Goal: Task Accomplishment & Management: Manage account settings

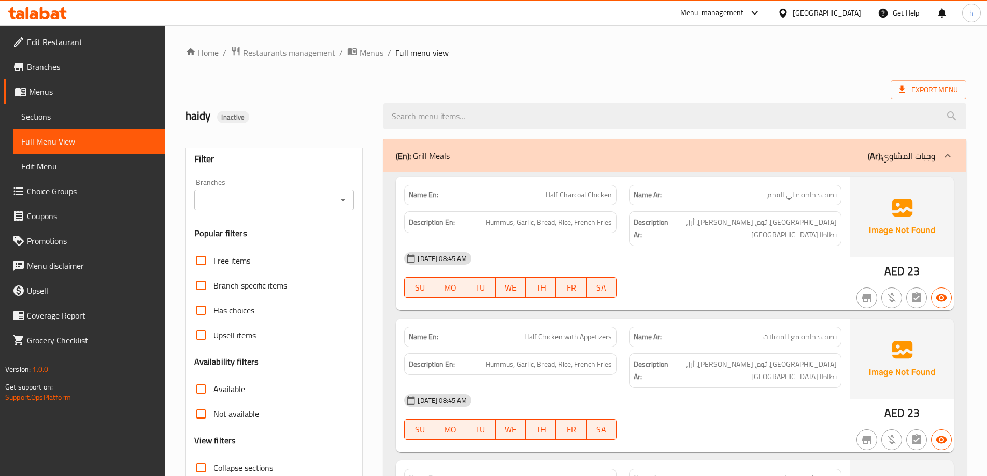
scroll to position [2708, 0]
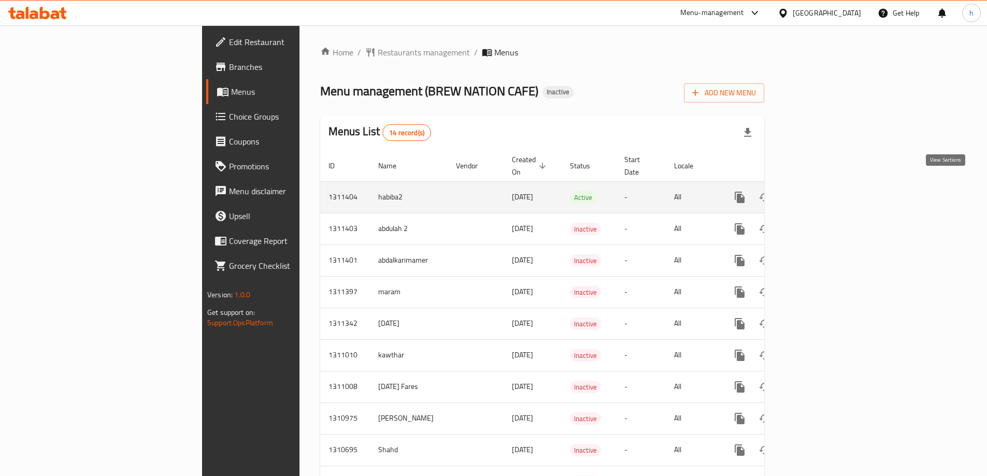
click at [821, 191] on icon "enhanced table" at bounding box center [814, 197] width 12 height 12
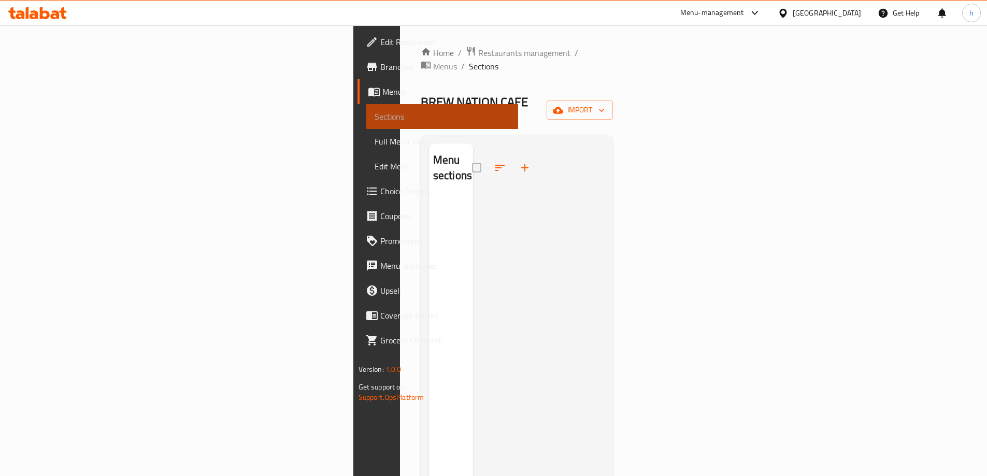
click at [375, 117] on span "Sections" at bounding box center [442, 116] width 135 height 12
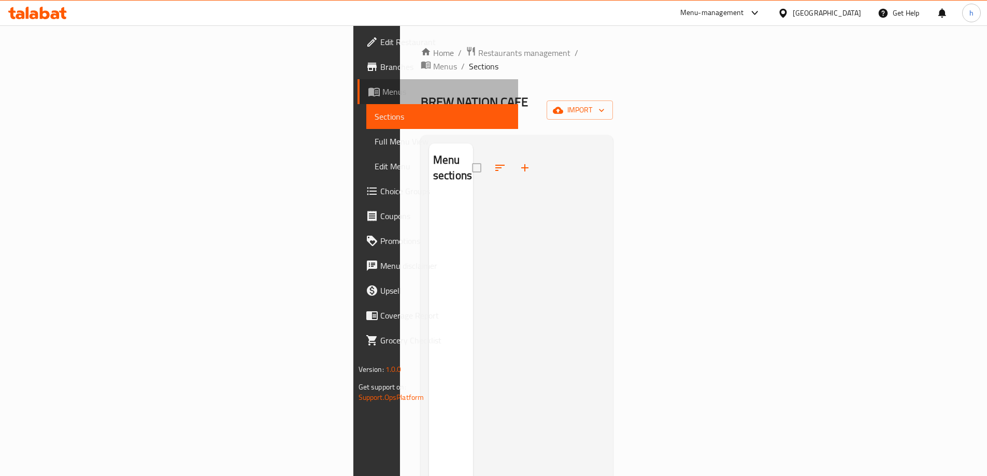
click at [382, 88] on span "Menus" at bounding box center [445, 91] width 127 height 12
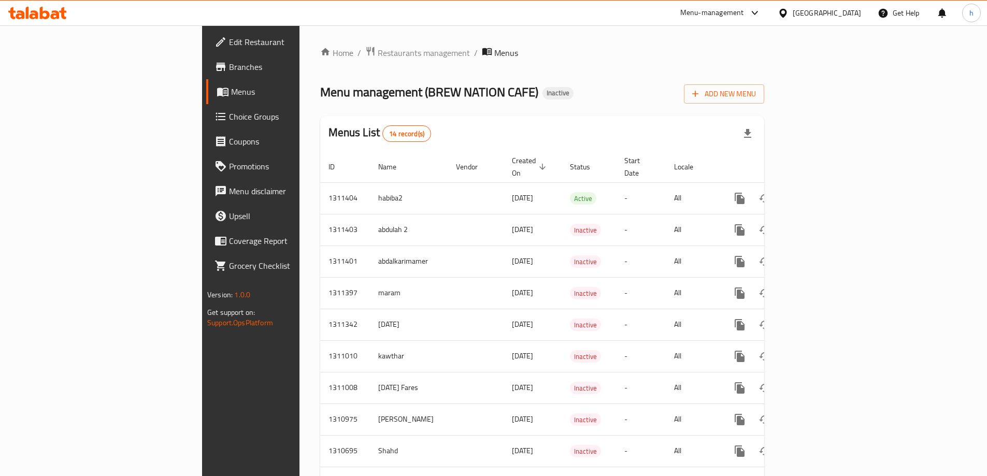
click at [229, 64] on span "Branches" at bounding box center [294, 67] width 130 height 12
click at [756, 91] on span "Add New Menu" at bounding box center [724, 93] width 64 height 13
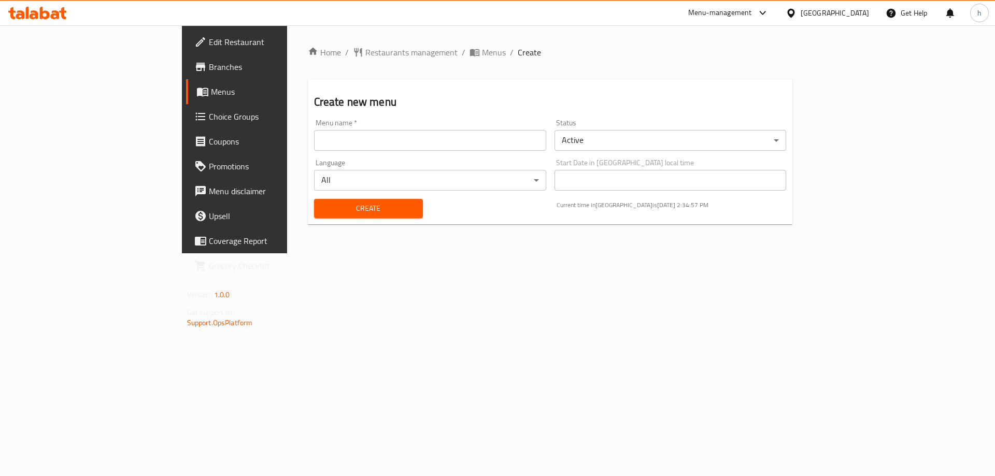
click at [393, 145] on input "text" at bounding box center [430, 140] width 232 height 21
click at [314, 137] on input "haidy" at bounding box center [430, 140] width 232 height 21
type input "haidy2"
click at [322, 211] on span "Create" at bounding box center [368, 208] width 92 height 13
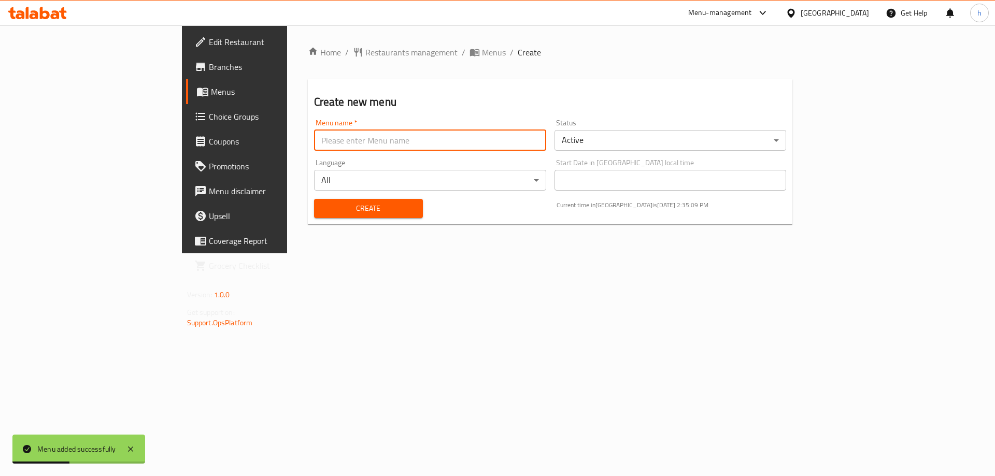
click at [314, 134] on input "text" at bounding box center [430, 140] width 232 height 21
type input "haidy2"
click at [322, 206] on span "Create" at bounding box center [368, 208] width 92 height 13
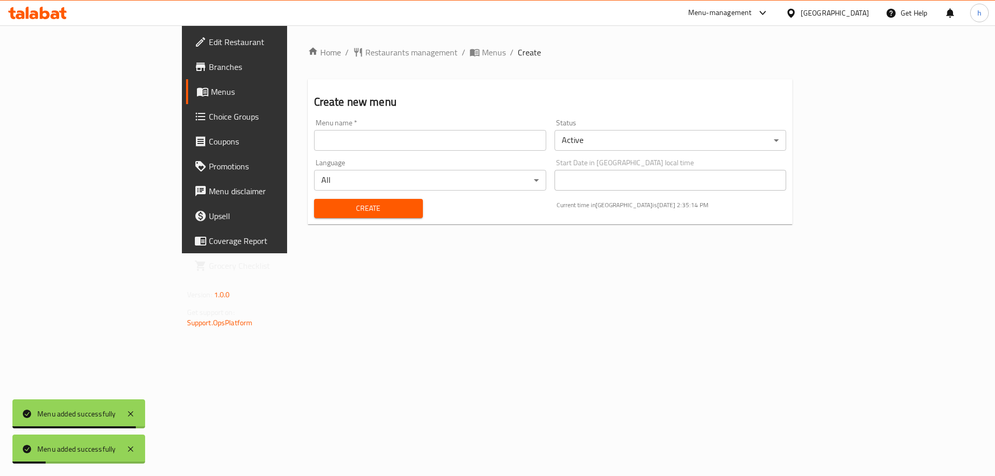
click at [81, 448] on div "Menu added successfully" at bounding box center [76, 448] width 79 height 11
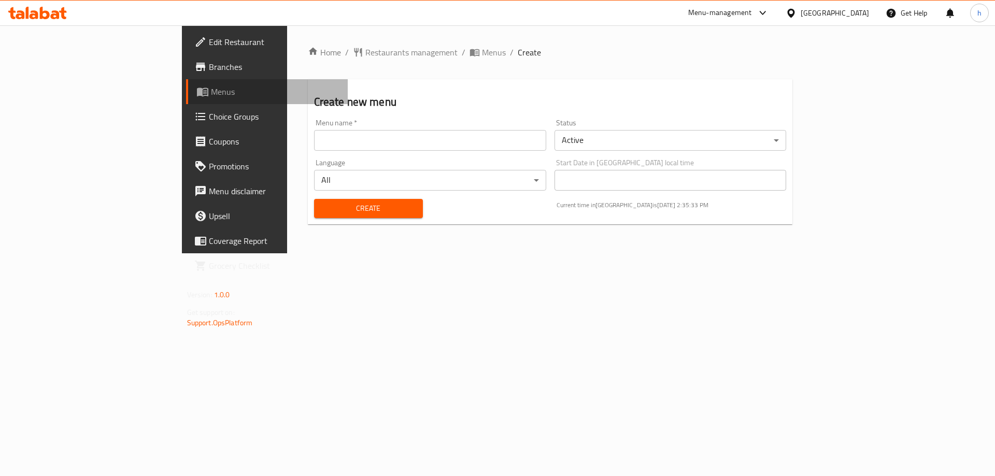
click at [211, 94] on span "Menus" at bounding box center [275, 91] width 129 height 12
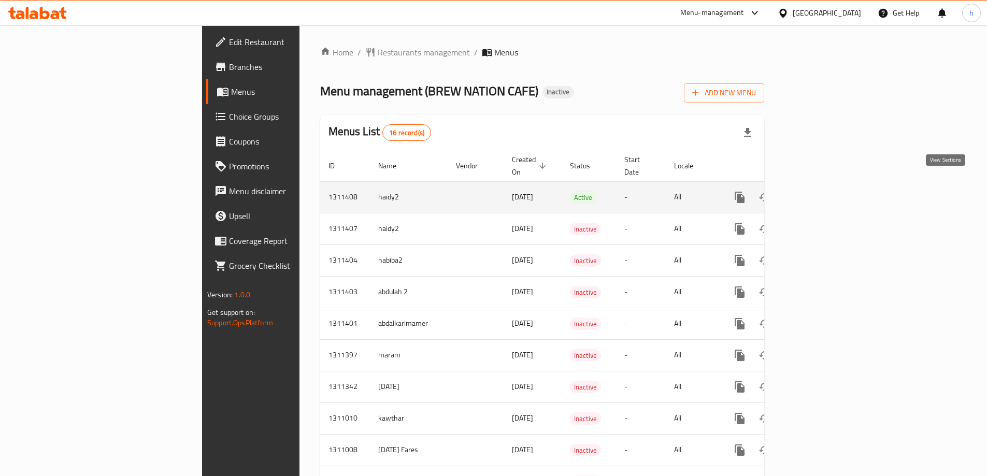
click at [819, 193] on icon "enhanced table" at bounding box center [814, 197] width 9 height 9
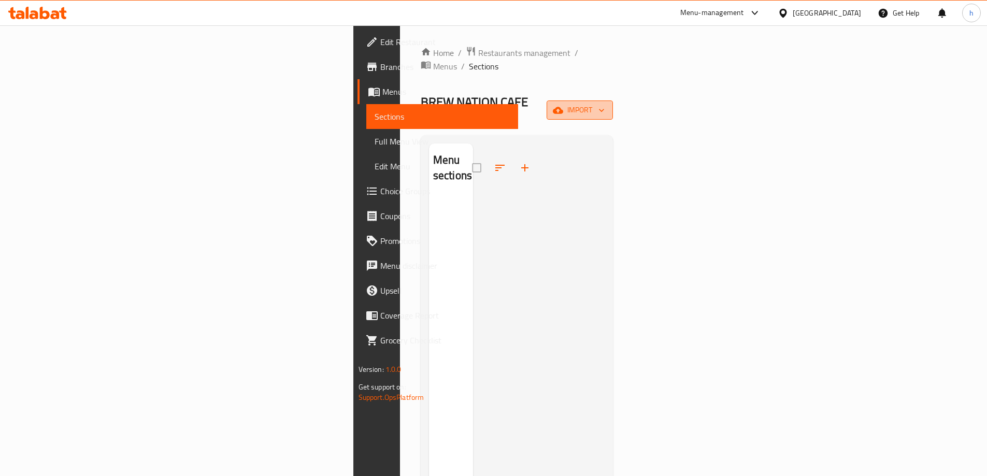
click at [607, 105] on icon "button" at bounding box center [601, 110] width 10 height 10
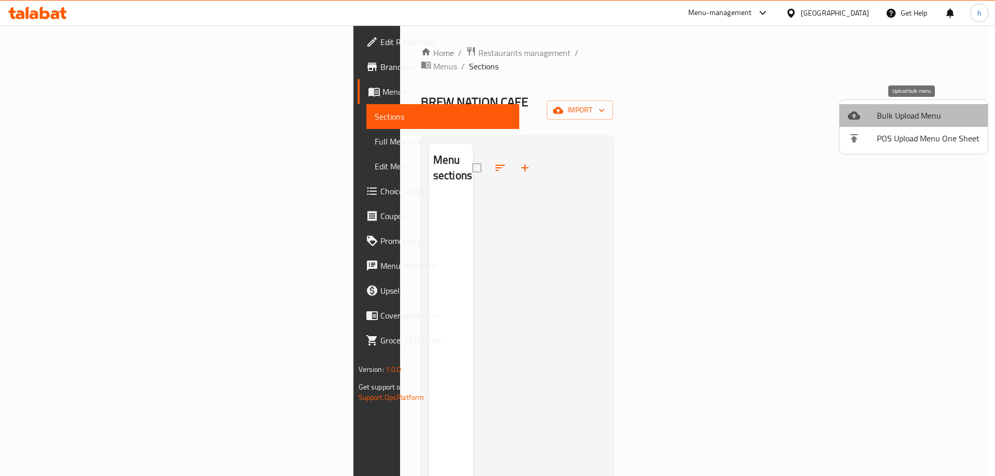
click at [946, 109] on span "Bulk Upload Menu" at bounding box center [927, 115] width 103 height 12
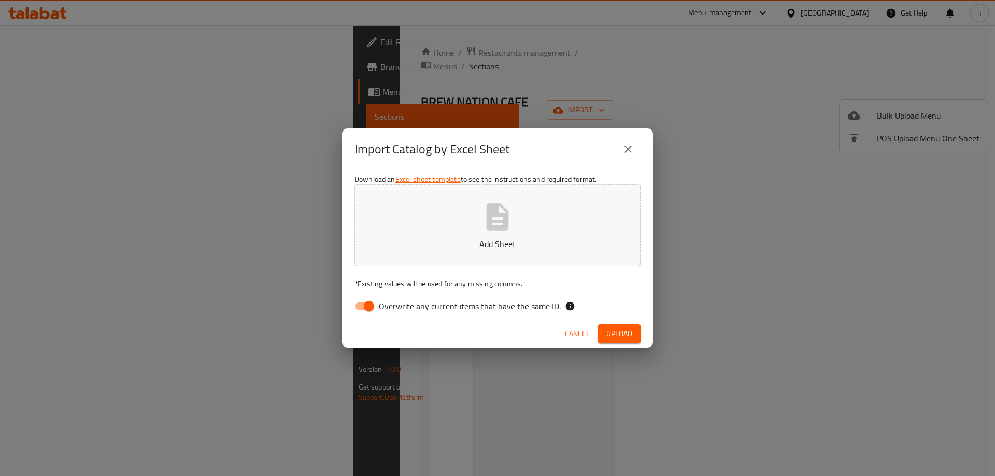
click at [369, 305] on input "Overwrite any current items that have the same ID." at bounding box center [368, 306] width 59 height 20
checkbox input "false"
click at [630, 333] on span "Upload" at bounding box center [619, 333] width 26 height 13
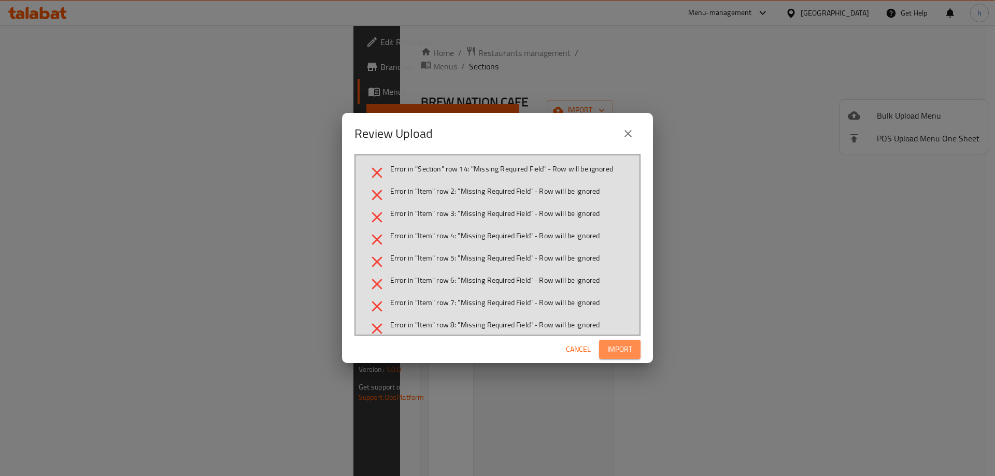
click at [620, 347] on span "Import" at bounding box center [619, 349] width 25 height 13
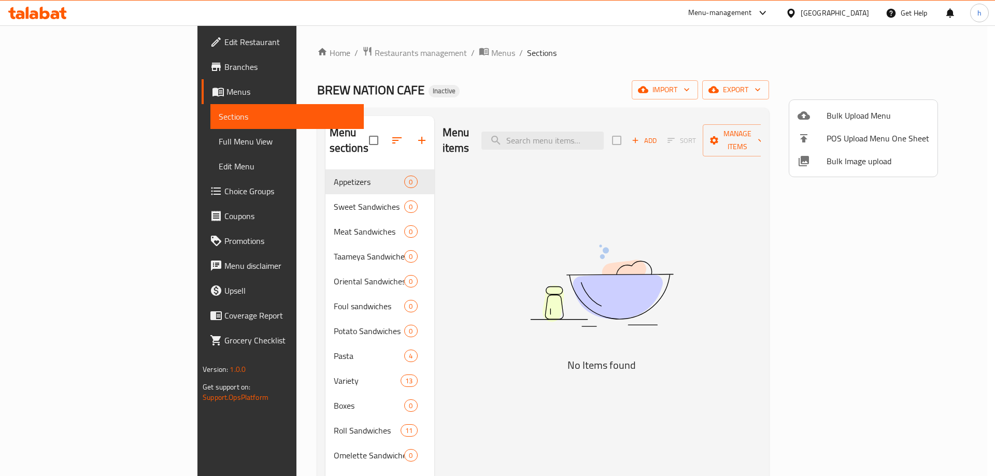
click at [213, 340] on div at bounding box center [497, 238] width 995 height 476
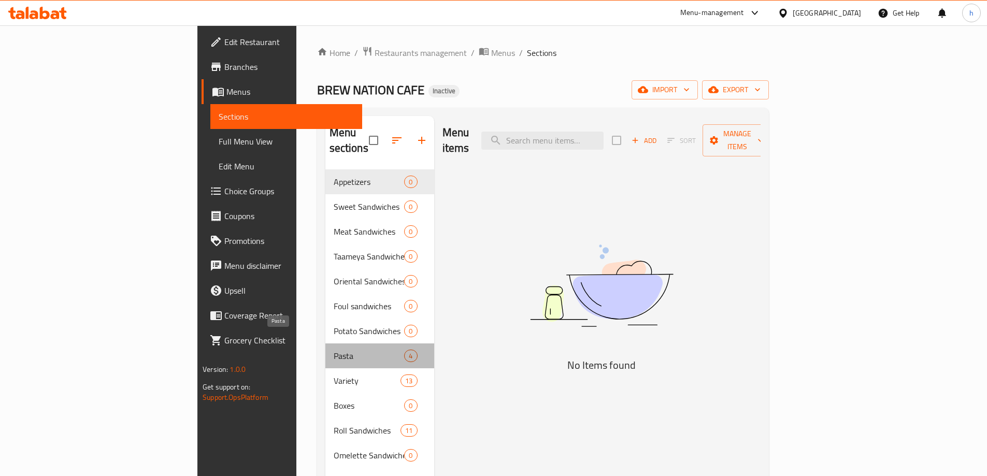
click at [334, 350] on span "Pasta" at bounding box center [369, 356] width 71 height 12
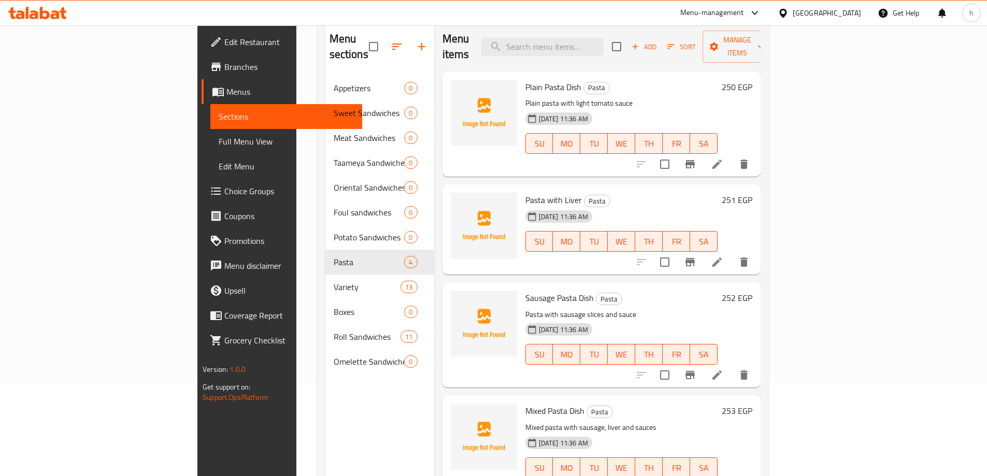
scroll to position [104, 0]
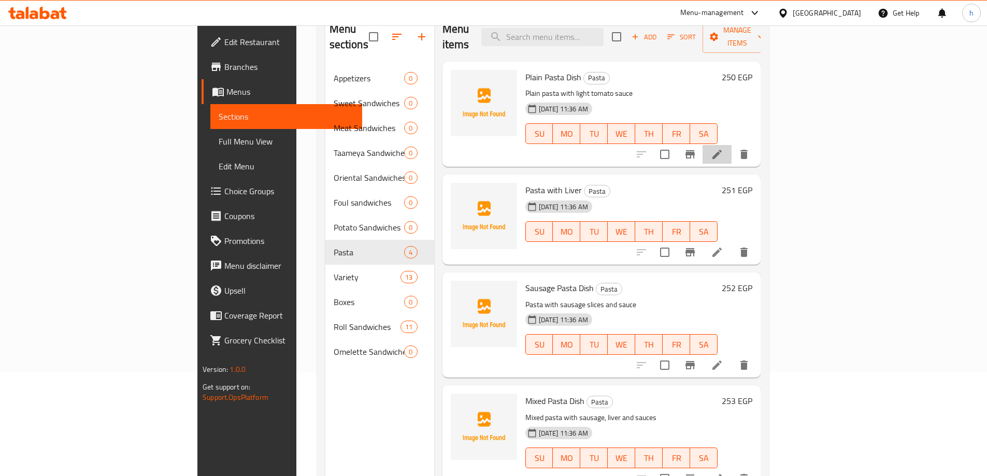
click at [731, 145] on li at bounding box center [716, 154] width 29 height 19
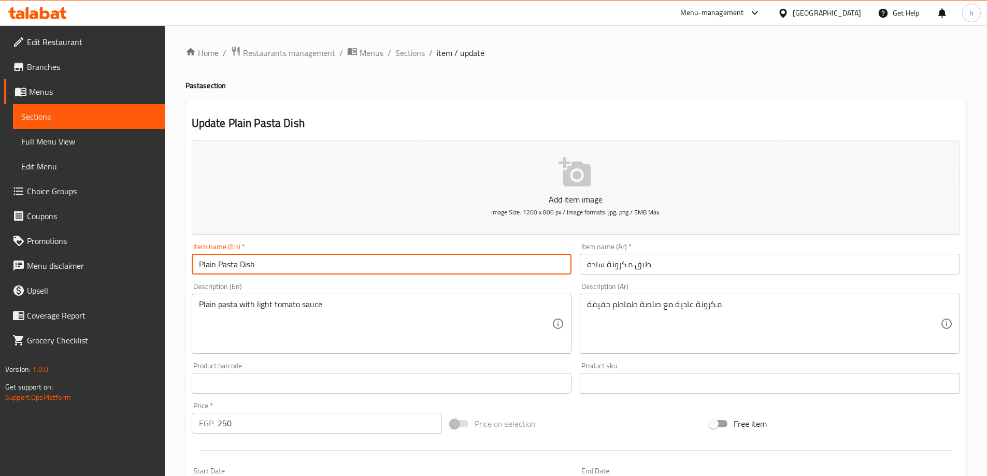
drag, startPoint x: 214, startPoint y: 265, endPoint x: 194, endPoint y: 265, distance: 20.7
click at [194, 265] on input "Plain Pasta Dish" at bounding box center [382, 264] width 380 height 21
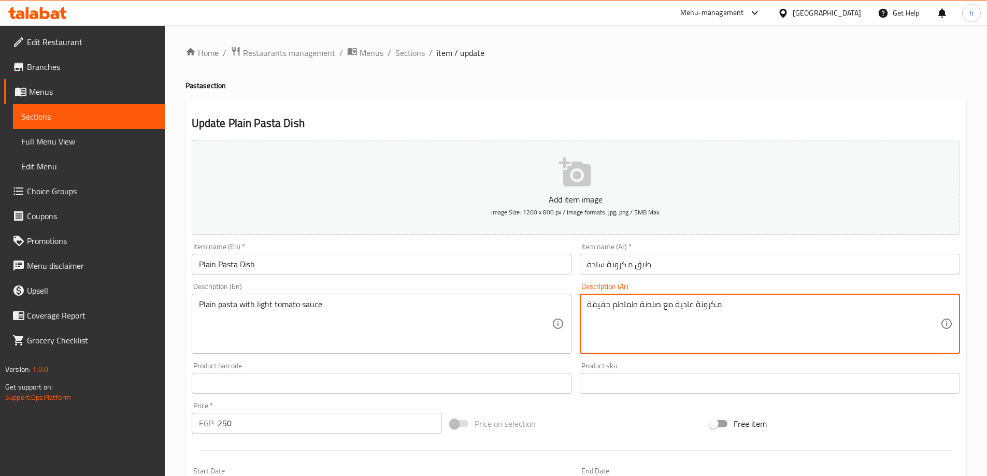
drag, startPoint x: 674, startPoint y: 306, endPoint x: 694, endPoint y: 303, distance: 19.9
click at [694, 303] on textarea "مكرونة عادية مع صلصة طماطم خفيفة" at bounding box center [763, 323] width 353 height 49
drag, startPoint x: 701, startPoint y: 329, endPoint x: 687, endPoint y: 304, distance: 29.2
click at [700, 328] on textarea "مكرونة عادية مع صلصة طماطم خفيفة" at bounding box center [763, 323] width 353 height 49
drag, startPoint x: 674, startPoint y: 305, endPoint x: 697, endPoint y: 309, distance: 23.1
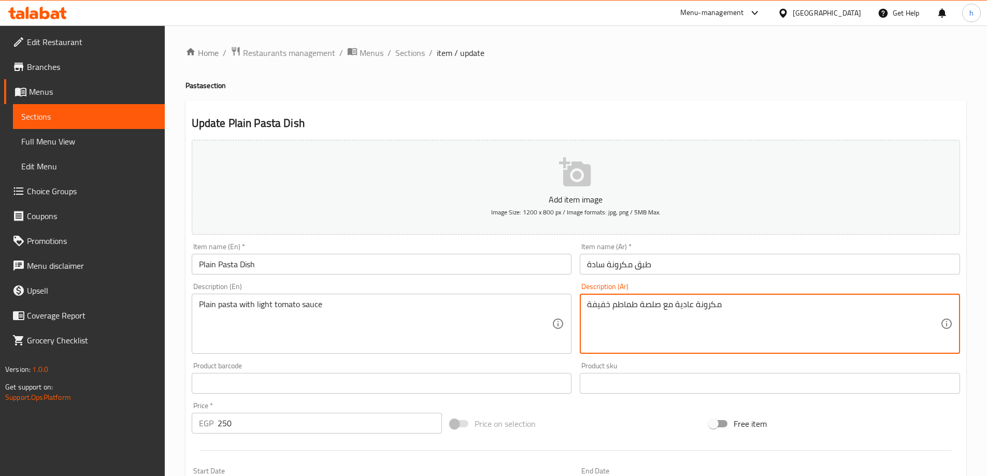
click at [697, 309] on textarea "مكرونة عادية مع صلصة طماطم خفيفة" at bounding box center [763, 323] width 353 height 49
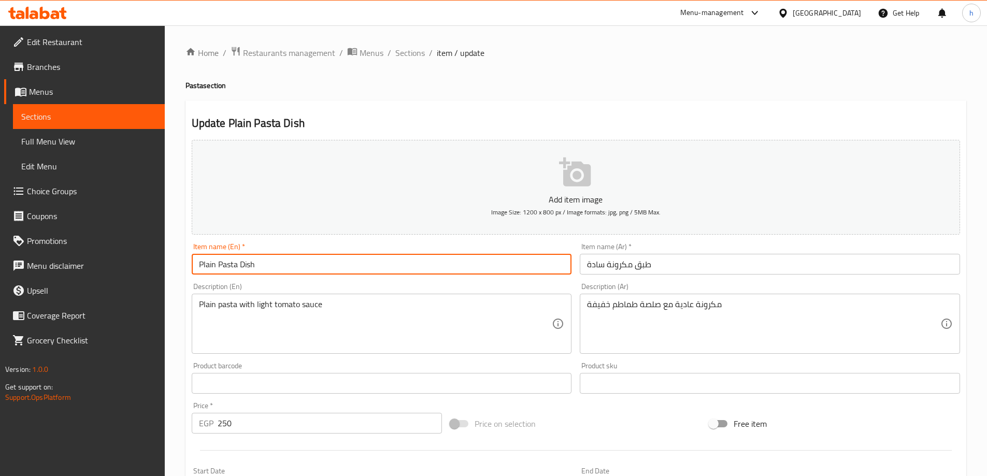
drag, startPoint x: 256, startPoint y: 264, endPoint x: 240, endPoint y: 264, distance: 16.6
click at [240, 264] on input "Plain Pasta Dish" at bounding box center [382, 264] width 380 height 21
click at [410, 271] on input "Plain Pasta Dish" at bounding box center [382, 264] width 380 height 21
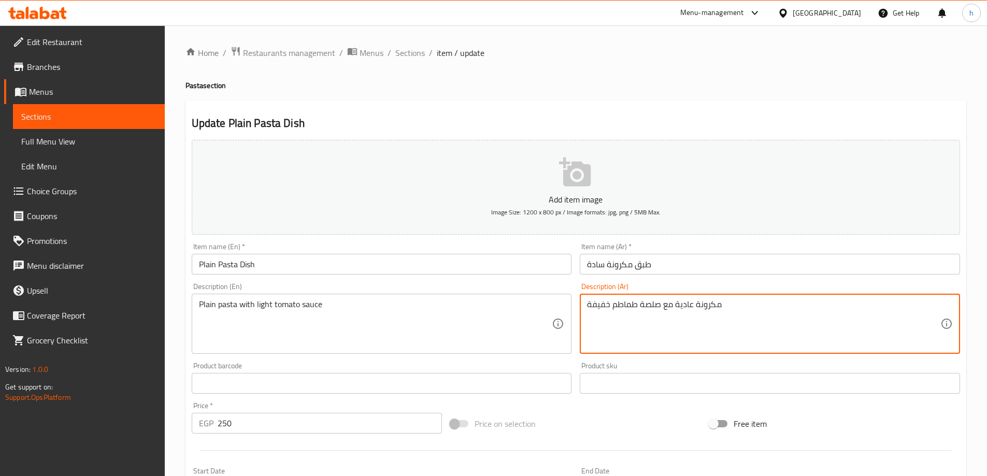
drag, startPoint x: 693, startPoint y: 305, endPoint x: 673, endPoint y: 309, distance: 19.5
type textarea "مكرونة سادة مع صلصة طماطم خفيفة"
click at [267, 426] on input "250" at bounding box center [330, 423] width 225 height 21
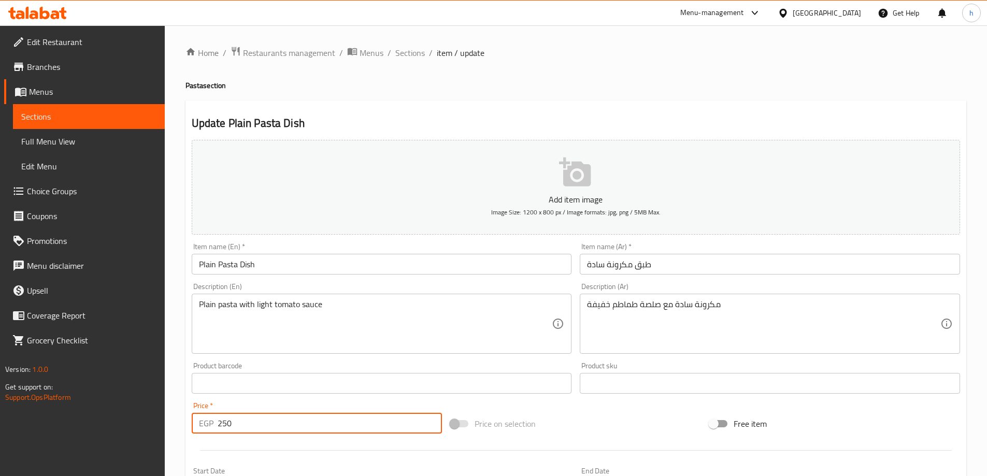
click at [264, 431] on input "250" at bounding box center [330, 423] width 225 height 21
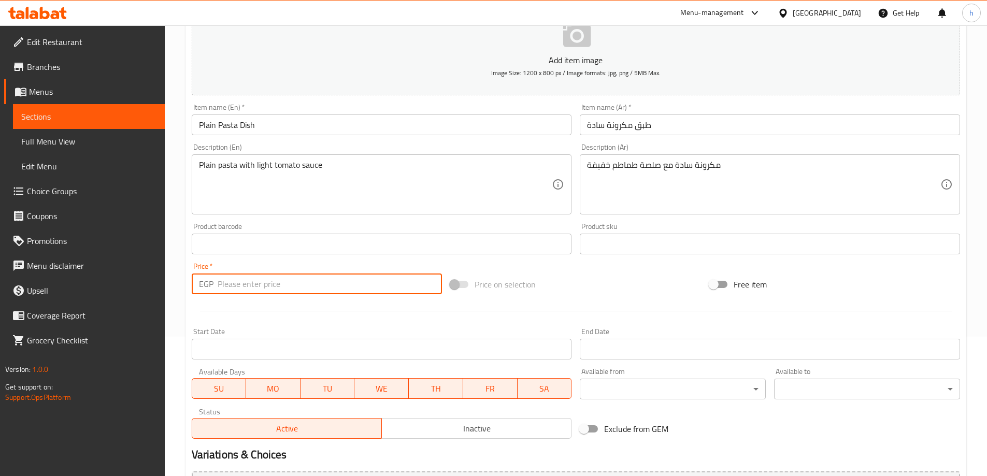
scroll to position [155, 0]
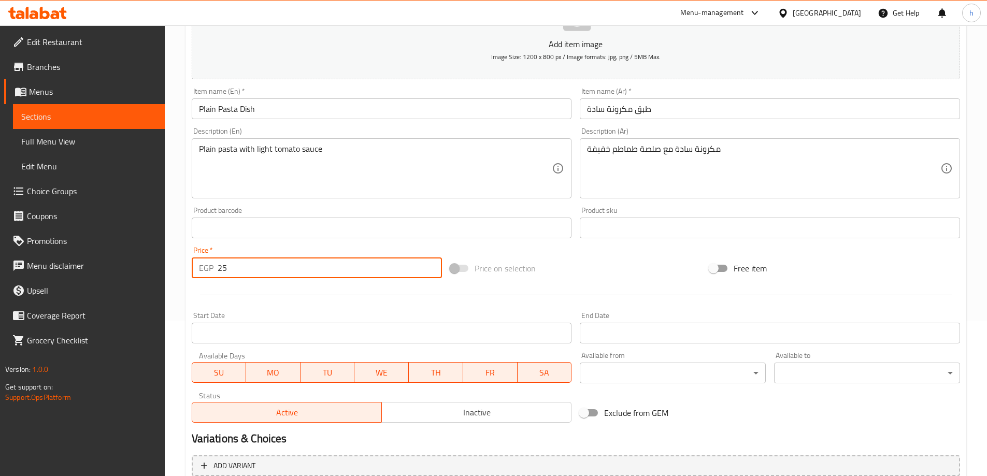
type input "2"
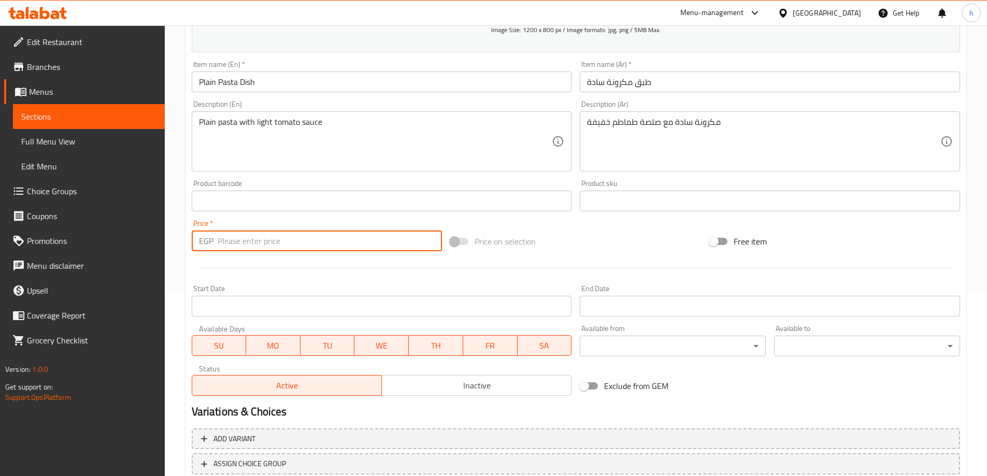
scroll to position [256, 0]
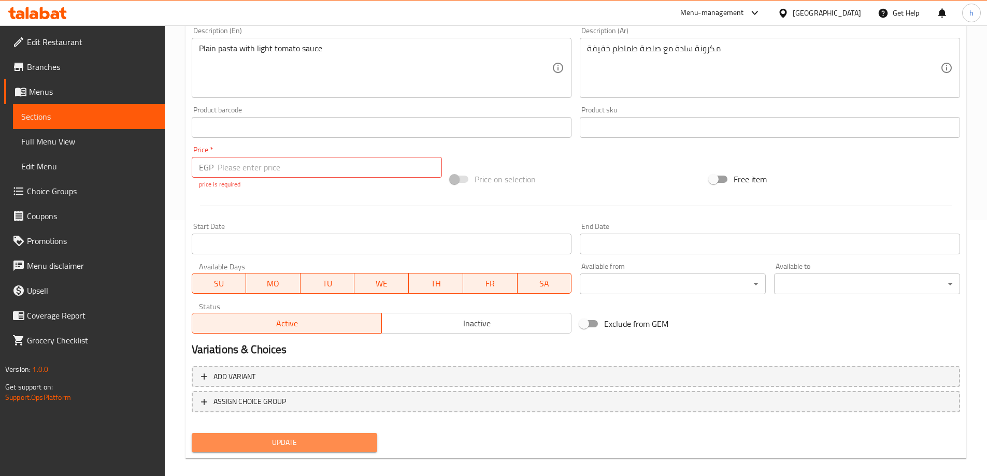
click at [281, 436] on span "Update" at bounding box center [284, 442] width 169 height 13
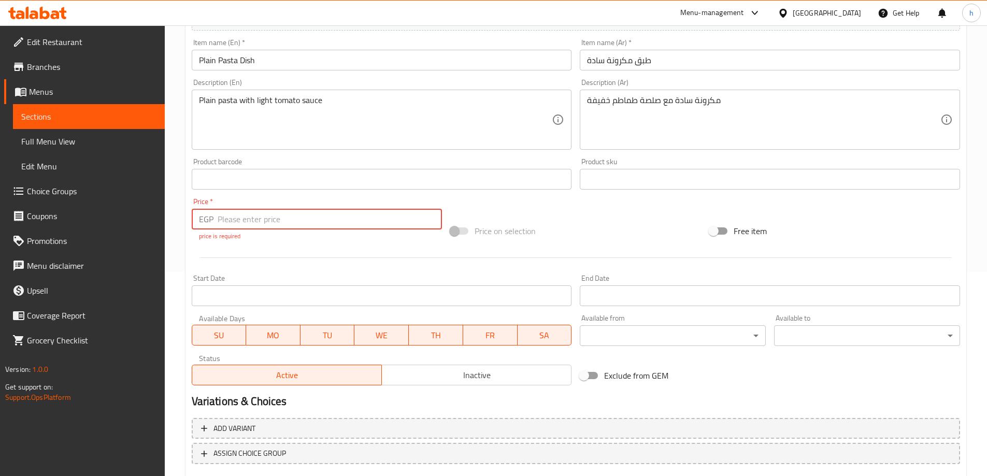
click at [284, 219] on input "number" at bounding box center [330, 219] width 225 height 21
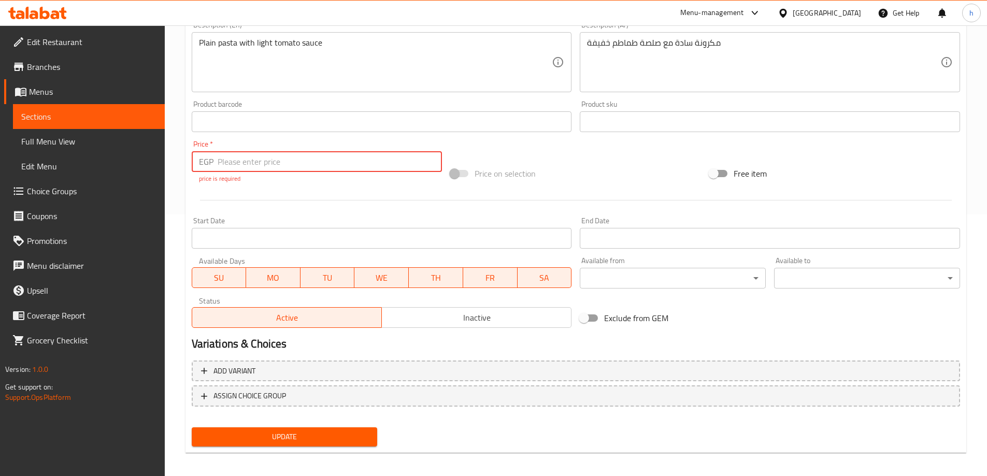
scroll to position [267, 0]
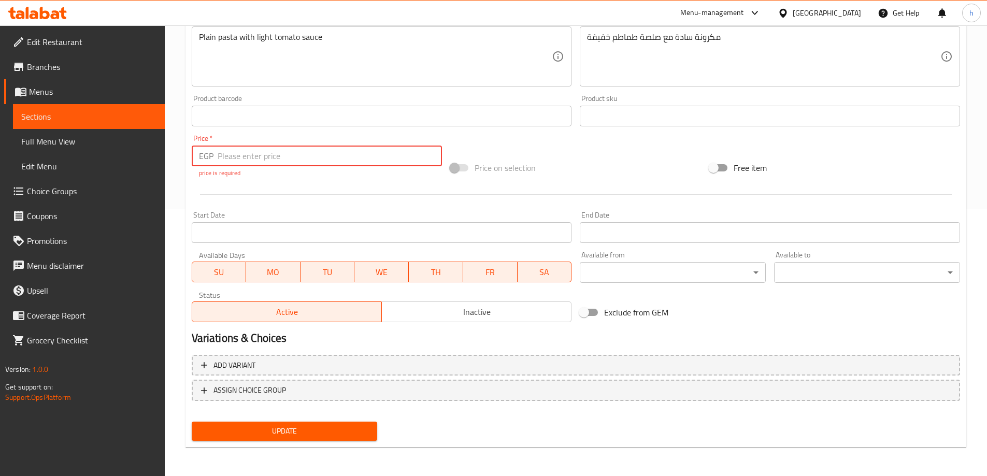
click at [272, 427] on span "Update" at bounding box center [284, 431] width 169 height 13
click at [375, 162] on input "number" at bounding box center [330, 156] width 225 height 21
click at [366, 155] on input "number" at bounding box center [330, 156] width 225 height 21
click at [362, 155] on input "number" at bounding box center [330, 156] width 225 height 21
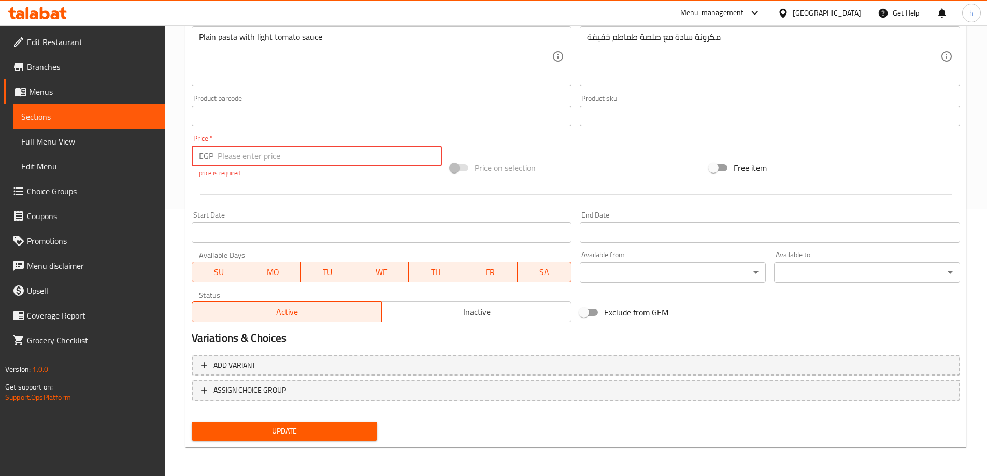
click at [362, 155] on input "number" at bounding box center [330, 156] width 225 height 21
click at [315, 159] on input "number" at bounding box center [330, 156] width 225 height 21
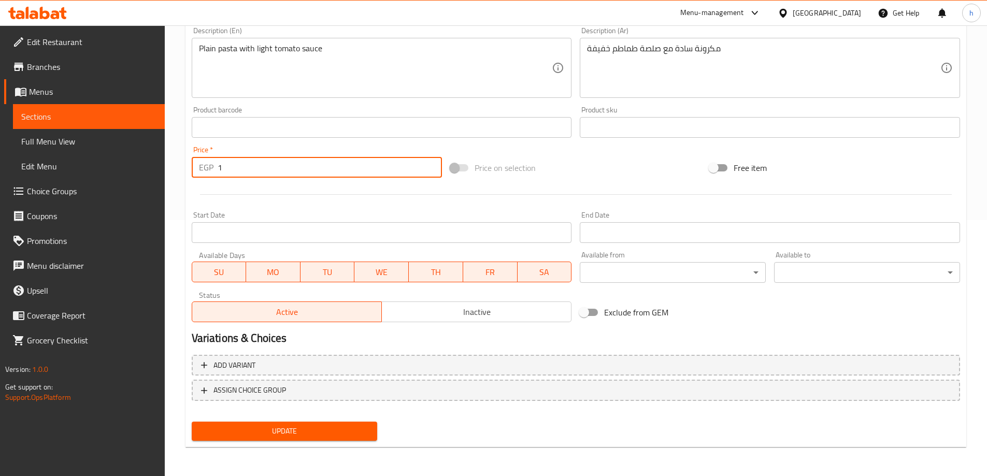
scroll to position [256, 0]
type input "1"
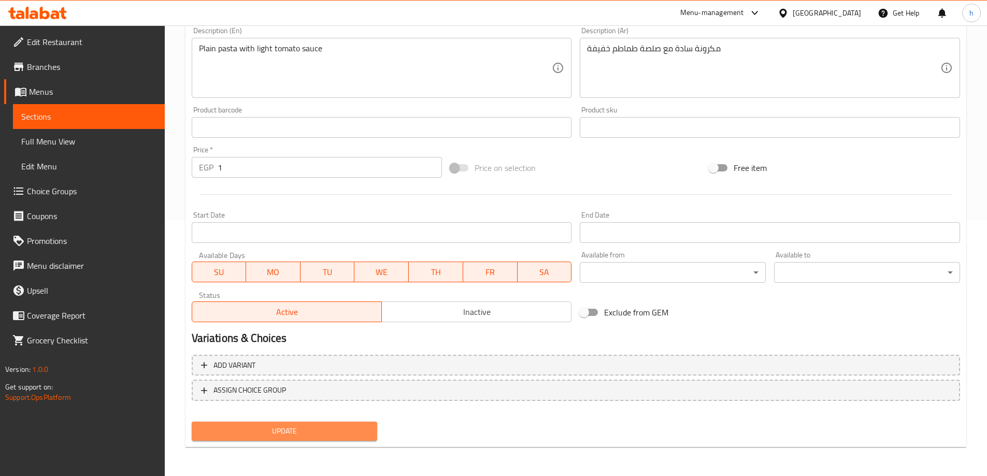
click at [251, 429] on span "Update" at bounding box center [284, 431] width 169 height 13
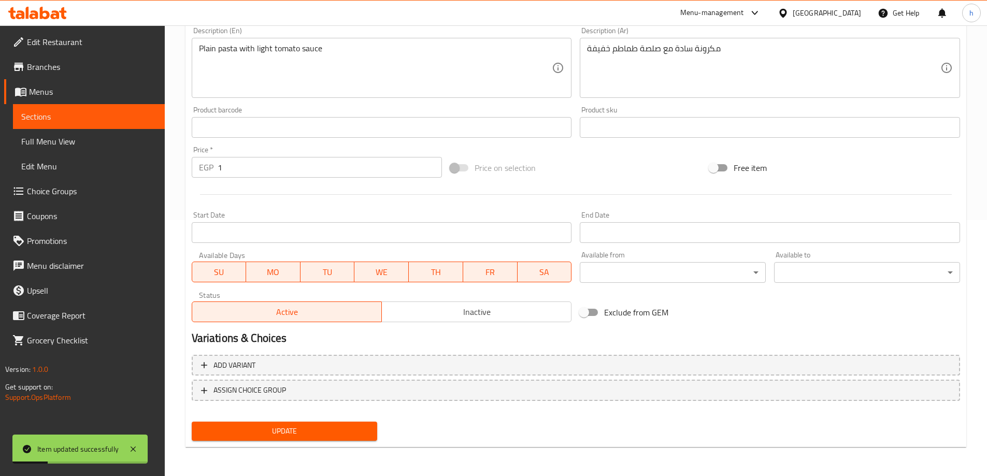
click at [92, 108] on link "Sections" at bounding box center [89, 116] width 152 height 25
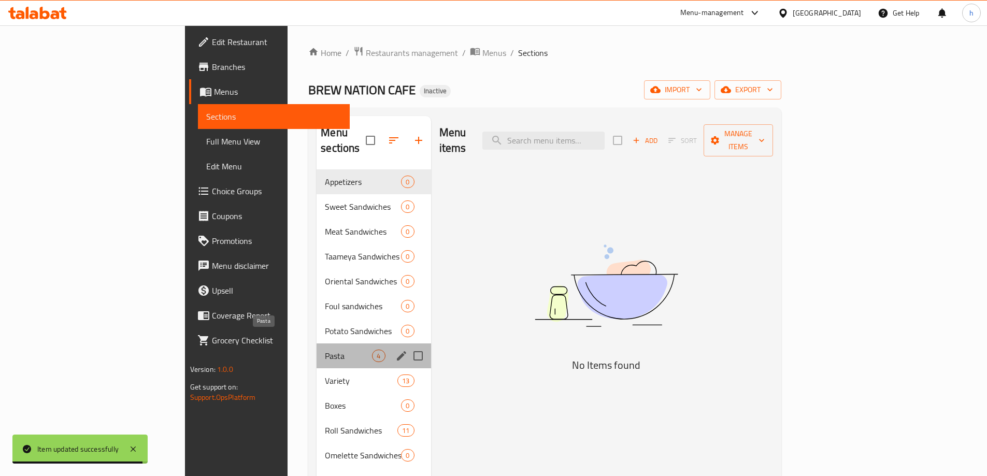
click at [325, 350] on span "Pasta" at bounding box center [348, 356] width 47 height 12
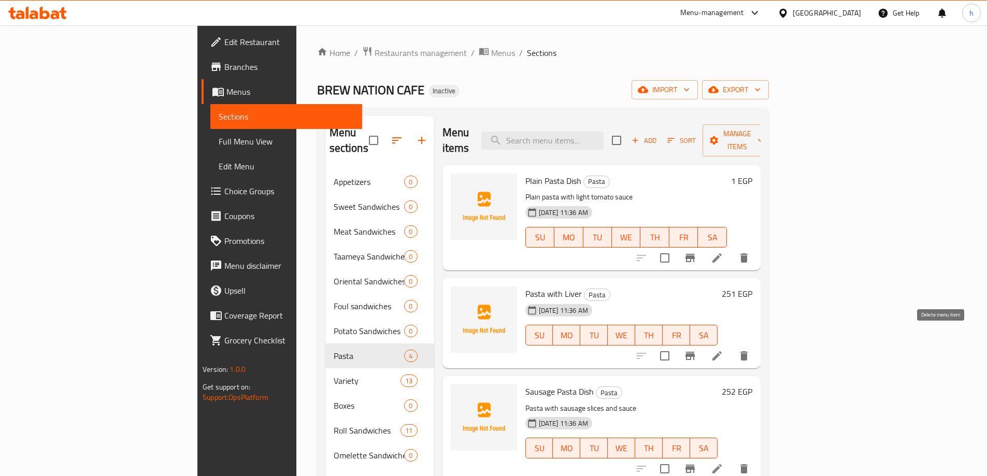
click at [750, 350] on icon "delete" at bounding box center [744, 356] width 12 height 12
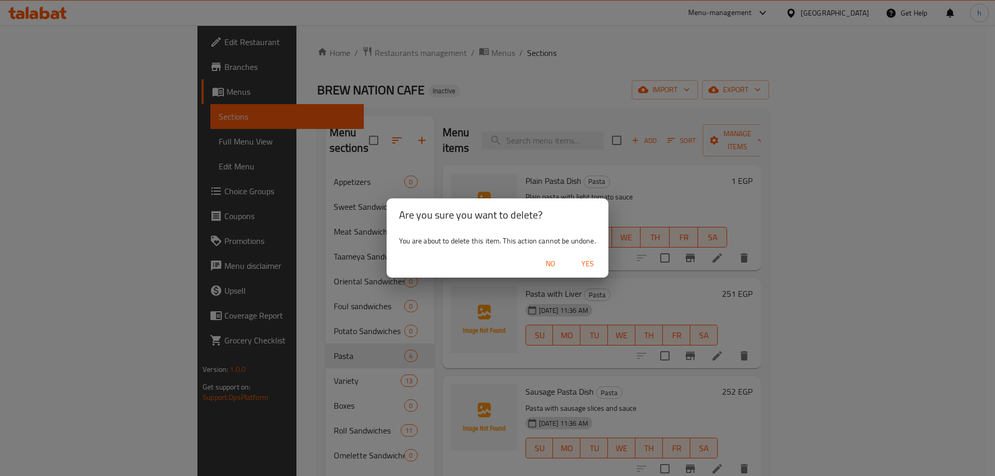
click at [920, 299] on div "Are you sure you want to delete? You are about to delete this item. This action…" at bounding box center [497, 238] width 995 height 476
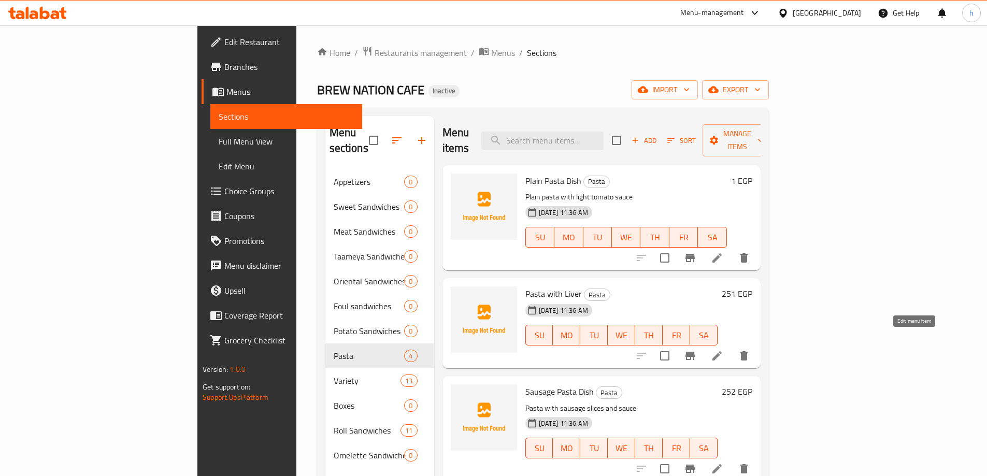
click at [722, 351] on icon at bounding box center [716, 355] width 9 height 9
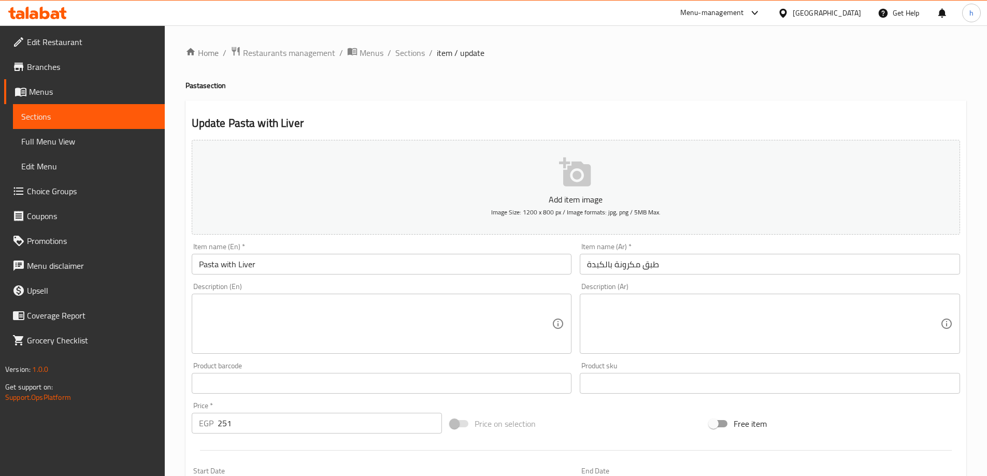
click at [393, 321] on textarea at bounding box center [375, 323] width 353 height 49
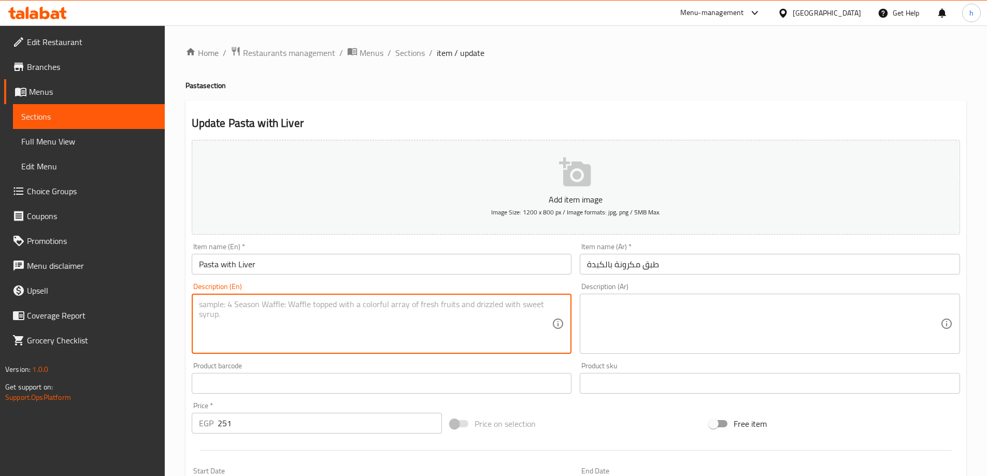
paste textarea "Pasta with sautéed beef liver"
type textarea "Pasta with sautéed beef liver"
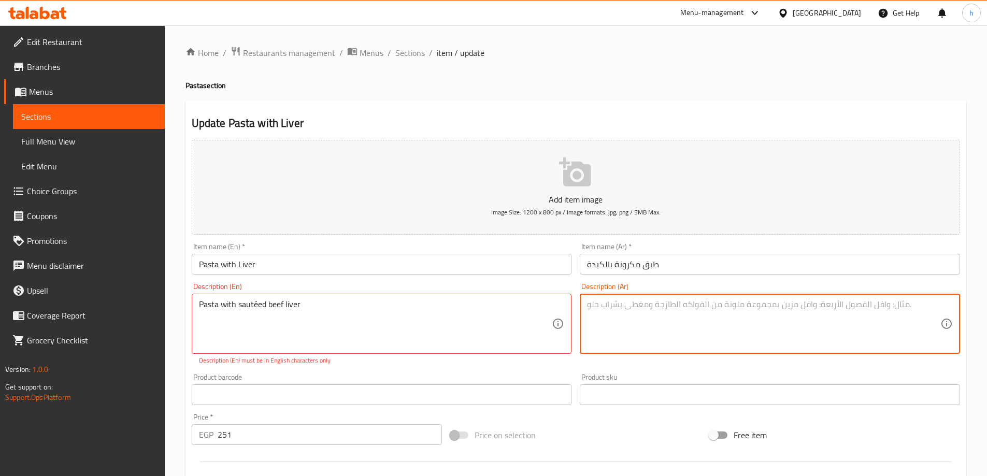
click at [659, 314] on textarea at bounding box center [763, 323] width 353 height 49
type textarea "مكرونة مع كبدة بيف سوتيه"
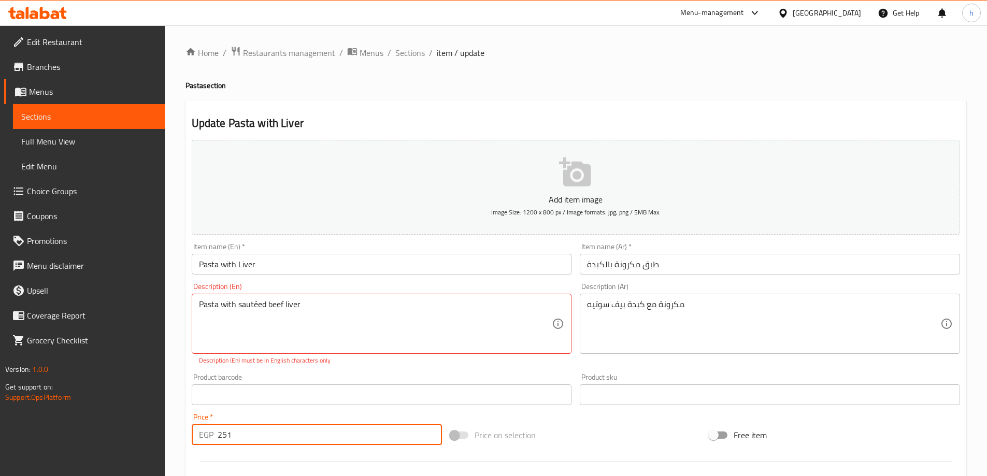
click at [287, 439] on input "251" at bounding box center [330, 434] width 225 height 21
type input "2"
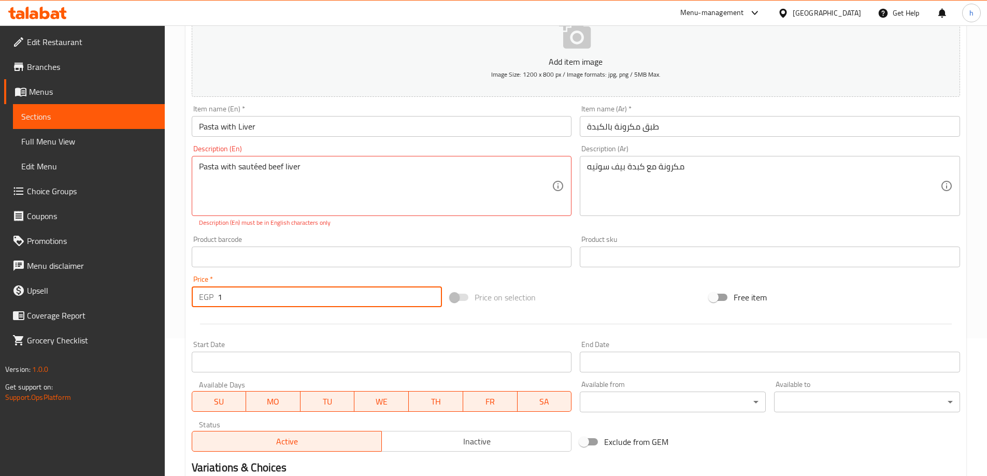
scroll to position [155, 0]
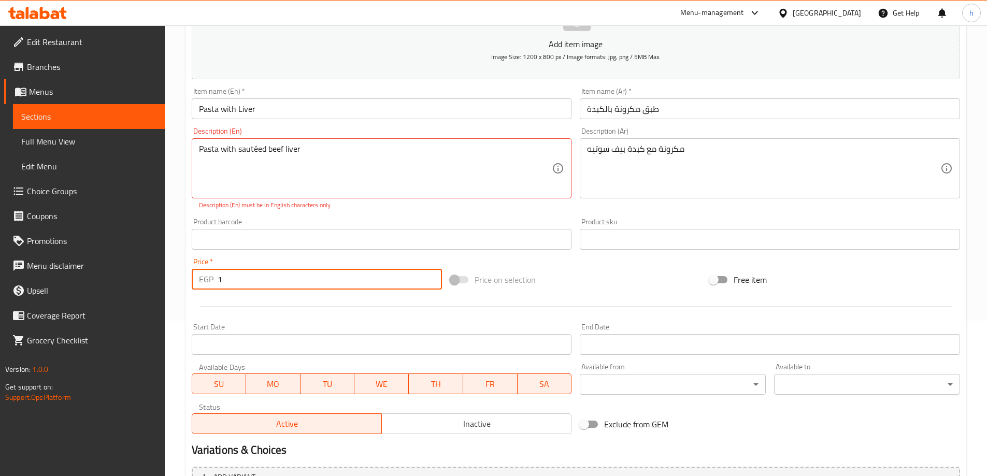
type input "1"
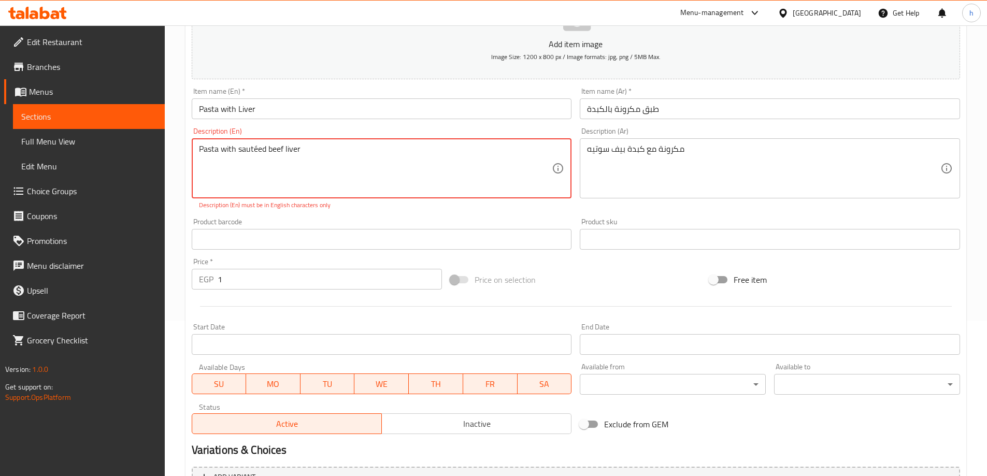
click at [255, 150] on textarea "Pasta with sautéed beef liver" at bounding box center [375, 168] width 353 height 49
click at [310, 147] on textarea "Pasta with sauteed beef liver" at bounding box center [375, 168] width 353 height 49
drag, startPoint x: 270, startPoint y: 149, endPoint x: 293, endPoint y: 147, distance: 22.9
click at [293, 147] on textarea "Pasta with sauteed beef liver" at bounding box center [375, 168] width 353 height 49
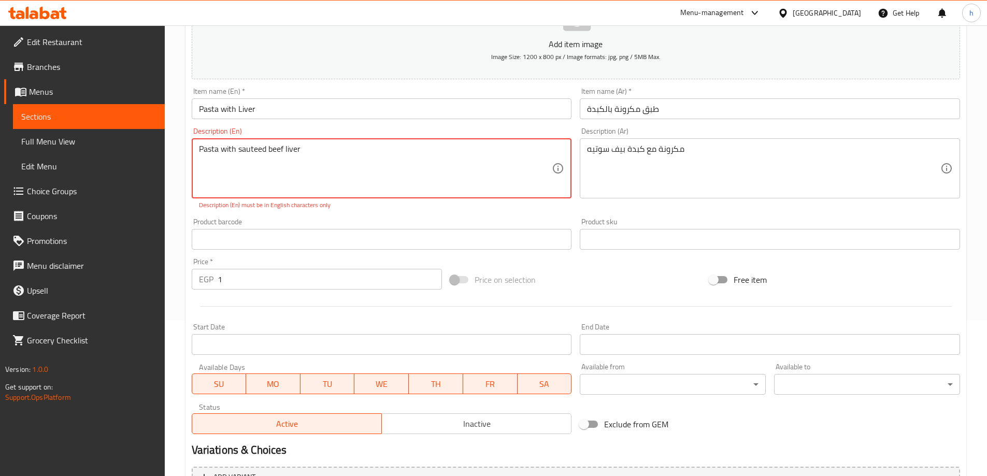
drag, startPoint x: 269, startPoint y: 148, endPoint x: 325, endPoint y: 150, distance: 56.5
click at [325, 150] on textarea "Pasta with sauteed beef liver" at bounding box center [375, 168] width 353 height 49
type textarea "Pasta with sauteed beef liver"
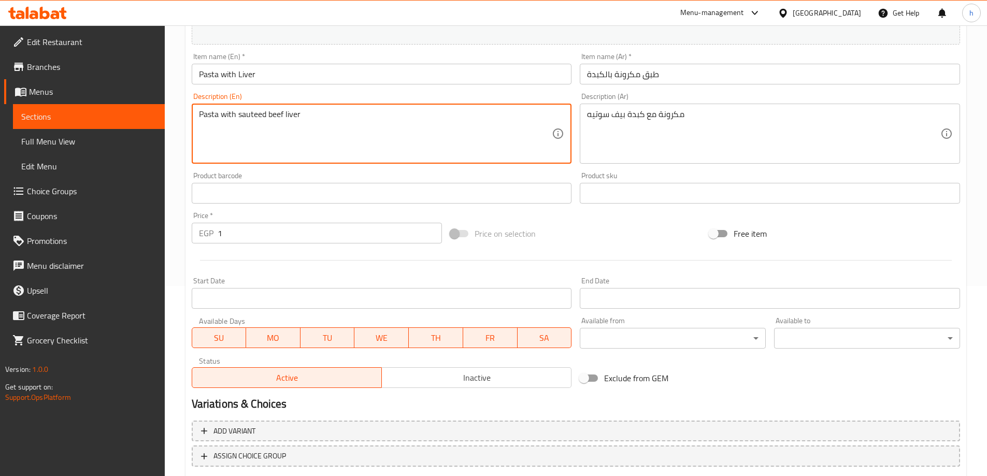
scroll to position [256, 0]
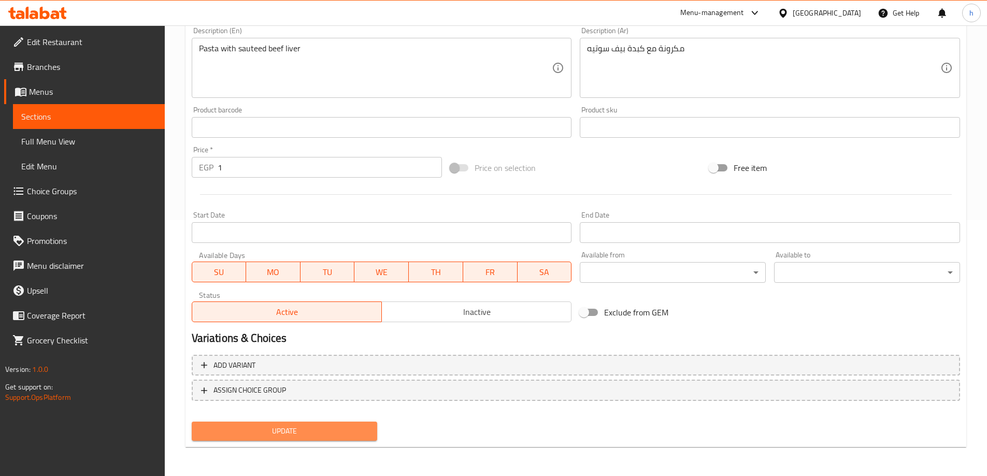
click at [243, 431] on span "Update" at bounding box center [284, 431] width 169 height 13
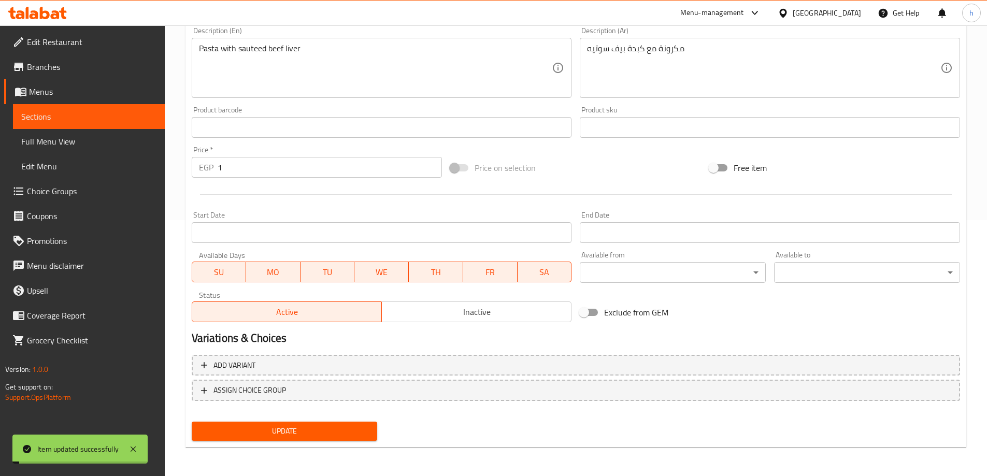
click at [79, 121] on span "Sections" at bounding box center [88, 116] width 135 height 12
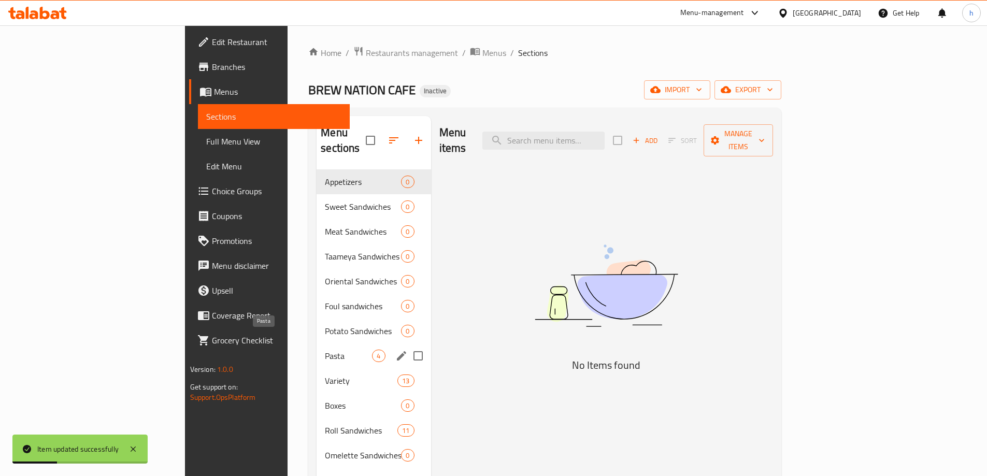
click at [325, 350] on span "Pasta" at bounding box center [348, 356] width 47 height 12
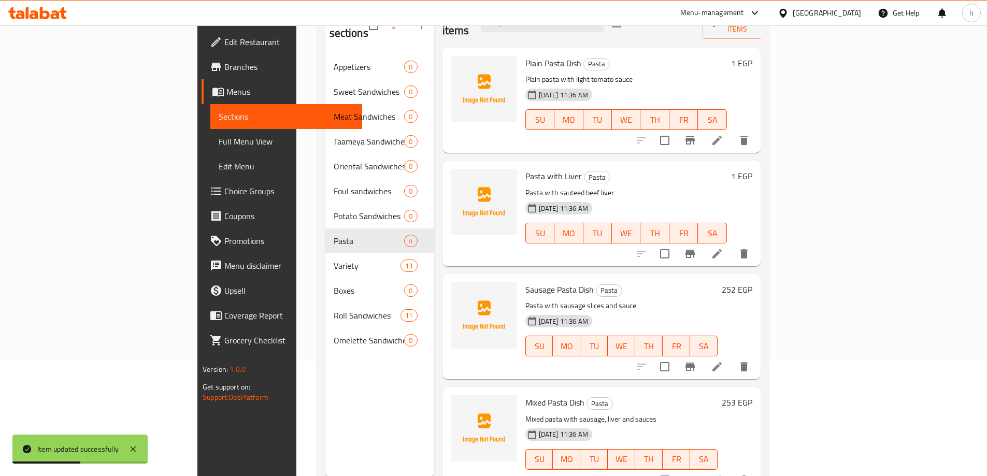
scroll to position [145, 0]
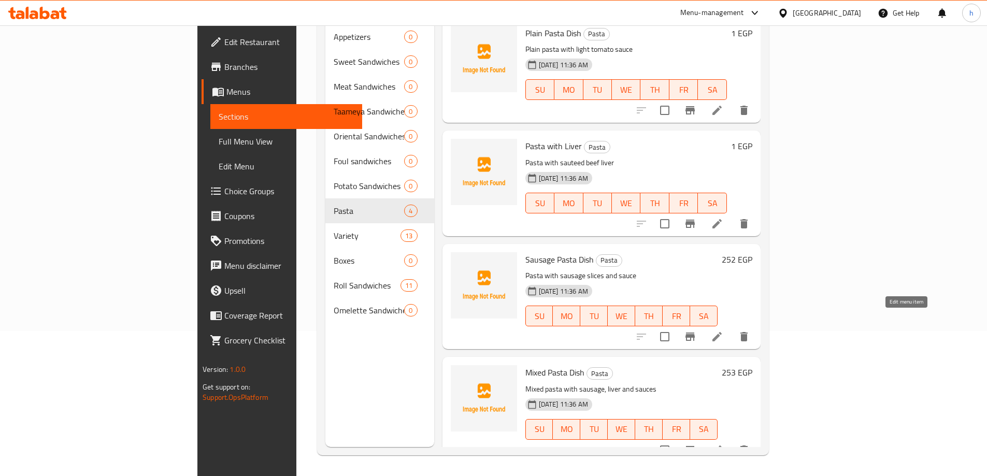
click at [722, 332] on icon at bounding box center [716, 336] width 9 height 9
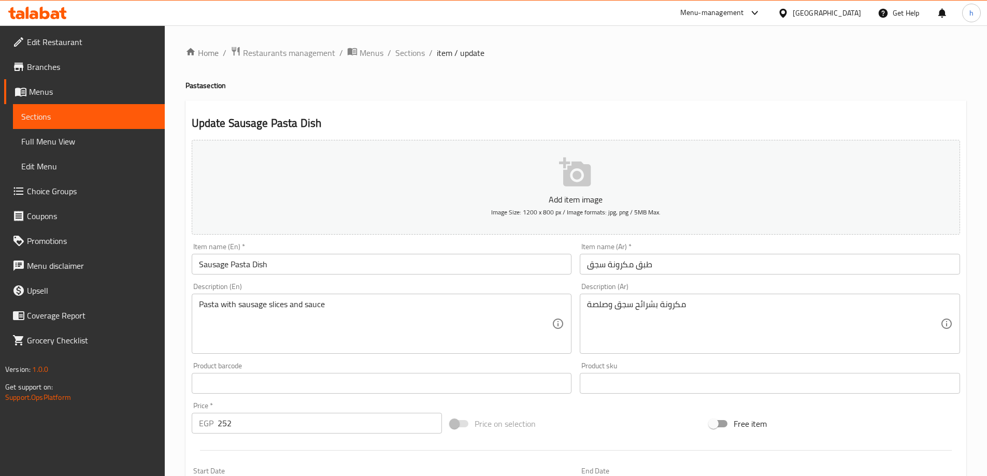
click at [373, 423] on input "252" at bounding box center [330, 423] width 225 height 21
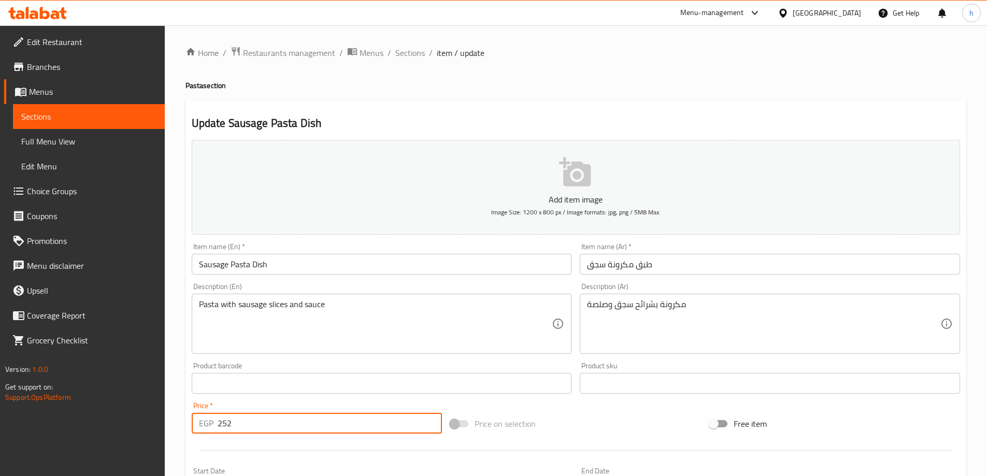
click at [373, 423] on input "252" at bounding box center [330, 423] width 225 height 21
type input "2"
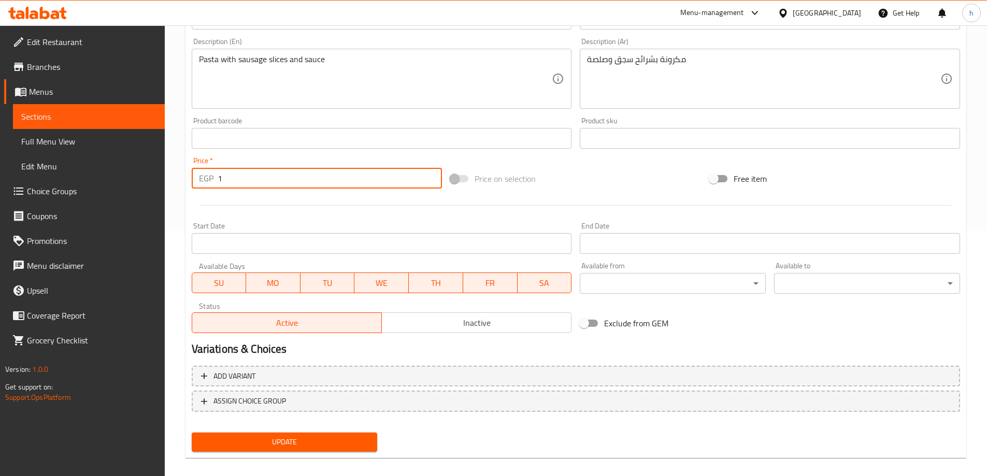
scroll to position [256, 0]
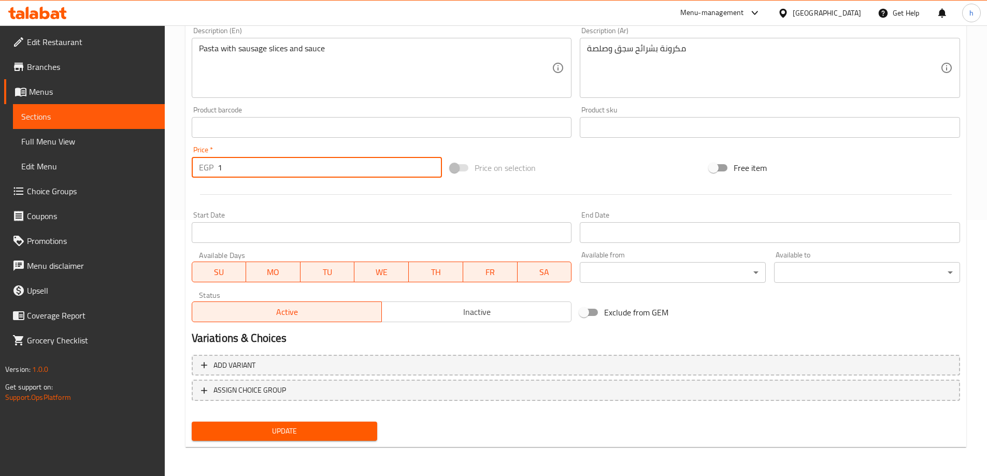
type input "1"
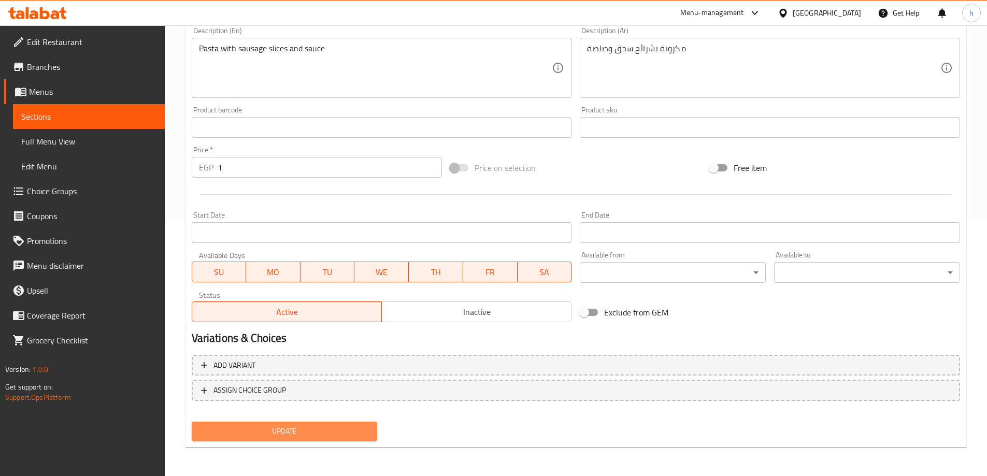
click at [333, 429] on span "Update" at bounding box center [284, 431] width 169 height 13
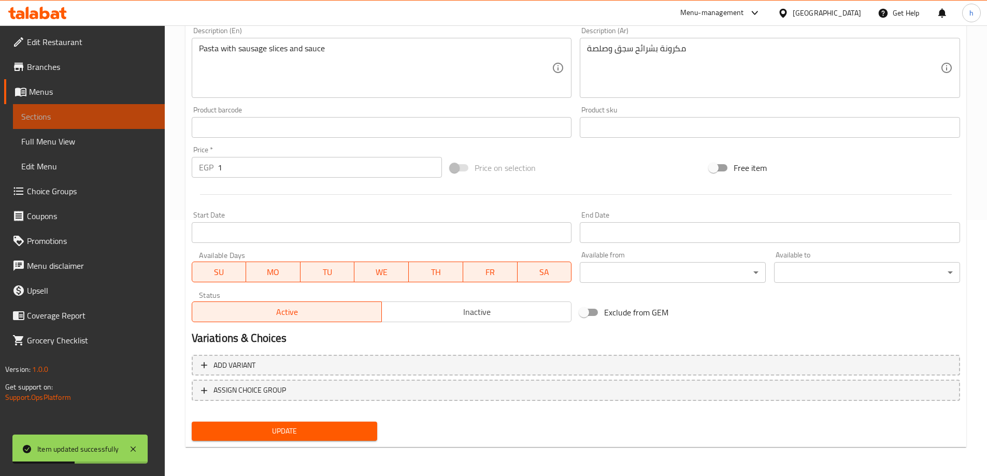
click at [125, 113] on span "Sections" at bounding box center [88, 116] width 135 height 12
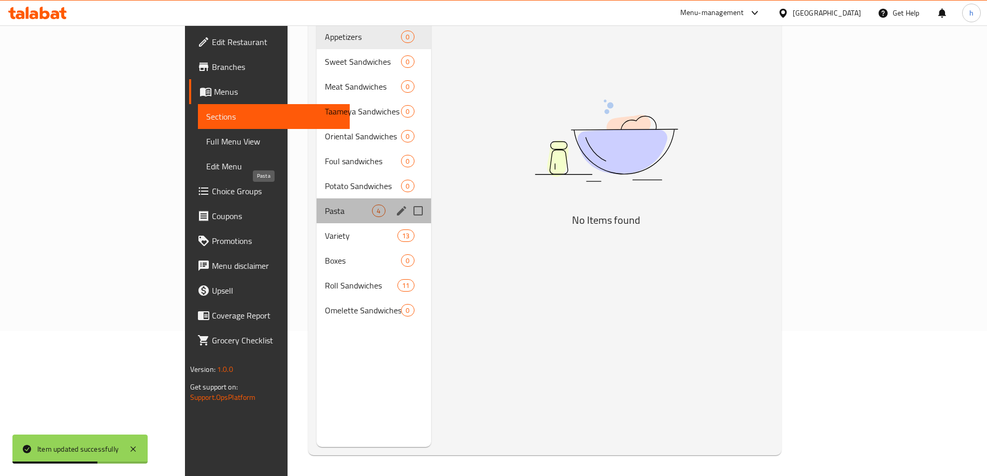
click at [325, 205] on span "Pasta" at bounding box center [348, 211] width 47 height 12
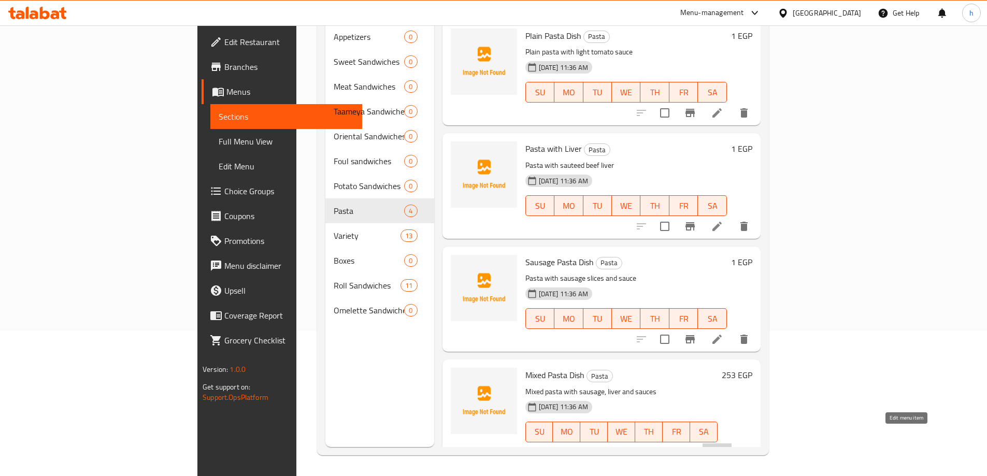
click at [723, 447] on icon at bounding box center [717, 453] width 12 height 12
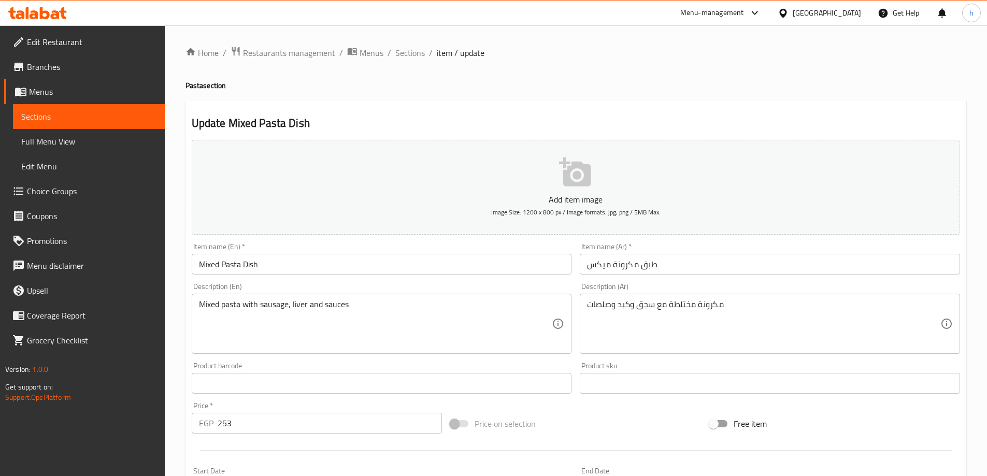
click at [256, 427] on input "253" at bounding box center [330, 423] width 225 height 21
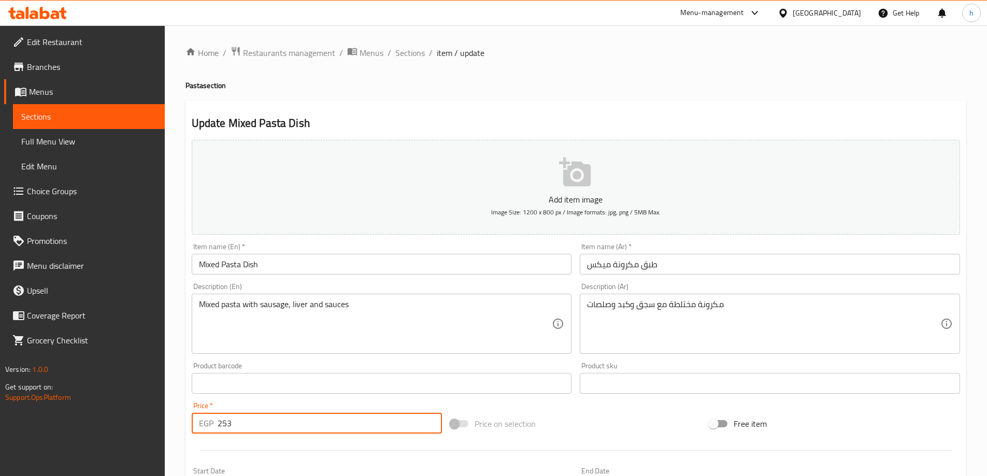
click at [256, 427] on input "253" at bounding box center [330, 423] width 225 height 21
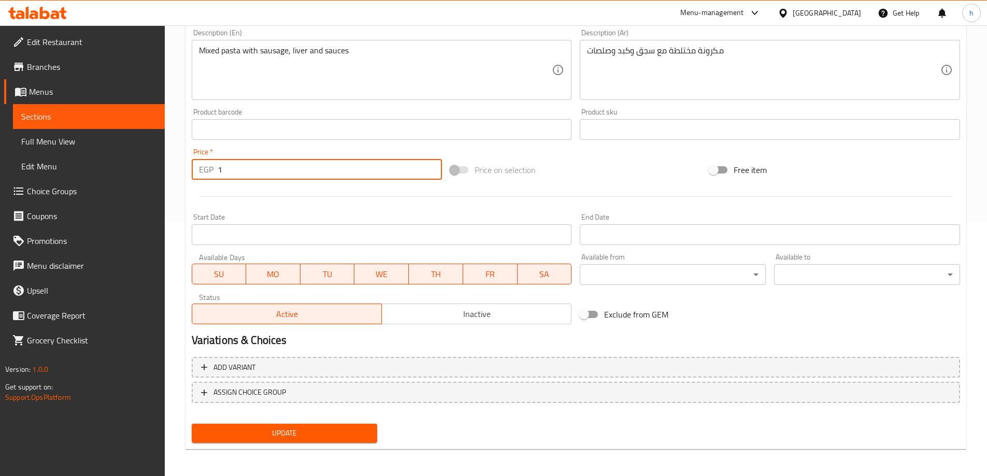
scroll to position [256, 0]
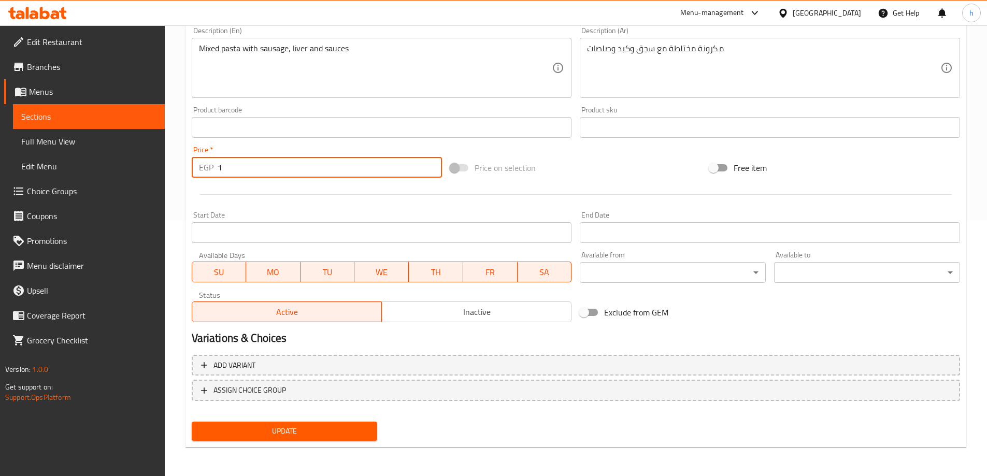
type input "1"
click at [213, 434] on span "Update" at bounding box center [284, 431] width 169 height 13
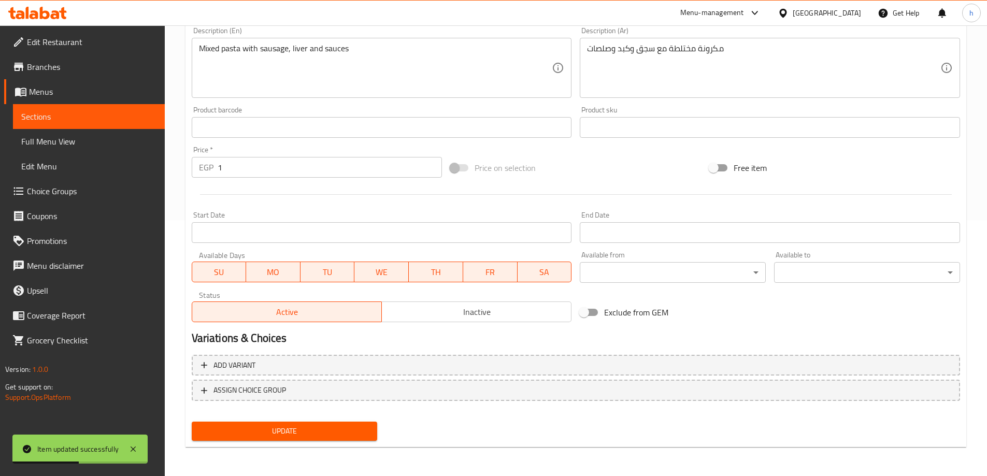
click at [108, 120] on span "Sections" at bounding box center [88, 116] width 135 height 12
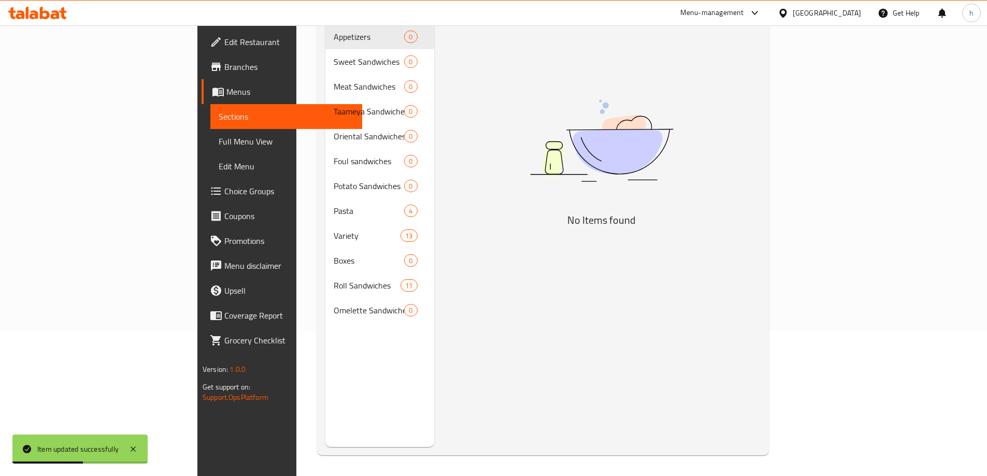
scroll to position [145, 0]
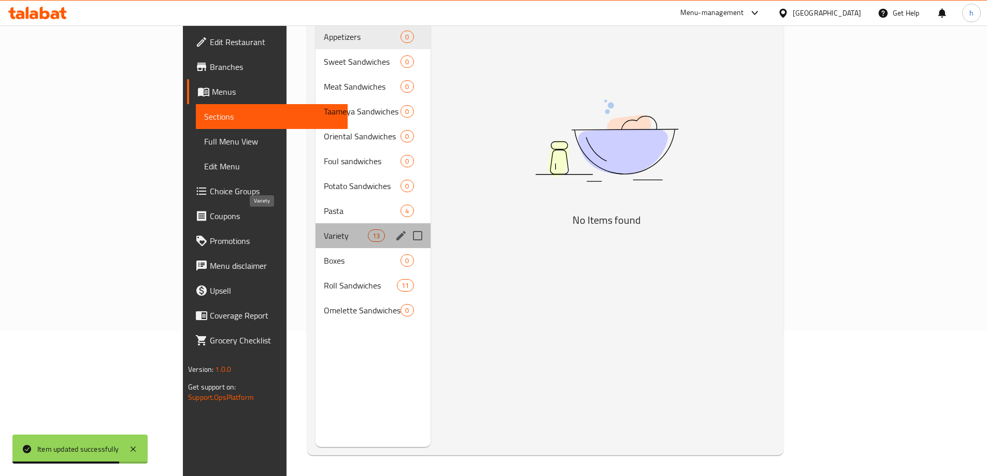
click at [324, 229] on span "Variety" at bounding box center [346, 235] width 44 height 12
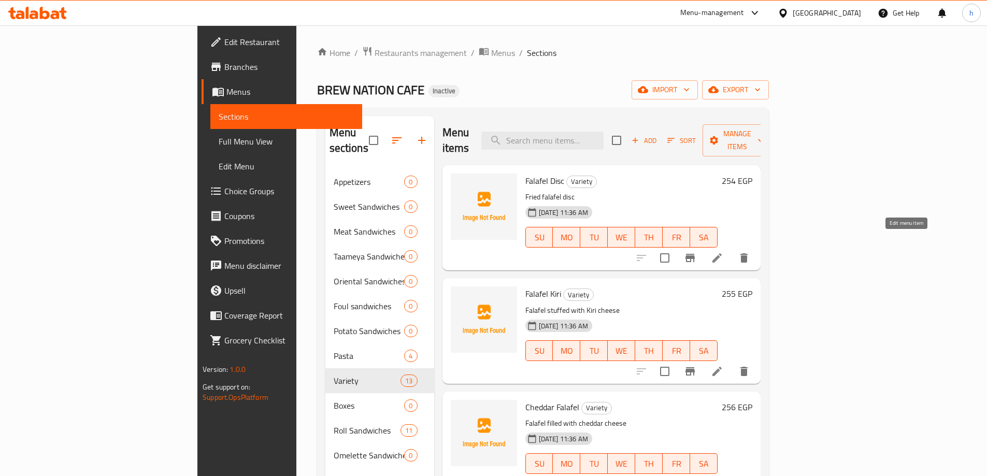
click at [723, 252] on icon at bounding box center [717, 258] width 12 height 12
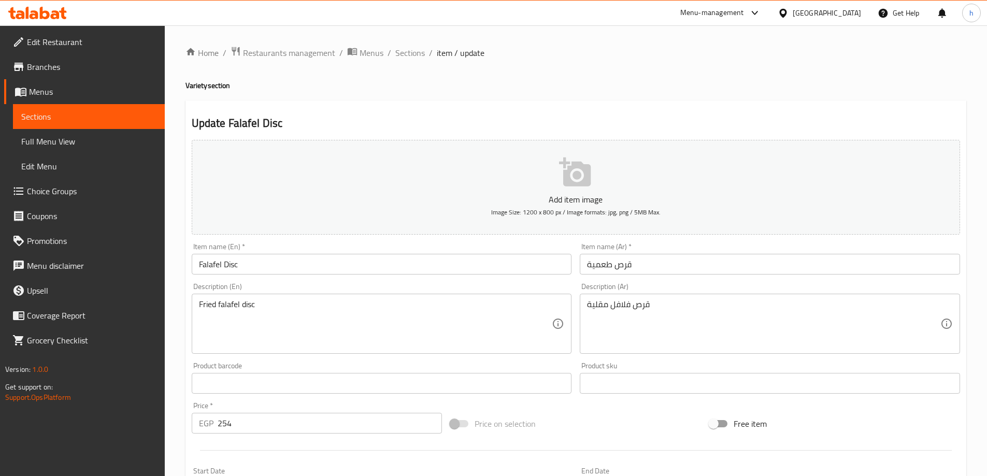
click at [320, 425] on input "254" at bounding box center [330, 423] width 225 height 21
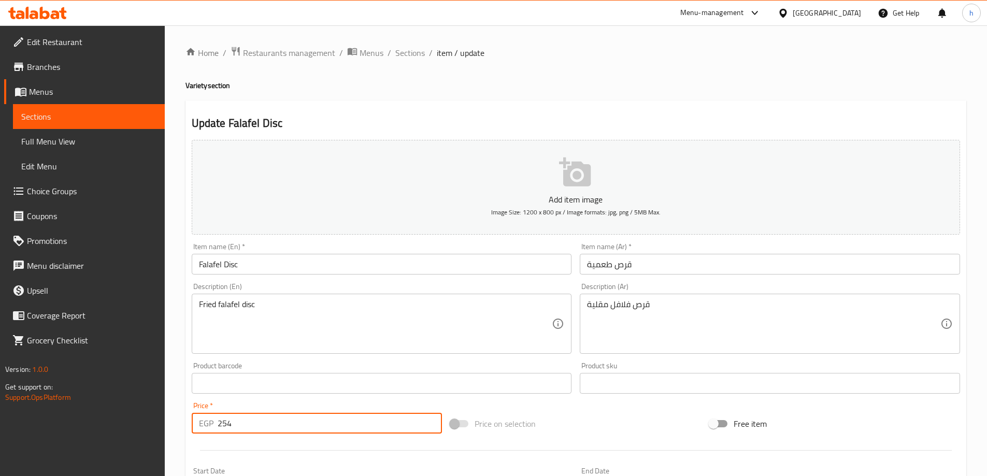
click at [320, 425] on input "254" at bounding box center [330, 423] width 225 height 21
drag, startPoint x: 55, startPoint y: 114, endPoint x: 66, endPoint y: 123, distance: 14.0
click at [55, 114] on span "Sections" at bounding box center [88, 116] width 135 height 12
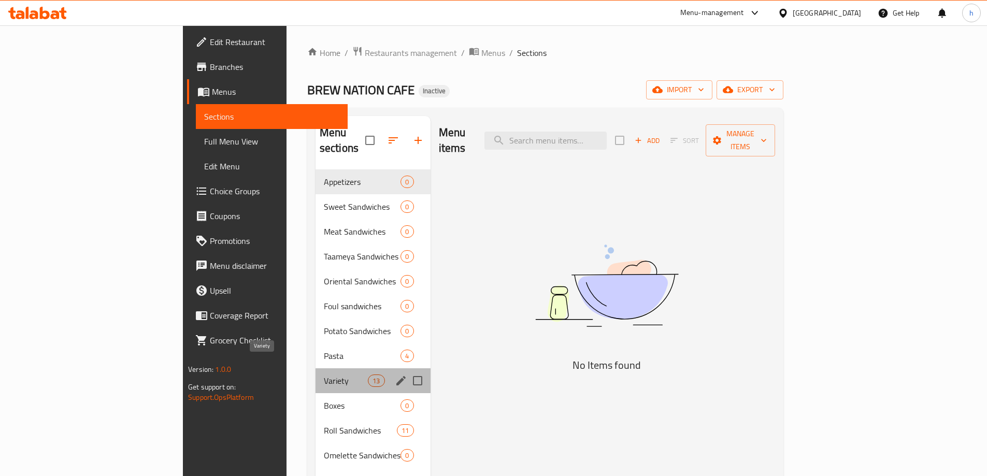
click at [324, 375] on span "Variety" at bounding box center [346, 381] width 44 height 12
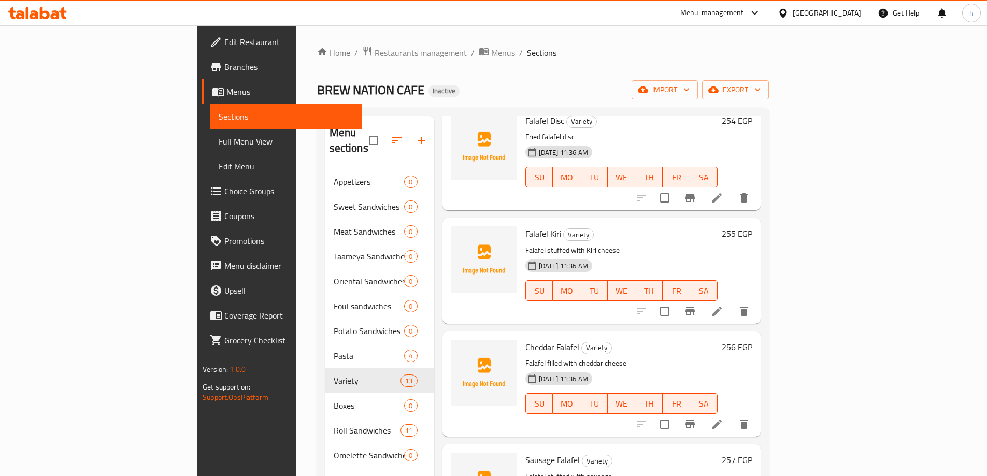
scroll to position [155, 0]
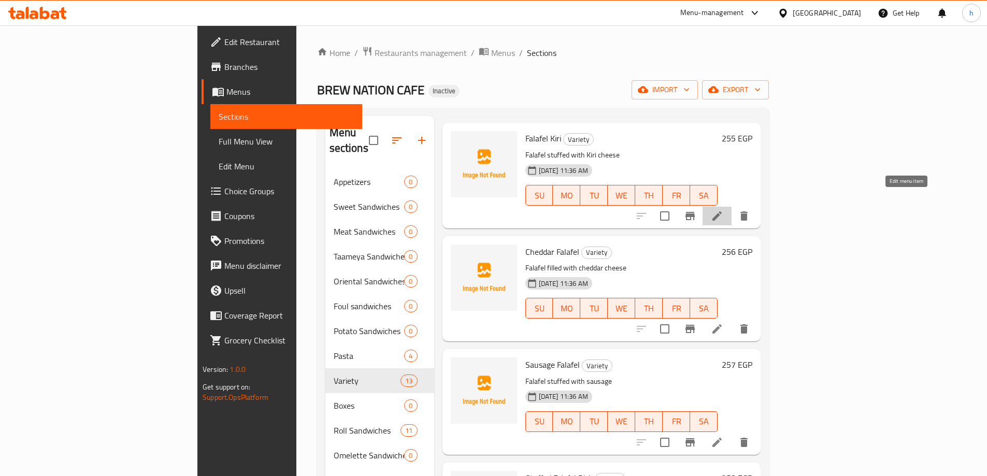
click at [722, 211] on icon at bounding box center [716, 215] width 9 height 9
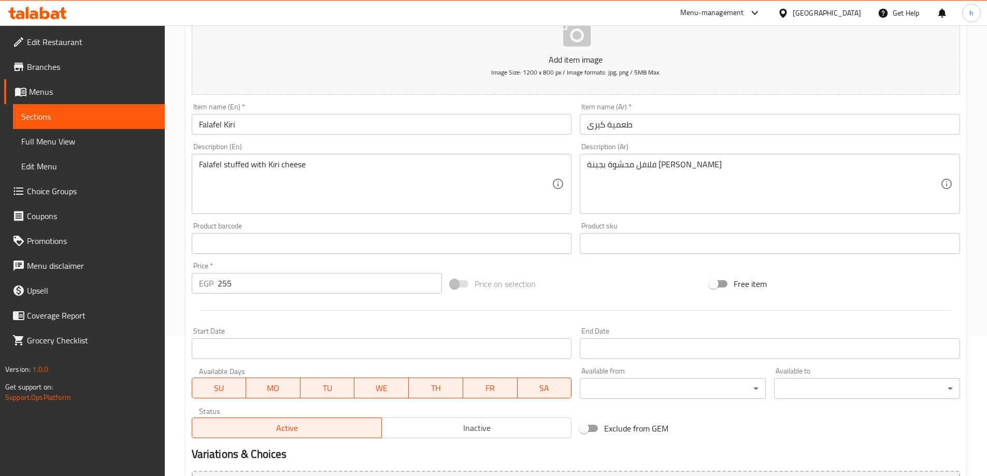
scroll to position [155, 0]
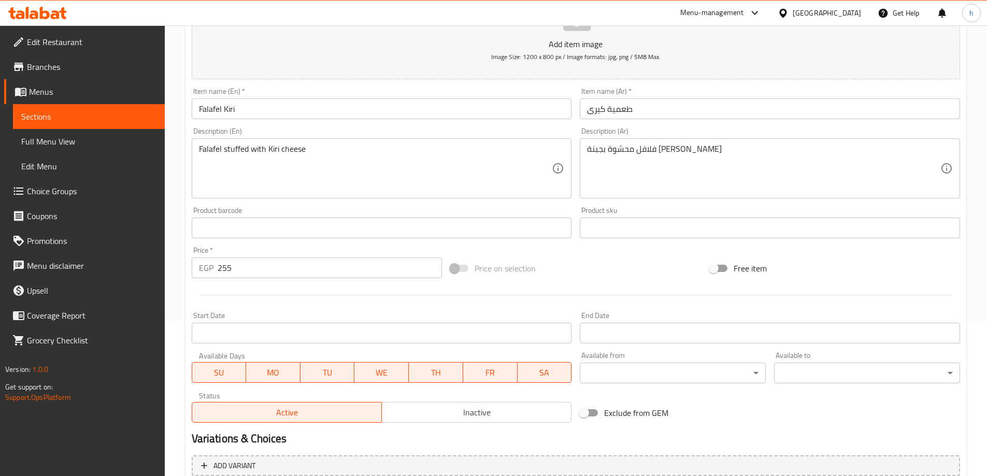
click at [82, 115] on span "Sections" at bounding box center [88, 116] width 135 height 12
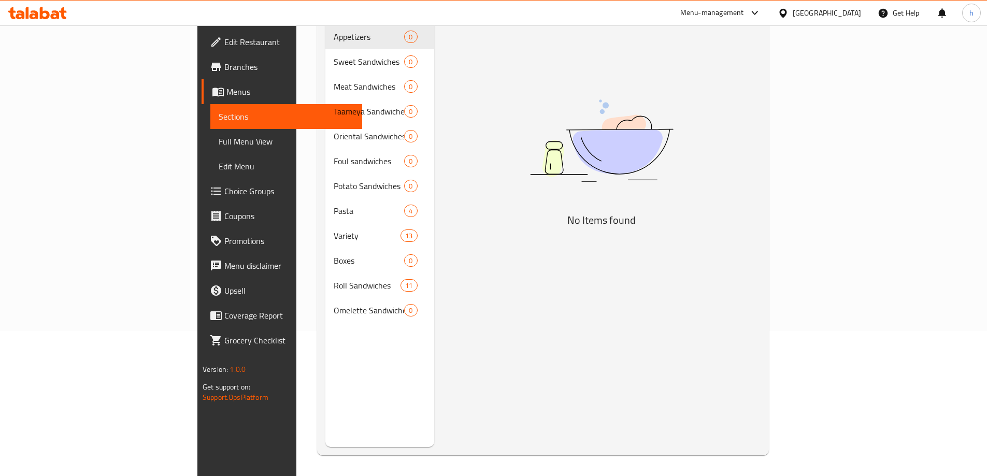
scroll to position [145, 0]
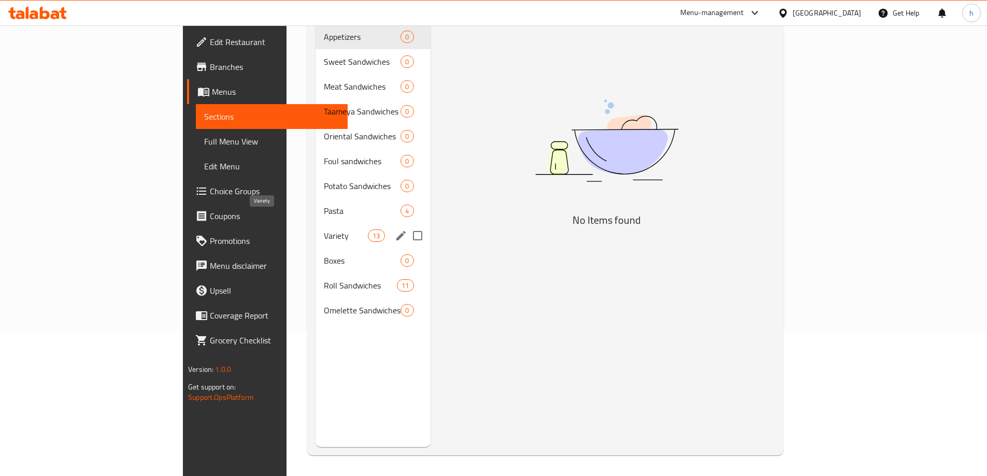
drag, startPoint x: 237, startPoint y: 221, endPoint x: 266, endPoint y: 223, distance: 29.1
click at [324, 229] on span "Variety" at bounding box center [346, 235] width 44 height 12
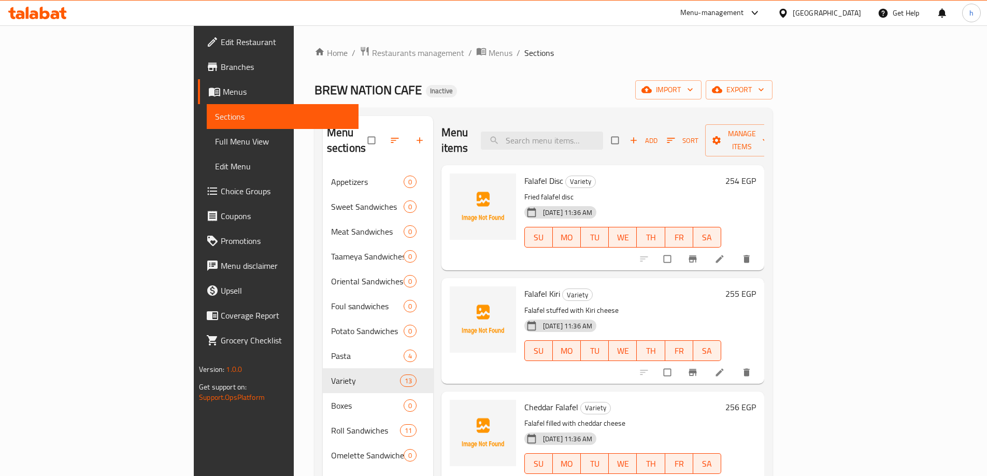
click at [215, 146] on span "Full Menu View" at bounding box center [282, 141] width 135 height 12
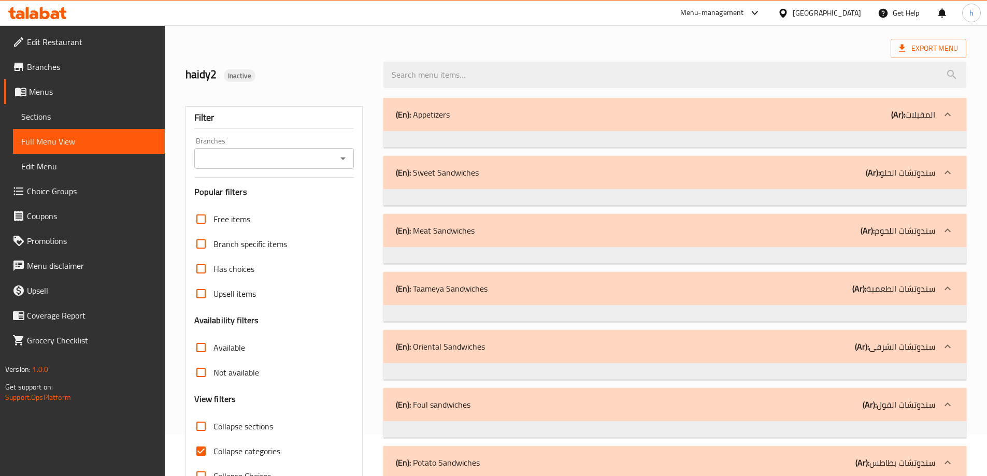
scroll to position [207, 0]
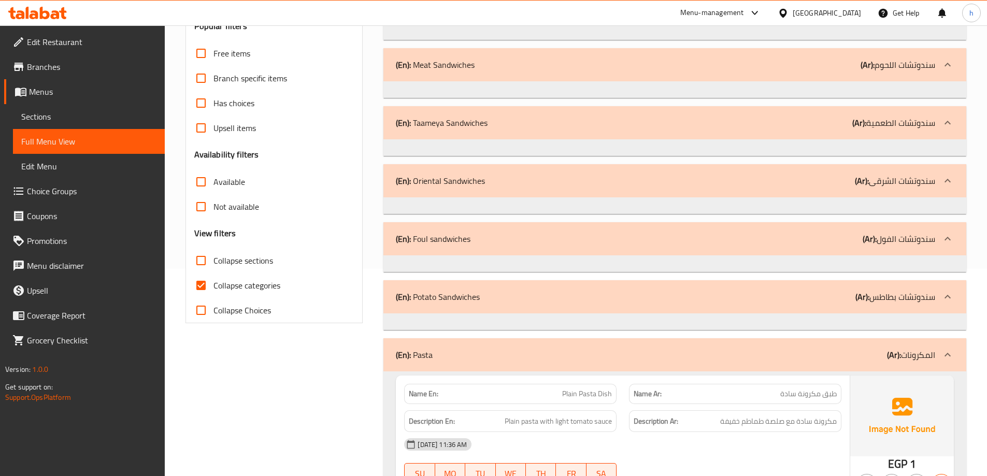
click at [221, 291] on span "Collapse categories" at bounding box center [246, 285] width 67 height 12
click at [213, 291] on input "Collapse categories" at bounding box center [201, 285] width 25 height 25
checkbox input "false"
click at [761, 304] on div "(En): Potato Sandwiches (Ar): سندوتشات بطاطس" at bounding box center [674, 296] width 583 height 33
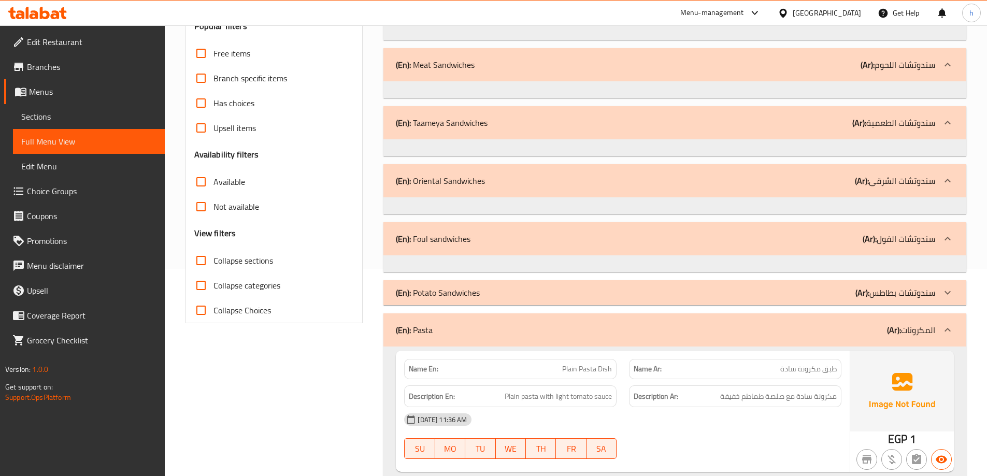
click at [794, 299] on div "(En): Potato Sandwiches (Ar): سندوتشات بطاطس" at bounding box center [674, 292] width 583 height 25
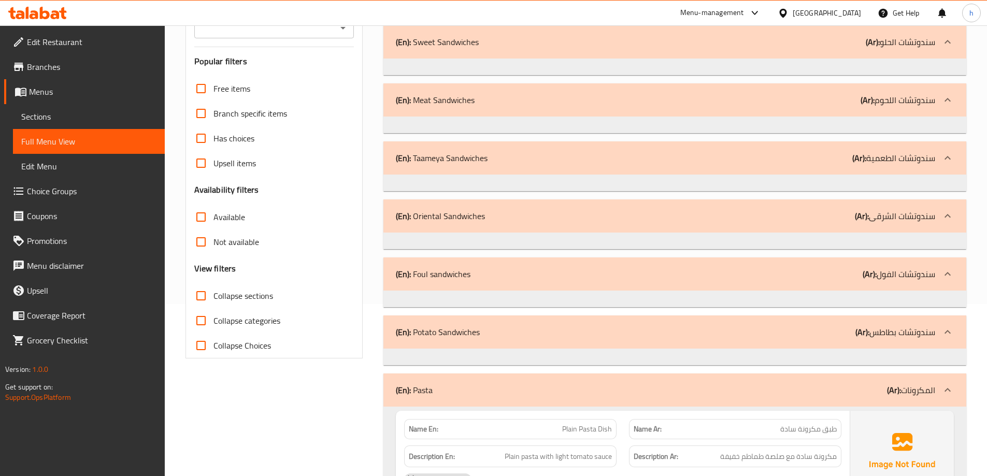
scroll to position [155, 0]
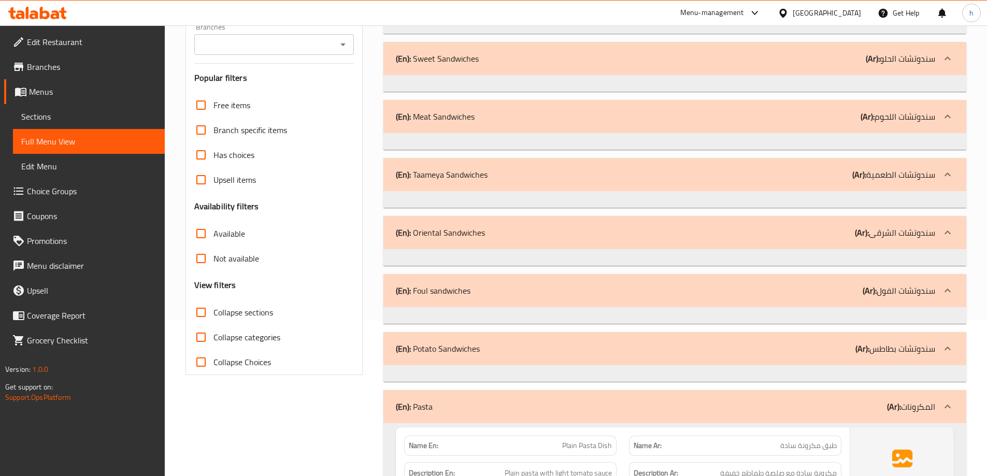
click at [71, 119] on span "Sections" at bounding box center [88, 116] width 135 height 12
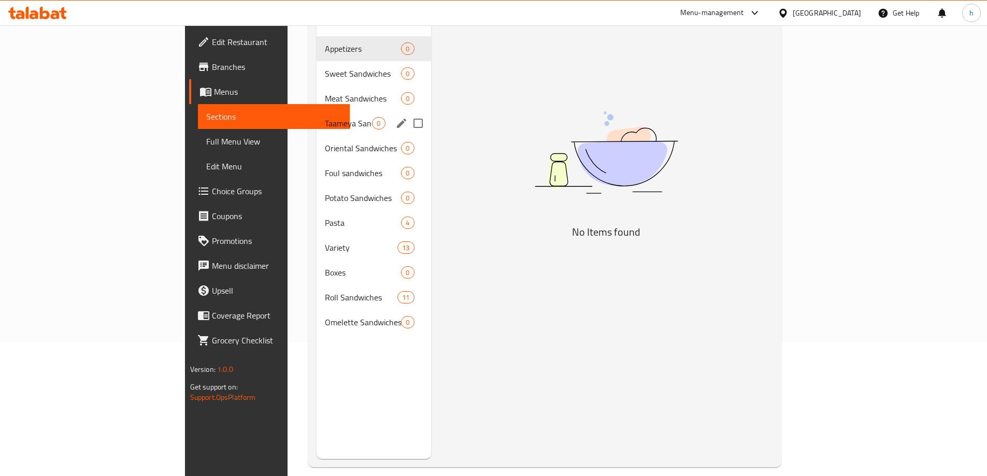
scroll to position [41, 0]
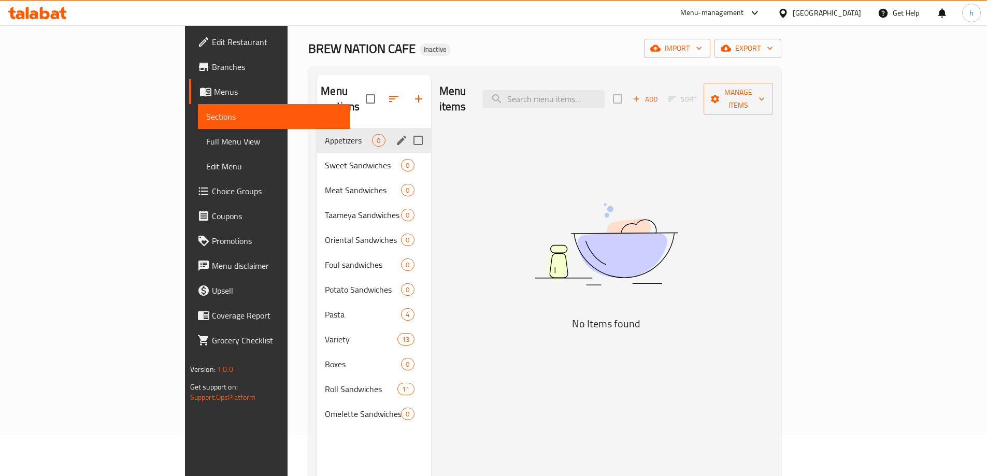
click at [407, 130] on input "Menu sections" at bounding box center [418, 141] width 22 height 22
checkbox input "true"
click at [383, 94] on icon "button" at bounding box center [387, 98] width 9 height 9
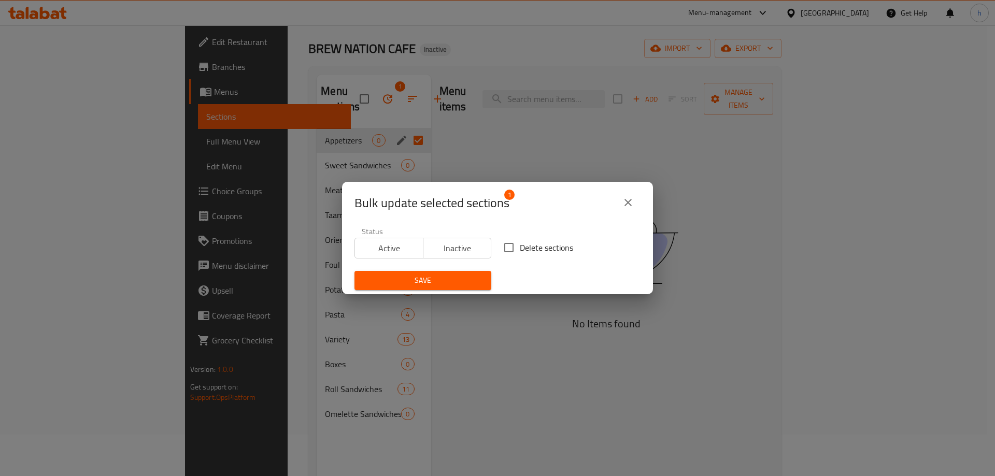
click at [505, 247] on input "Delete sections" at bounding box center [509, 248] width 22 height 22
checkbox input "true"
click at [436, 282] on span "Save" at bounding box center [423, 280] width 120 height 13
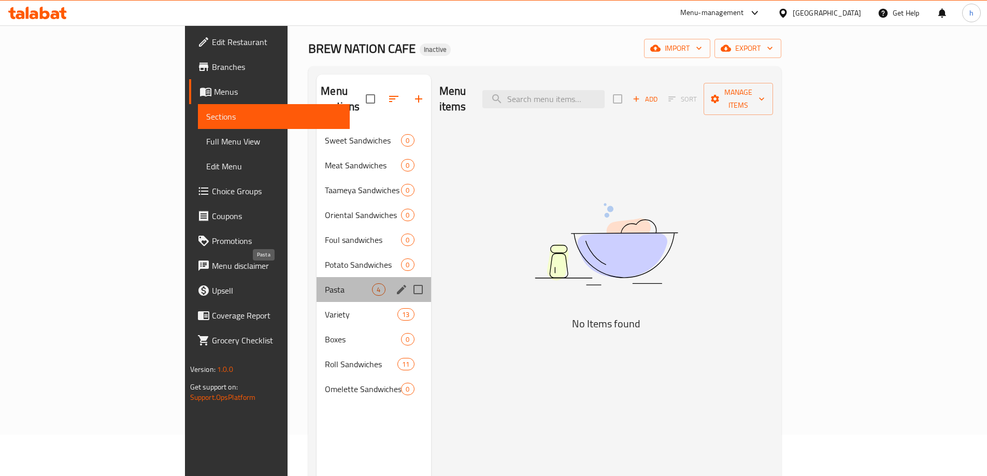
click at [325, 283] on span "Pasta" at bounding box center [348, 289] width 47 height 12
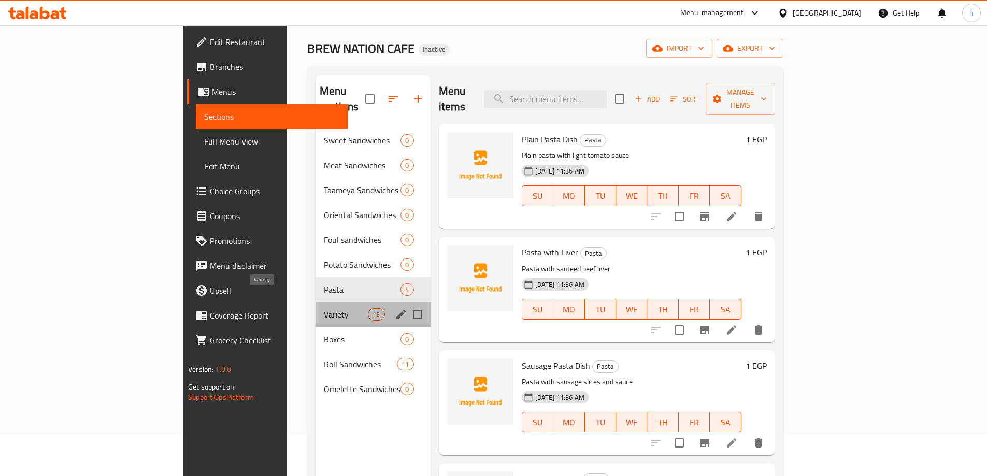
click at [324, 308] on span "Variety" at bounding box center [346, 314] width 44 height 12
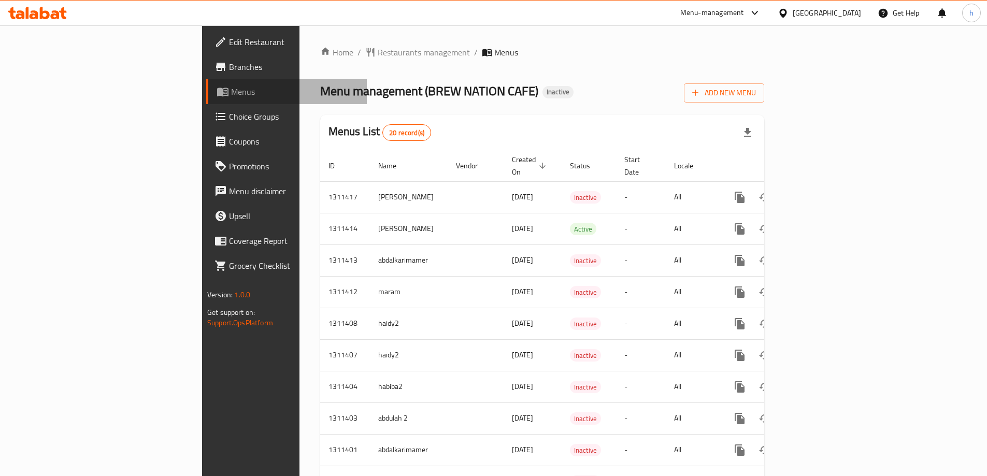
click at [231, 91] on span "Menus" at bounding box center [294, 91] width 127 height 12
click at [231, 93] on span "Menus" at bounding box center [294, 91] width 127 height 12
click at [756, 94] on span "Add New Menu" at bounding box center [724, 93] width 64 height 13
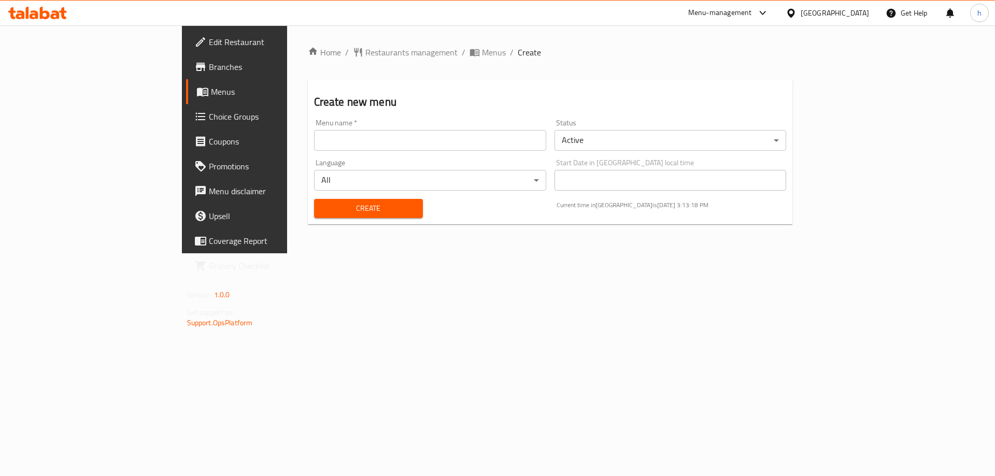
click at [432, 137] on input "text" at bounding box center [430, 140] width 232 height 21
type input "haidy2"
click at [322, 207] on span "Create" at bounding box center [368, 208] width 92 height 13
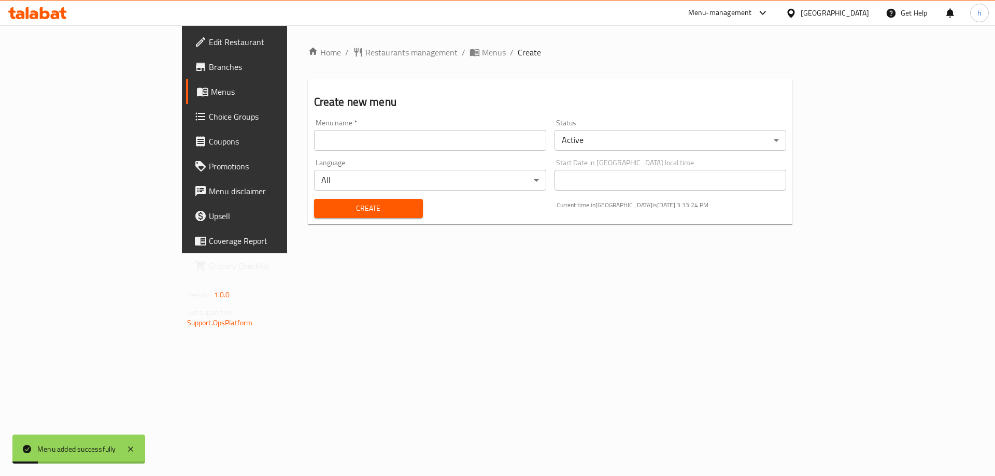
click at [211, 87] on span "Menus" at bounding box center [275, 91] width 129 height 12
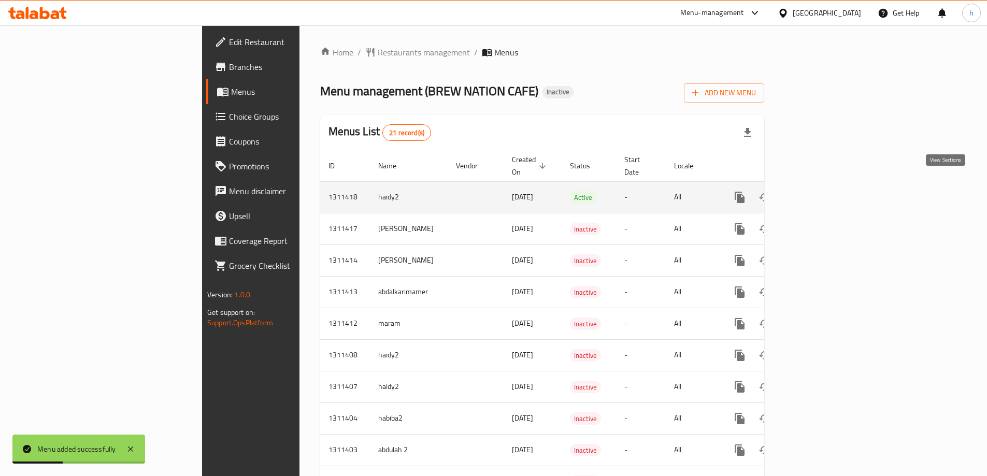
click at [821, 191] on icon "enhanced table" at bounding box center [814, 197] width 12 height 12
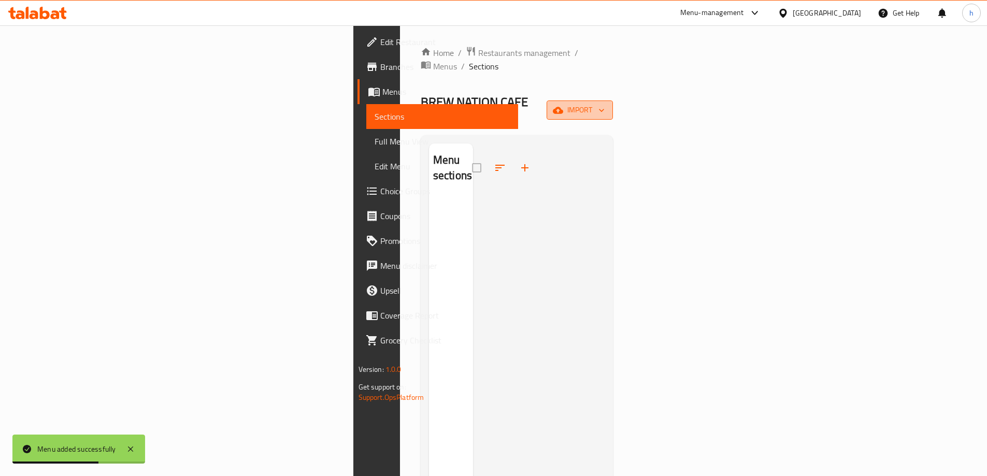
click at [605, 104] on span "import" at bounding box center [580, 110] width 50 height 13
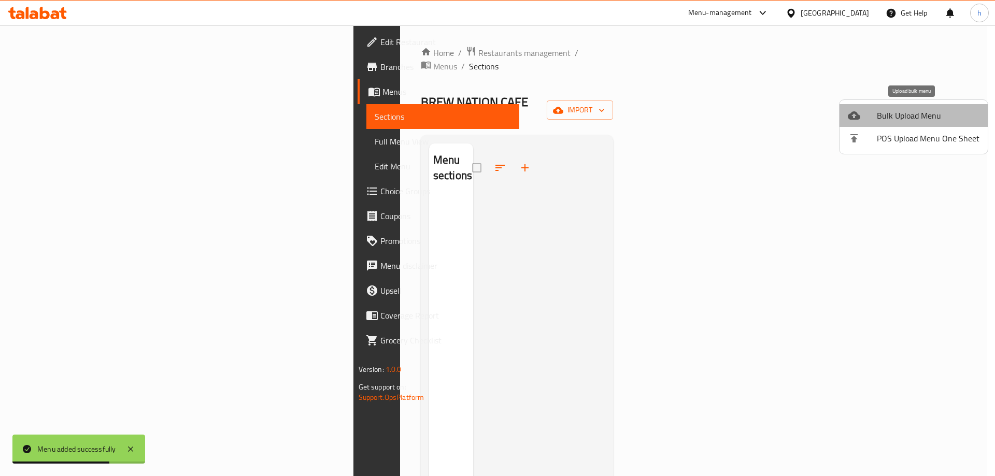
click at [925, 113] on span "Bulk Upload Menu" at bounding box center [927, 115] width 103 height 12
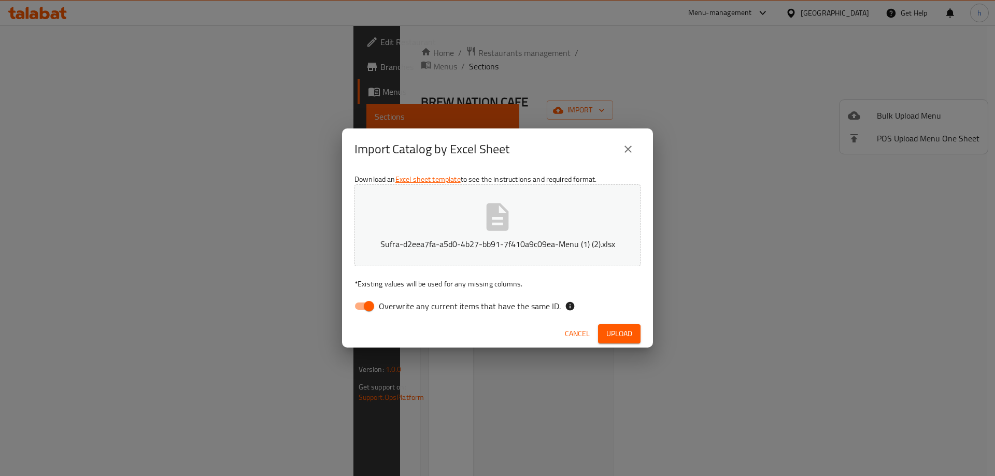
click at [370, 306] on input "Overwrite any current items that have the same ID." at bounding box center [368, 306] width 59 height 20
checkbox input "false"
click at [614, 337] on span "Upload" at bounding box center [619, 333] width 26 height 13
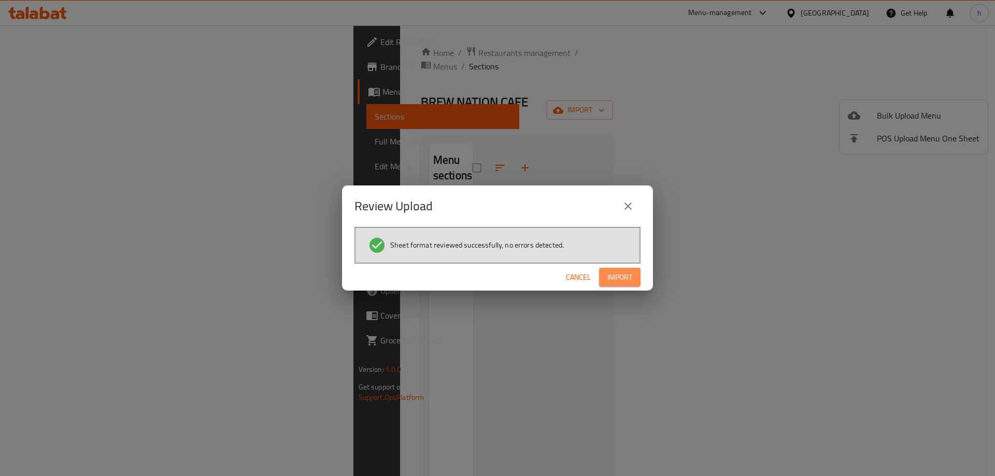
click at [631, 277] on span "Import" at bounding box center [619, 277] width 25 height 13
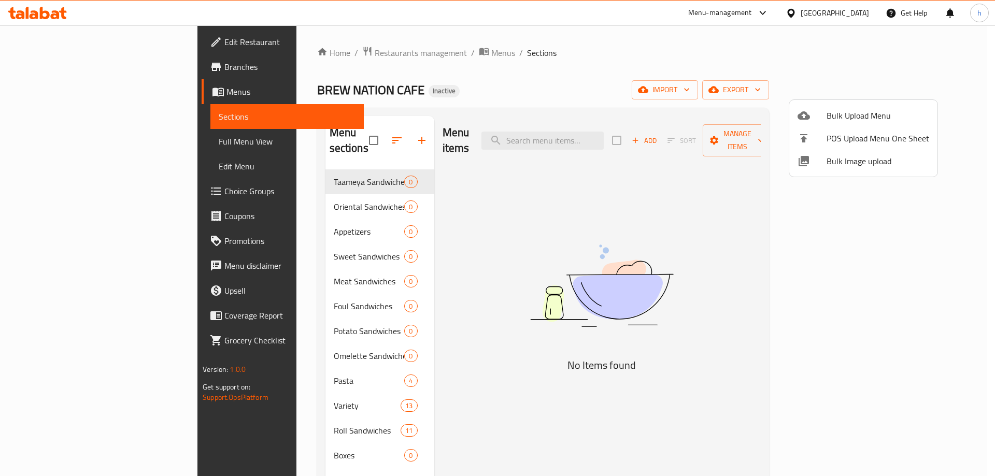
click at [232, 365] on div at bounding box center [497, 238] width 995 height 476
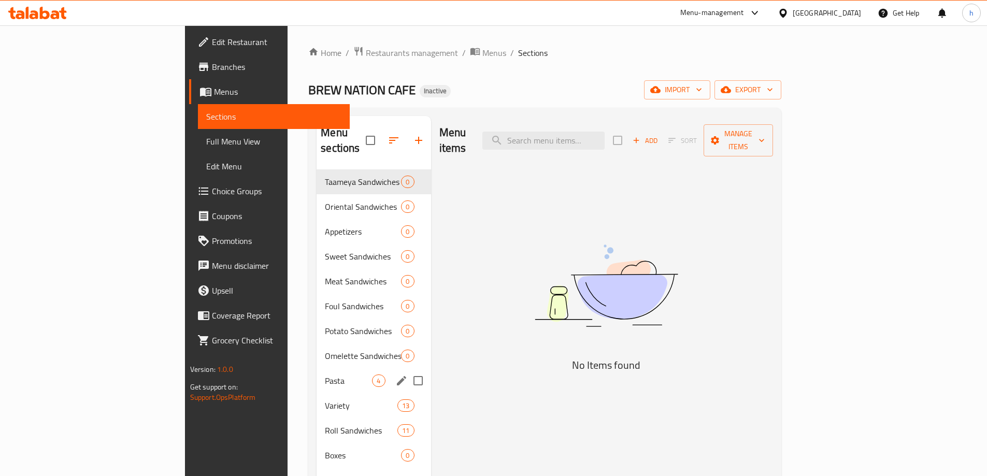
click at [325, 375] on span "Pasta" at bounding box center [348, 381] width 47 height 12
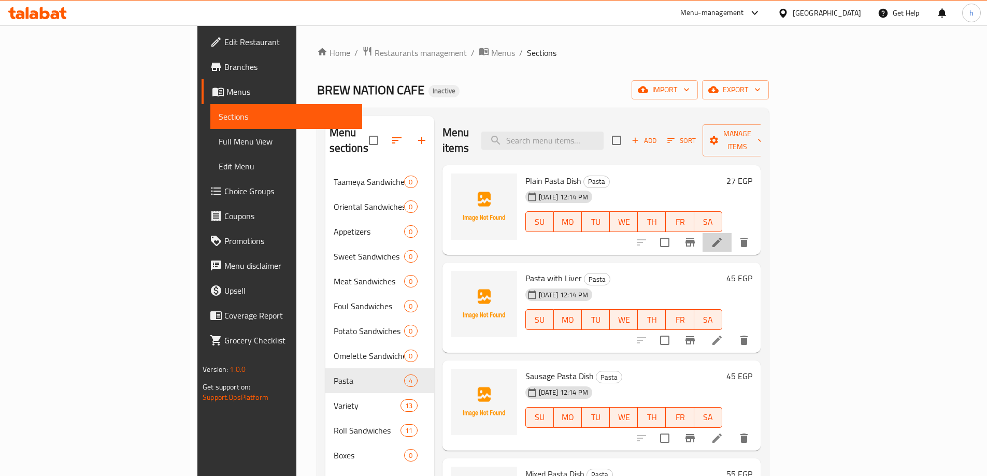
click at [731, 233] on li at bounding box center [716, 242] width 29 height 19
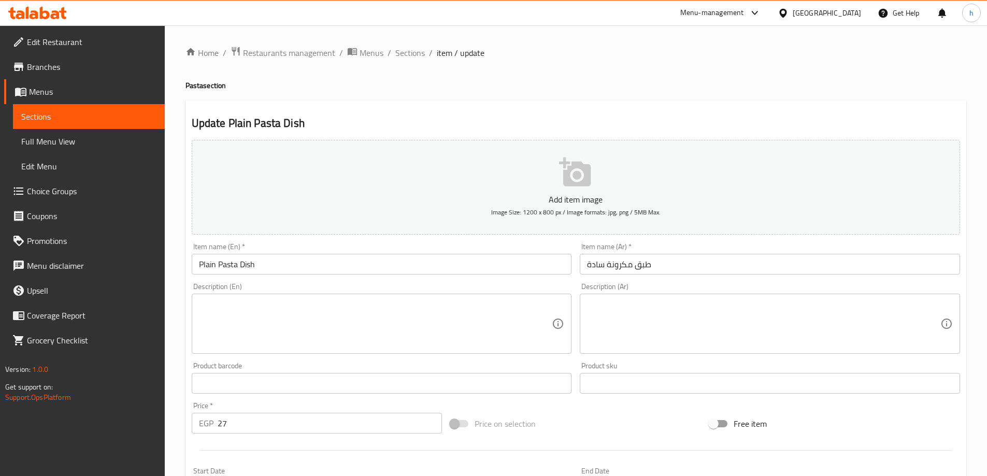
click at [442, 332] on textarea at bounding box center [375, 323] width 353 height 49
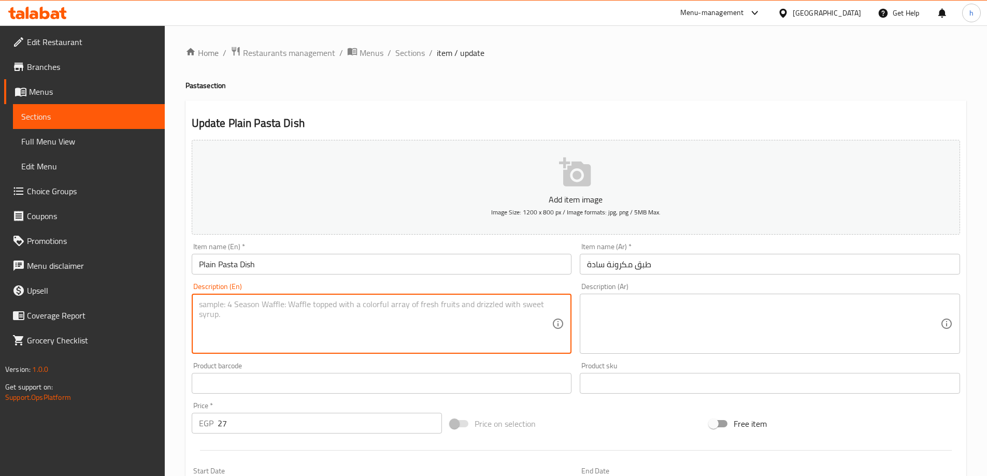
paste textarea "Plain Pasta Dish"
type textarea "Plain Pasta Dish"
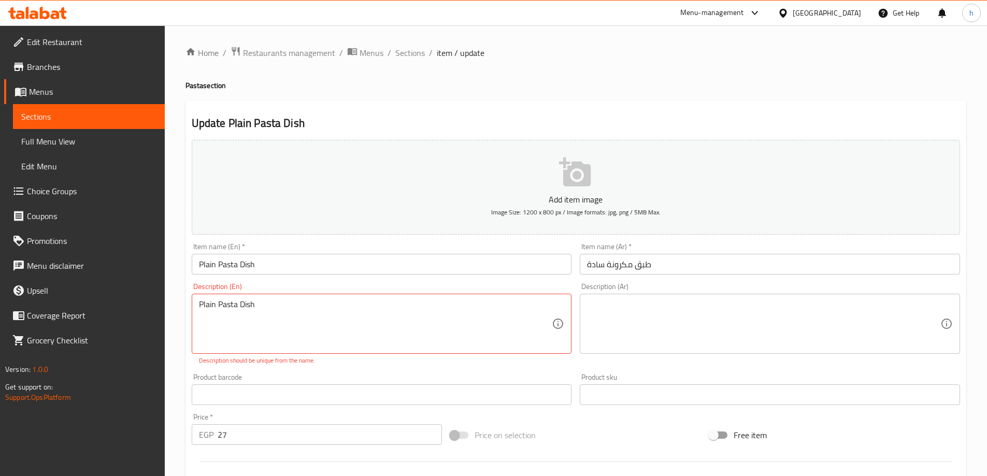
click at [289, 296] on div "Plain Pasta Dish Description (En)" at bounding box center [382, 324] width 380 height 60
click at [286, 299] on div "Plain Pasta Dish Description (En)" at bounding box center [382, 324] width 380 height 60
click at [286, 300] on textarea "Plain Pasta Dish" at bounding box center [375, 323] width 353 height 49
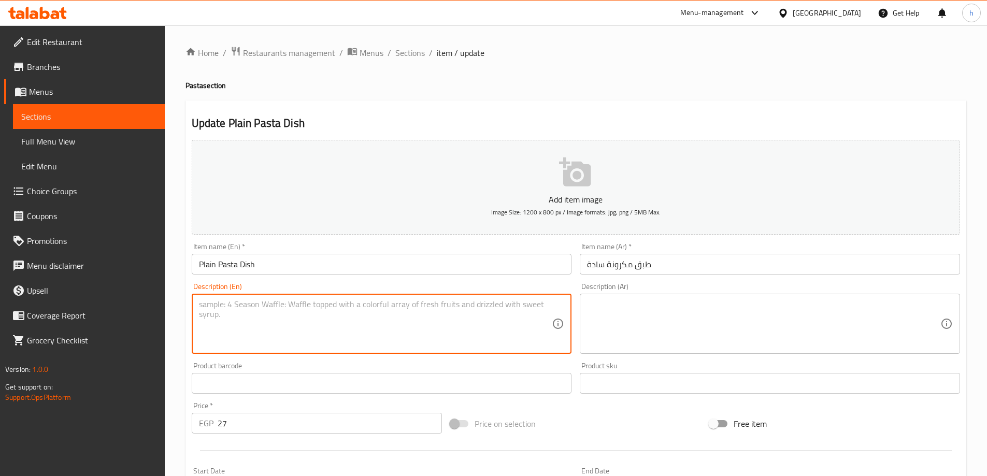
click at [366, 312] on textarea at bounding box center [375, 323] width 353 height 49
paste textarea "Plain pasta with light tomato sauce"
type textarea "Plain pasta with light tomato sauce"
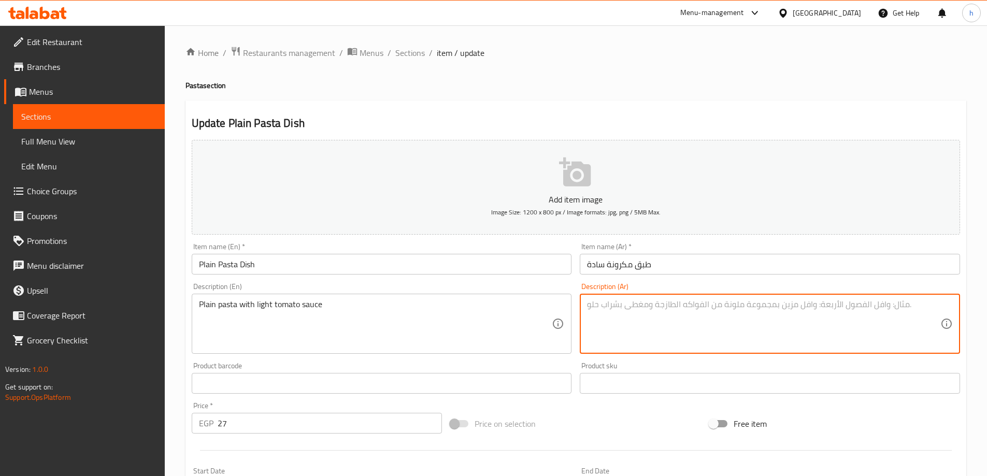
click at [760, 313] on textarea at bounding box center [763, 323] width 353 height 49
paste textarea "معكرونة عادية مع صلصة طماطم خفيفة"
drag, startPoint x: 691, startPoint y: 304, endPoint x: 675, endPoint y: 305, distance: 15.6
click at [675, 305] on textarea "معكرونة عادية مع صلصة طماطم خفيفة" at bounding box center [763, 323] width 353 height 49
type textarea "معكرونة سادة مع صلصة طماطم خفيفة"
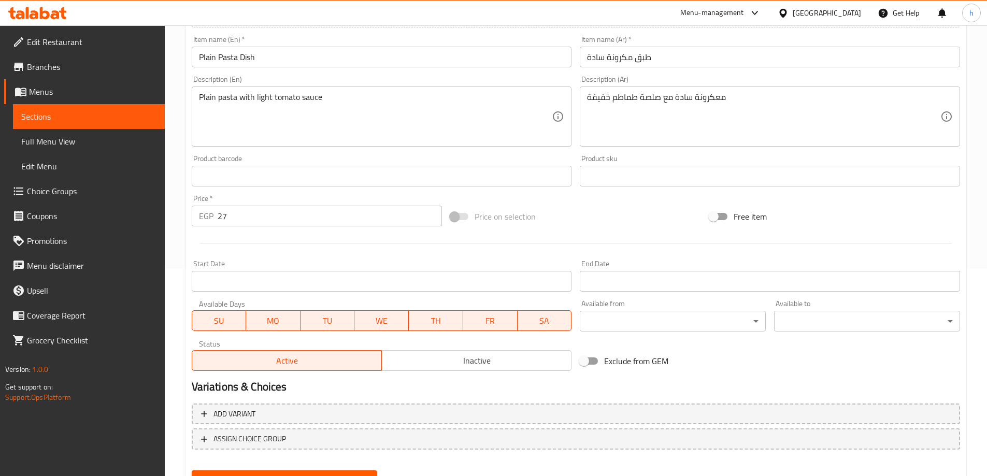
scroll to position [256, 0]
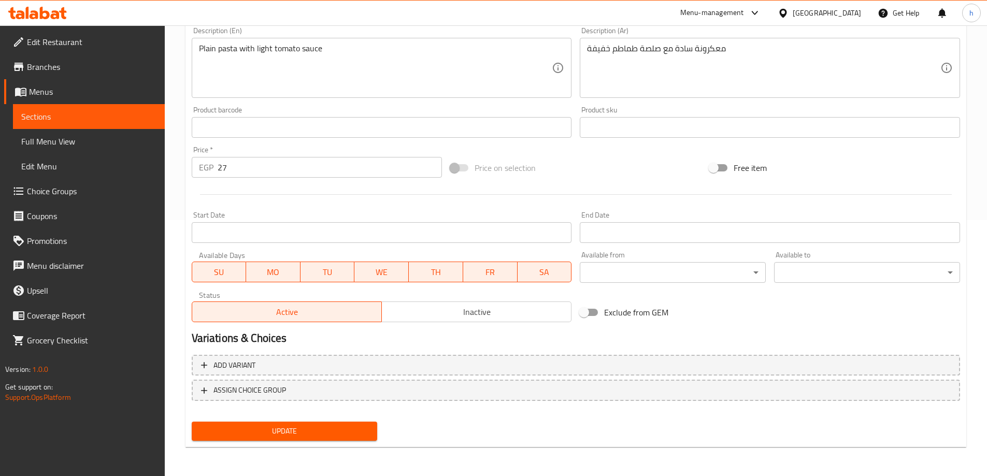
click at [323, 429] on span "Update" at bounding box center [284, 431] width 169 height 13
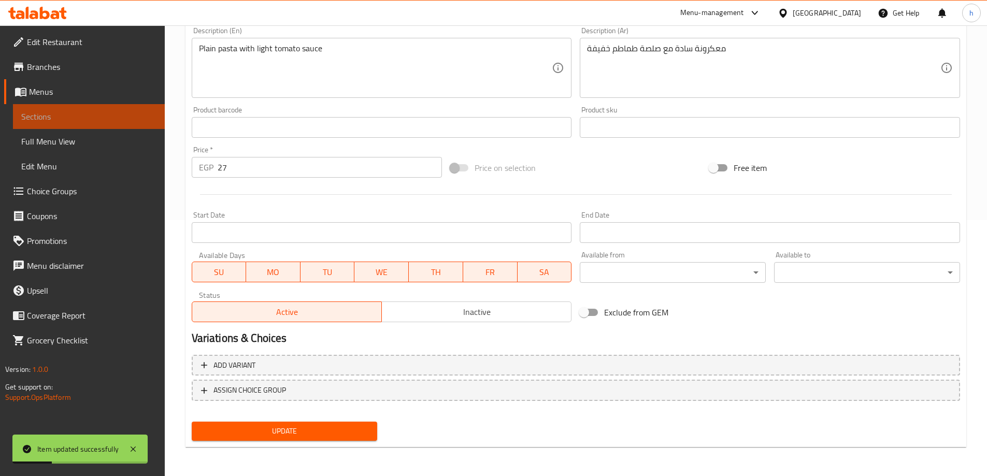
click at [61, 112] on span "Sections" at bounding box center [88, 116] width 135 height 12
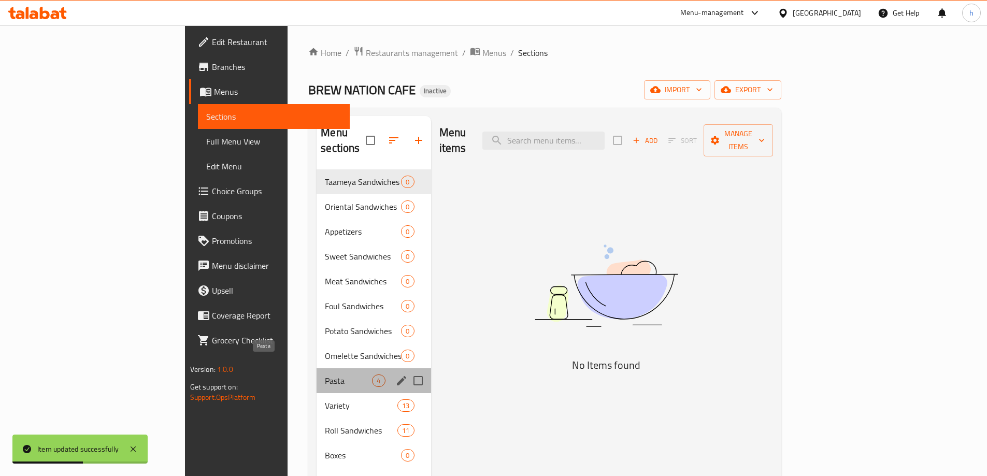
click at [325, 375] on span "Pasta" at bounding box center [348, 381] width 47 height 12
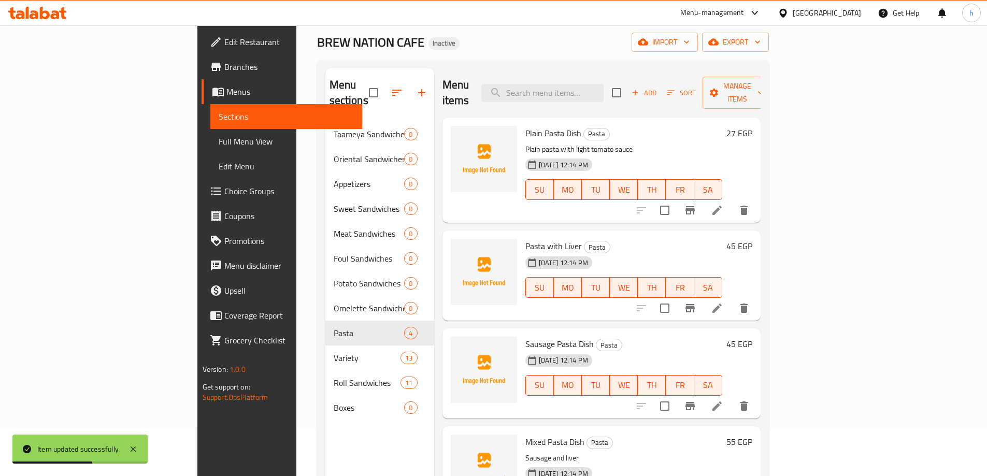
scroll to position [104, 0]
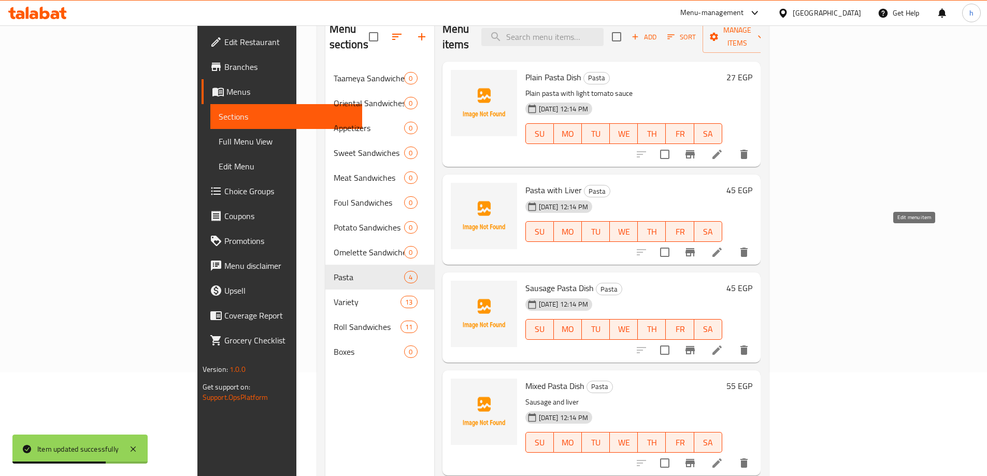
click at [723, 246] on icon at bounding box center [717, 252] width 12 height 12
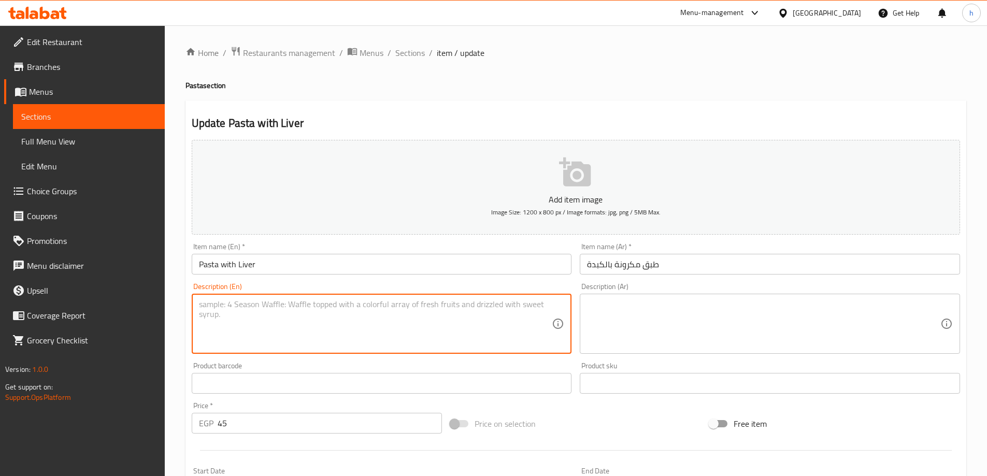
click at [507, 320] on textarea at bounding box center [375, 323] width 353 height 49
paste textarea "Pasta with sautéed beef liver"
type textarea "Pasta with sautéed beef liver"
click at [686, 323] on textarea at bounding box center [763, 323] width 353 height 49
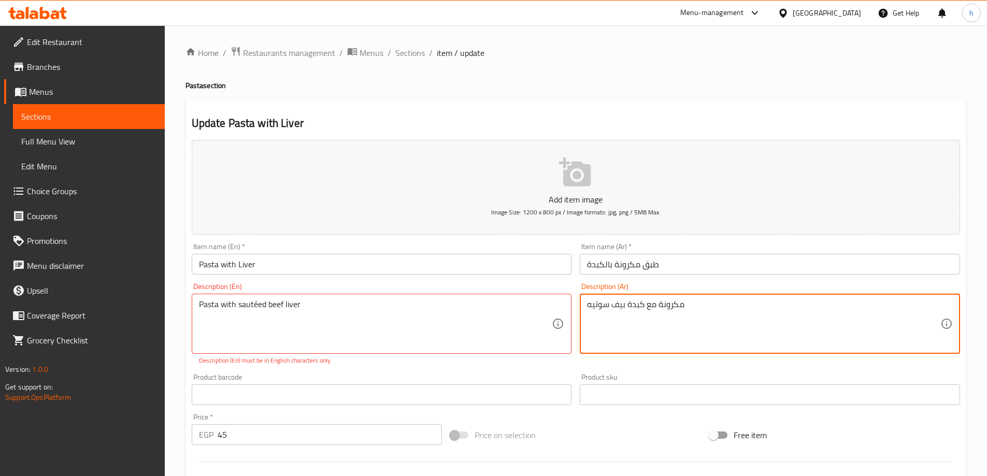
type textarea "مكرونة مع كبدة بيف سوتيه"
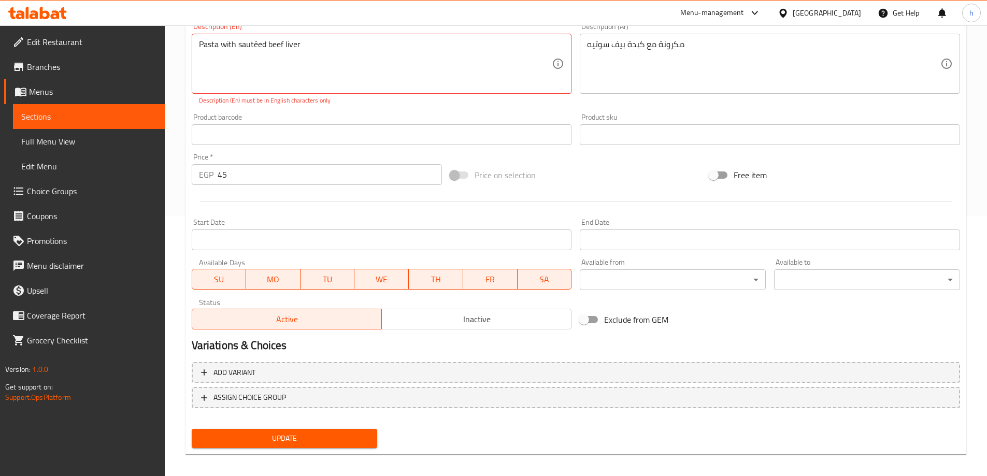
scroll to position [267, 0]
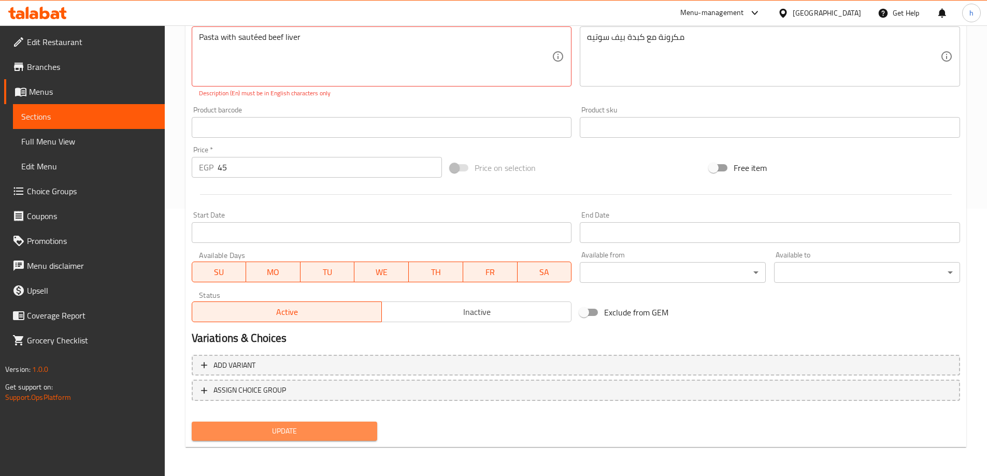
click at [252, 429] on span "Update" at bounding box center [284, 431] width 169 height 13
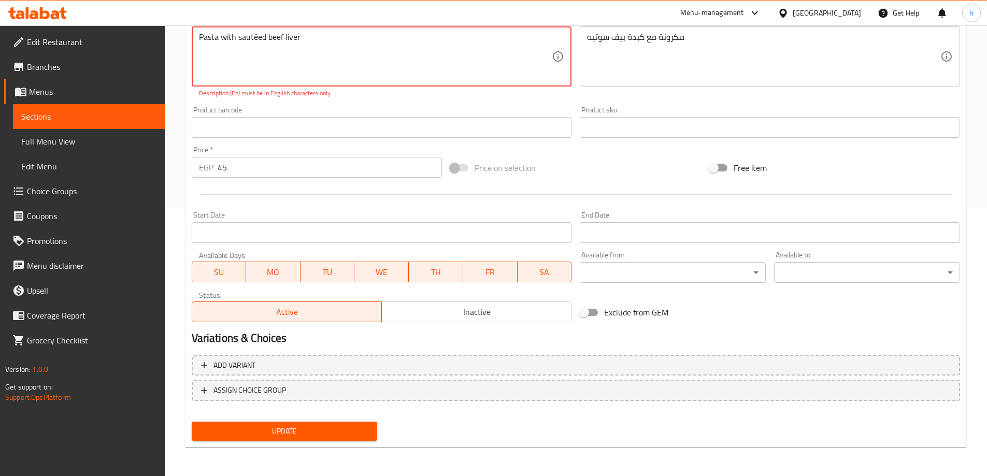
click at [256, 37] on textarea "Pasta with sautéed beef liver" at bounding box center [375, 56] width 353 height 49
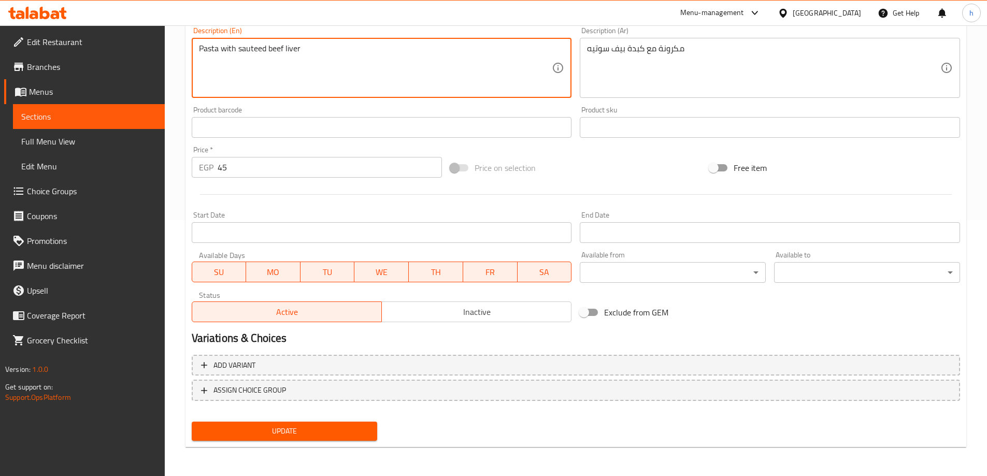
type textarea "Pasta with sauteed beef liver"
click at [305, 436] on span "Update" at bounding box center [284, 431] width 169 height 13
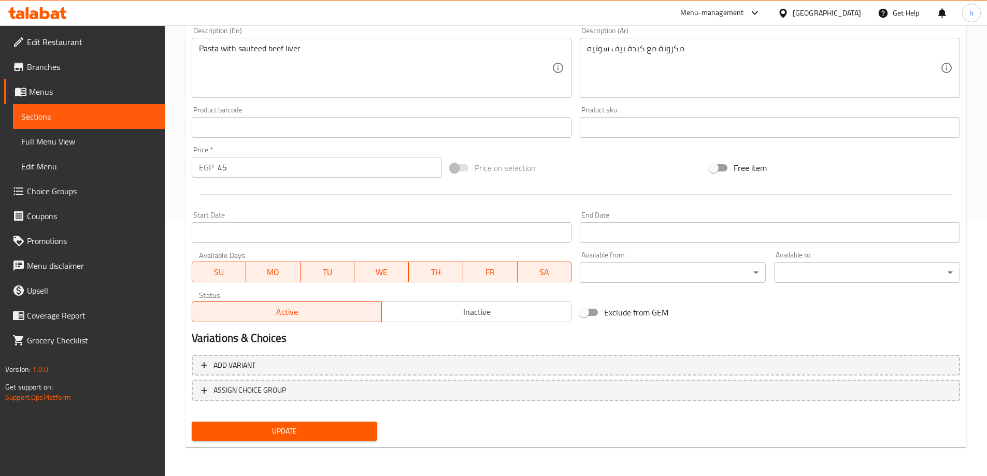
click at [282, 438] on span "Update" at bounding box center [284, 431] width 169 height 13
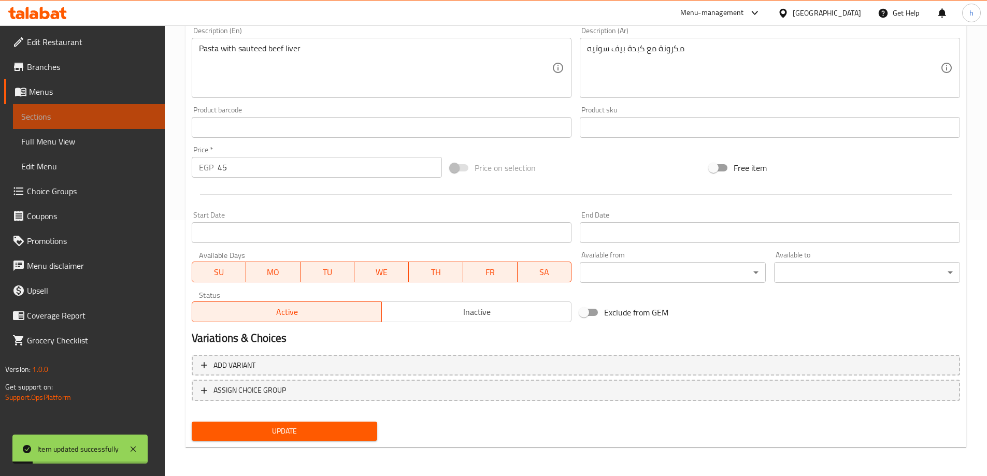
click at [84, 109] on link "Sections" at bounding box center [89, 116] width 152 height 25
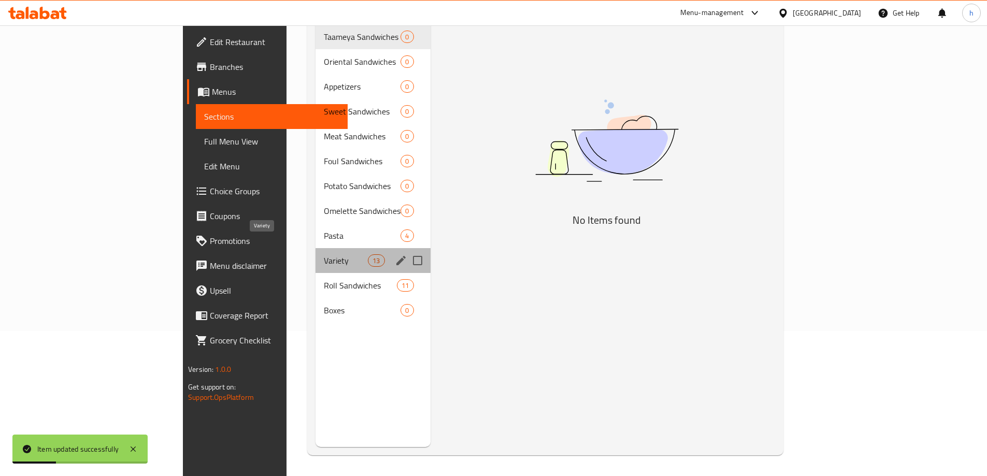
click at [324, 254] on span "Variety" at bounding box center [346, 260] width 44 height 12
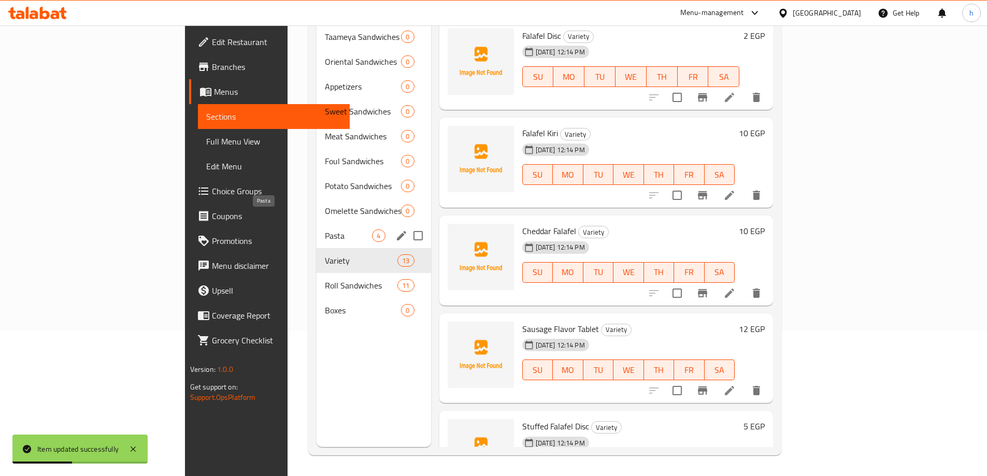
drag, startPoint x: 211, startPoint y: 220, endPoint x: 220, endPoint y: 223, distance: 9.3
click at [325, 229] on span "Pasta" at bounding box center [348, 235] width 47 height 12
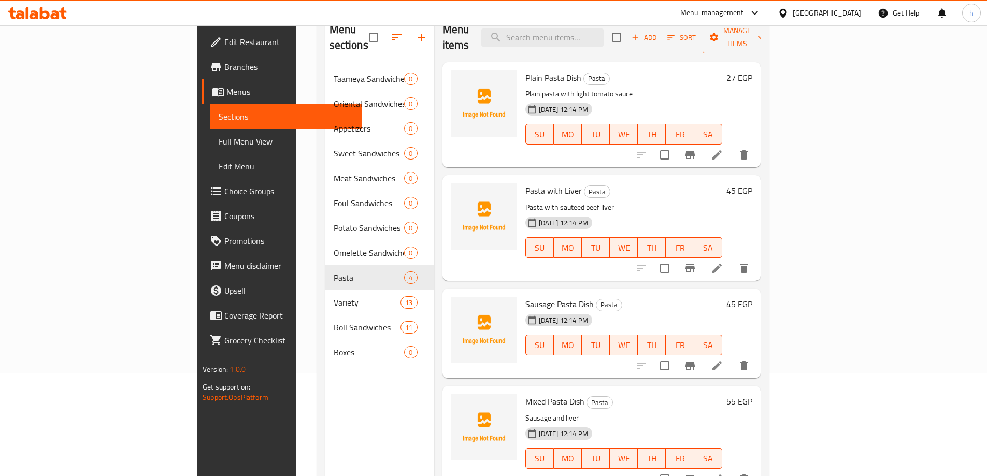
scroll to position [104, 0]
click at [723, 359] on icon at bounding box center [717, 365] width 12 height 12
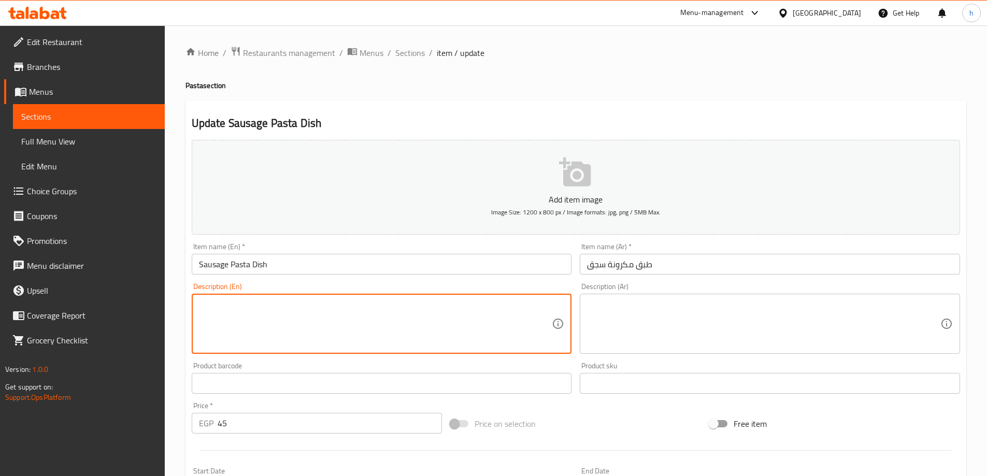
paste textarea "Pasta with sausage slices and sauce"
type textarea "Pasta with sausage slices and sauce"
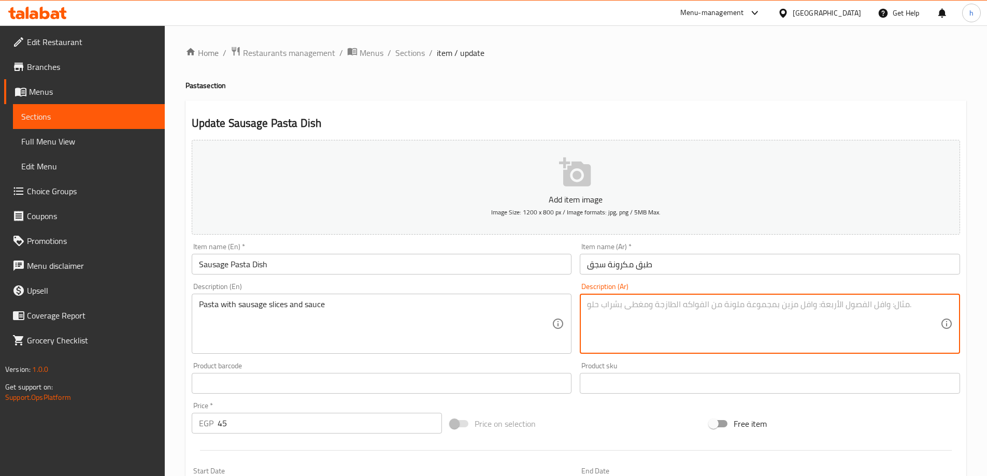
paste textarea "معكرونة مع شرائح سجق وصلصة"
type textarea "معكرونة مع شرائح سجق وصلصة"
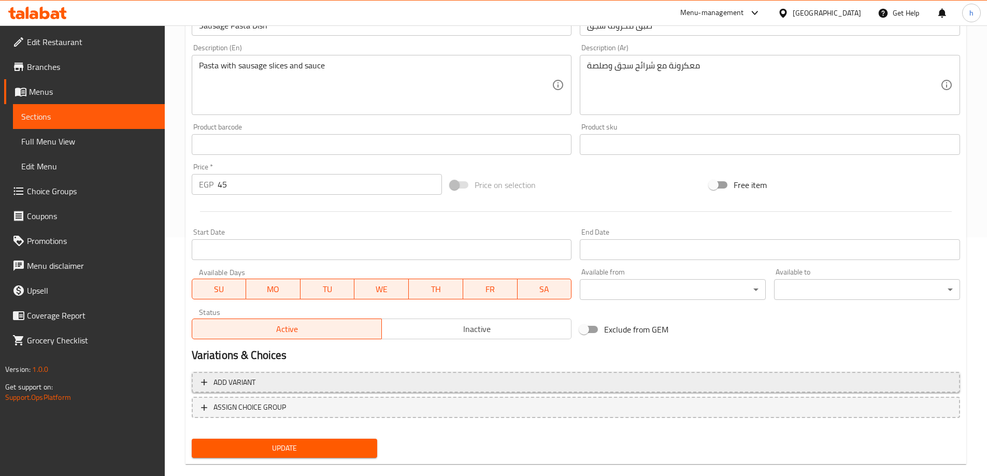
scroll to position [256, 0]
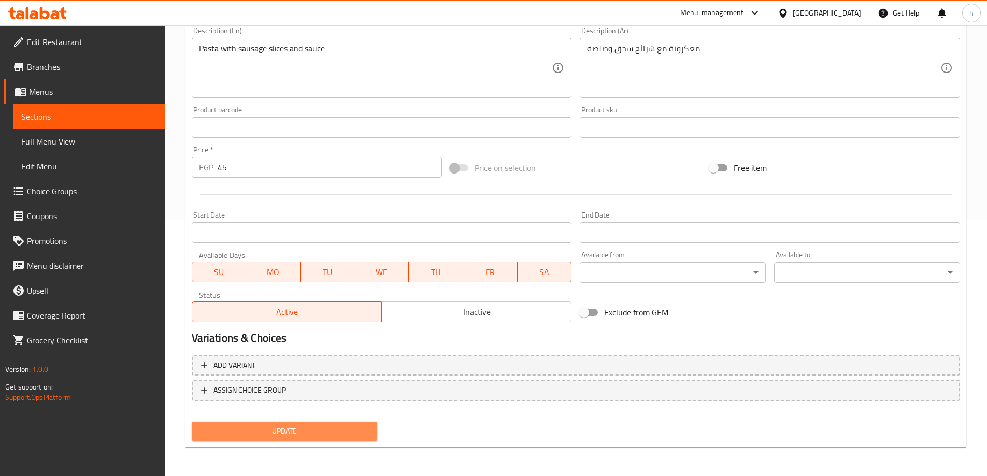
click at [342, 428] on span "Update" at bounding box center [284, 431] width 169 height 13
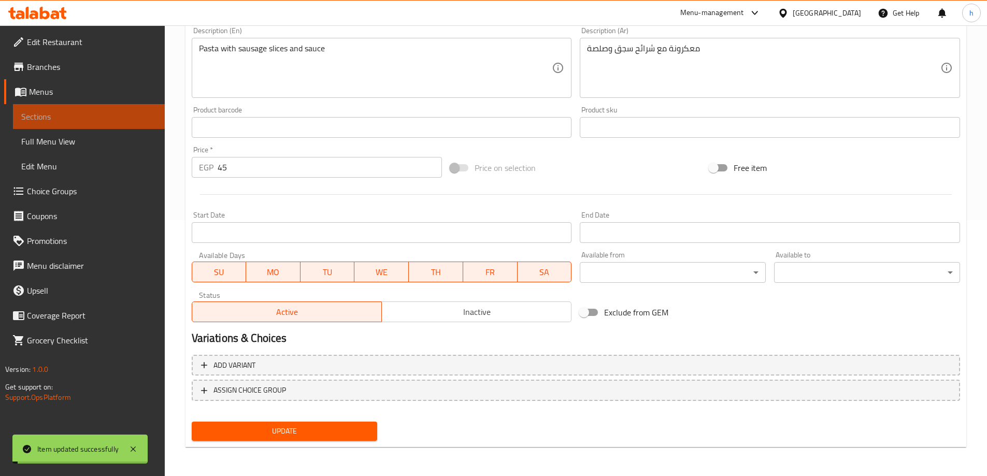
click at [112, 111] on span "Sections" at bounding box center [88, 116] width 135 height 12
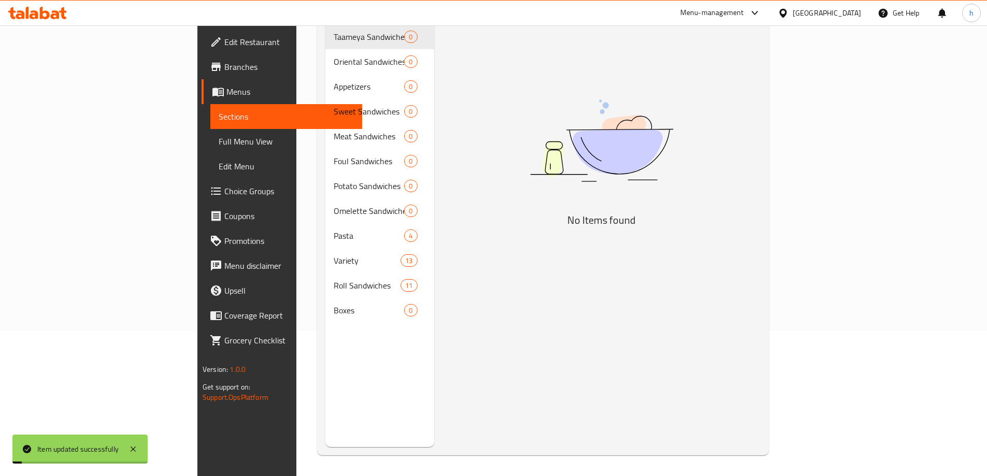
scroll to position [145, 0]
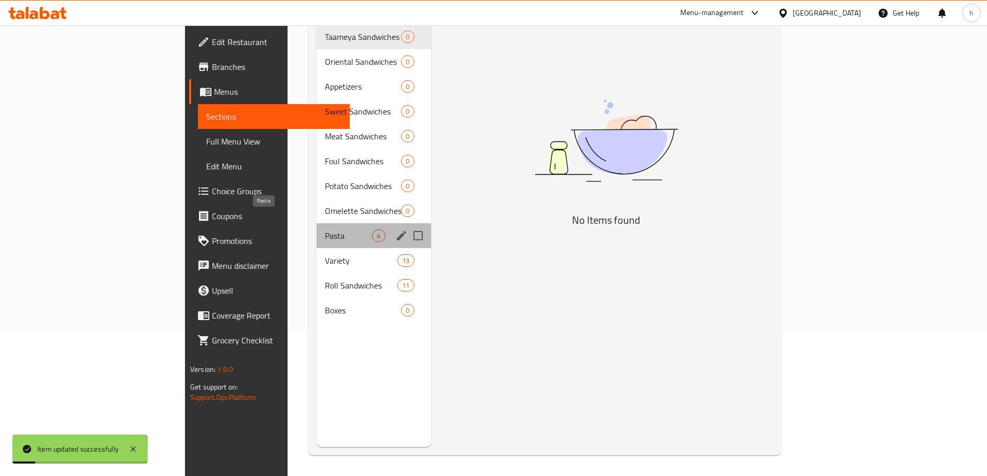
click at [325, 229] on span "Pasta" at bounding box center [348, 235] width 47 height 12
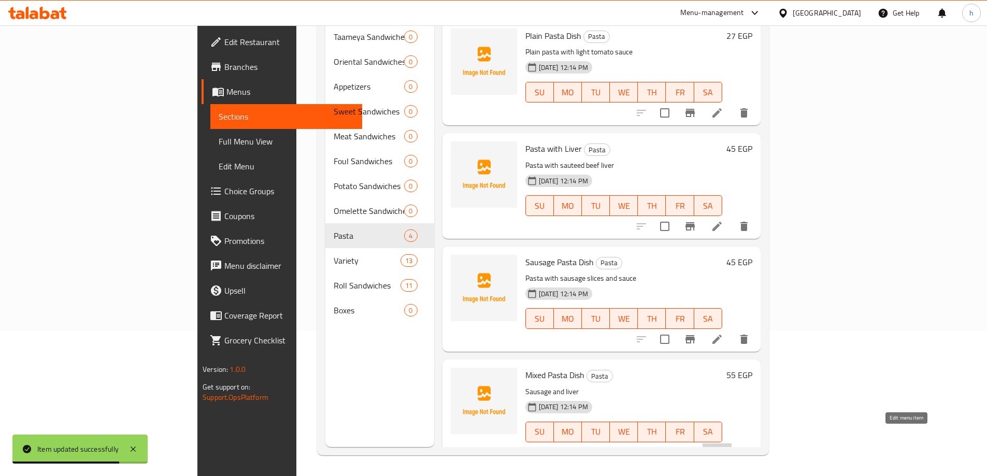
click at [723, 447] on icon at bounding box center [717, 453] width 12 height 12
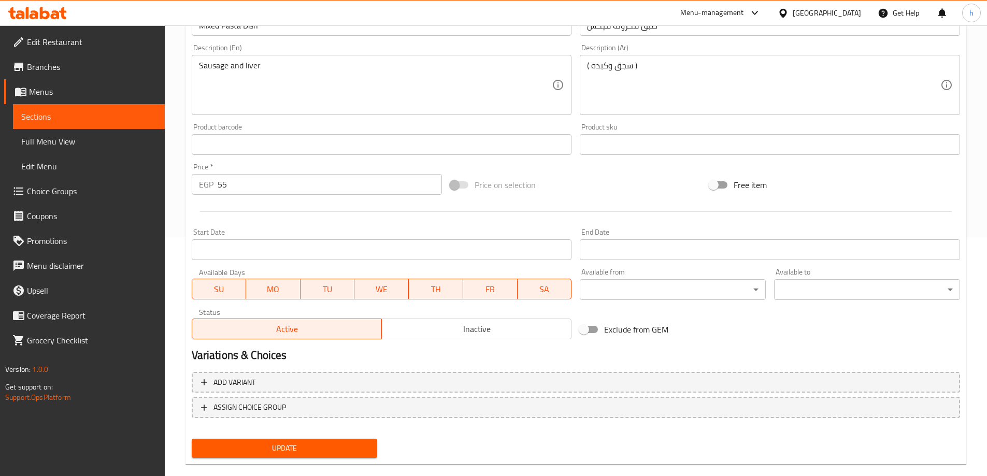
scroll to position [256, 0]
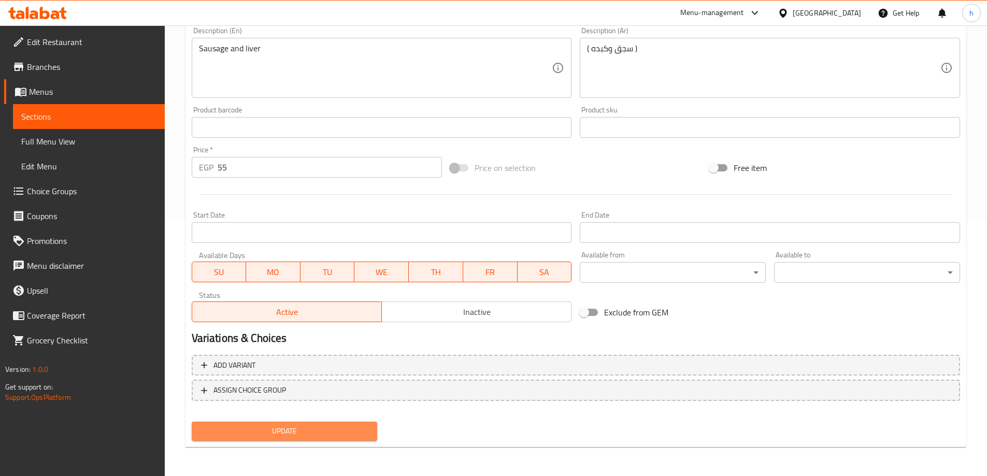
click at [236, 434] on span "Update" at bounding box center [284, 431] width 169 height 13
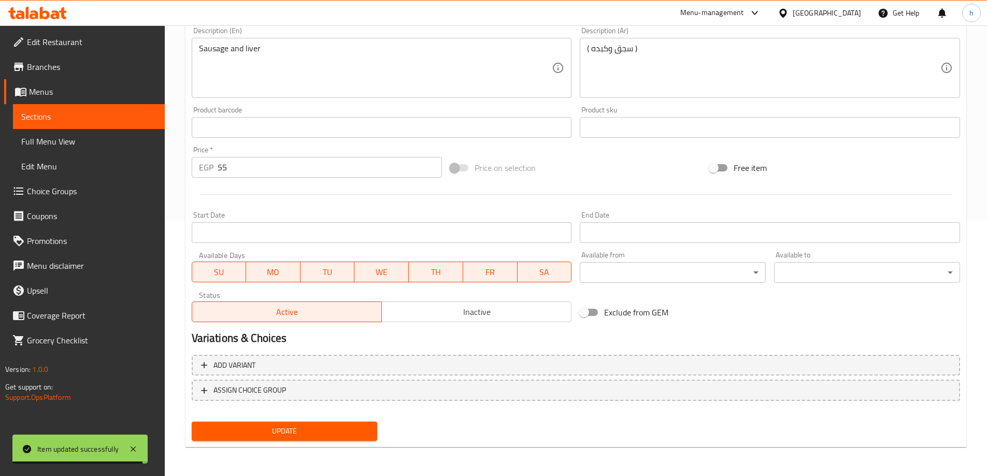
click at [122, 118] on span "Sections" at bounding box center [88, 116] width 135 height 12
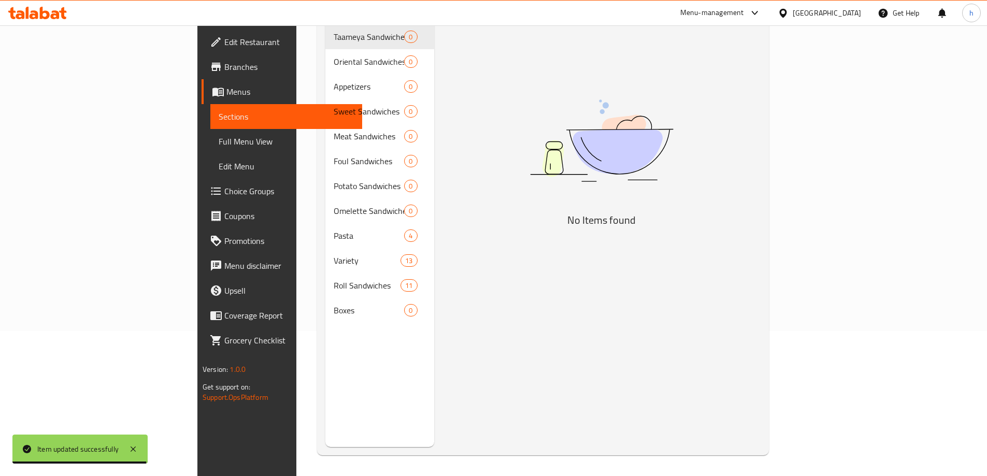
scroll to position [145, 0]
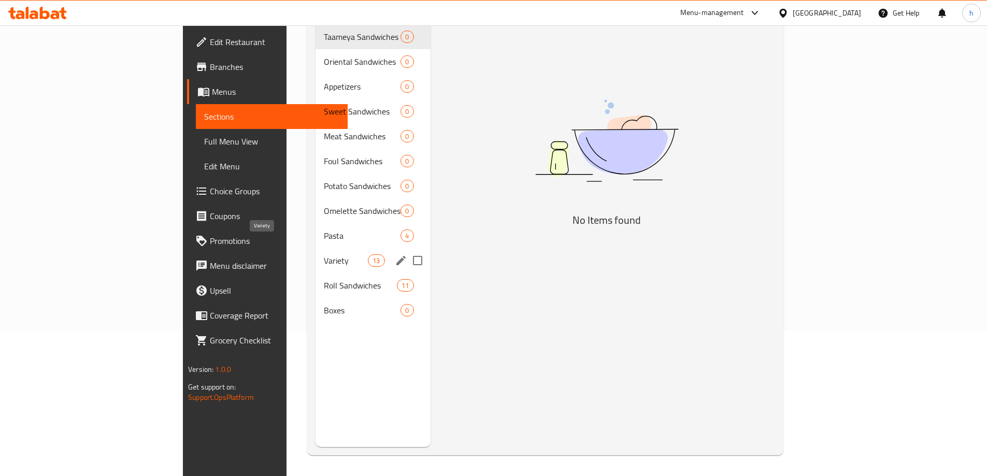
click at [324, 254] on span "Variety" at bounding box center [346, 260] width 44 height 12
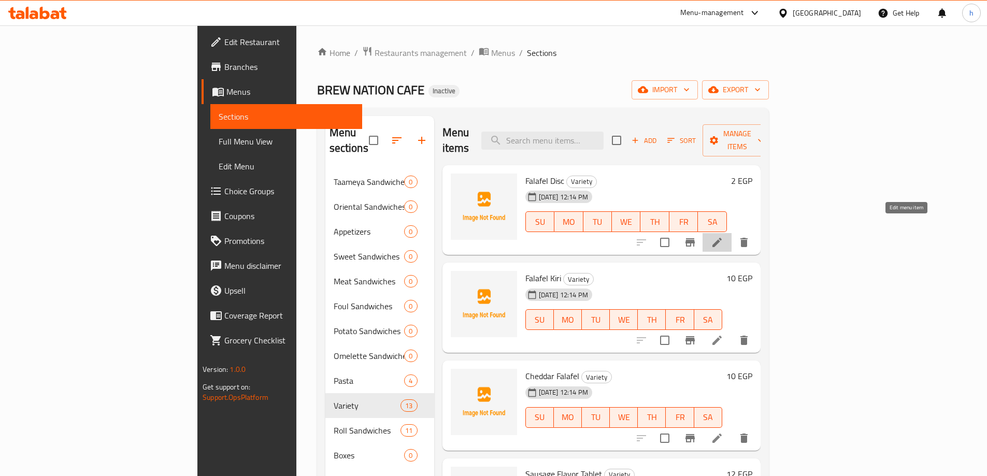
click at [723, 236] on icon at bounding box center [717, 242] width 12 height 12
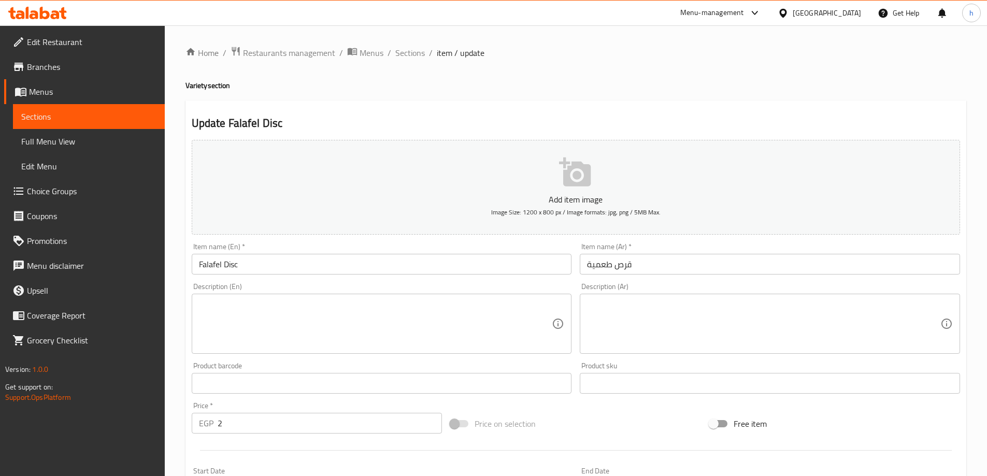
click at [294, 341] on textarea at bounding box center [375, 323] width 353 height 49
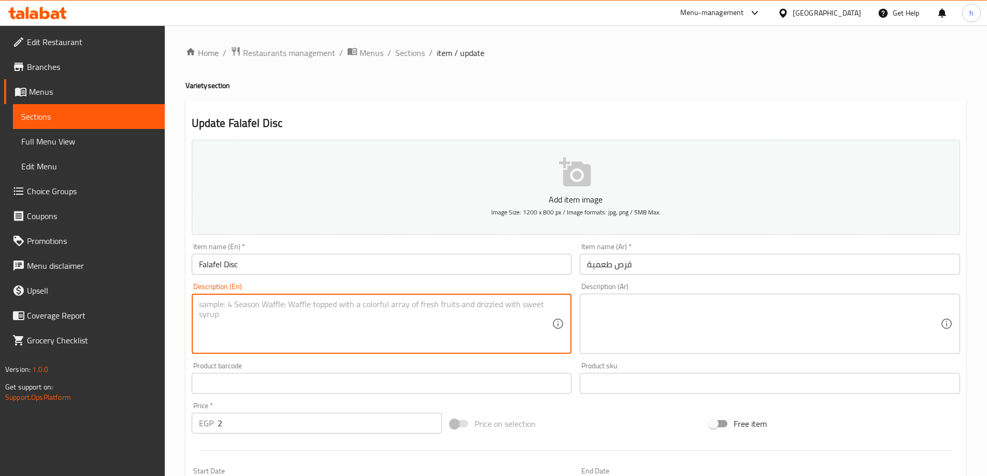
paste textarea "Fried falafel disc"
type textarea "Fried falafel disc"
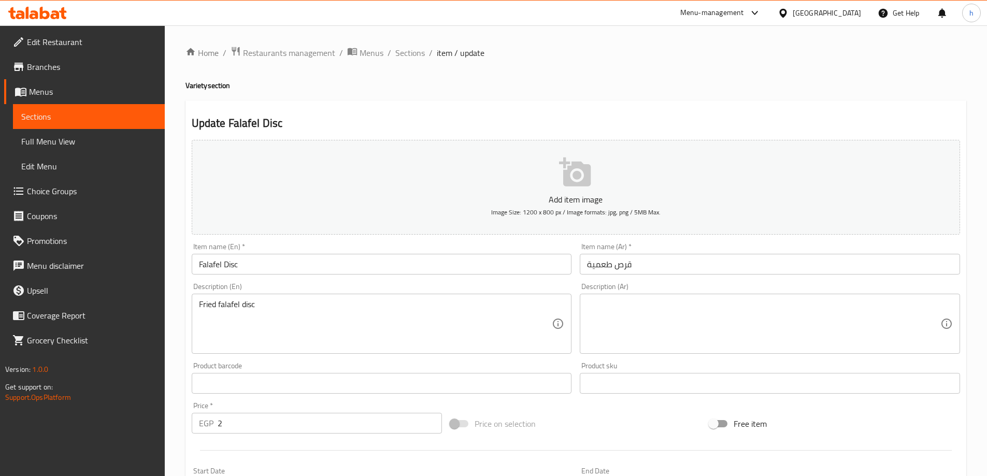
click at [665, 306] on textarea at bounding box center [763, 323] width 353 height 49
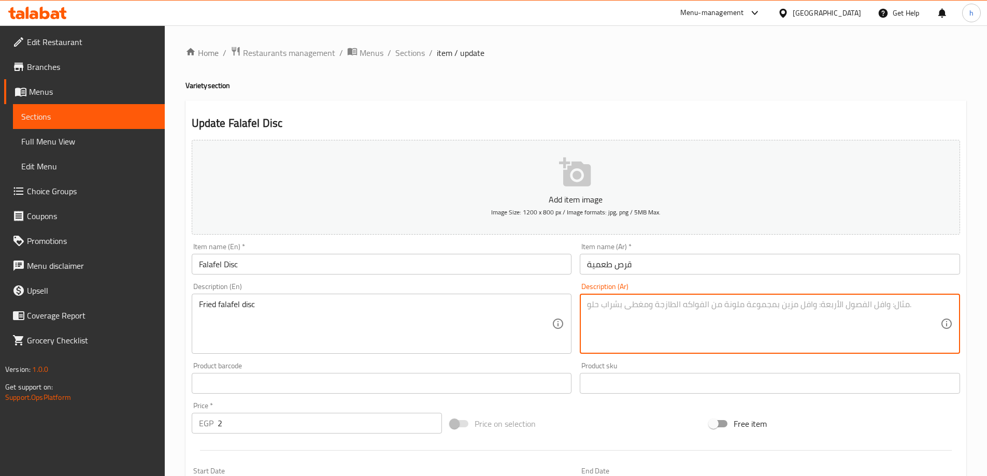
paste textarea "قرص فلافل مقلي"
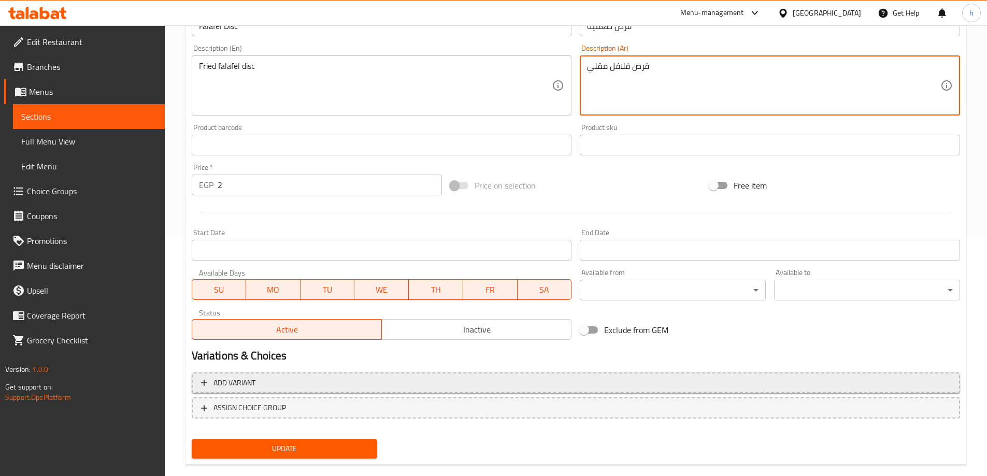
scroll to position [256, 0]
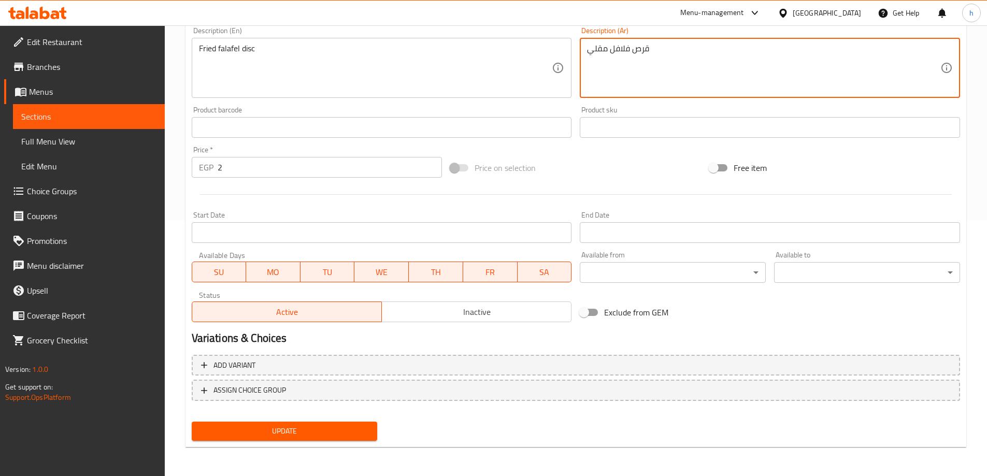
type textarea "قرص فلافل مقلي"
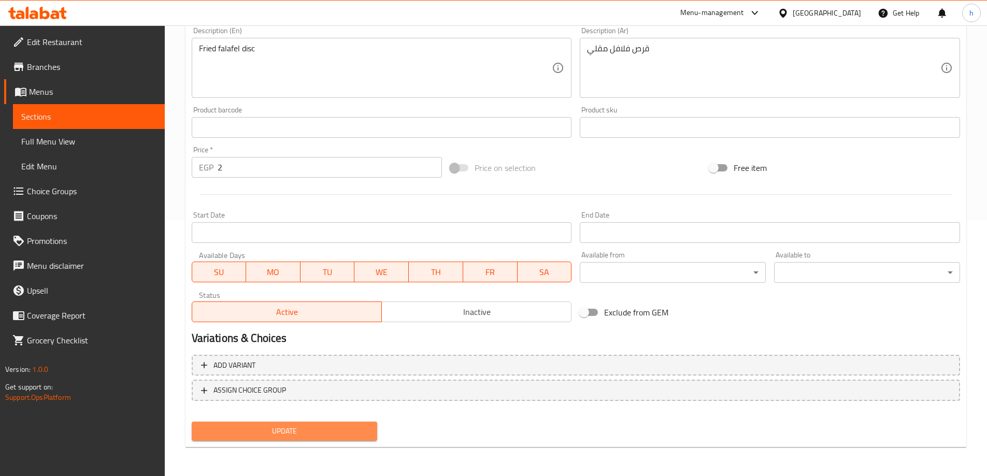
click at [275, 436] on span "Update" at bounding box center [284, 431] width 169 height 13
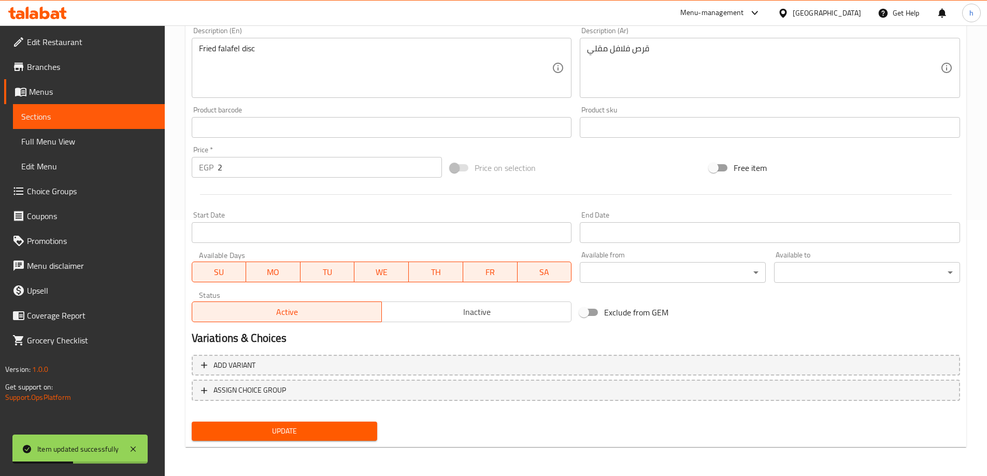
click at [66, 119] on span "Sections" at bounding box center [88, 116] width 135 height 12
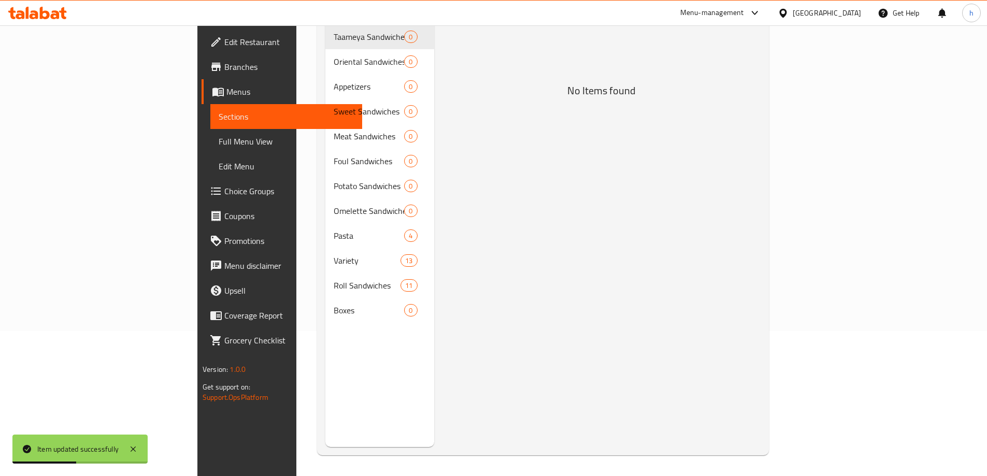
scroll to position [145, 0]
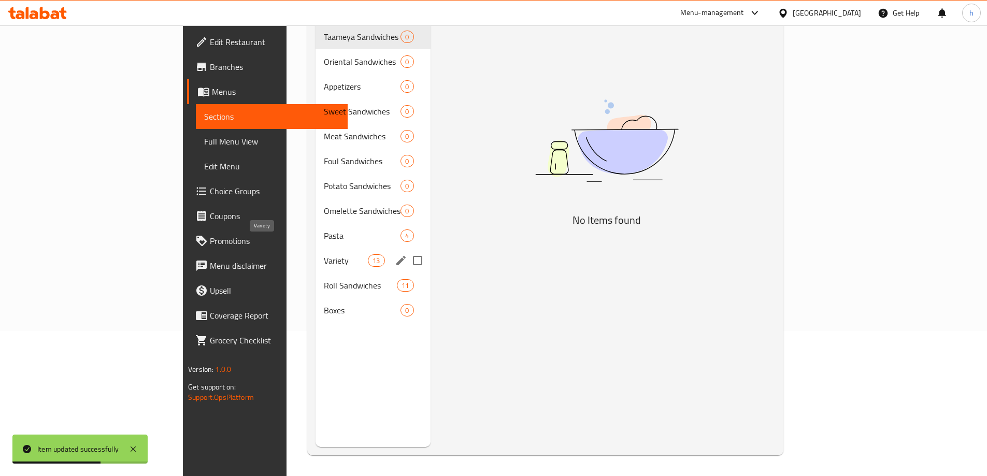
click at [324, 254] on span "Variety" at bounding box center [346, 260] width 44 height 12
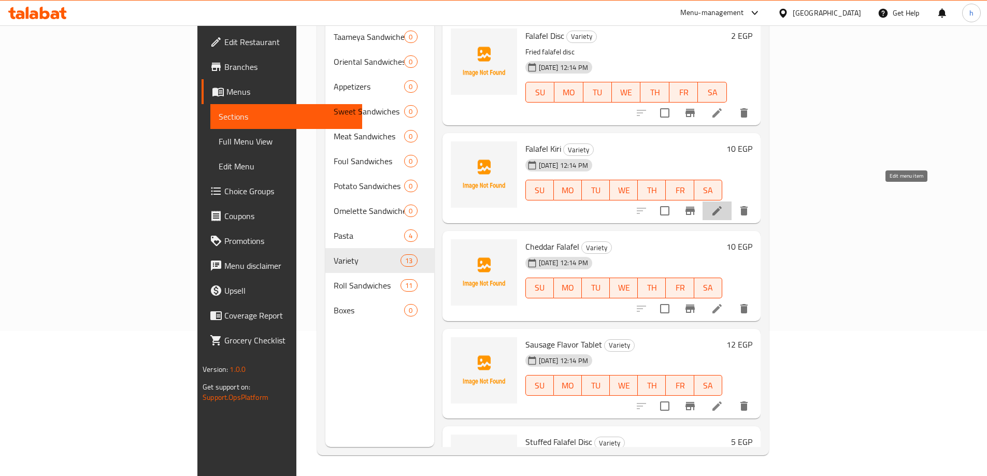
click at [723, 205] on icon at bounding box center [717, 211] width 12 height 12
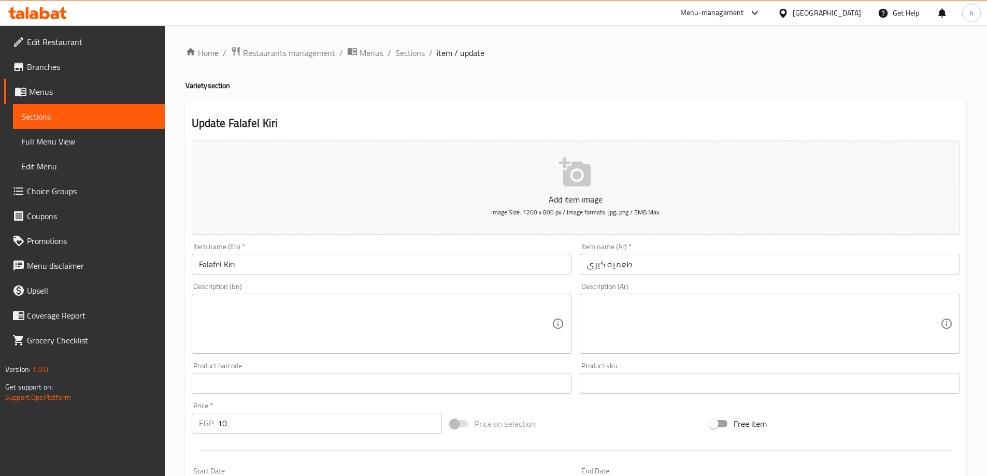
click at [481, 323] on textarea at bounding box center [375, 323] width 353 height 49
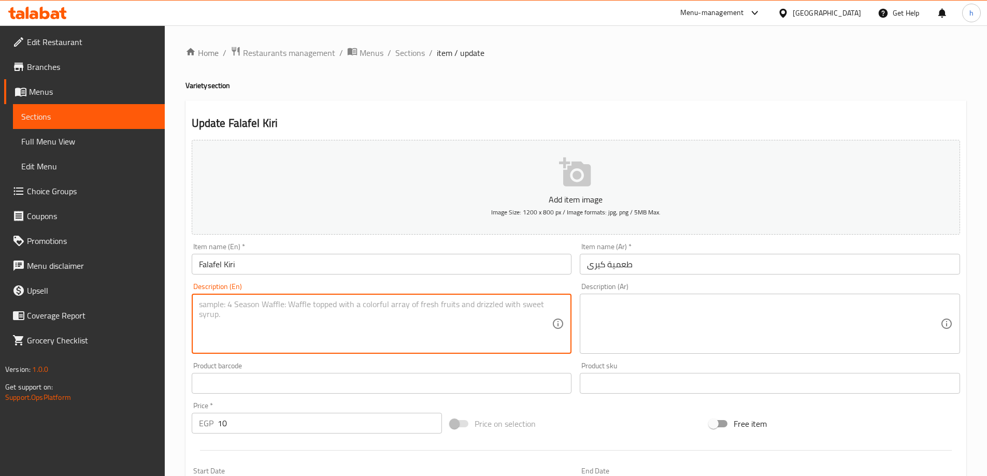
paste textarea "Falafel stuffed with Kiri cheese"
type textarea "Falafel stuffed with Kiri cheese"
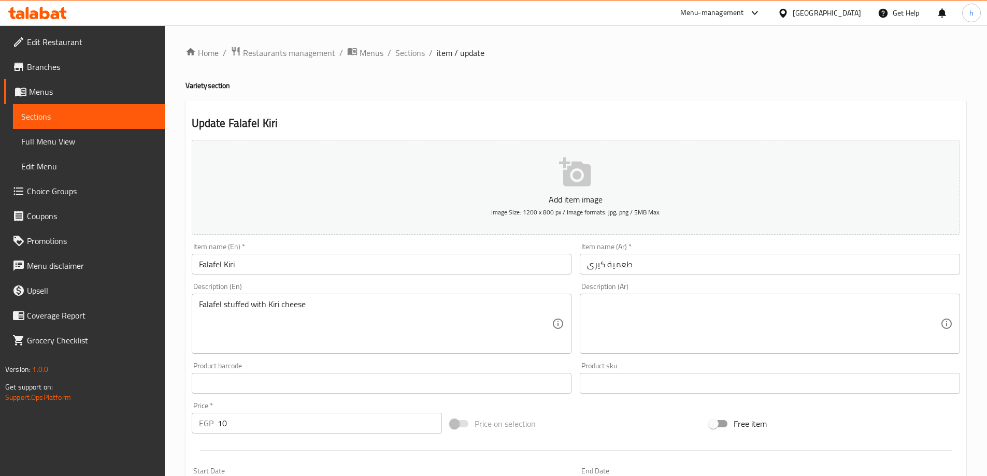
click at [801, 306] on textarea at bounding box center [763, 323] width 353 height 49
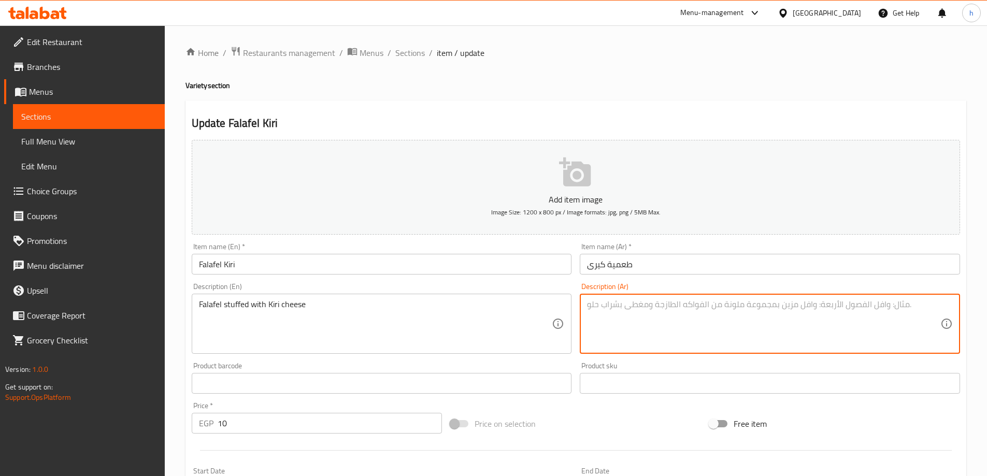
paste textarea "فلافل محشوة بجبنة كيري"
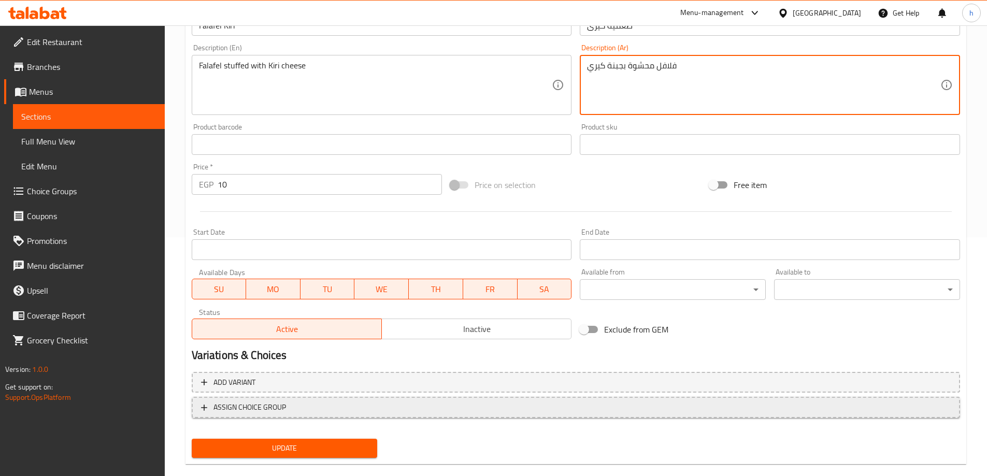
scroll to position [256, 0]
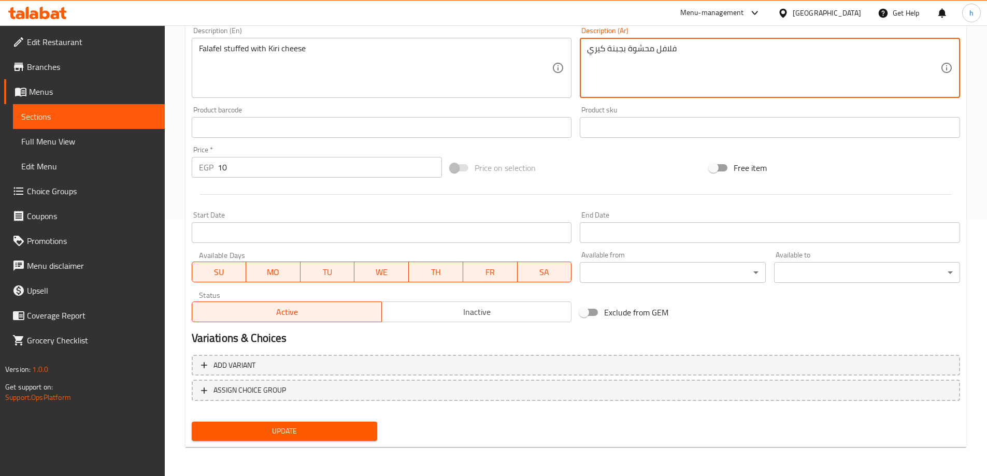
type textarea "فلافل محشوة بجبنة كيري"
click at [228, 436] on span "Update" at bounding box center [284, 431] width 169 height 13
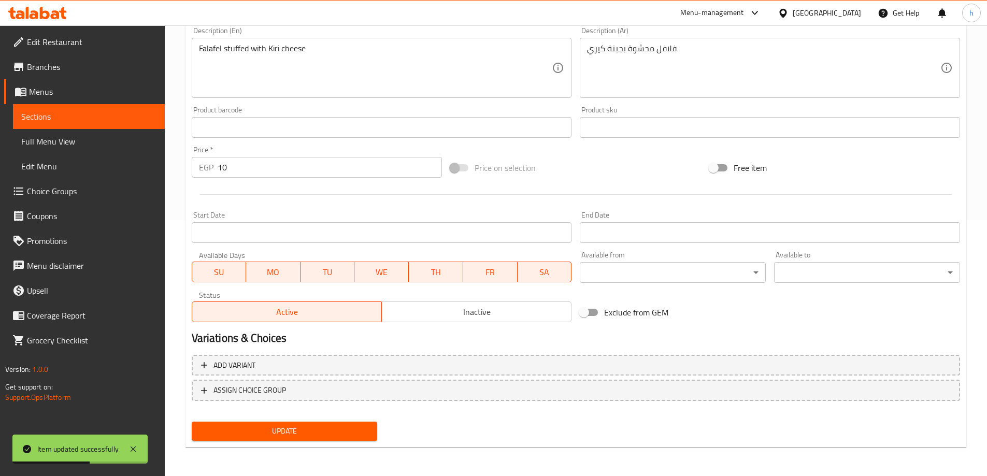
click at [82, 112] on span "Sections" at bounding box center [88, 116] width 135 height 12
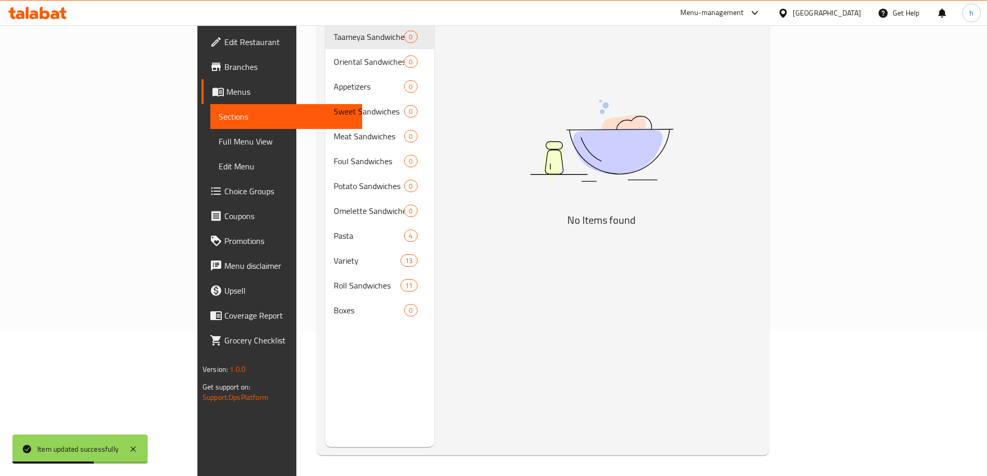
scroll to position [145, 0]
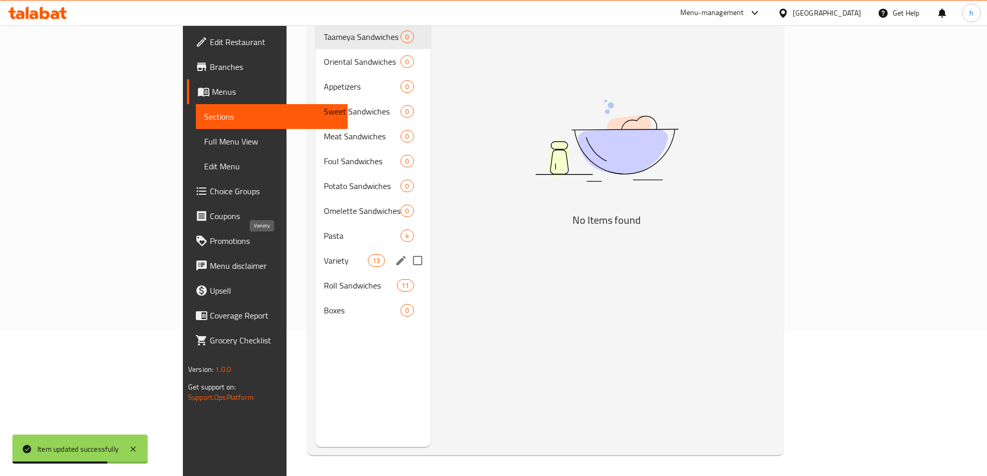
click at [324, 254] on span "Variety" at bounding box center [346, 260] width 44 height 12
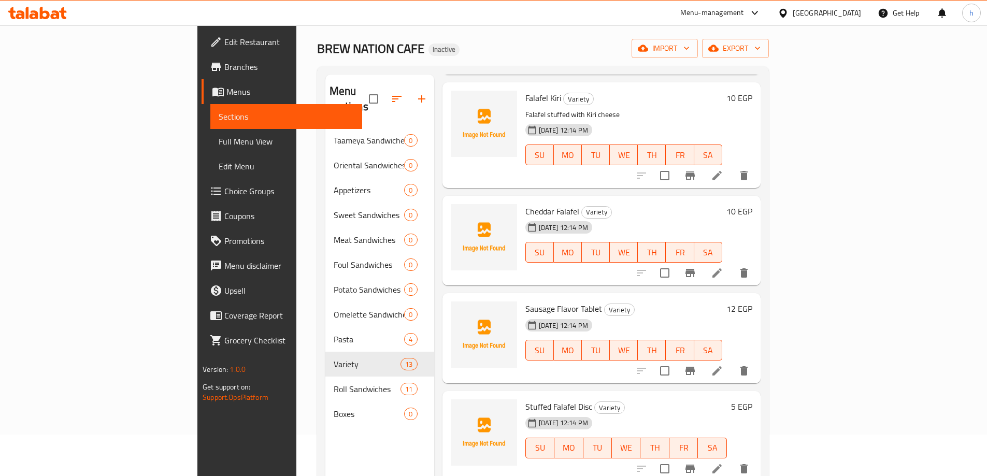
scroll to position [155, 0]
click at [723, 266] on icon at bounding box center [717, 272] width 12 height 12
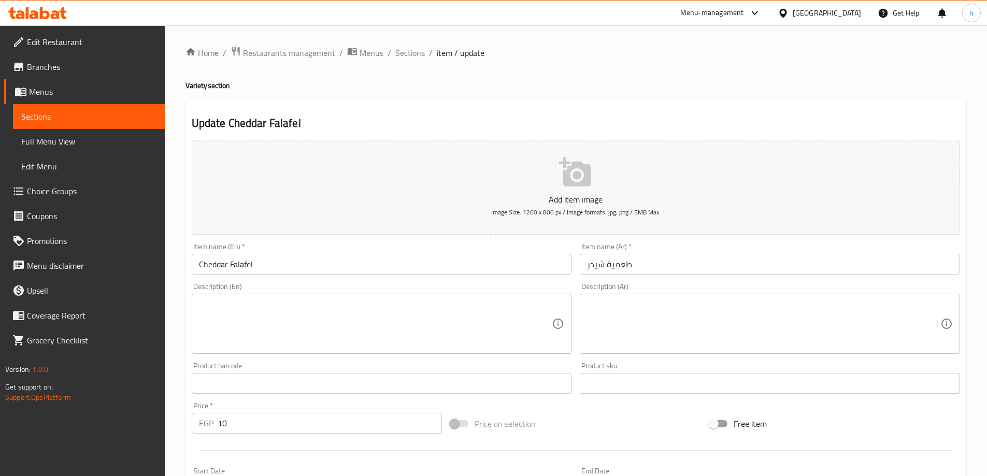
click at [519, 336] on textarea at bounding box center [375, 323] width 353 height 49
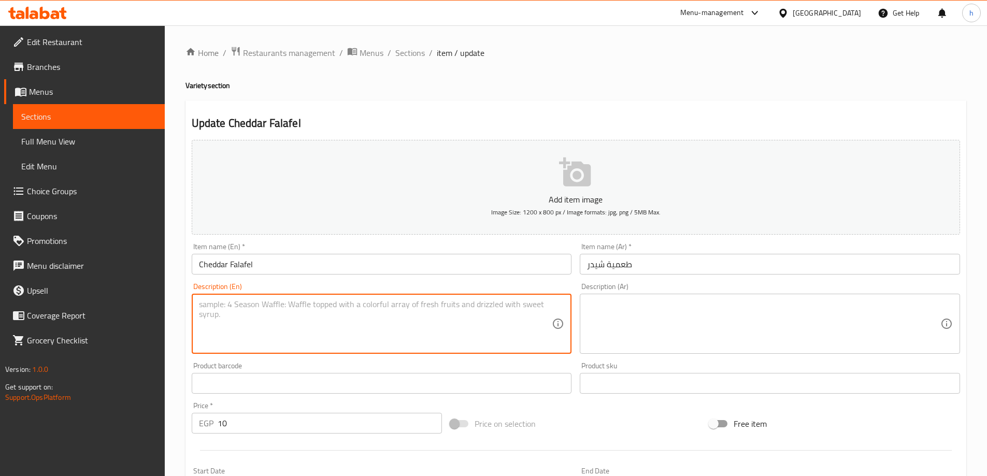
paste textarea "Falafel filled with cheddar cheese"
type textarea "Falafel filled with cheddar cheese"
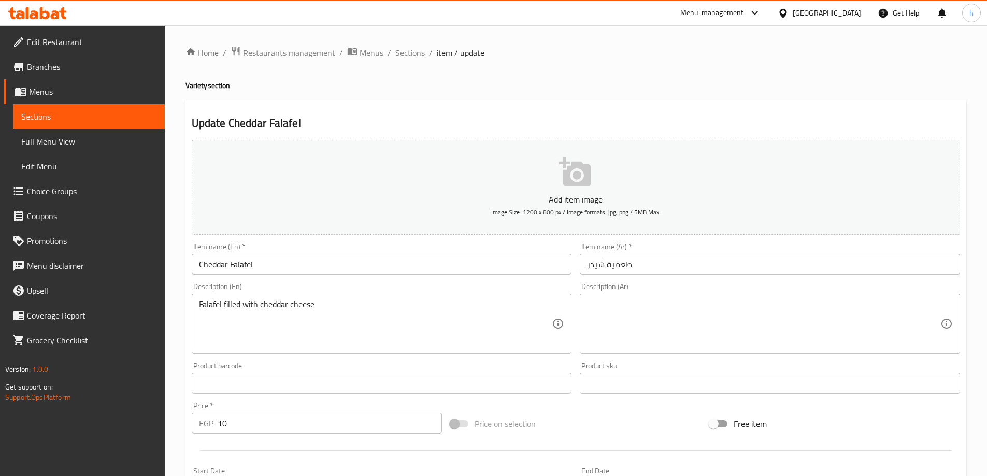
click at [648, 298] on div "Description (Ar)" at bounding box center [770, 324] width 380 height 60
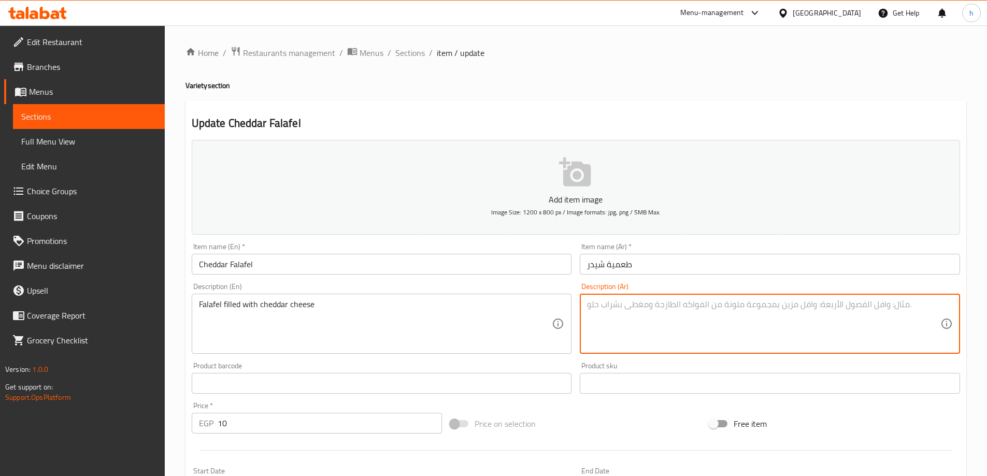
paste textarea "فلافل محشوة بجبنة [PERSON_NAME]"
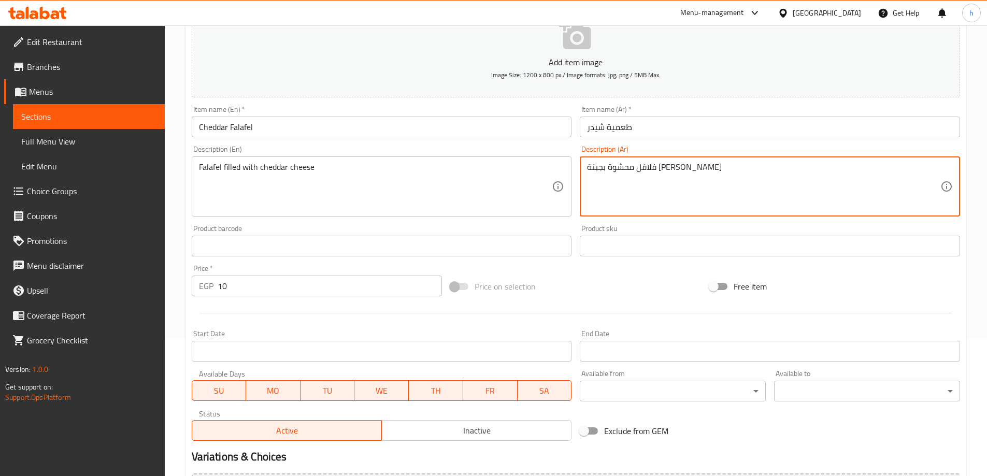
scroll to position [155, 0]
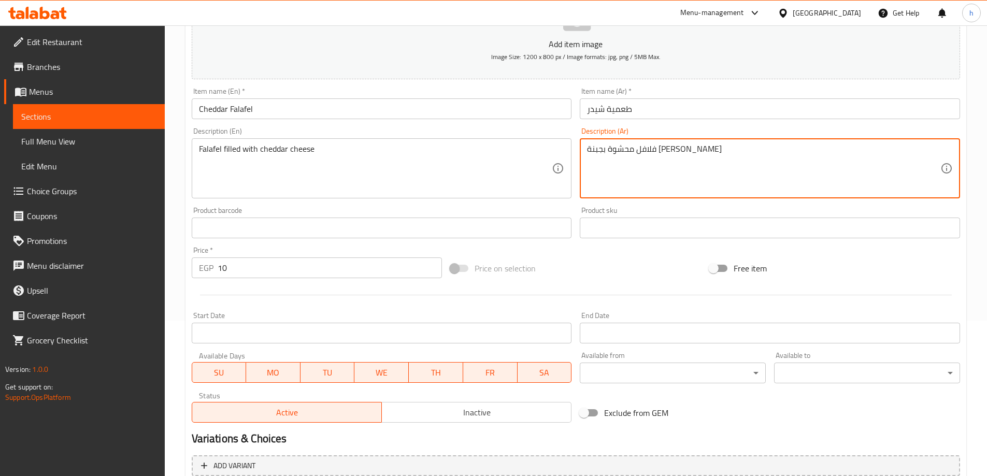
type textarea "فلافل محشوة بجبنة [PERSON_NAME]"
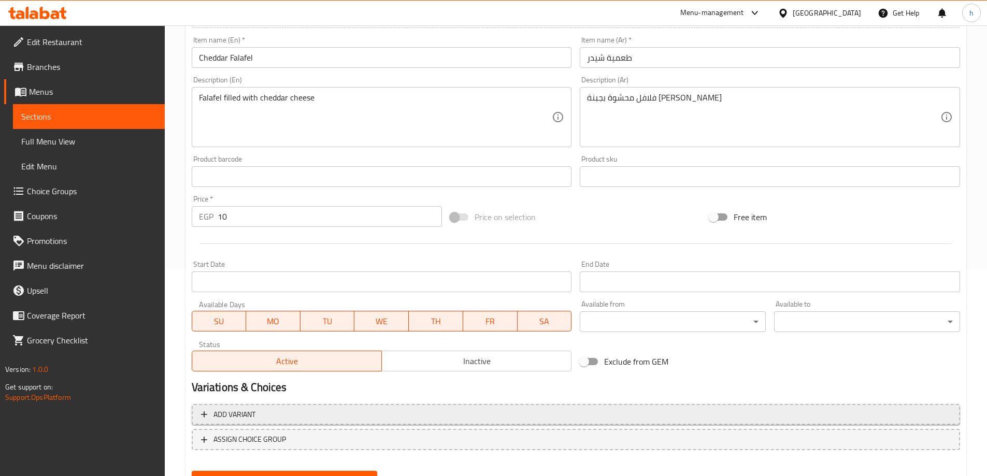
scroll to position [256, 0]
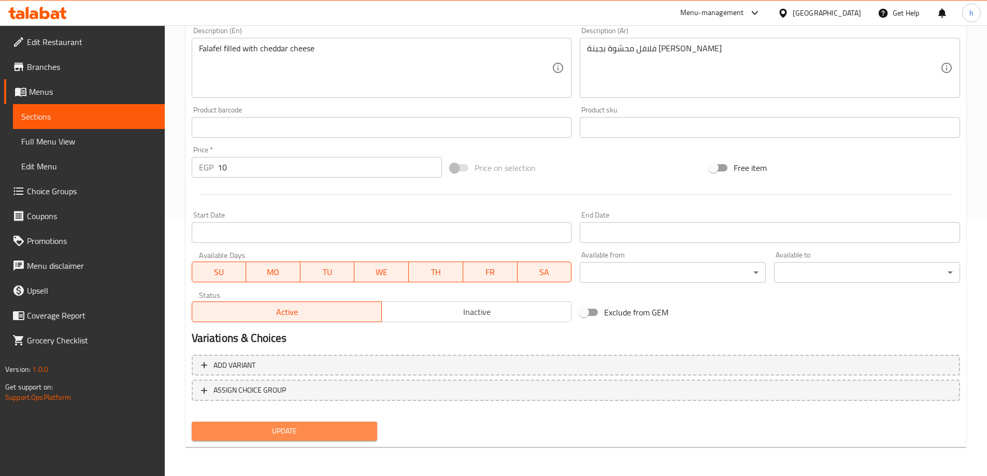
click at [251, 429] on span "Update" at bounding box center [284, 431] width 169 height 13
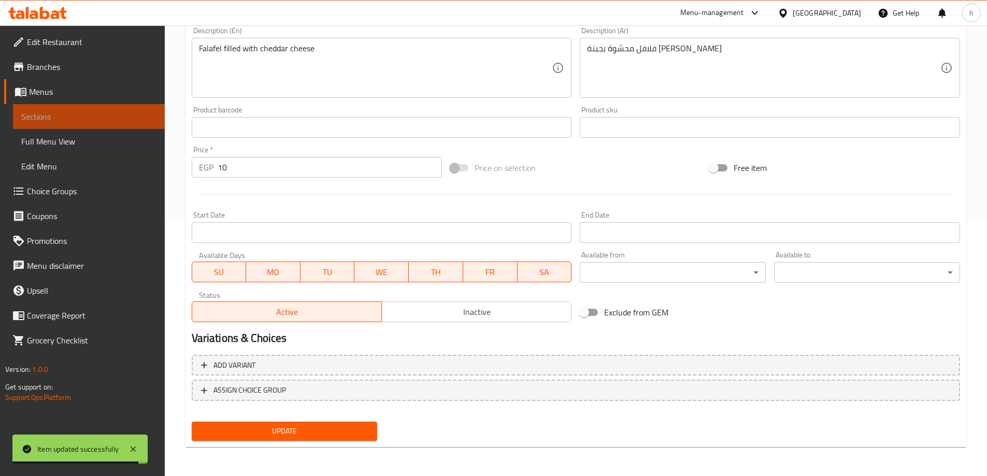
click at [130, 112] on span "Sections" at bounding box center [88, 116] width 135 height 12
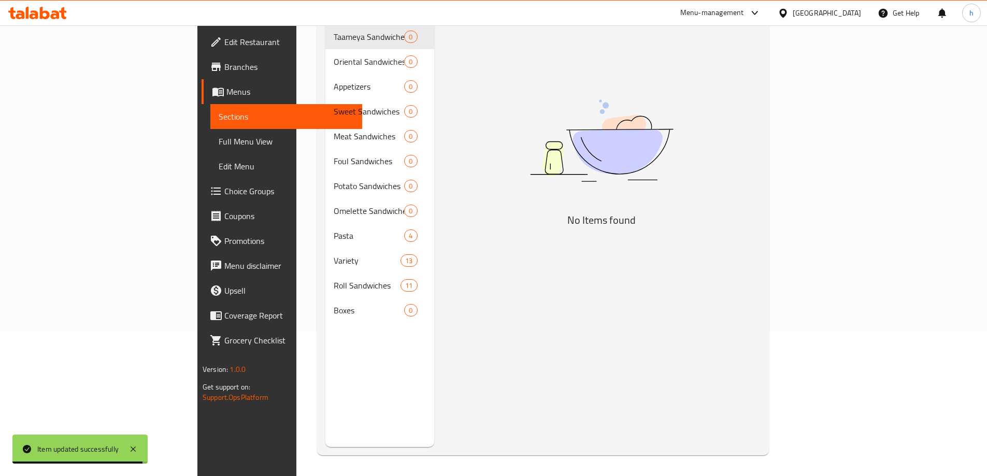
scroll to position [145, 0]
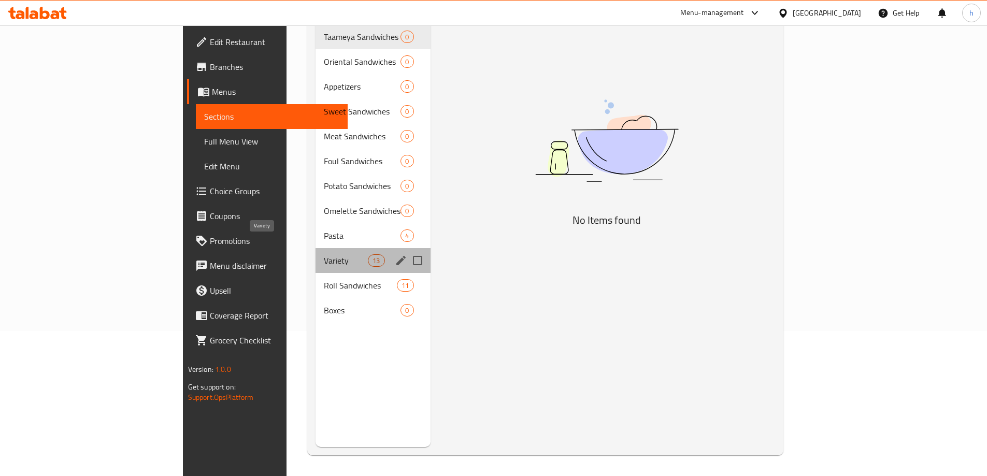
click at [324, 254] on span "Variety" at bounding box center [346, 260] width 44 height 12
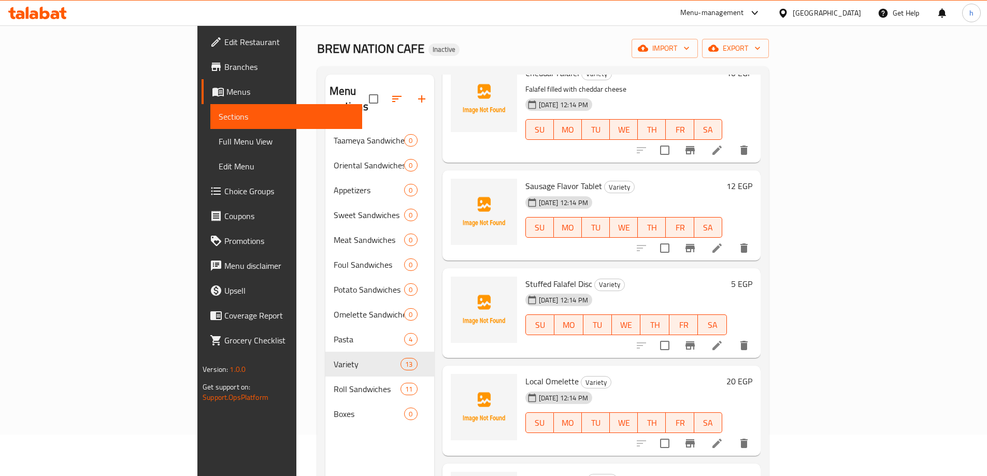
scroll to position [311, 0]
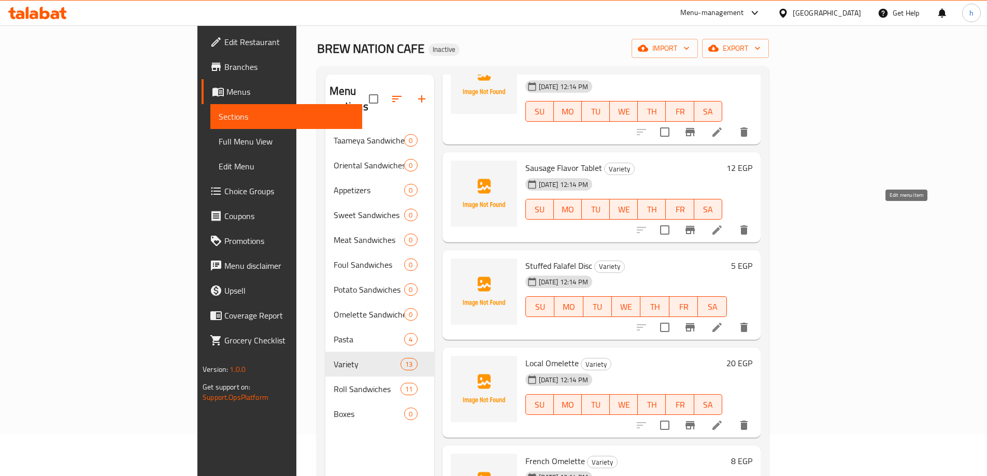
click at [722, 225] on icon at bounding box center [716, 229] width 9 height 9
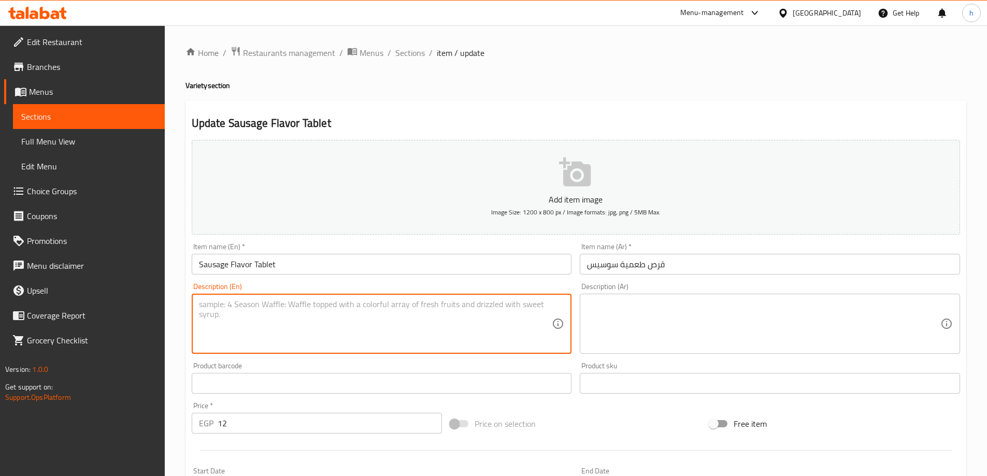
click at [477, 332] on textarea at bounding box center [375, 323] width 353 height 49
paste textarea "Falafel stuffed with sausage"
type textarea "Falafel stuffed with sausage"
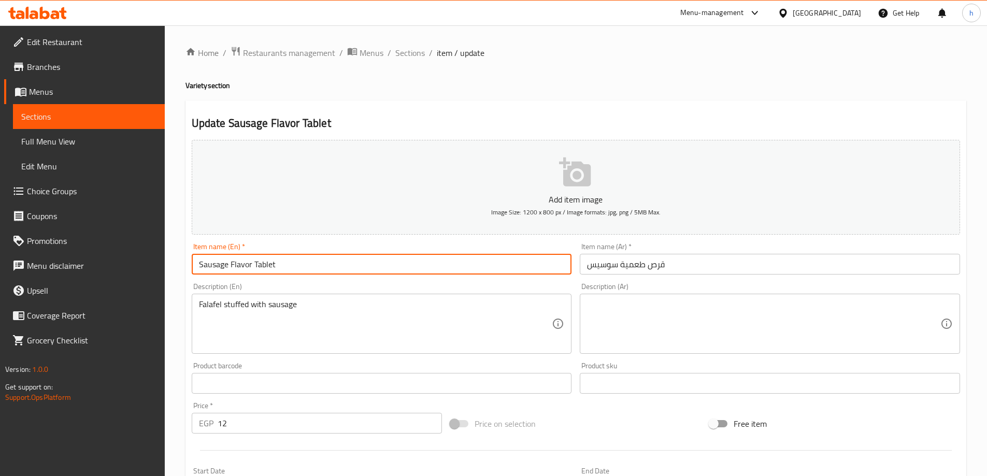
click at [420, 266] on input "Sausage Flavor Tablet" at bounding box center [382, 264] width 380 height 21
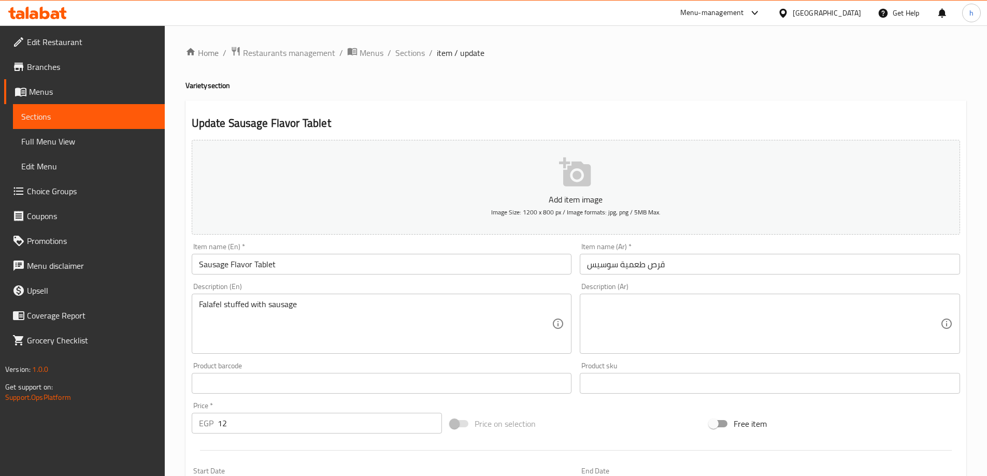
click at [677, 263] on input "قرص طعمية سوسيس" at bounding box center [770, 264] width 380 height 21
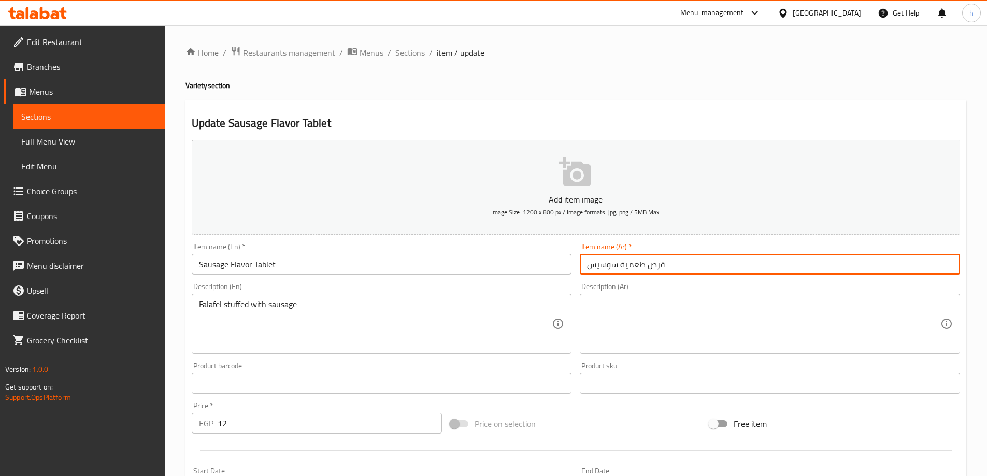
click at [677, 263] on input "قرص طعمية سوسيس" at bounding box center [770, 264] width 380 height 21
paste input "نكهة السجق"
type input "قرص بنكهة السجق"
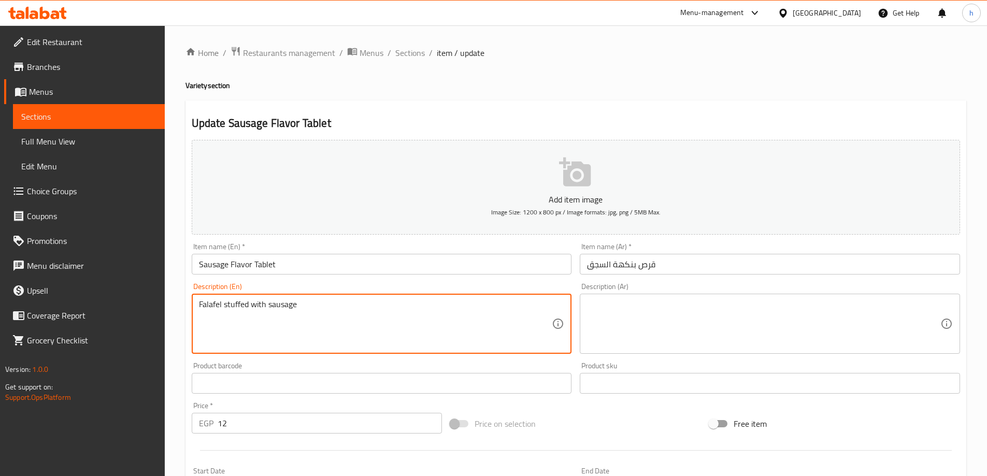
click at [416, 312] on textarea "Falafel stuffed with sausage" at bounding box center [375, 323] width 353 height 49
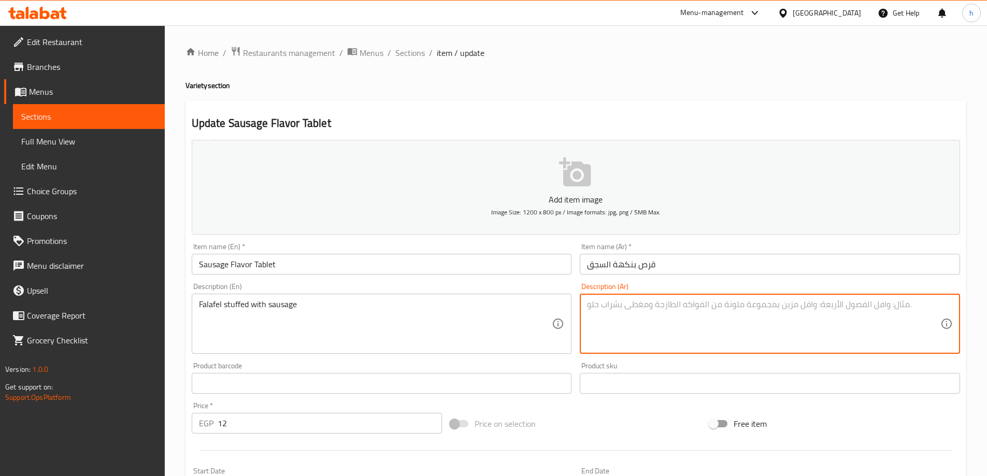
drag, startPoint x: 776, startPoint y: 328, endPoint x: 708, endPoint y: 311, distance: 71.1
click at [709, 299] on div "Description (Ar) Description (Ar)" at bounding box center [770, 318] width 380 height 71
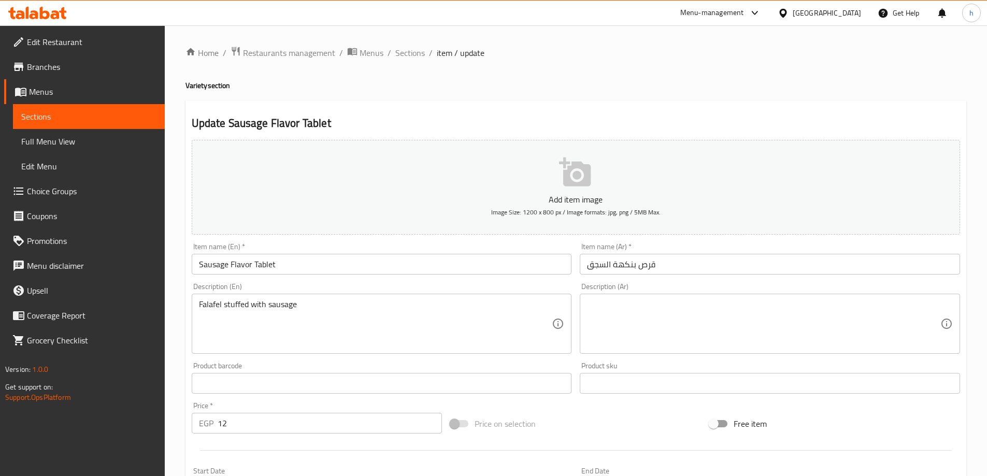
click at [706, 319] on textarea at bounding box center [763, 323] width 353 height 49
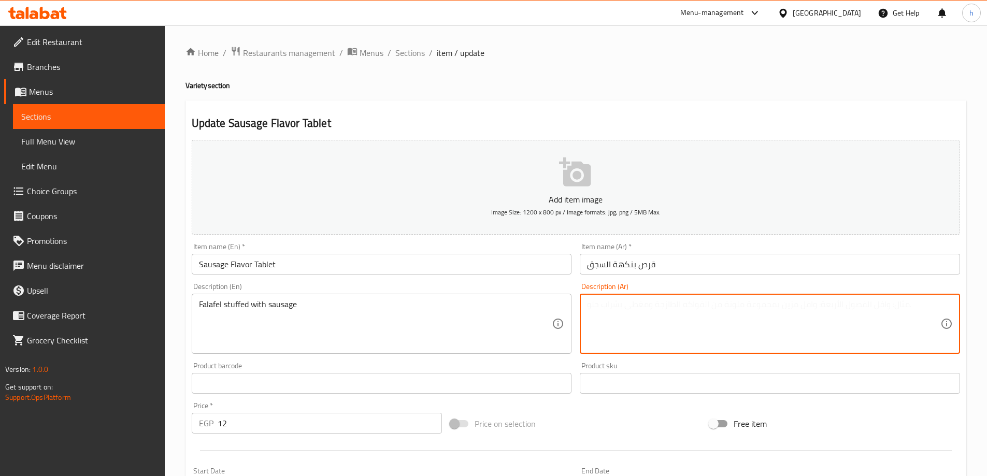
paste textarea "فلافل محشوة بالسجق"
type textarea "فلافل محشوة بالسجق"
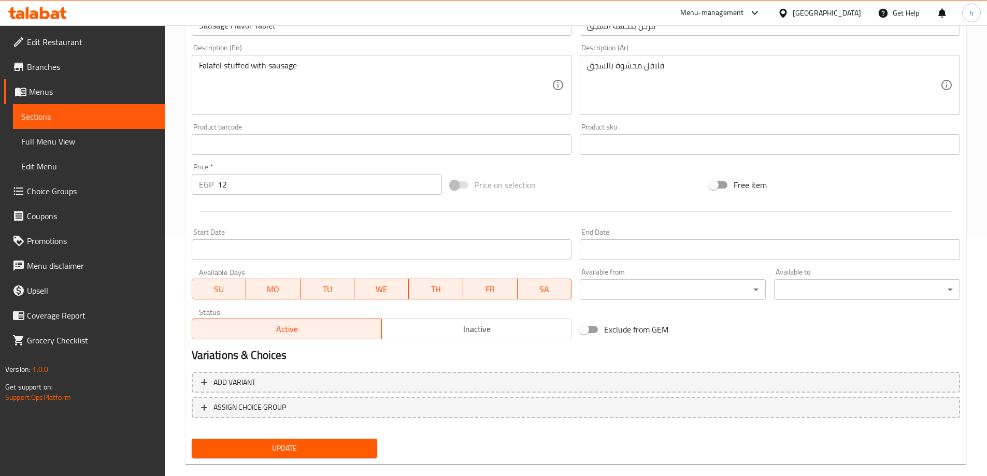
scroll to position [256, 0]
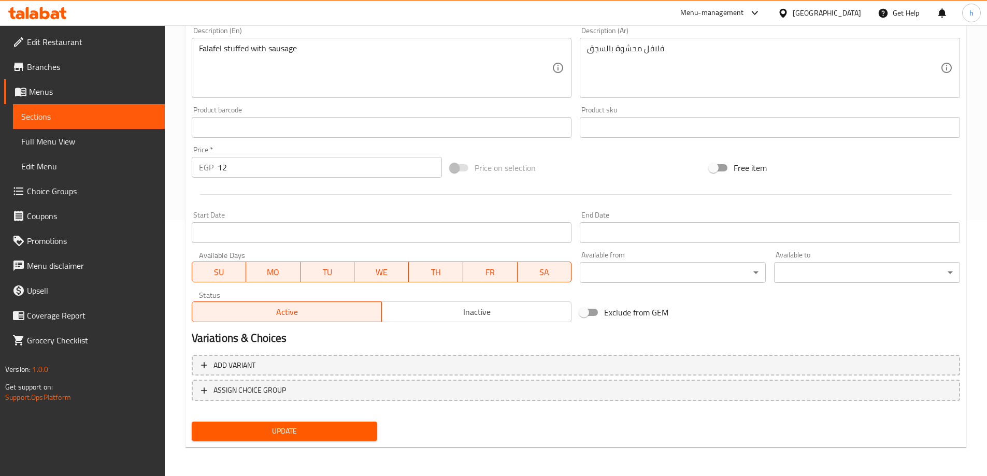
click at [253, 433] on span "Update" at bounding box center [284, 431] width 169 height 13
click at [89, 112] on span "Sections" at bounding box center [88, 116] width 135 height 12
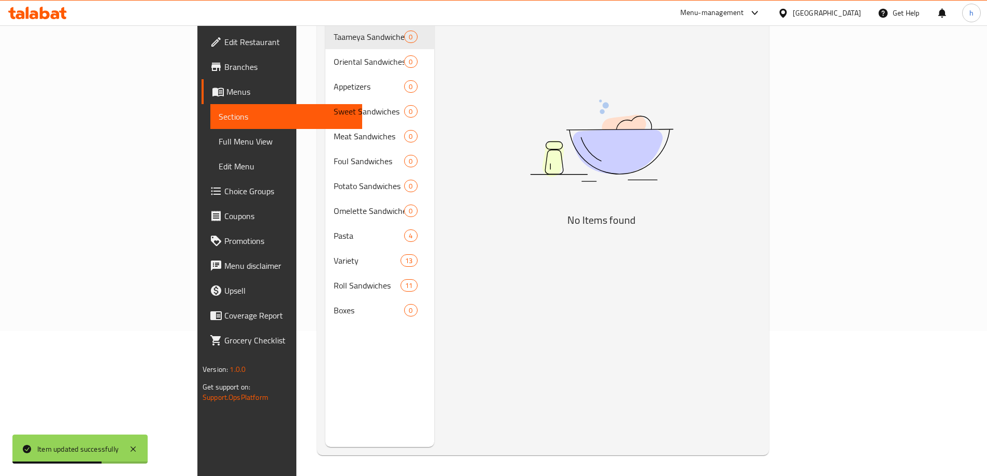
scroll to position [145, 0]
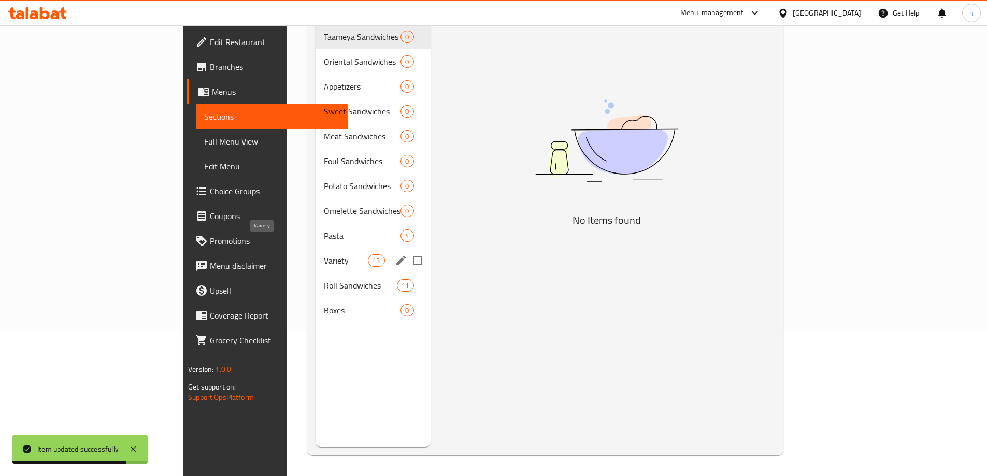
click at [324, 254] on span "Variety" at bounding box center [346, 260] width 44 height 12
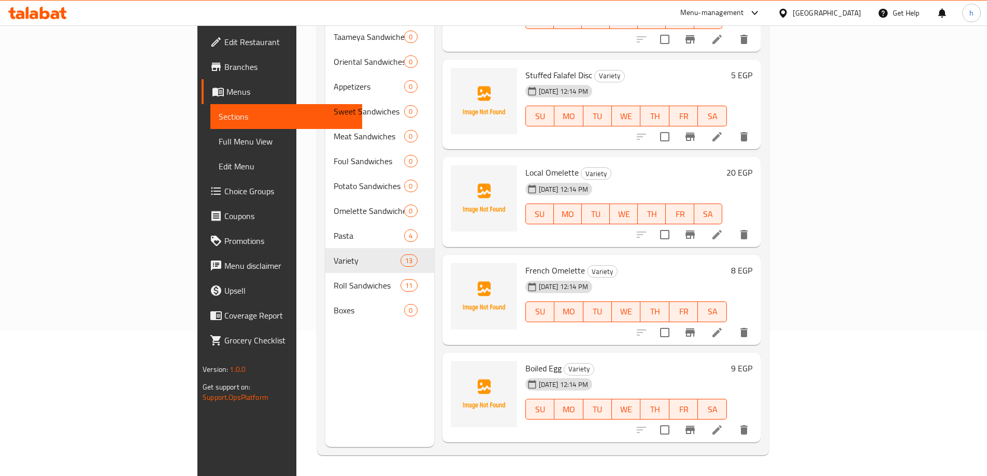
scroll to position [414, 0]
click at [722, 131] on icon at bounding box center [716, 135] width 9 height 9
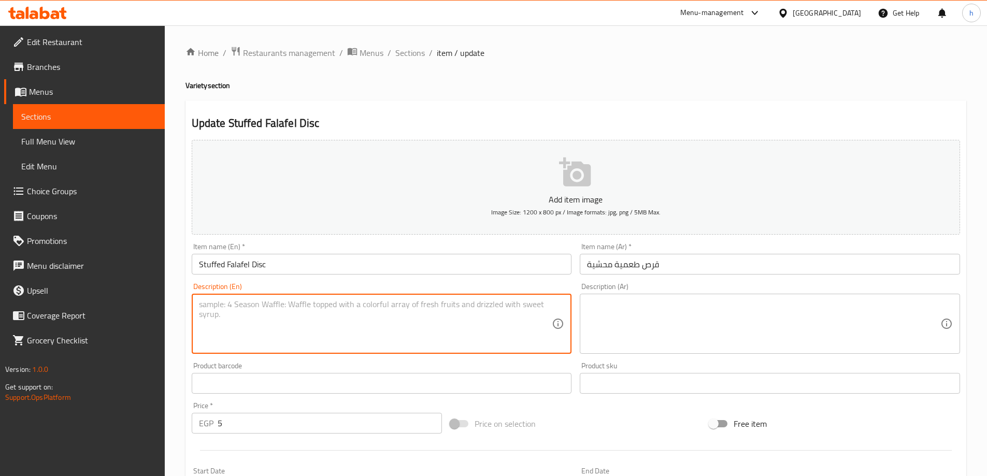
click at [392, 339] on textarea at bounding box center [375, 323] width 353 height 49
paste textarea "Falafel disc stuffed with vegetables"
type textarea "Falafel disc stuffed with vegetables"
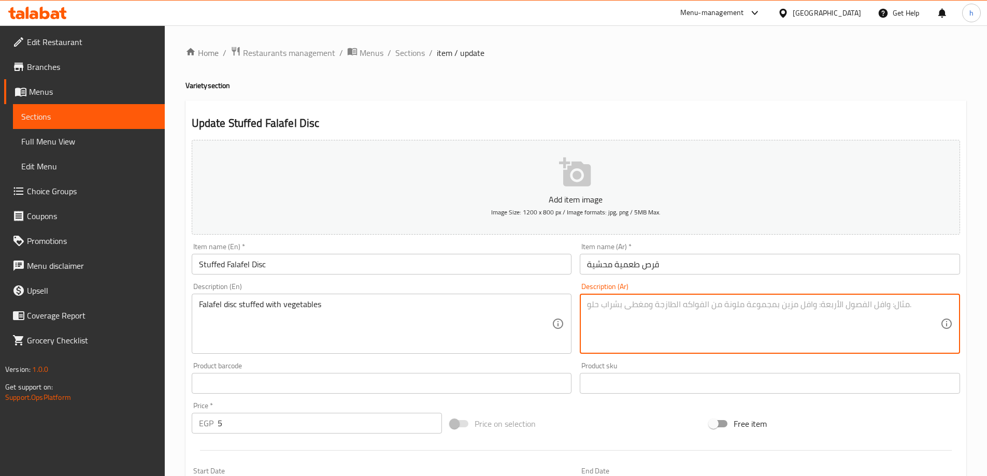
drag, startPoint x: 705, startPoint y: 301, endPoint x: 700, endPoint y: 315, distance: 14.7
click at [700, 315] on textarea at bounding box center [763, 323] width 353 height 49
paste textarea "قرص فلافل محشو بالخضار"
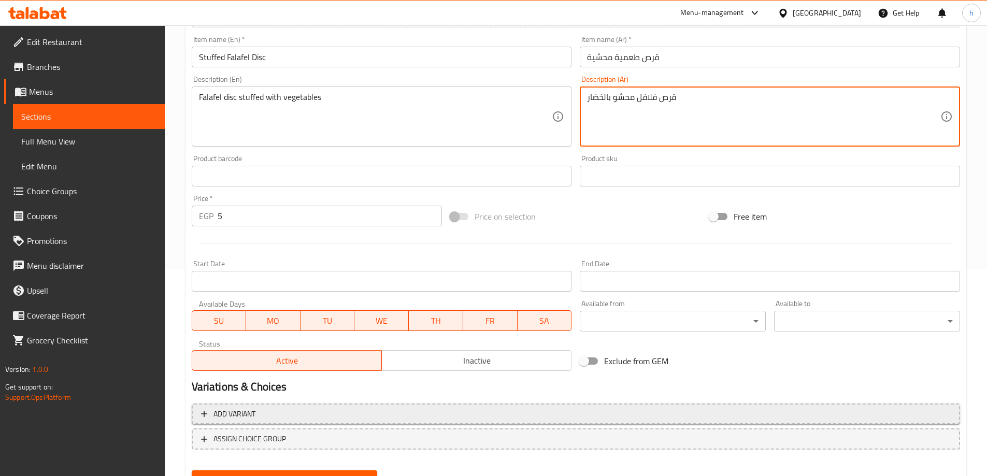
scroll to position [256, 0]
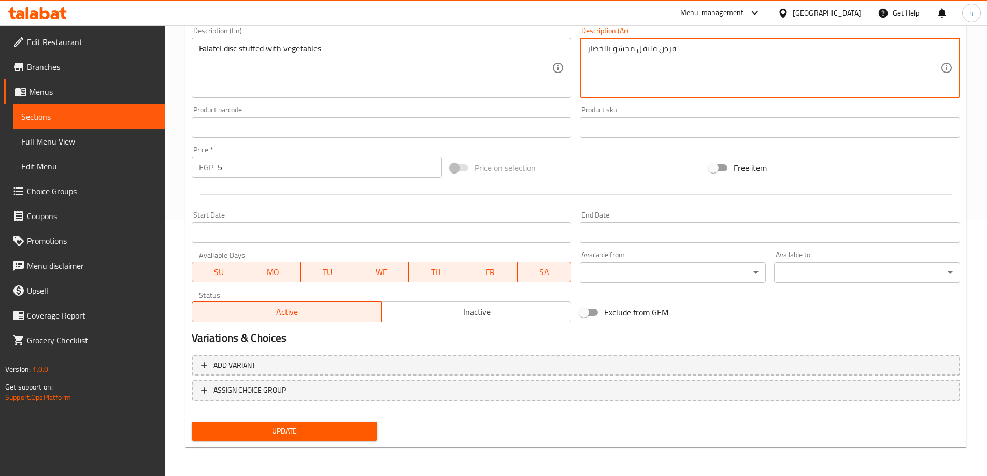
type textarea "قرص فلافل محشو بالخضار"
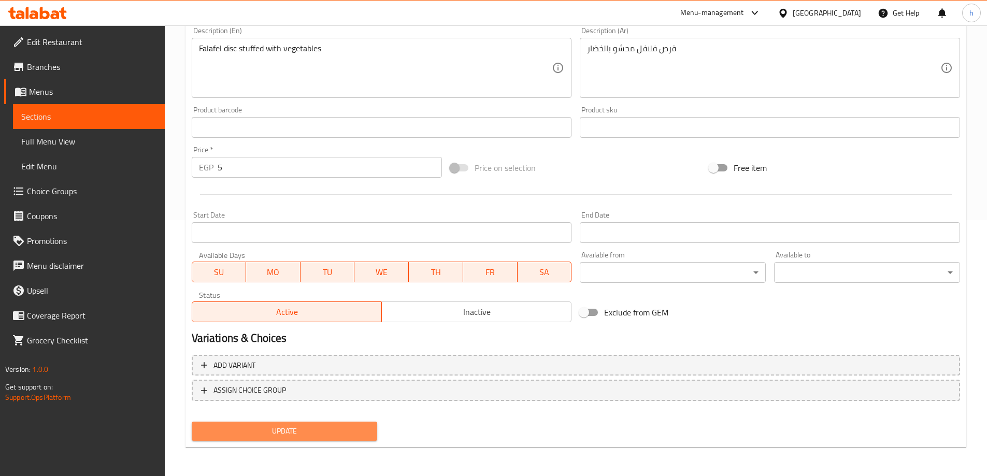
click at [301, 427] on span "Update" at bounding box center [284, 431] width 169 height 13
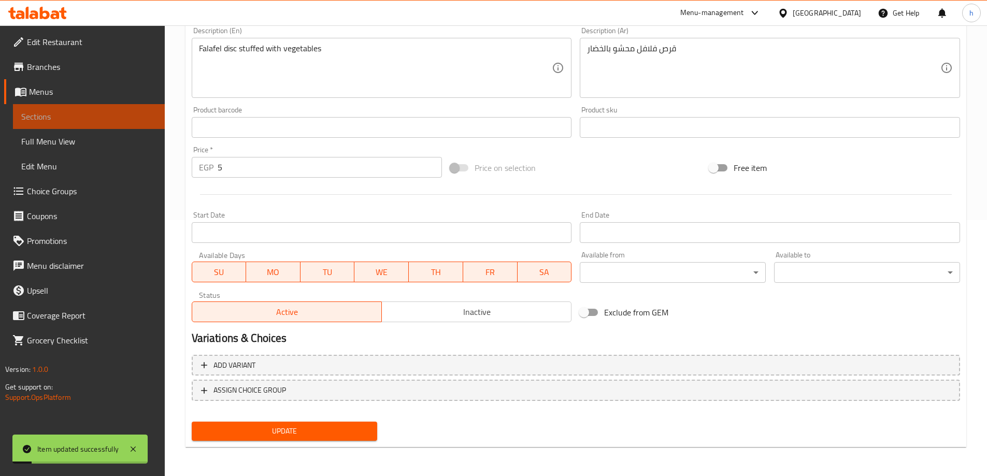
click at [103, 111] on span "Sections" at bounding box center [88, 116] width 135 height 12
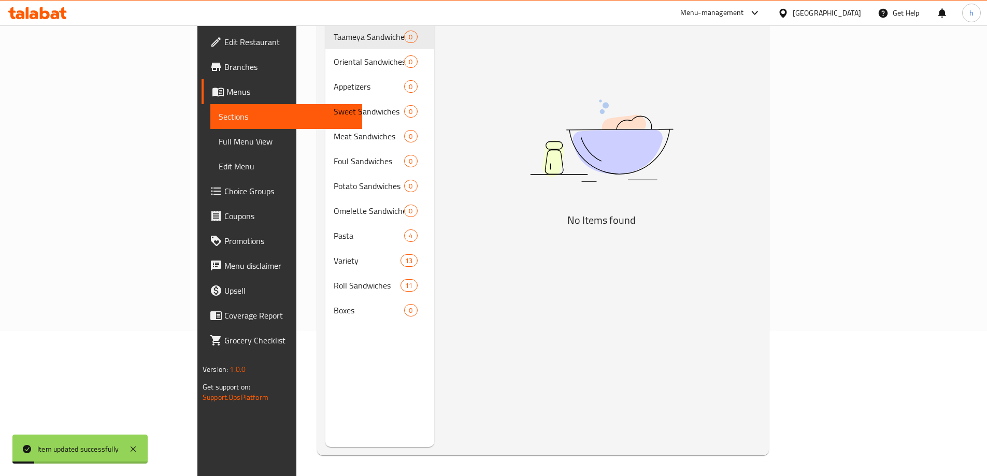
scroll to position [145, 0]
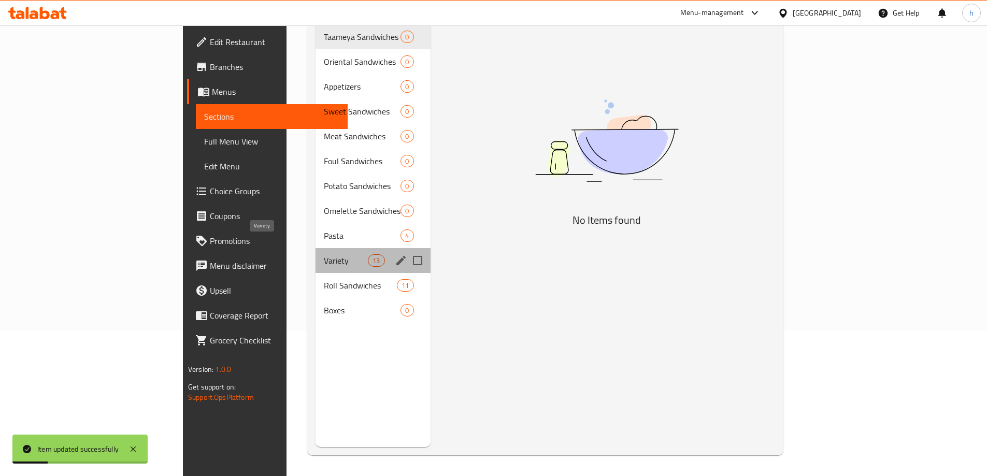
click at [324, 254] on span "Variety" at bounding box center [346, 260] width 44 height 12
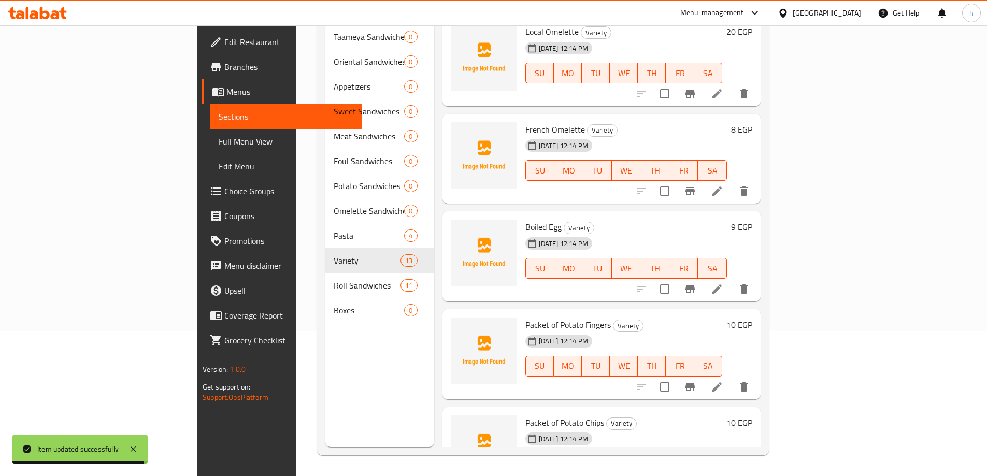
scroll to position [518, 0]
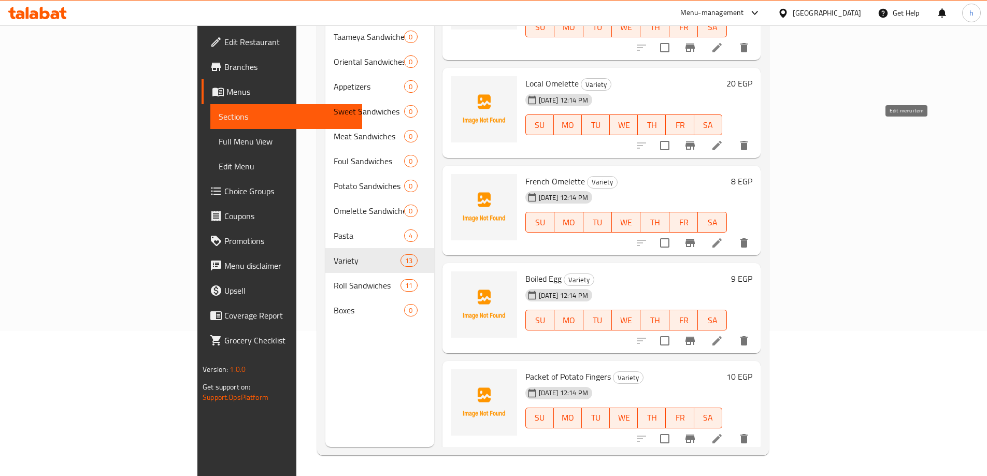
click at [723, 139] on icon at bounding box center [717, 145] width 12 height 12
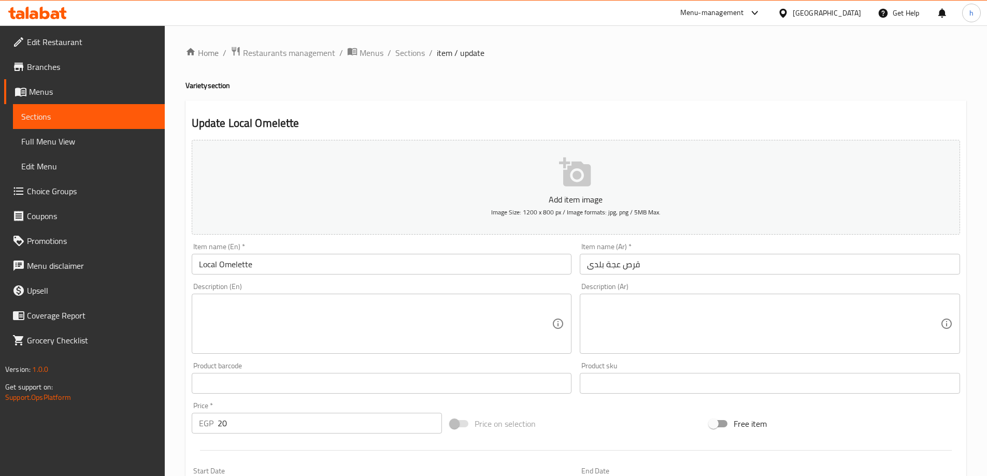
click at [438, 348] on textarea at bounding box center [375, 323] width 353 height 49
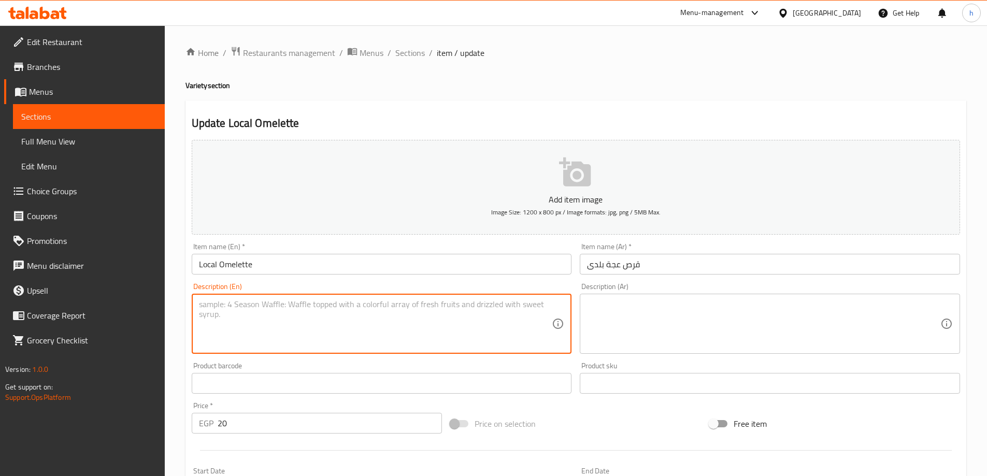
paste textarea "Local-style egg omelette"
type textarea "Local-style egg omelette"
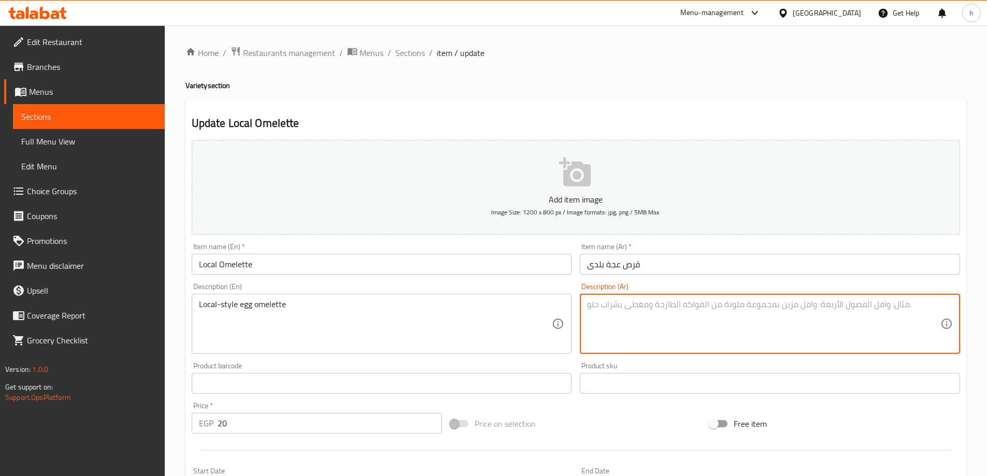
click at [677, 302] on textarea at bounding box center [763, 323] width 353 height 49
paste textarea "عجة البيض على الطريقة المحلية"
type textarea "عجة البيض على الطريقة المحلية"
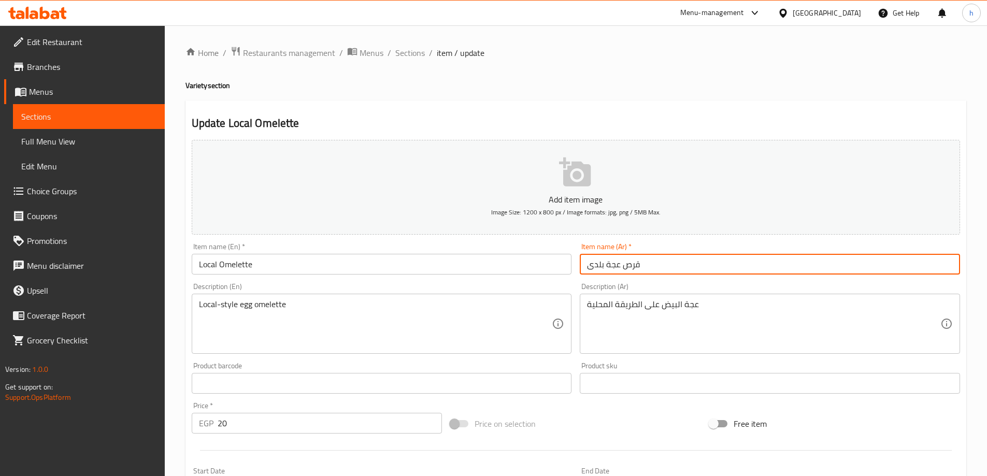
click at [645, 266] on input "قرص عجة بلدى" at bounding box center [770, 264] width 380 height 21
type input "ق"
type input "h"
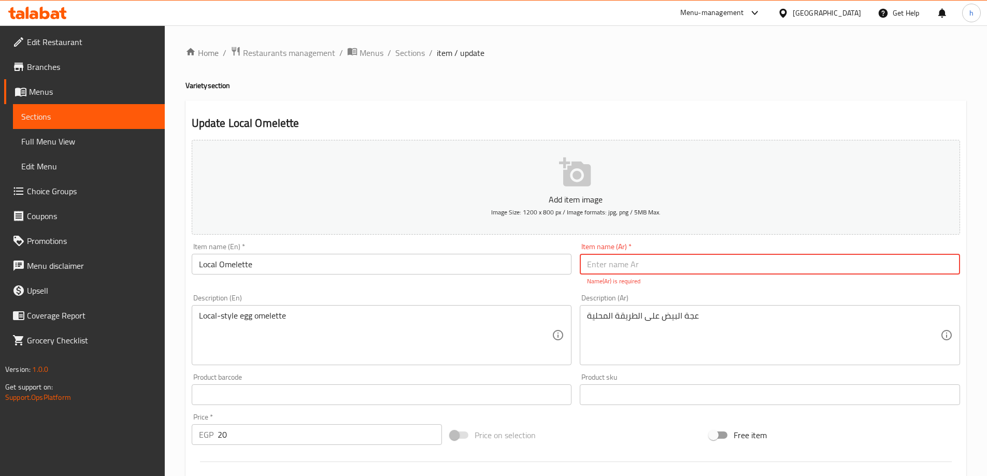
drag, startPoint x: 690, startPoint y: 258, endPoint x: 681, endPoint y: 253, distance: 10.2
click at [690, 258] on input "text" at bounding box center [770, 264] width 380 height 21
paste input "أومليت"
click at [662, 262] on input "أومليت بلدي" at bounding box center [770, 264] width 380 height 21
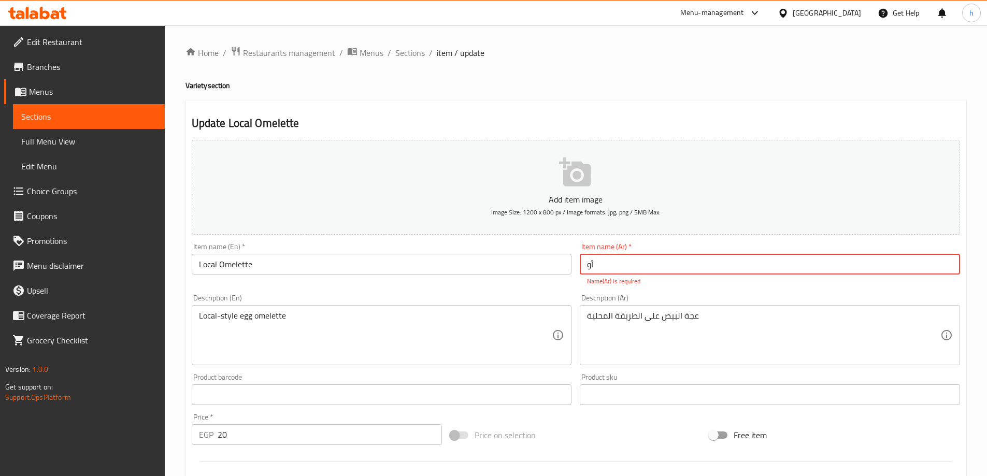
type input "أ"
click at [686, 270] on input "text" at bounding box center [770, 264] width 380 height 21
paste input "قرص عجة بلدى"
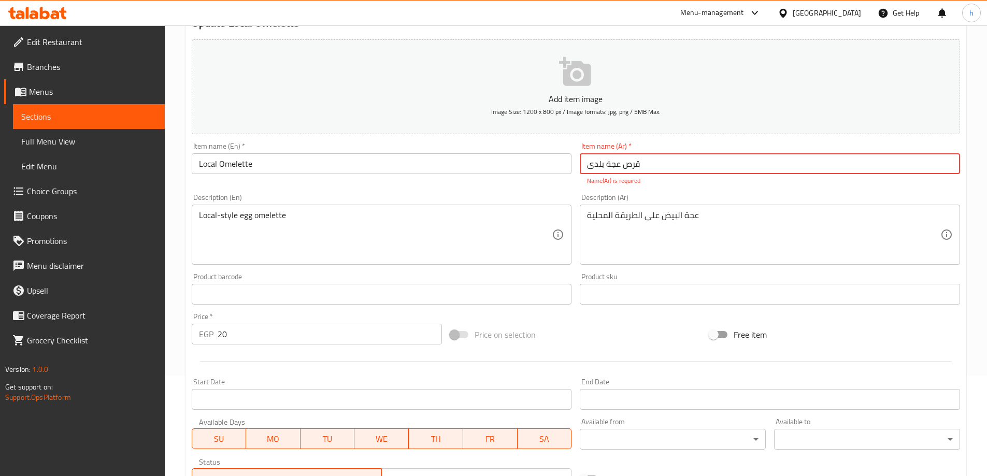
scroll to position [155, 0]
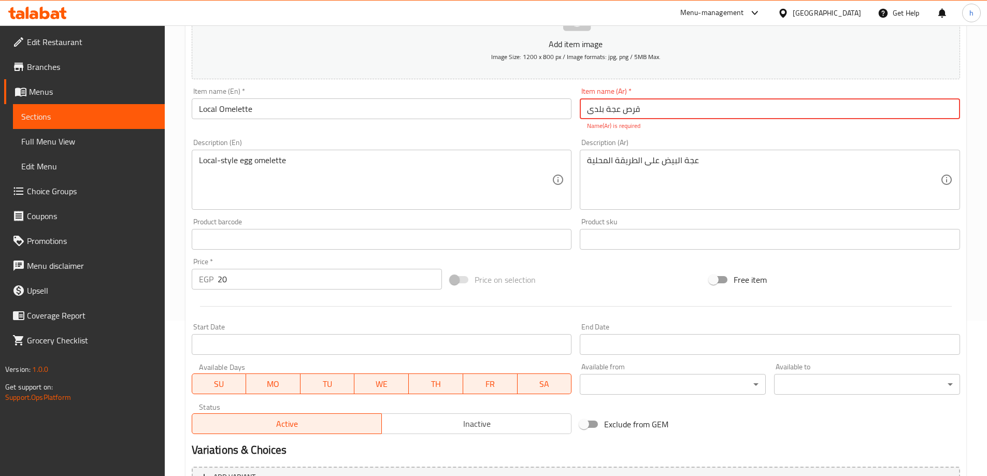
type input "قرص عجة بلدى"
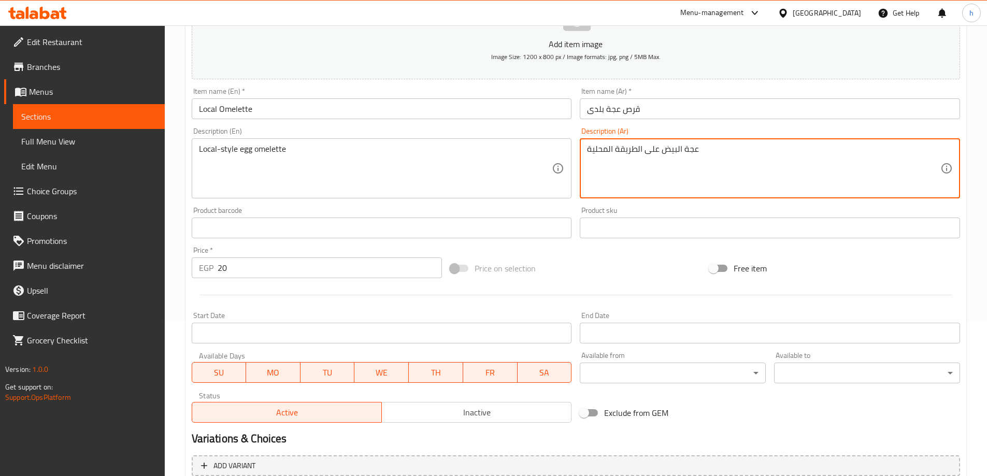
drag, startPoint x: 682, startPoint y: 150, endPoint x: 697, endPoint y: 148, distance: 15.1
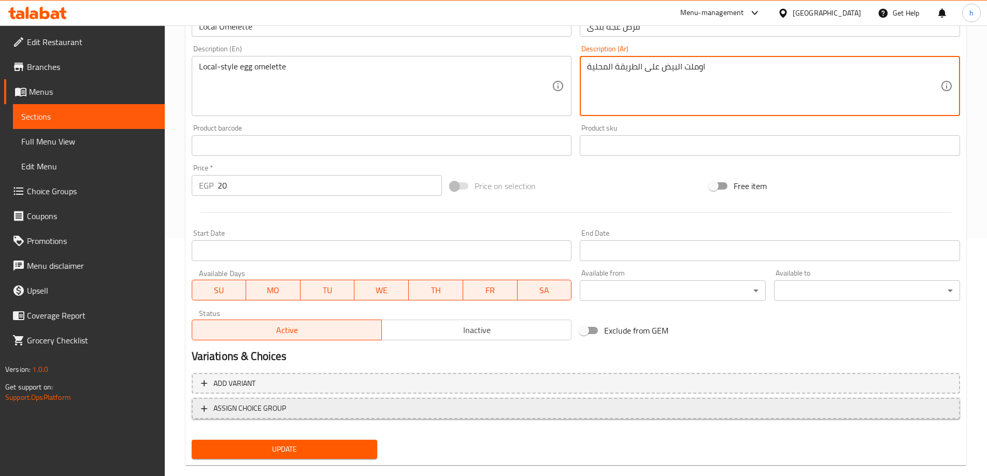
scroll to position [256, 0]
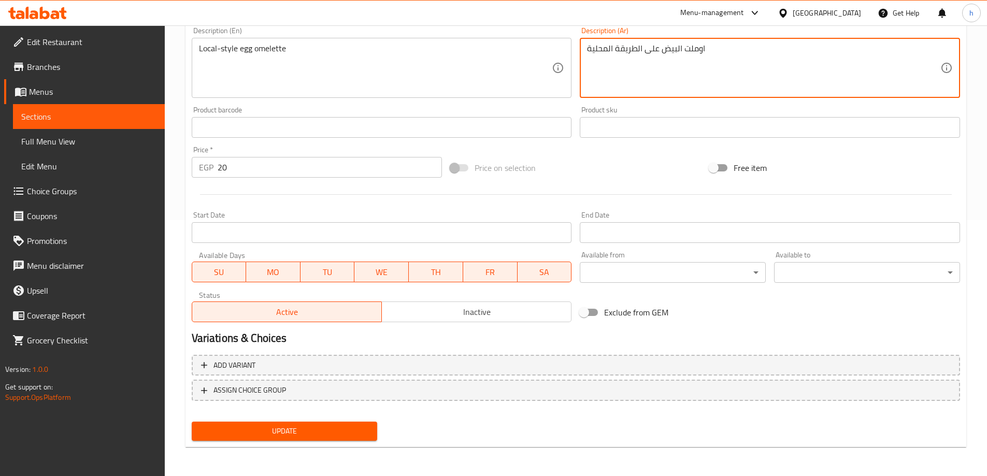
type textarea "اوملت البيض على الطريقة المحلية"
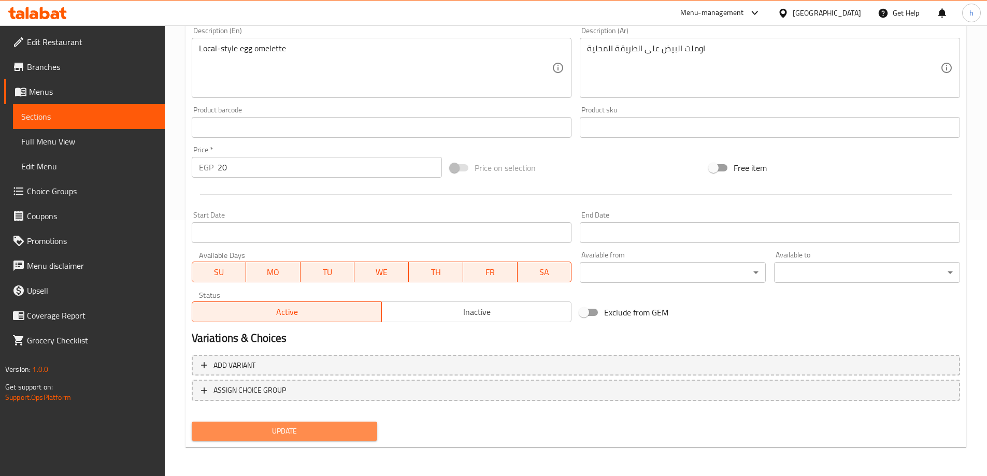
click at [334, 433] on span "Update" at bounding box center [284, 431] width 169 height 13
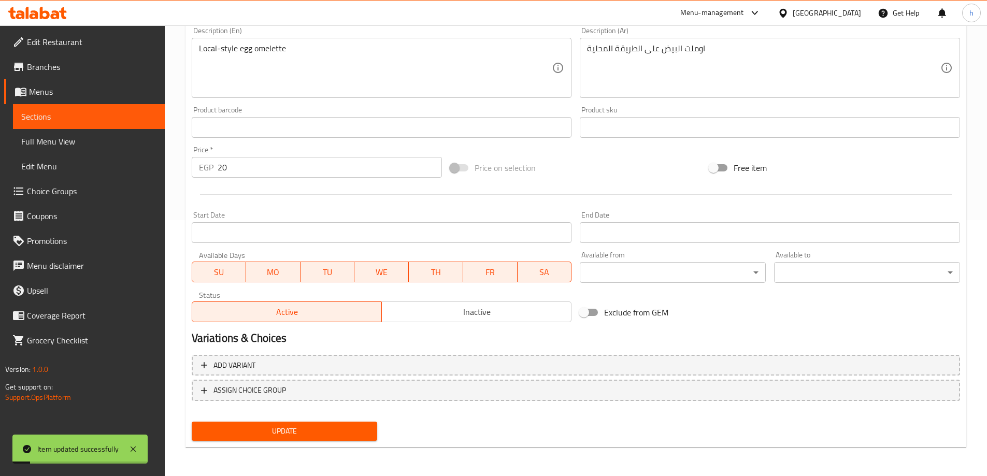
click at [96, 108] on link "Sections" at bounding box center [89, 116] width 152 height 25
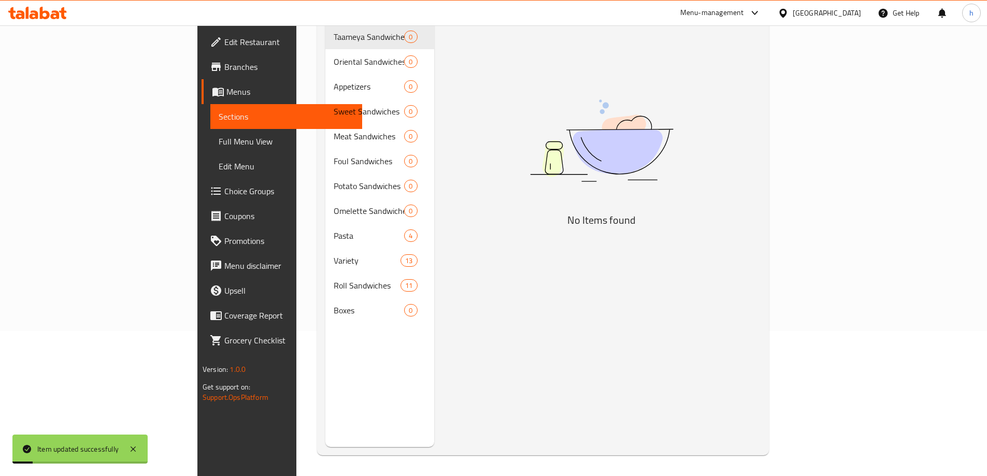
scroll to position [145, 0]
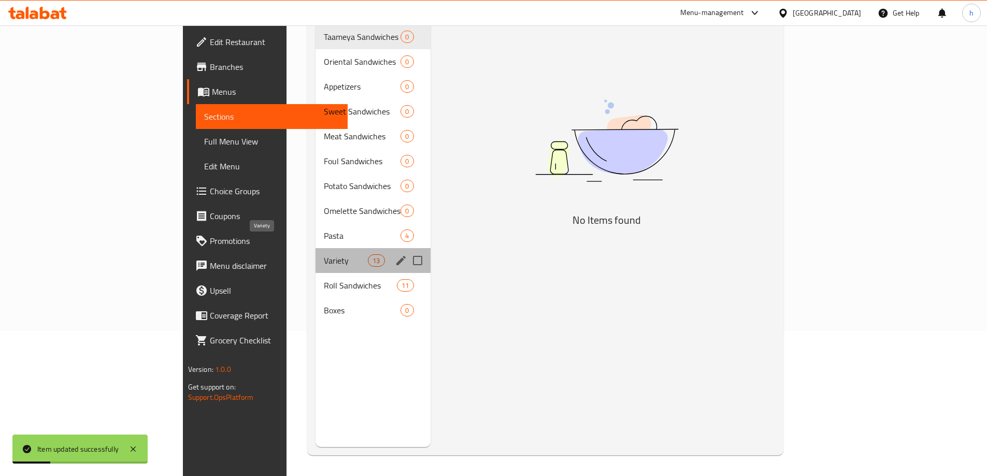
click at [324, 254] on span "Variety" at bounding box center [346, 260] width 44 height 12
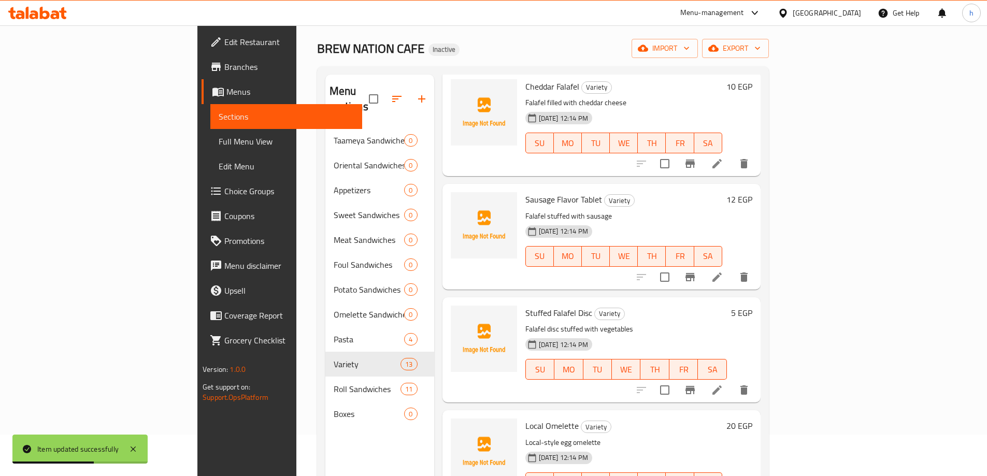
scroll to position [311, 0]
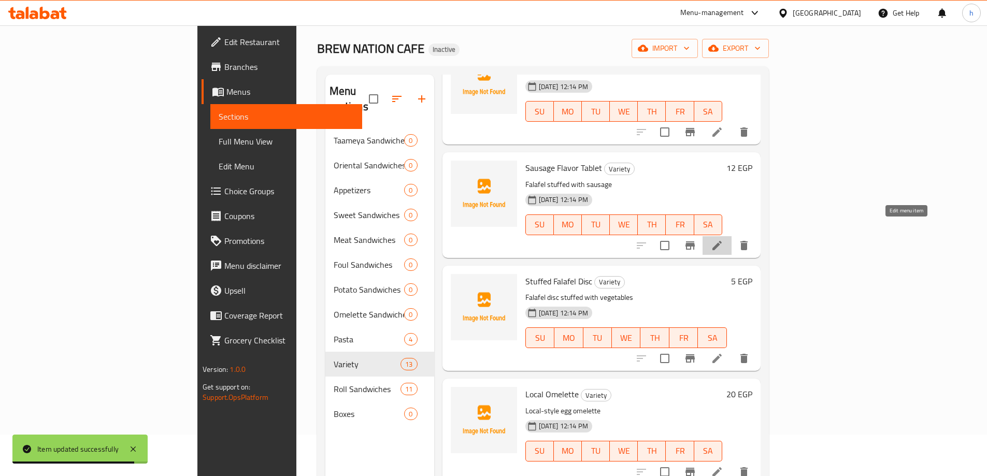
click at [723, 239] on icon at bounding box center [717, 245] width 12 height 12
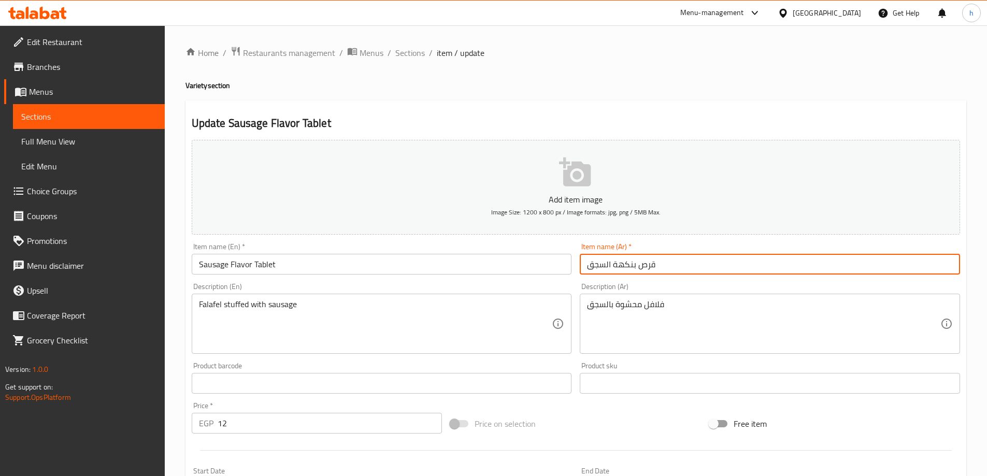
click at [663, 269] on input "قرص بنكهة السجق" at bounding box center [770, 264] width 380 height 21
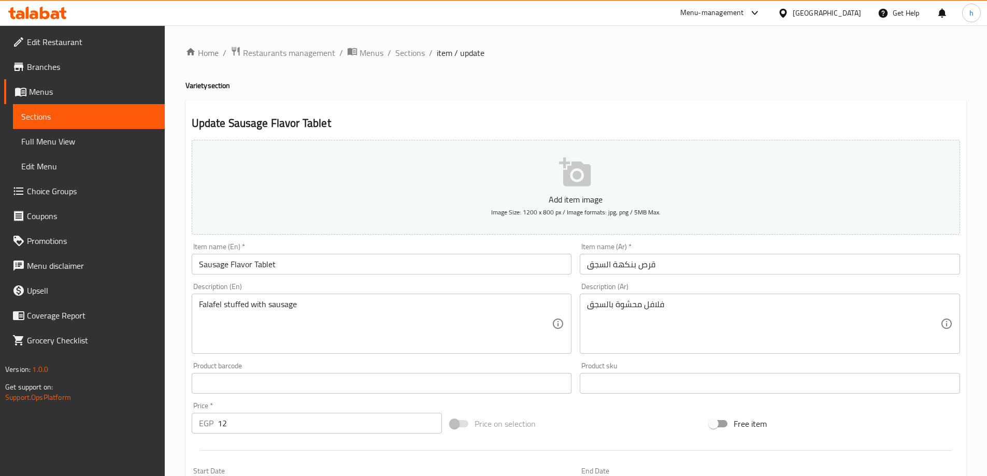
click at [699, 261] on input "قرص بنكهة السجق" at bounding box center [770, 264] width 380 height 21
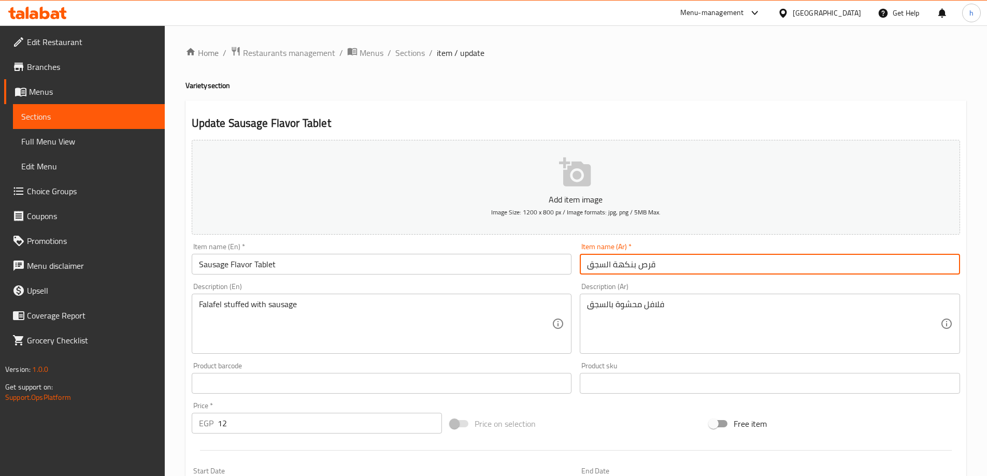
click at [699, 261] on input "قرص بنكهة السجق" at bounding box center [770, 264] width 380 height 21
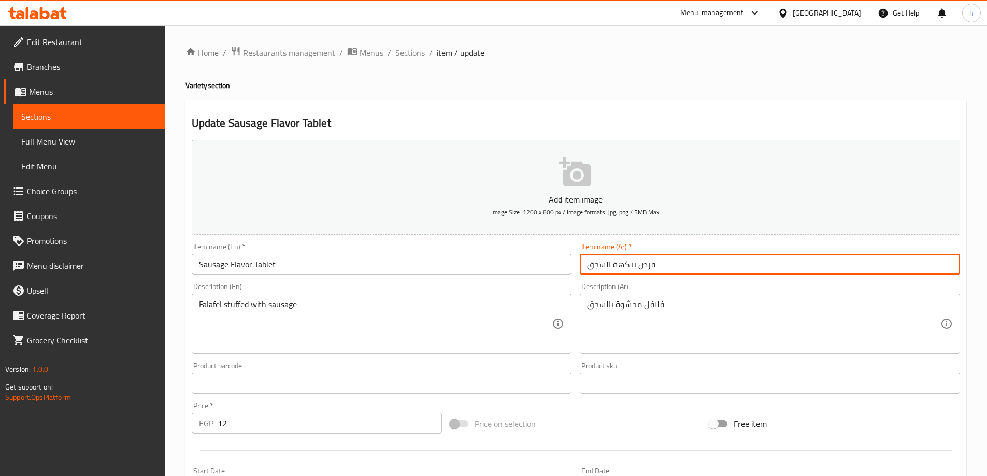
click at [699, 261] on input "قرص بنكهة السجق" at bounding box center [770, 264] width 380 height 21
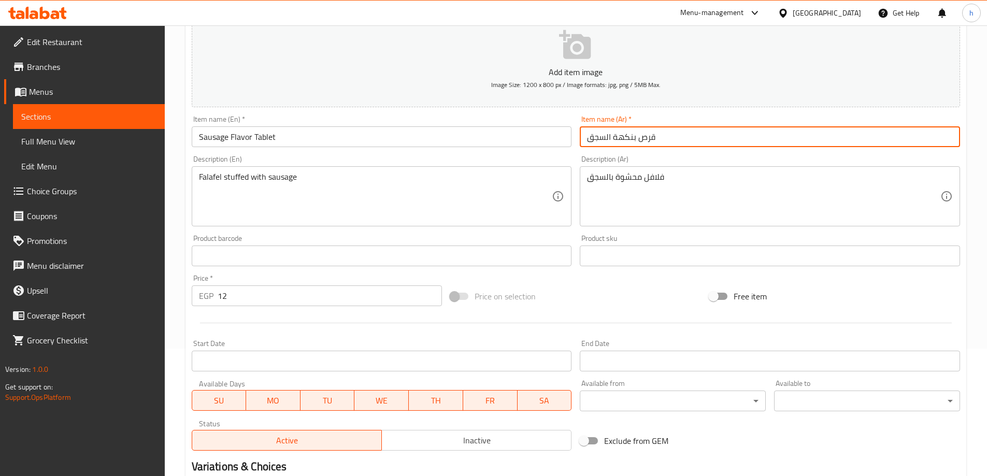
scroll to position [256, 0]
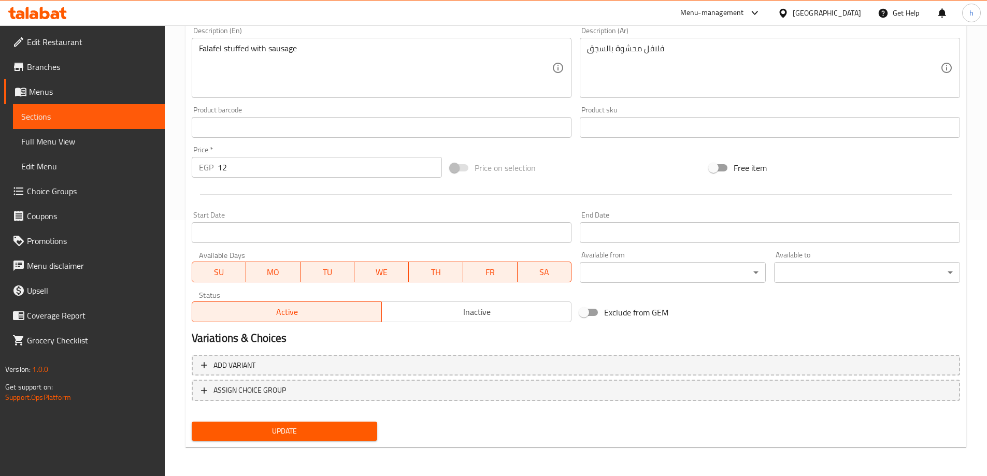
click at [346, 436] on span "Update" at bounding box center [284, 431] width 169 height 13
click at [103, 120] on span "Sections" at bounding box center [88, 116] width 135 height 12
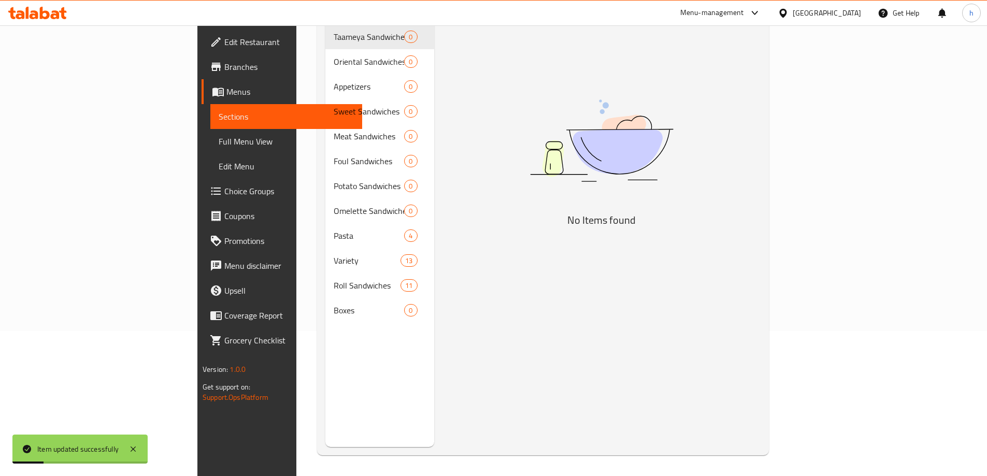
scroll to position [145, 0]
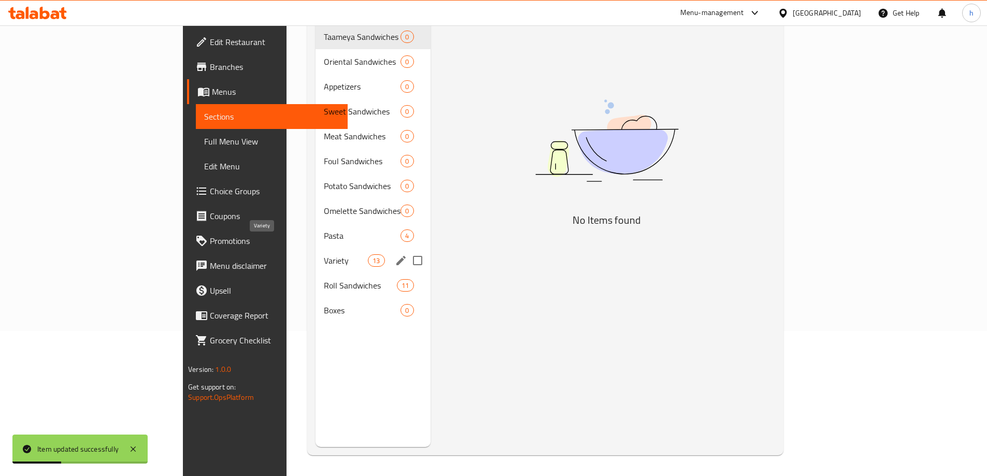
click at [324, 254] on span "Variety" at bounding box center [346, 260] width 44 height 12
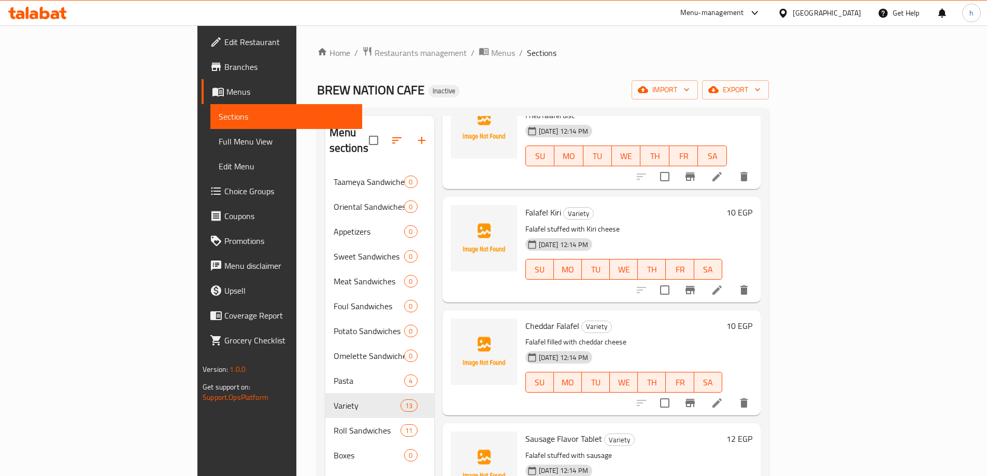
scroll to position [259, 0]
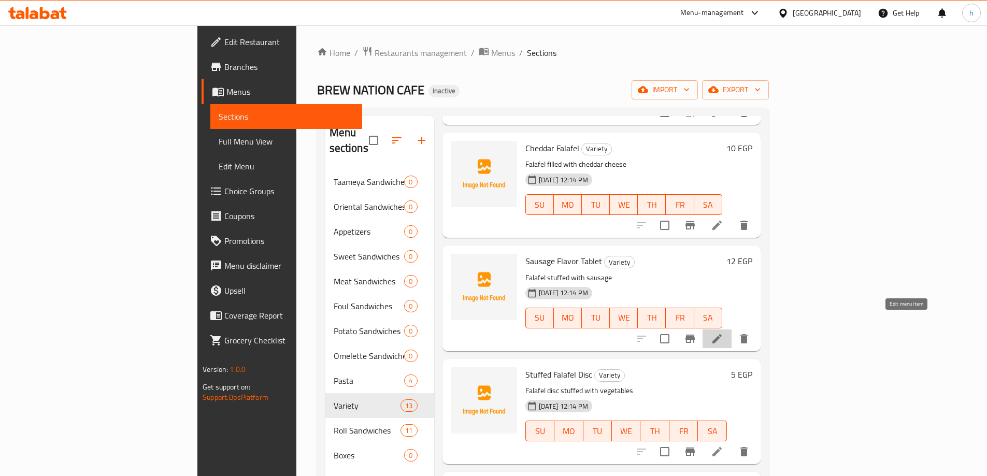
click at [723, 333] on icon at bounding box center [717, 339] width 12 height 12
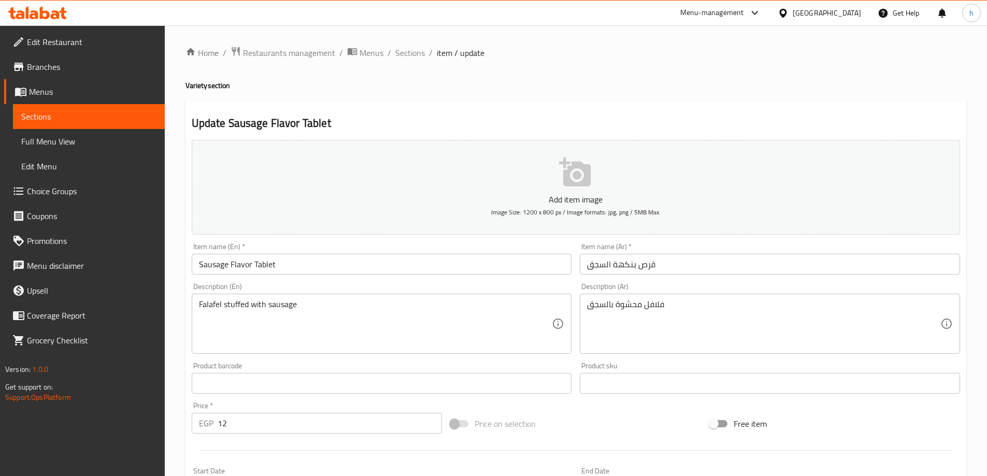
click at [524, 267] on input "Sausage Flavor Tablet" at bounding box center [382, 264] width 380 height 21
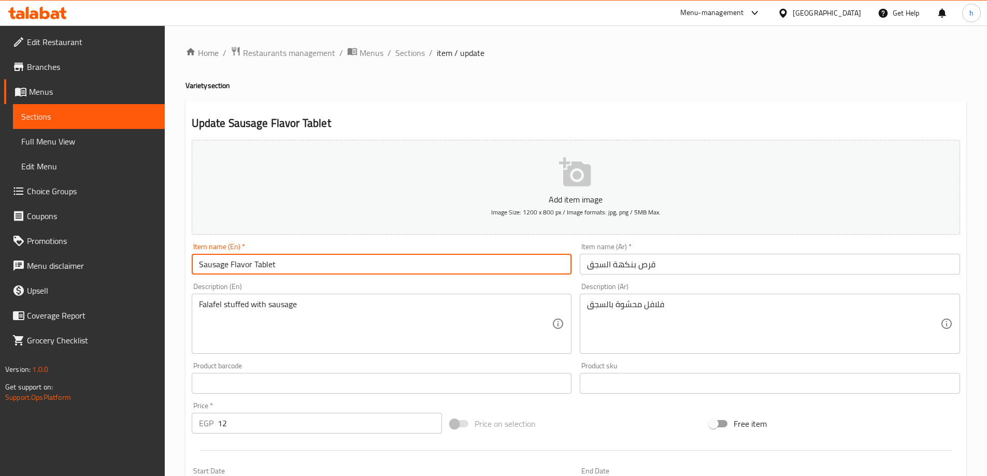
click at [524, 267] on input "Sausage Flavor Tablet" at bounding box center [382, 264] width 380 height 21
paste input "alafel"
type input "Sausage Falafel"
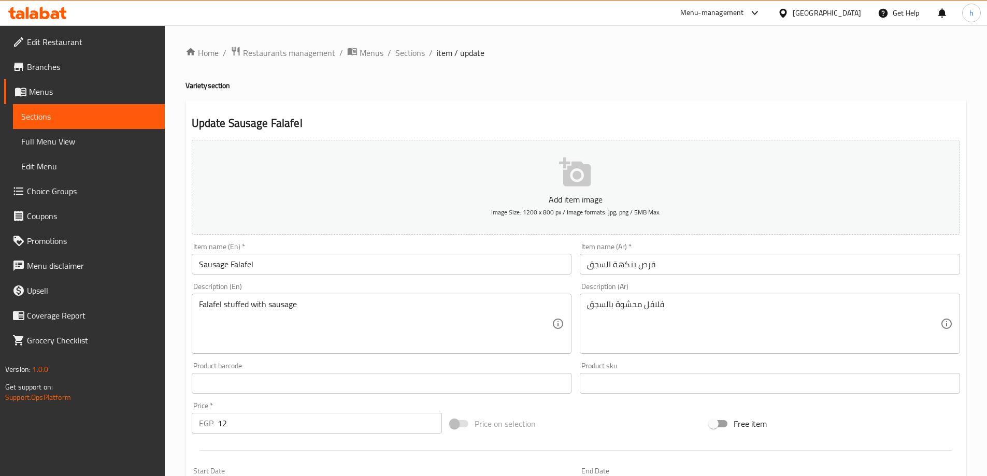
click at [650, 265] on input "قرص بنكهة السجق" at bounding box center [770, 264] width 380 height 21
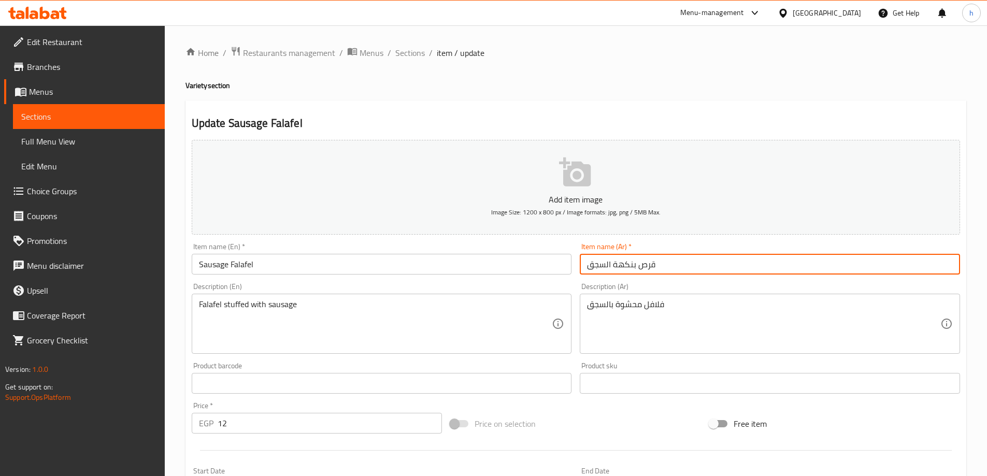
click at [650, 265] on input "قرص بنكهة السجق" at bounding box center [770, 264] width 380 height 21
click at [663, 265] on input "قرص بنكهة السجق" at bounding box center [770, 264] width 380 height 21
paste input "عمية سوسيس"
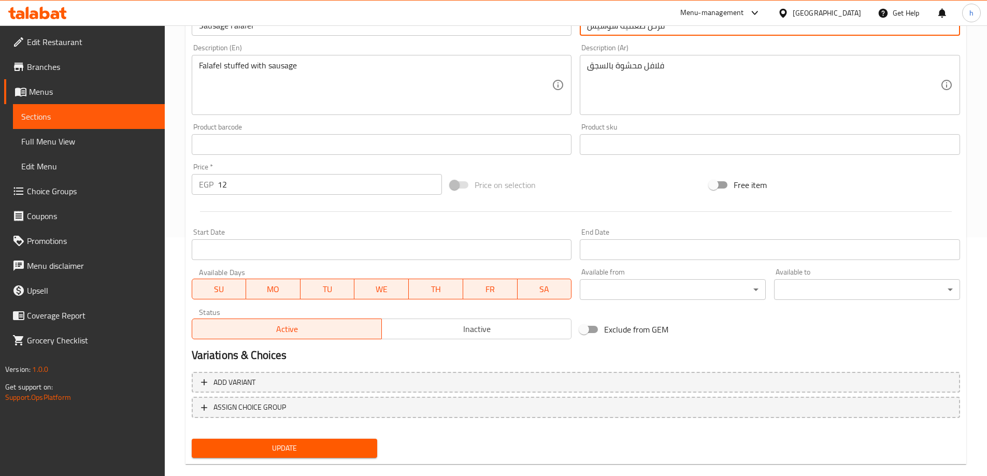
scroll to position [256, 0]
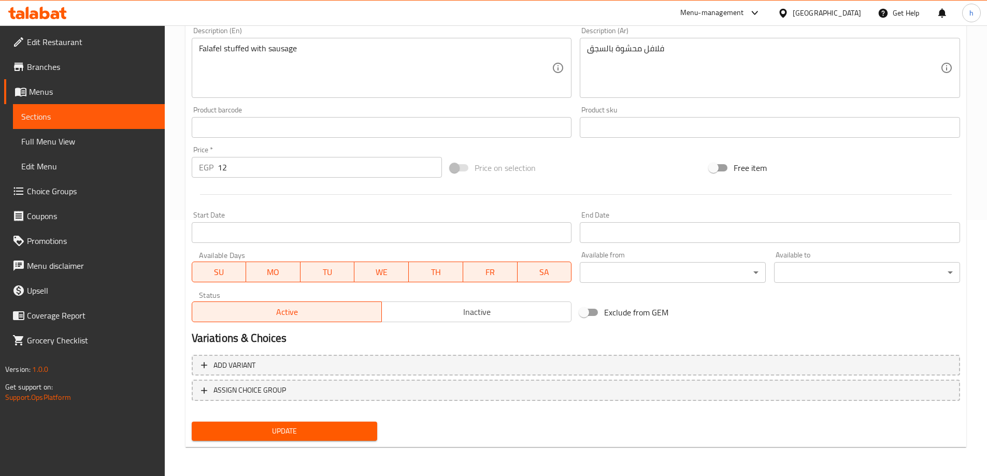
type input "قرص طعمية سوسيس"
click at [309, 433] on span "Update" at bounding box center [284, 431] width 169 height 13
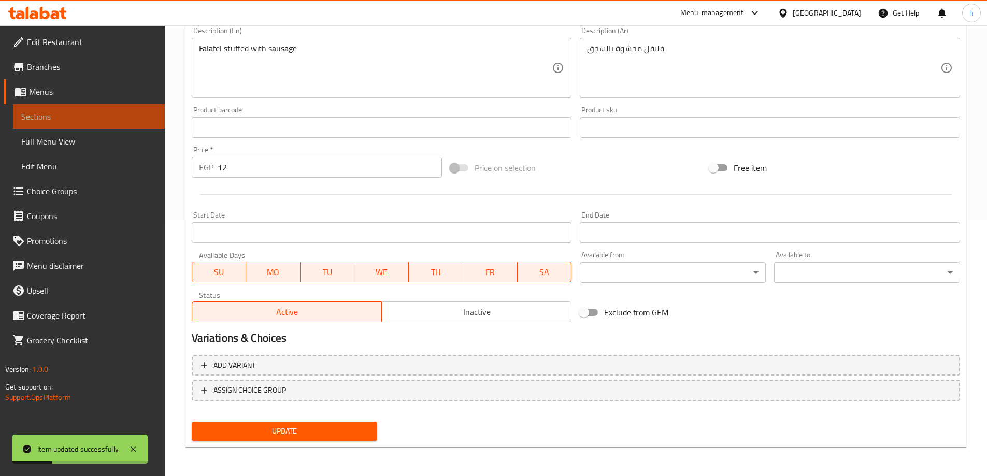
click at [85, 110] on link "Sections" at bounding box center [89, 116] width 152 height 25
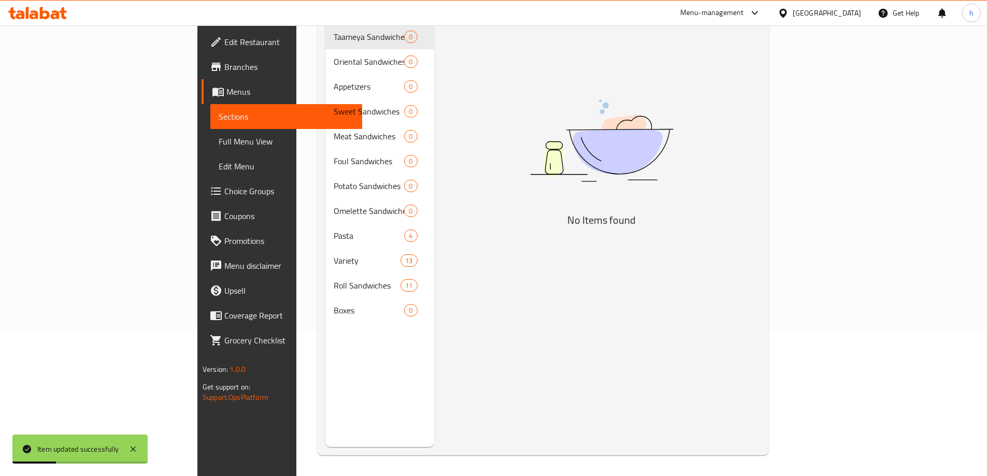
scroll to position [145, 0]
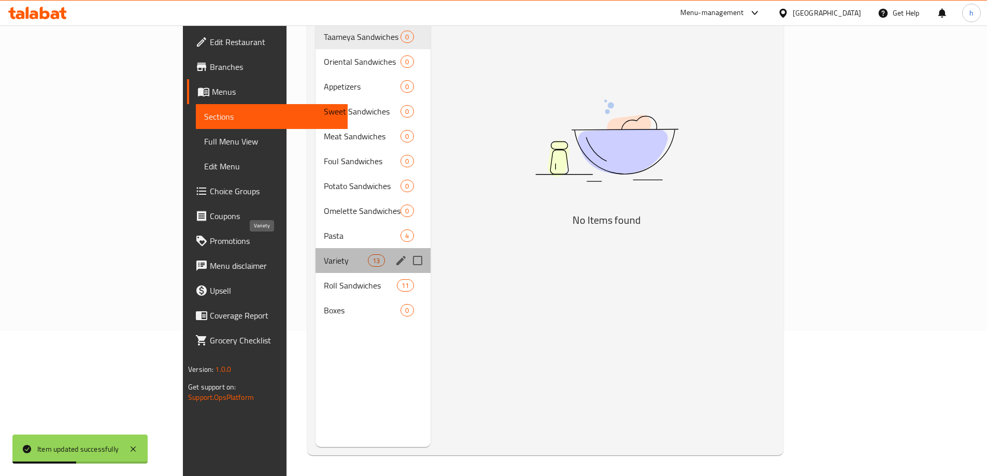
click at [324, 254] on span "Variety" at bounding box center [346, 260] width 44 height 12
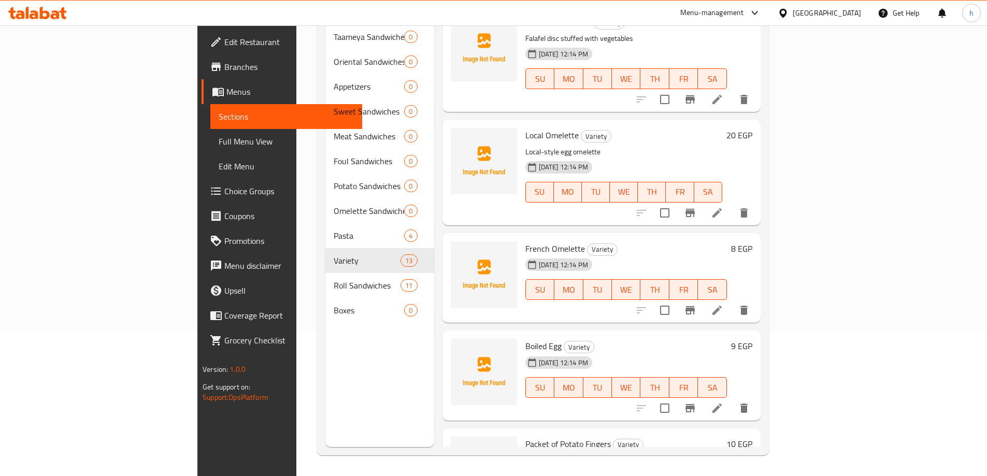
scroll to position [518, 0]
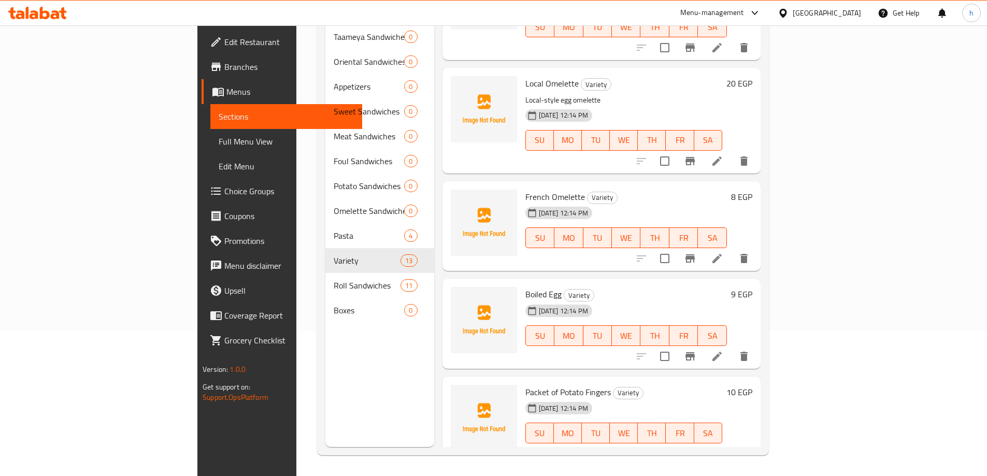
click at [723, 252] on icon at bounding box center [717, 258] width 12 height 12
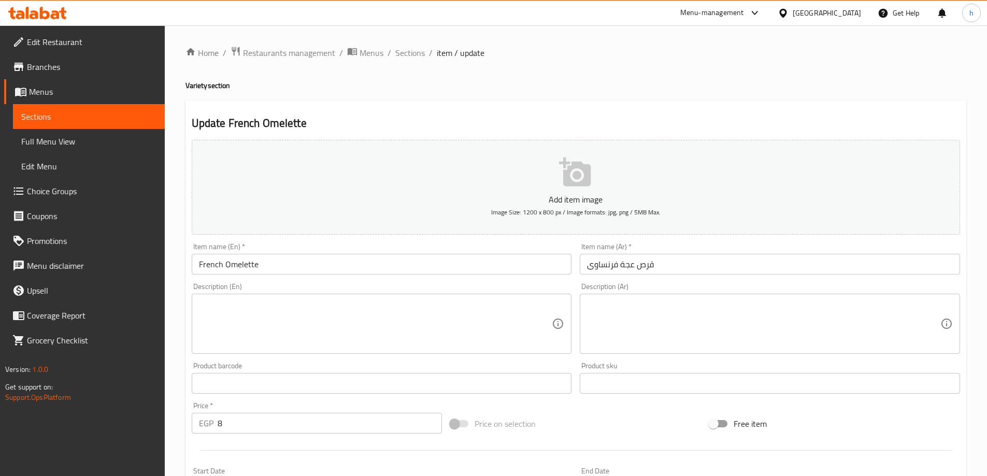
click at [620, 264] on input "قرص عجة فرنساوى" at bounding box center [770, 264] width 380 height 21
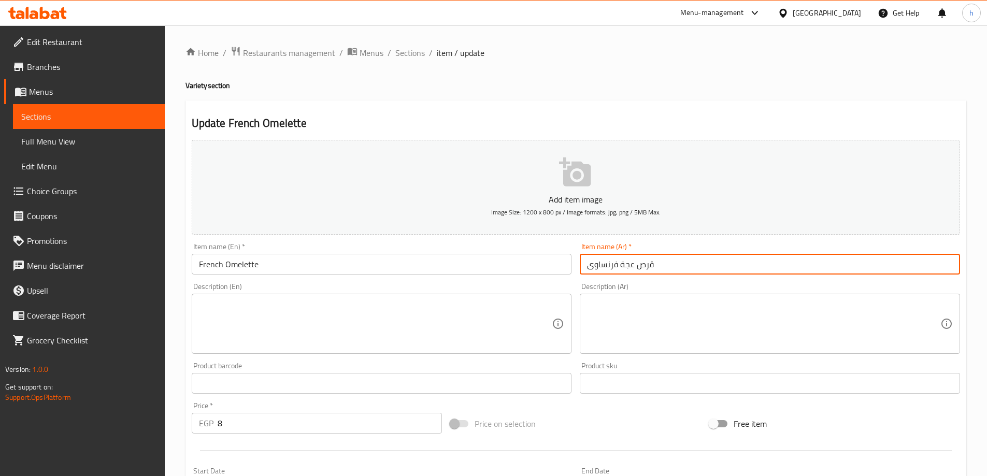
click at [620, 264] on input "قرص عجة فرنساوى" at bounding box center [770, 264] width 380 height 21
click at [623, 265] on input "قرص عجة فرنساوى" at bounding box center [770, 264] width 380 height 21
drag, startPoint x: 623, startPoint y: 265, endPoint x: 664, endPoint y: 264, distance: 41.5
click at [664, 264] on input "قرص عجة فرنساوى" at bounding box center [770, 264] width 380 height 21
type input "اومليت فرنساوى"
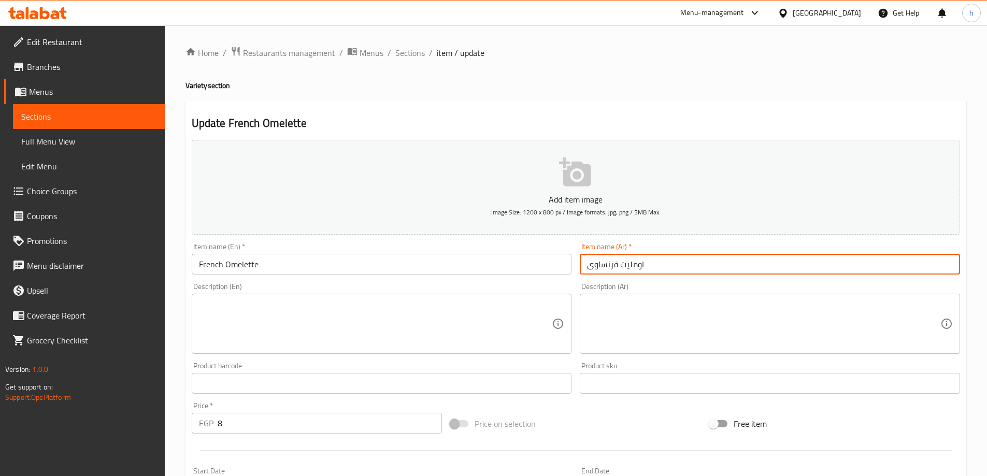
click at [404, 327] on textarea at bounding box center [375, 323] width 353 height 49
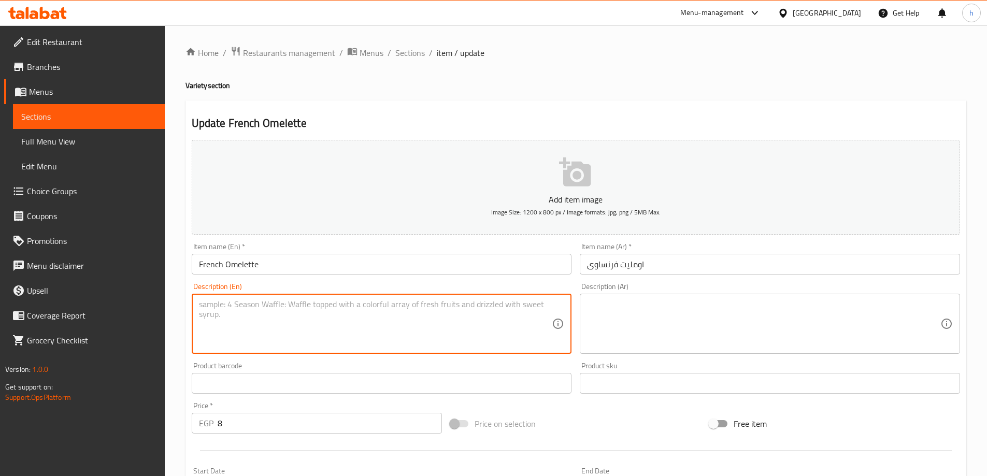
paste textarea "French-style fluffy egg omelette"
type textarea "French-style fluffy egg omelette"
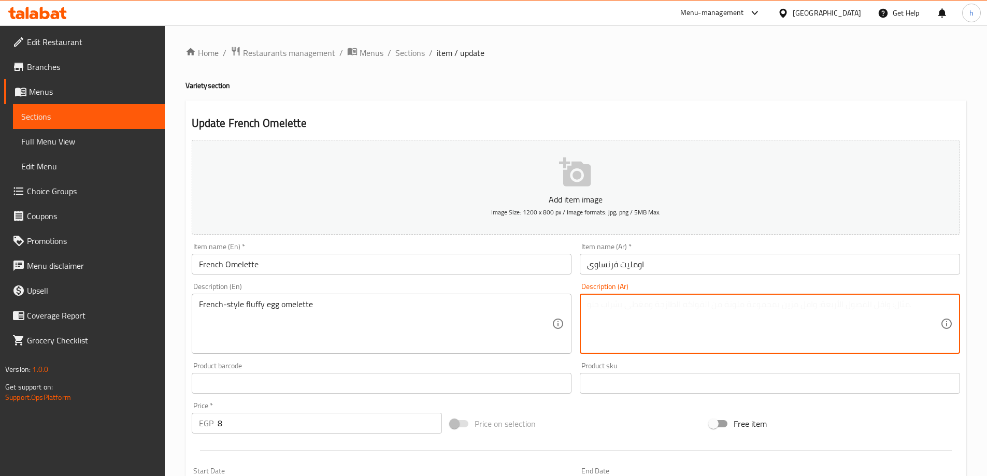
paste textarea "عجة البيض الرقيقة على الطريقة الفرنسية"
click at [308, 260] on input "French Omelette" at bounding box center [382, 264] width 380 height 21
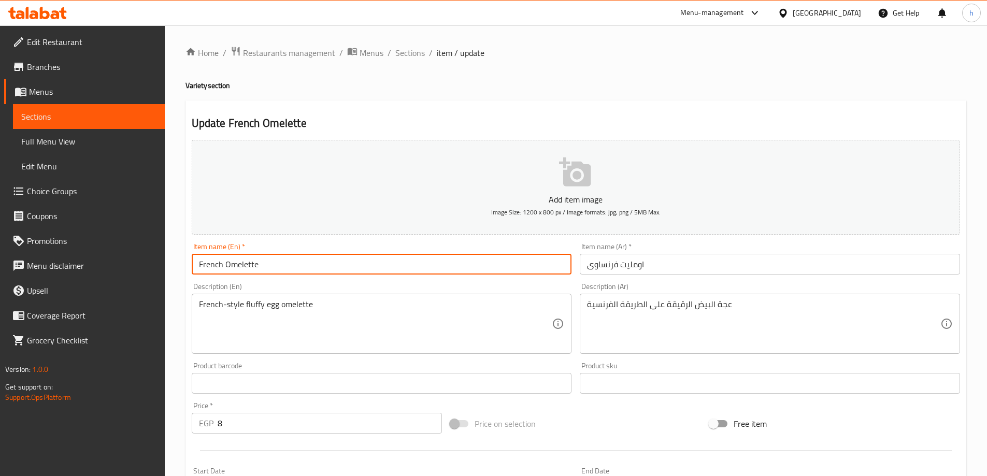
click at [308, 260] on input "French Omelette" at bounding box center [382, 264] width 380 height 21
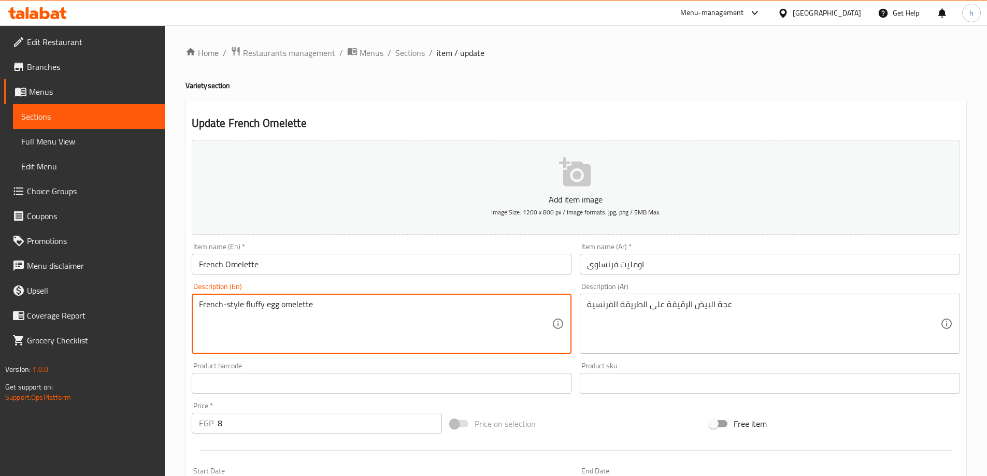
click at [302, 309] on textarea "French-style fluffy egg omelette" at bounding box center [375, 323] width 353 height 49
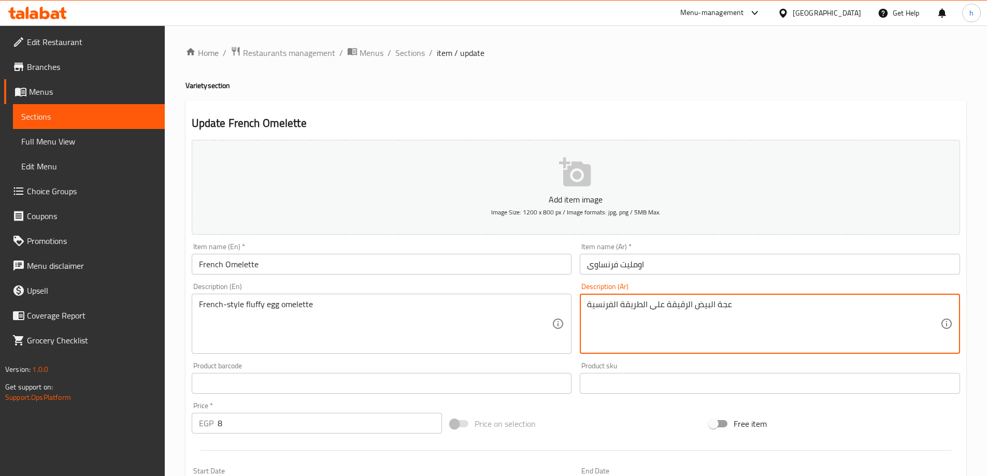
drag, startPoint x: 712, startPoint y: 303, endPoint x: 737, endPoint y: 309, distance: 25.1
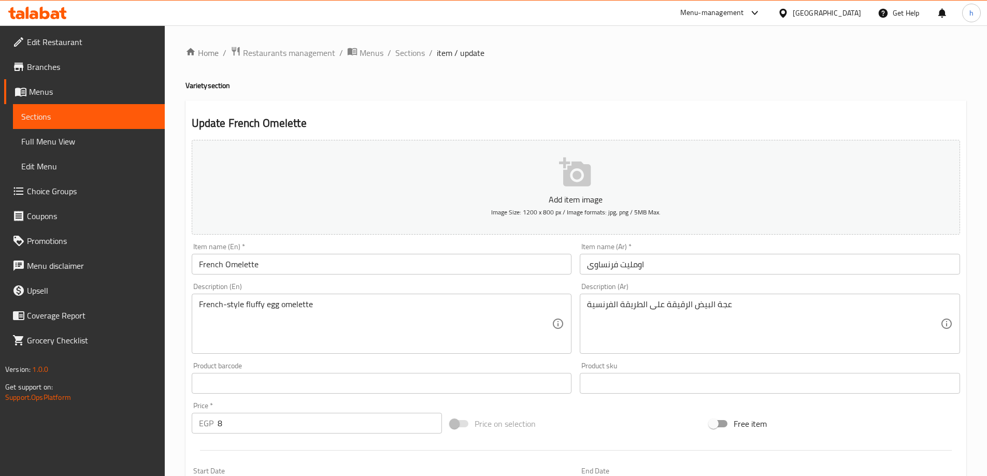
click at [735, 309] on textarea "عجة البيض الرقيقة على الطريقة الفرنسية" at bounding box center [763, 323] width 353 height 49
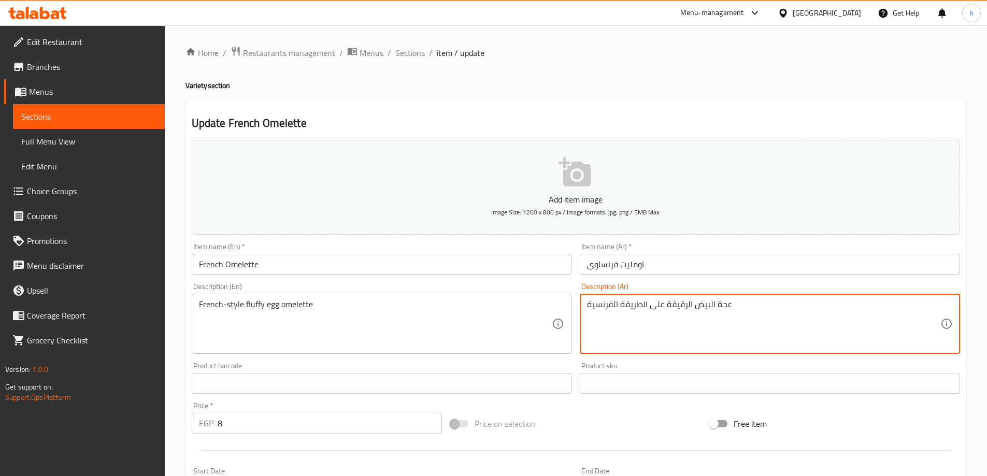
click at [735, 309] on textarea "عجة البيض الرقيقة على الطريقة الفرنسية" at bounding box center [763, 323] width 353 height 49
click at [733, 309] on textarea "عجة البيض الرقيقة على الطريقة الفرنسية" at bounding box center [763, 323] width 353 height 49
drag, startPoint x: 715, startPoint y: 304, endPoint x: 732, endPoint y: 306, distance: 17.2
click at [732, 306] on textarea "عجة البيض الرقيقة على الطريقة الفرنسية" at bounding box center [763, 323] width 353 height 49
type textarea "اومليت البيض الرقيقة على الطريقة الفرنسية"
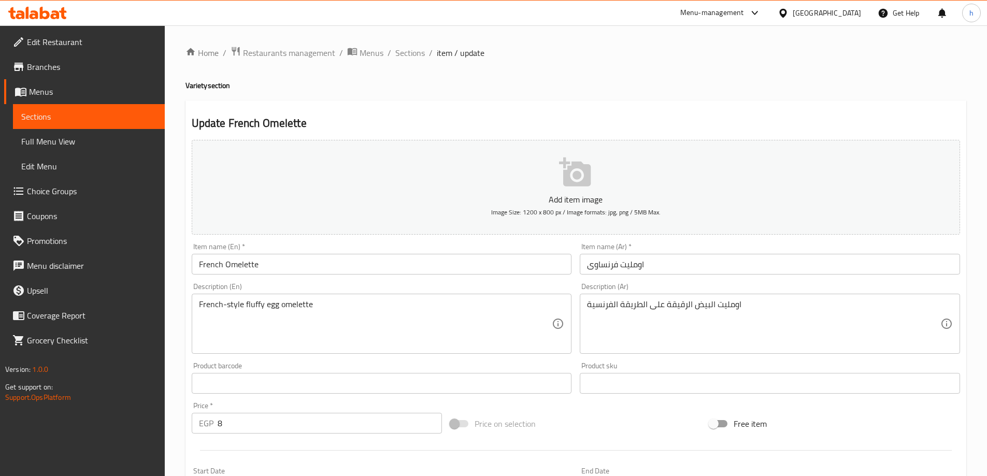
click at [680, 252] on div "Item name (Ar)   * اومليت فرنساوى Item name (Ar) *" at bounding box center [770, 259] width 380 height 32
click at [680, 254] on input "اومليت فرنساوى" at bounding box center [770, 264] width 380 height 21
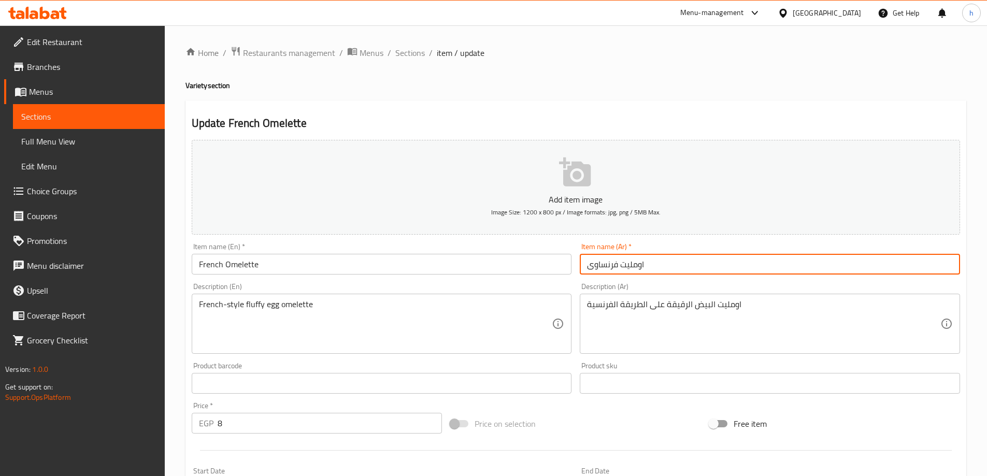
click at [679, 255] on input "اومليت فرنساوى" at bounding box center [770, 264] width 380 height 21
click at [679, 256] on input "اومليت فرنساوى" at bounding box center [770, 264] width 380 height 21
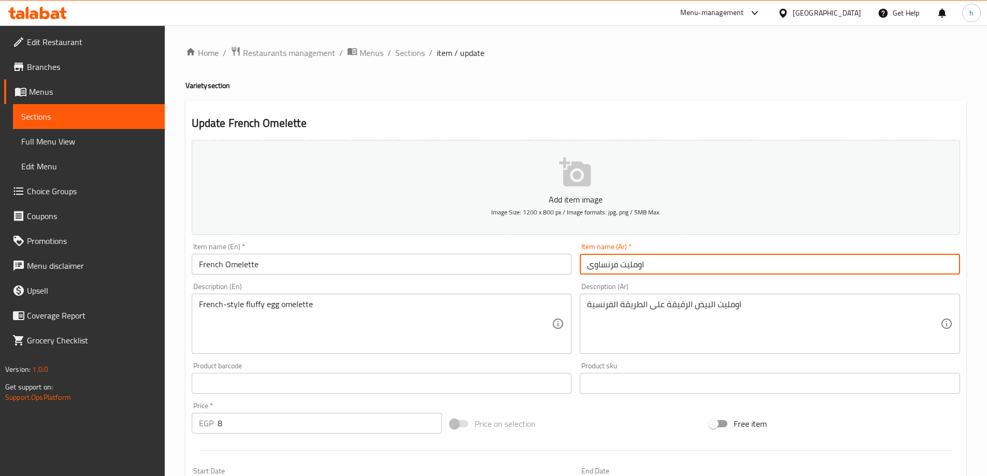
paste input "قرص عجة"
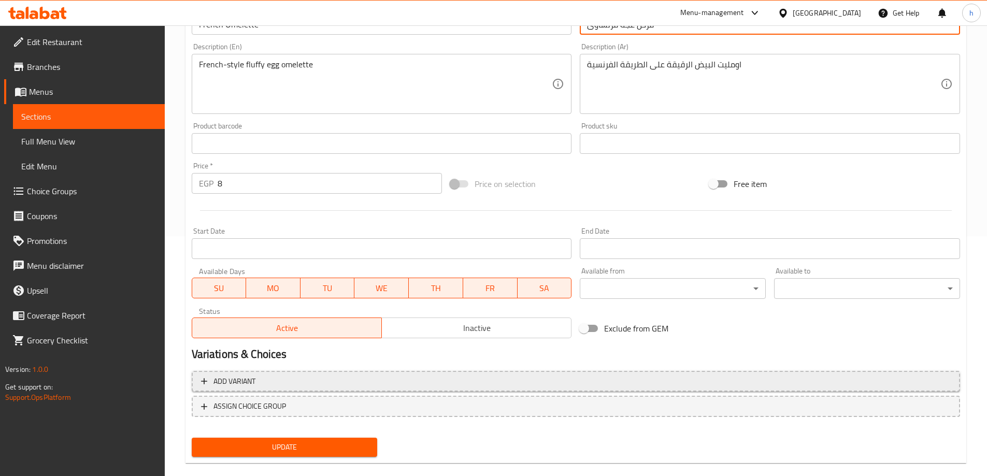
scroll to position [256, 0]
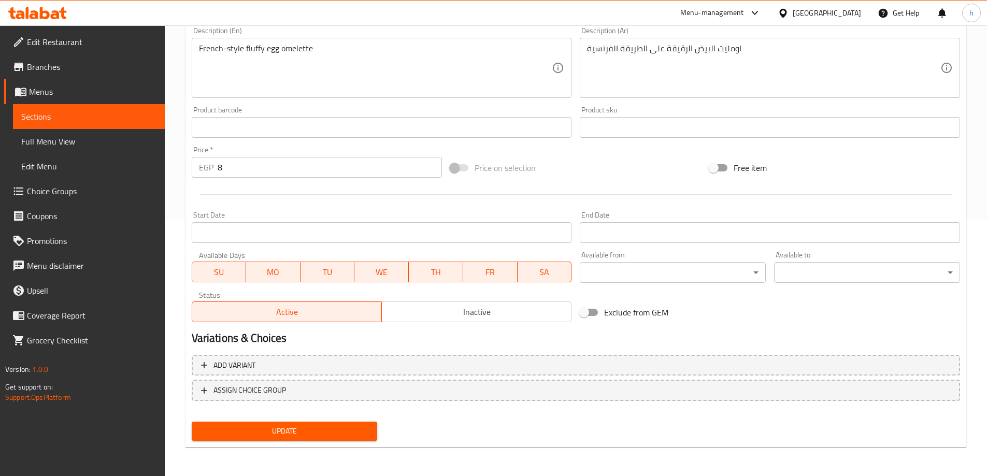
type input "قرص عجة فرنساوى"
click at [272, 431] on span "Update" at bounding box center [284, 431] width 169 height 13
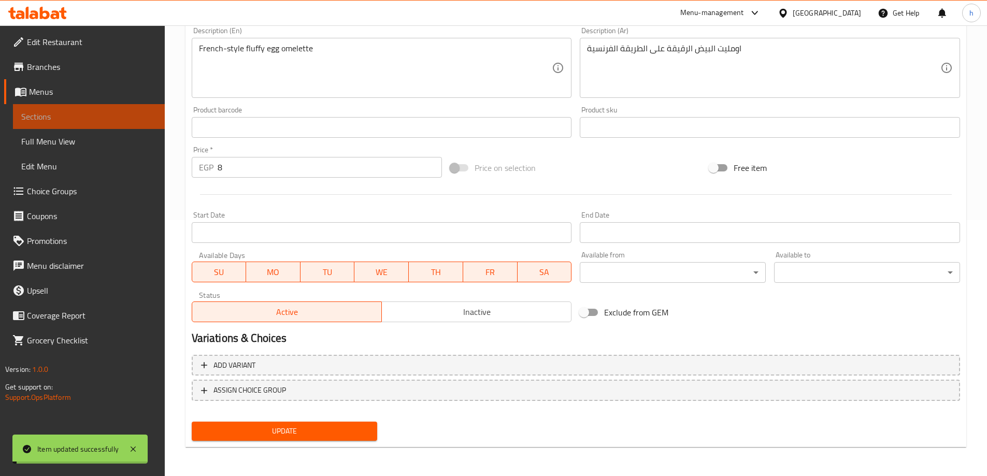
click at [38, 117] on span "Sections" at bounding box center [88, 116] width 135 height 12
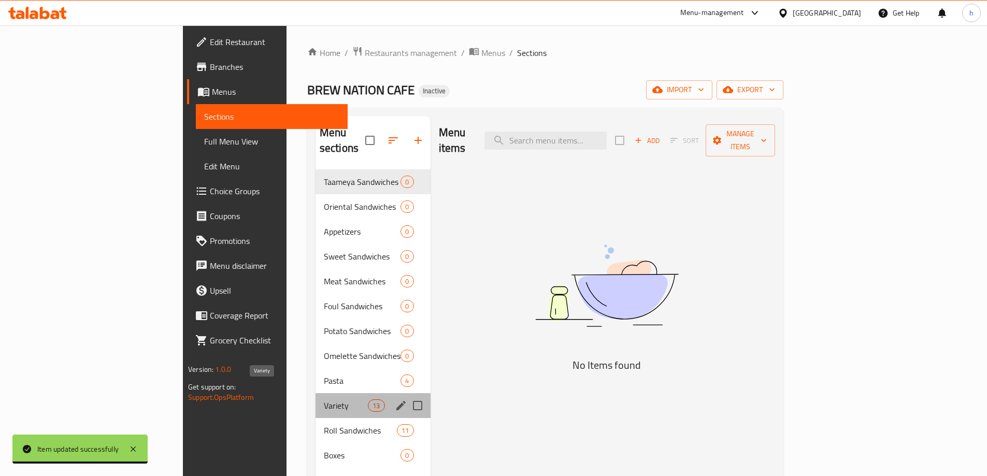
click at [324, 399] on span "Variety" at bounding box center [346, 405] width 44 height 12
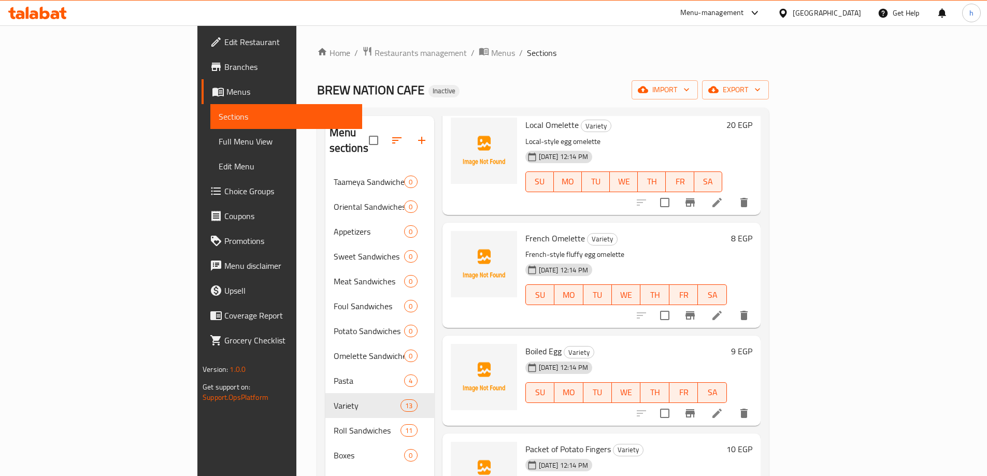
scroll to position [570, 0]
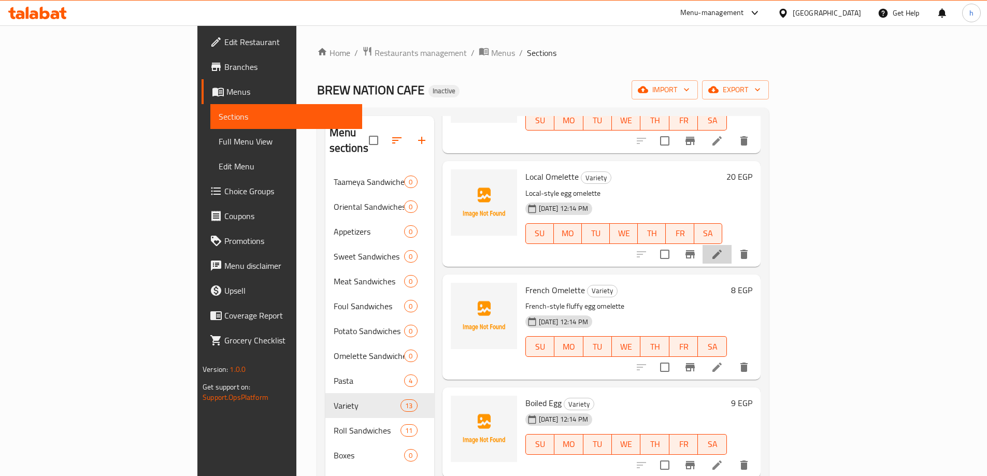
click at [731, 245] on li at bounding box center [716, 254] width 29 height 19
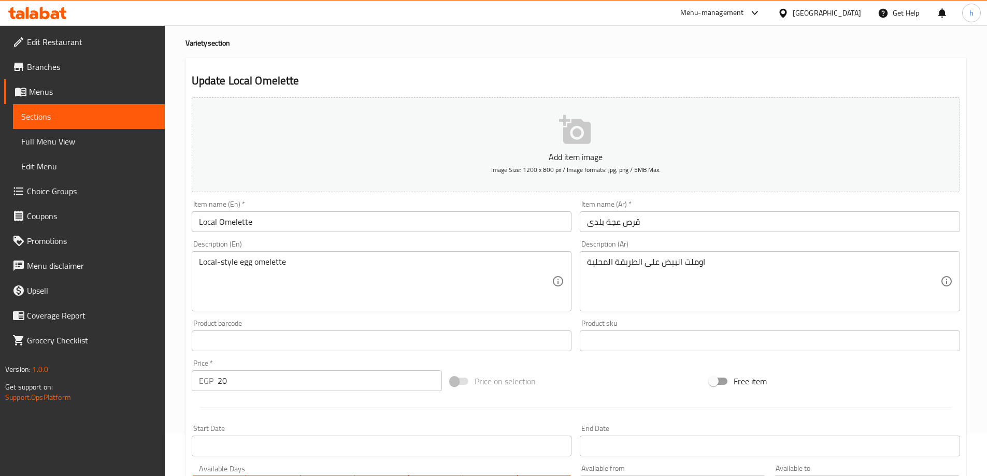
scroll to position [104, 0]
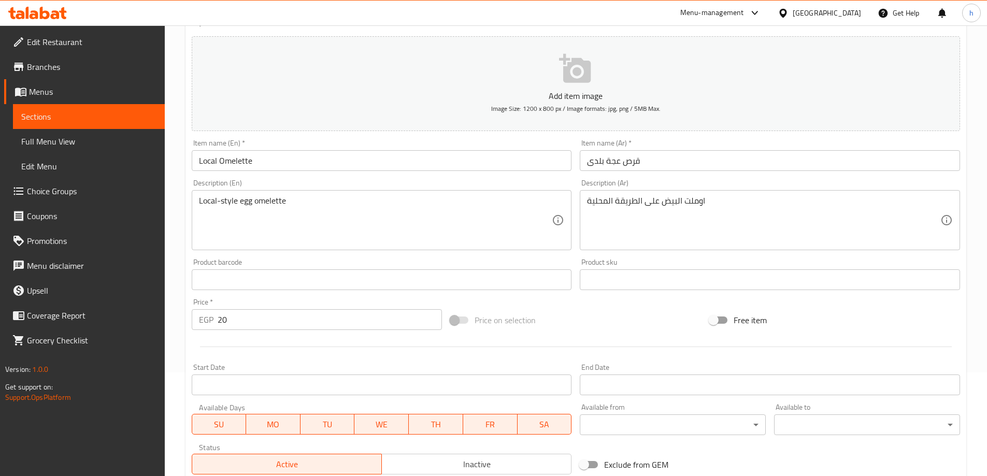
click at [59, 113] on span "Sections" at bounding box center [88, 116] width 135 height 12
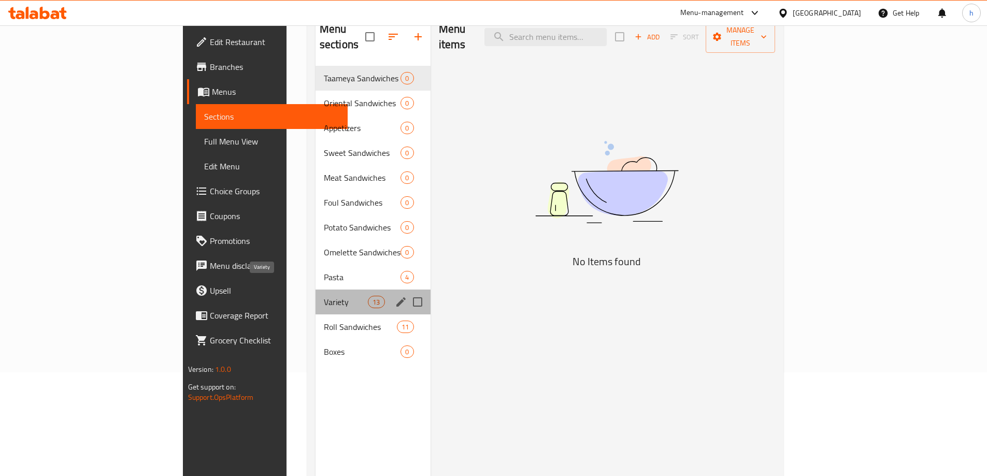
click at [324, 296] on span "Variety" at bounding box center [346, 302] width 44 height 12
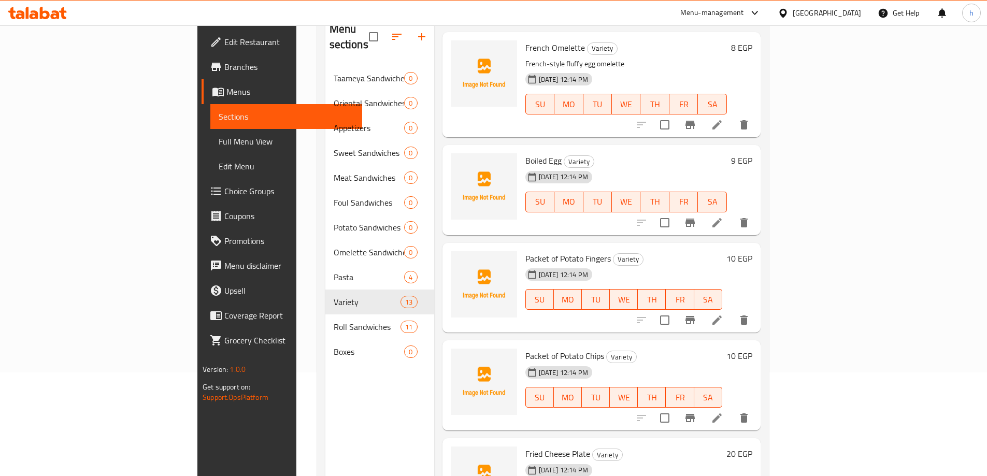
scroll to position [725, 0]
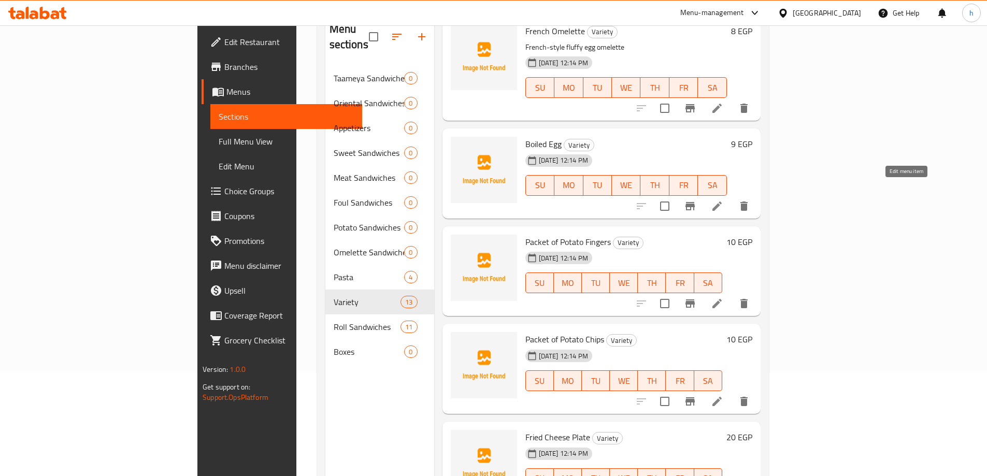
click at [723, 200] on icon at bounding box center [717, 206] width 12 height 12
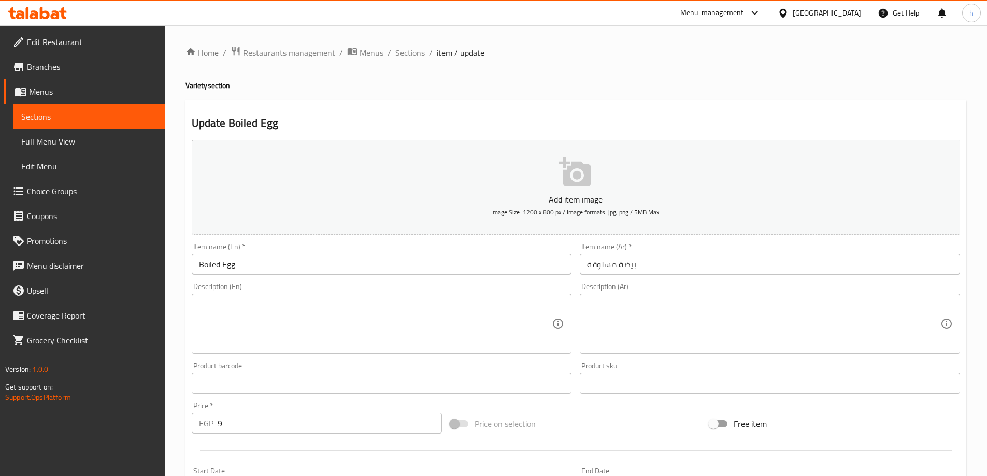
click at [451, 334] on textarea at bounding box center [375, 323] width 353 height 49
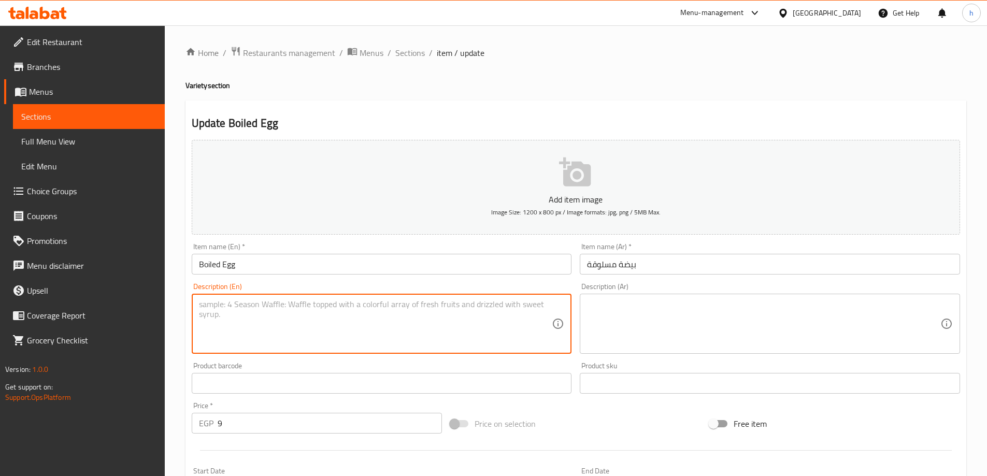
paste textarea "Hard-boiled egg"
type textarea "Hard-boiled egg"
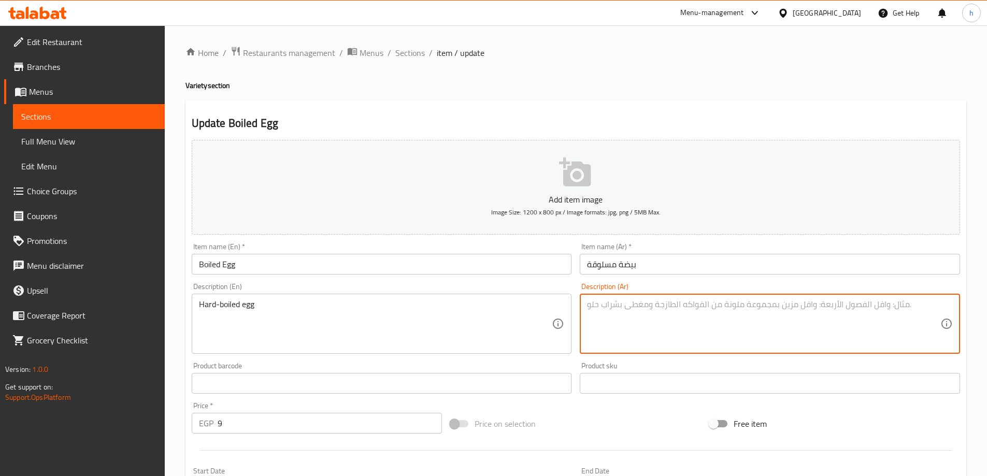
paste textarea "بيضة مسلوقة"
type textarea "بيضة مسلوقة"
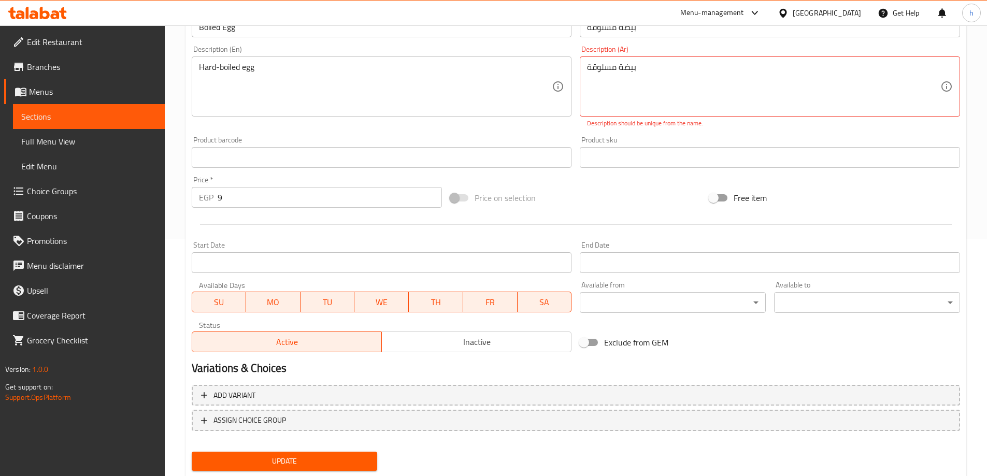
scroll to position [267, 0]
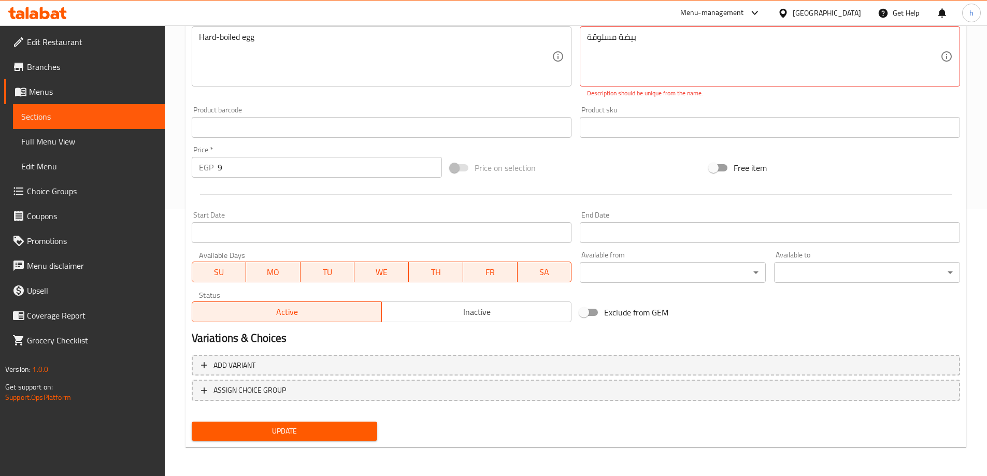
click at [262, 429] on span "Update" at bounding box center [284, 431] width 169 height 13
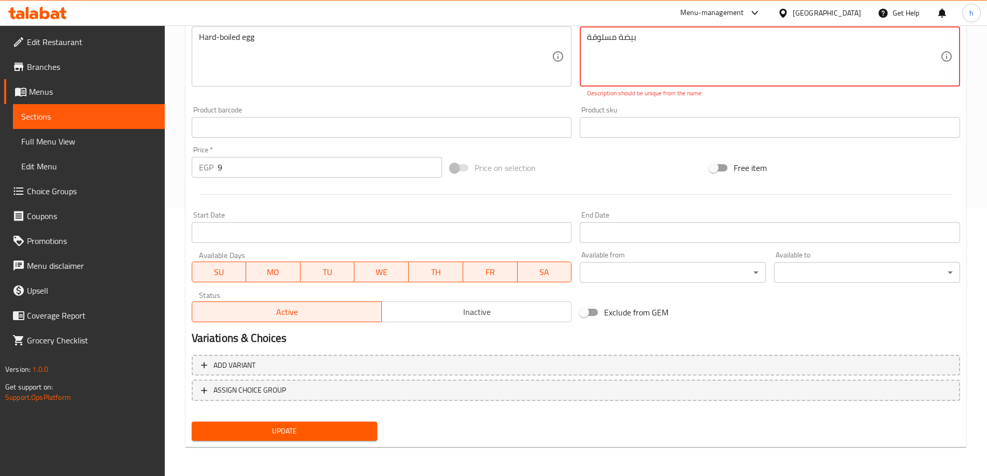
click at [70, 118] on span "Sections" at bounding box center [88, 116] width 135 height 12
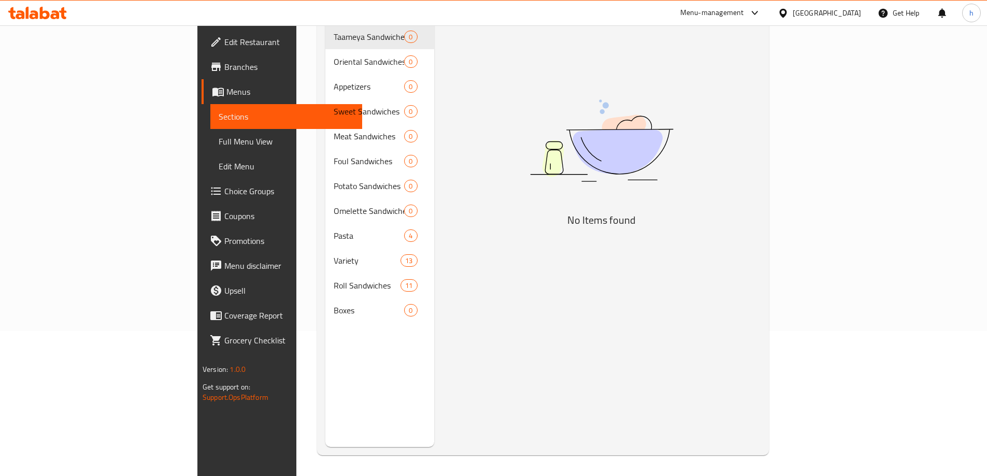
scroll to position [145, 0]
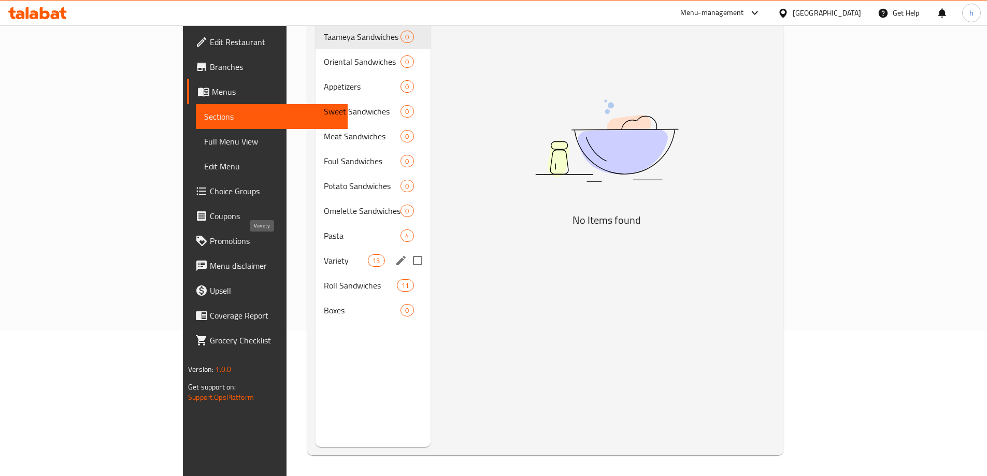
click at [324, 254] on span "Variety" at bounding box center [346, 260] width 44 height 12
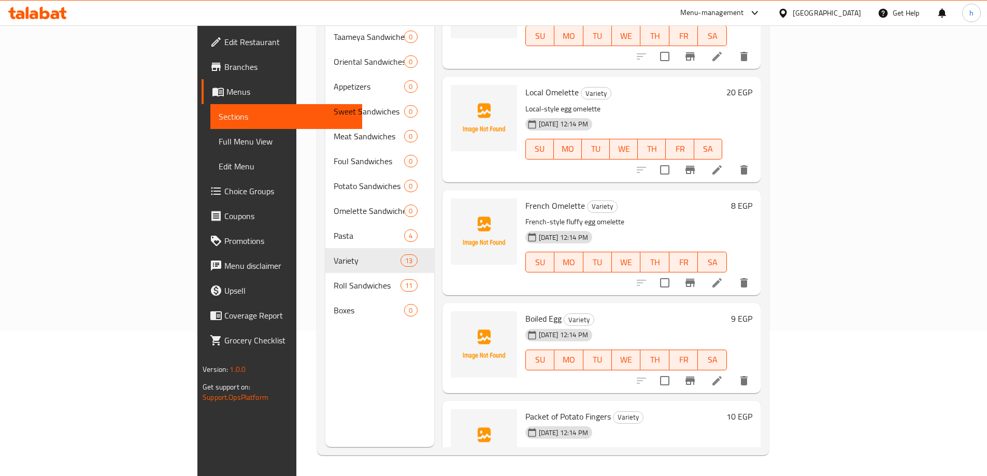
scroll to position [518, 0]
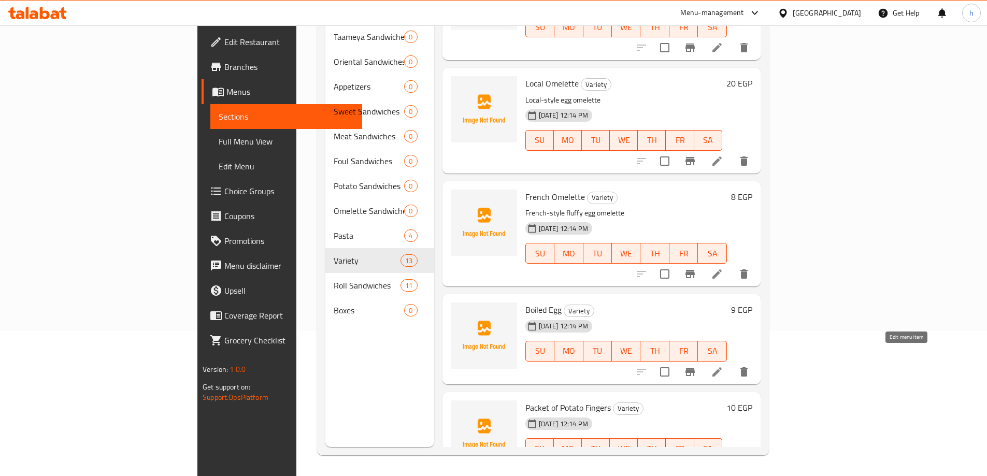
click at [723, 366] on icon at bounding box center [717, 372] width 12 height 12
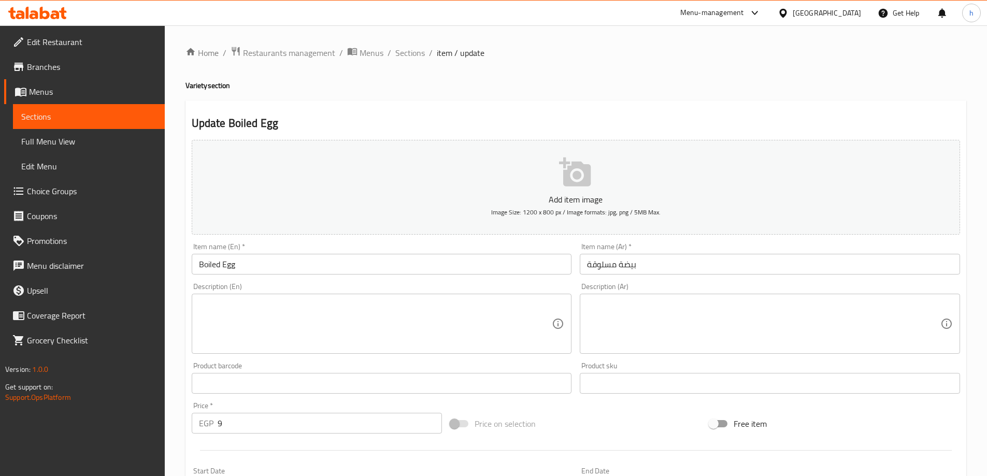
click at [411, 326] on textarea at bounding box center [375, 323] width 353 height 49
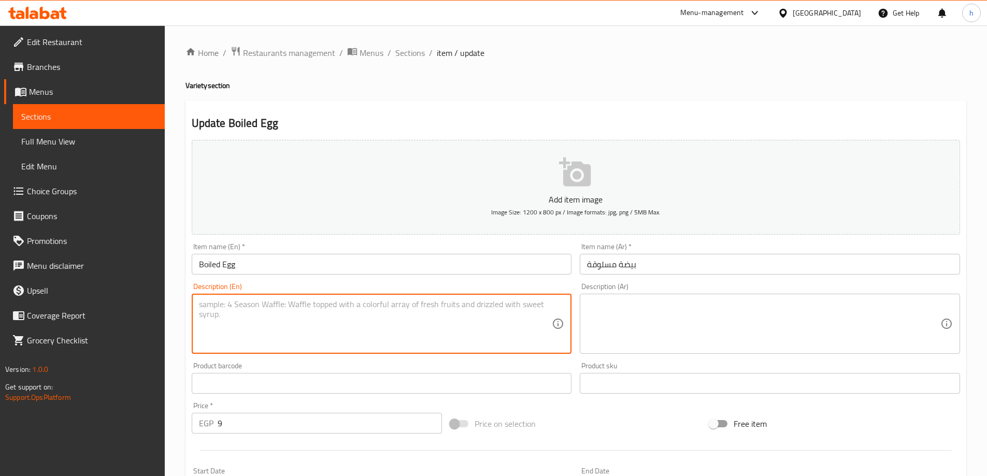
paste textarea "Hard-boiled egg"
type textarea "Hard-boiled egg"
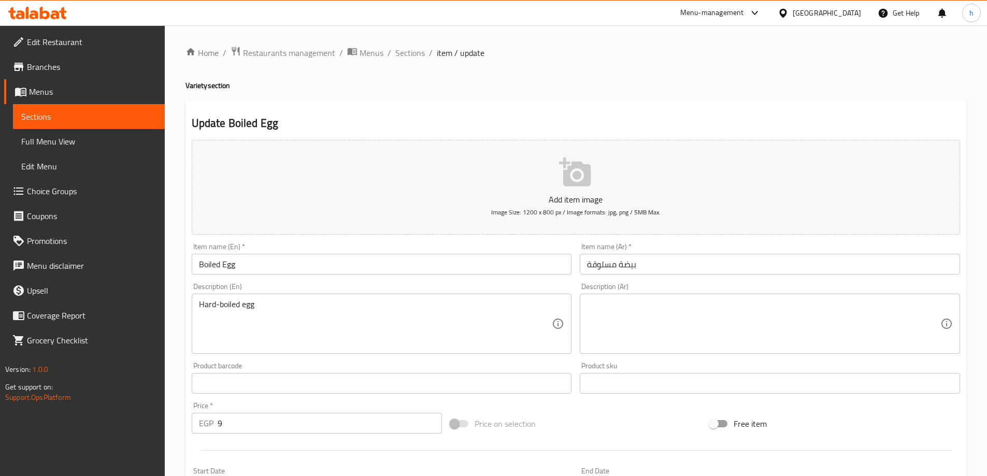
click at [796, 319] on textarea at bounding box center [763, 323] width 353 height 49
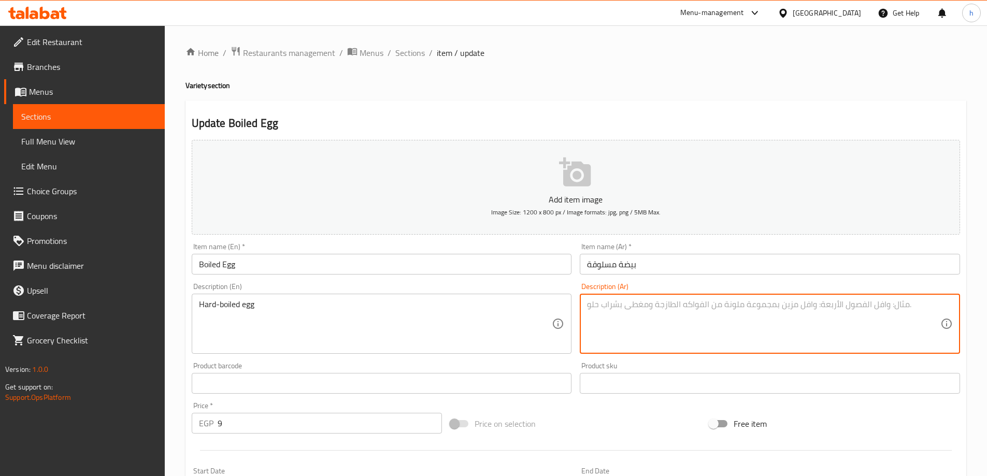
paste textarea "بيضة مسلوقة"
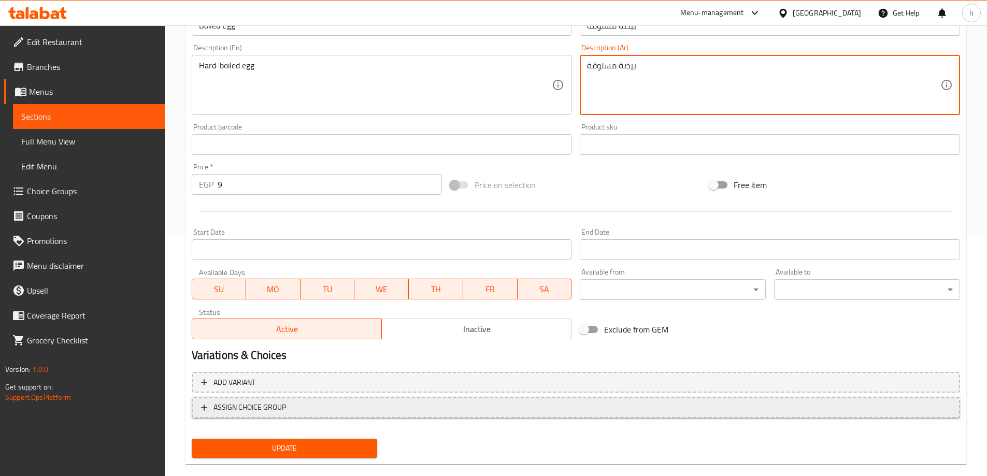
scroll to position [256, 0]
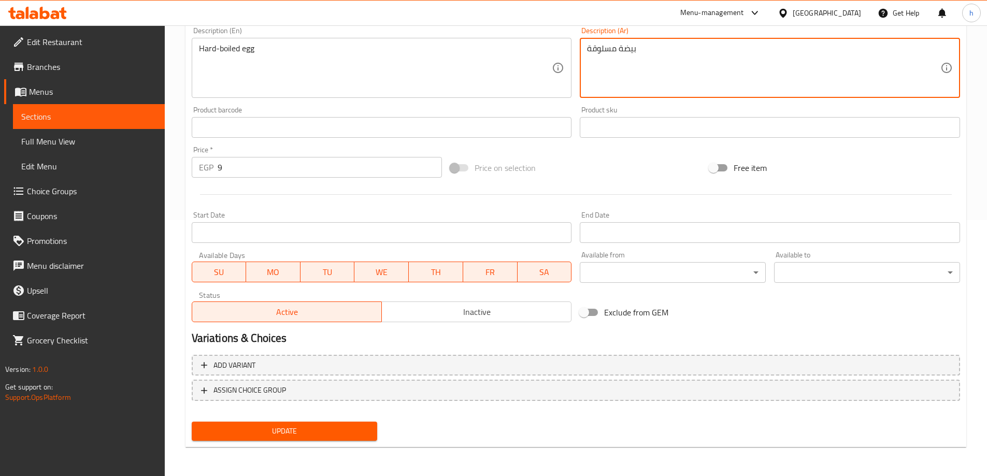
type textarea "بيضة مسلوقة"
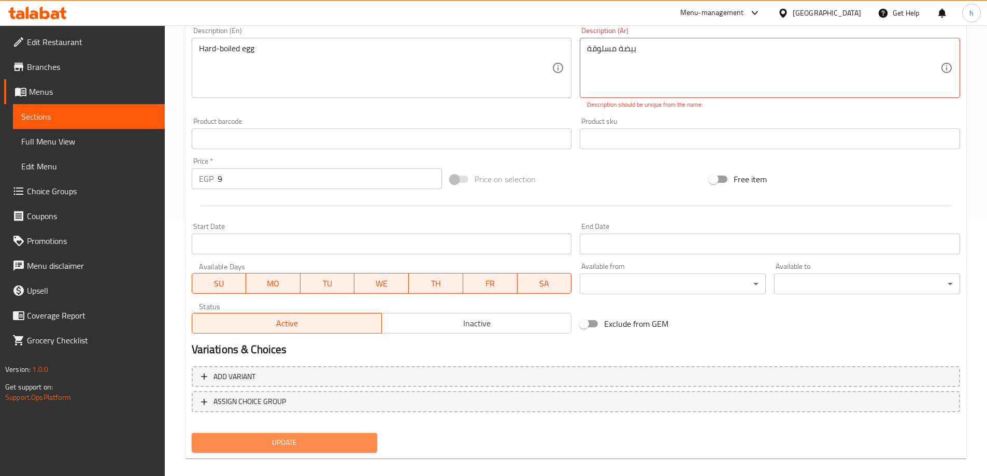
click at [261, 435] on button "Update" at bounding box center [285, 442] width 186 height 19
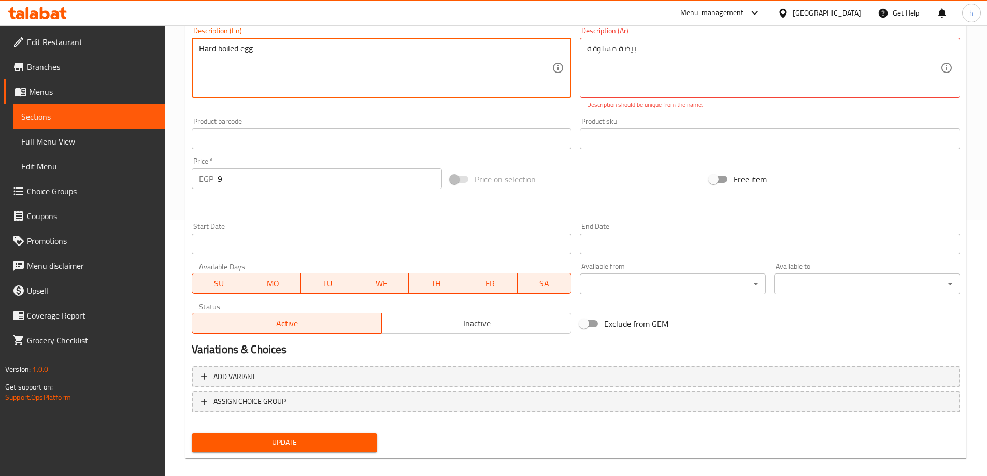
type textarea "Hard boiled egg"
click at [242, 440] on span "Update" at bounding box center [284, 442] width 169 height 13
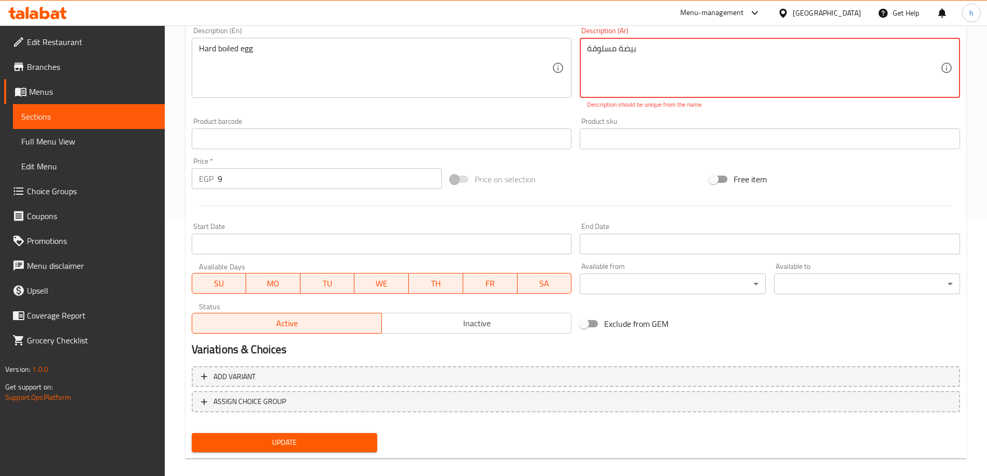
click at [587, 39] on div "بيضة مسلوقة Description (Ar)" at bounding box center [770, 68] width 380 height 60
click at [586, 51] on div "بيضة مسلوقة Description (Ar)" at bounding box center [770, 68] width 380 height 60
click at [589, 48] on textarea "بيضة مسلوقة" at bounding box center [763, 68] width 353 height 49
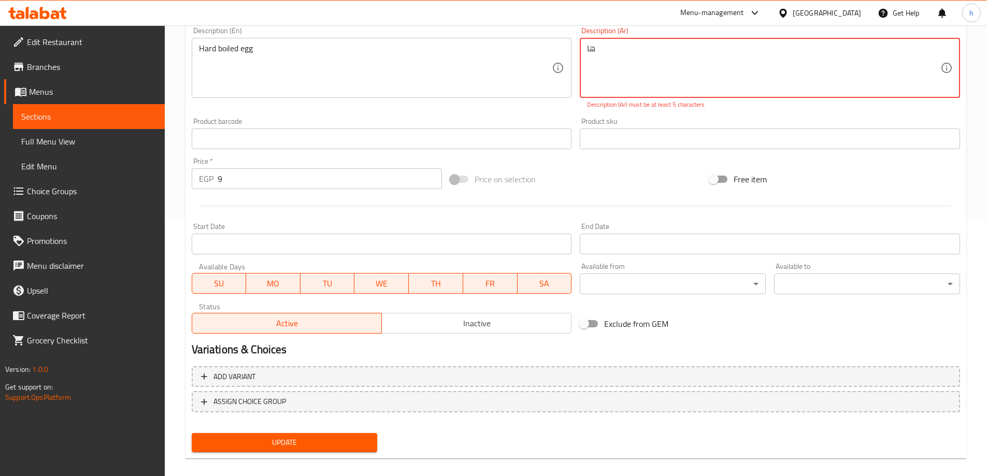
type textarea "ه"
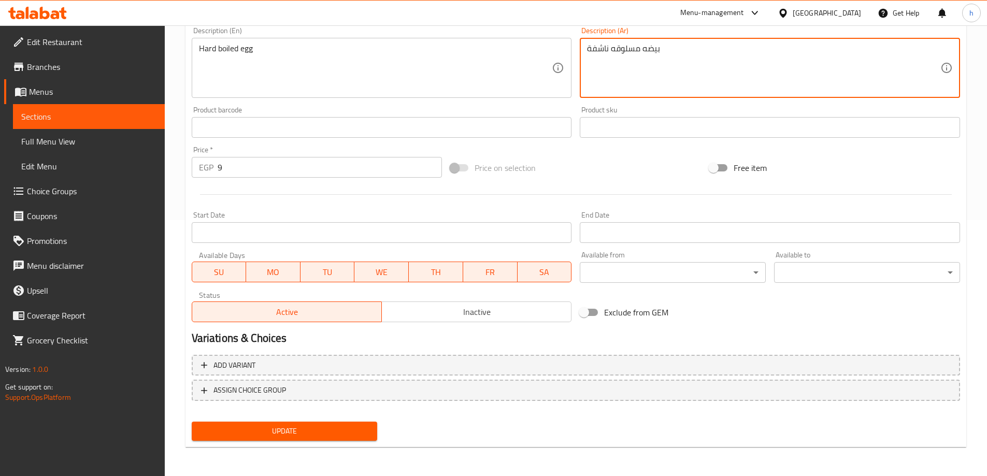
type textarea "بيضه مسلوقه ناشفة"
click at [197, 432] on button "Update" at bounding box center [285, 431] width 186 height 19
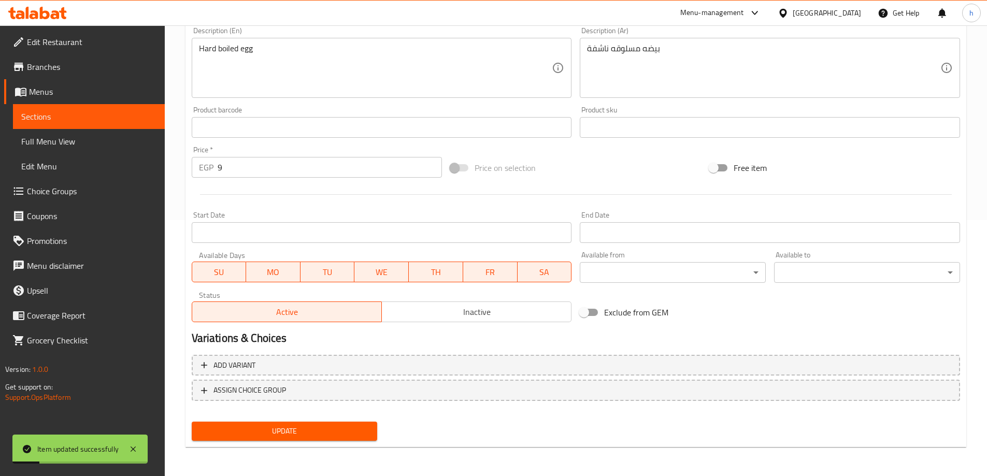
click at [79, 110] on link "Sections" at bounding box center [89, 116] width 152 height 25
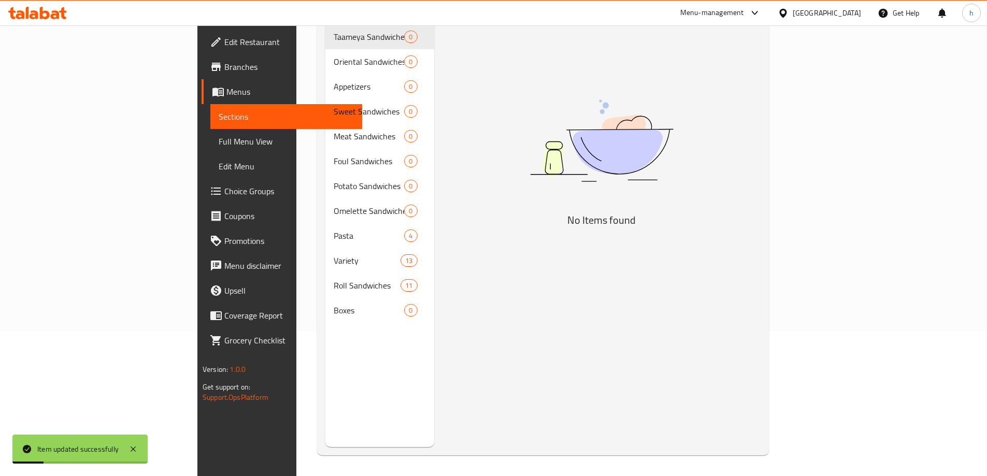
scroll to position [145, 0]
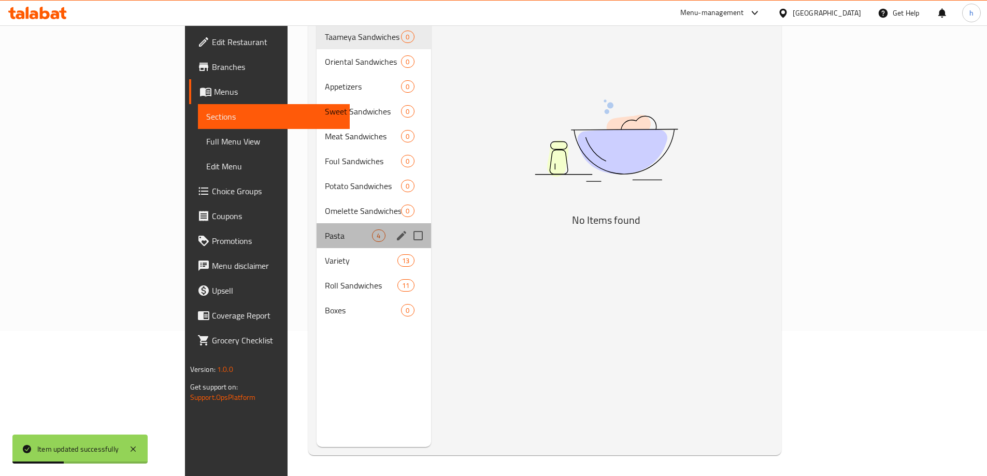
drag, startPoint x: 240, startPoint y: 229, endPoint x: 236, endPoint y: 235, distance: 6.8
click at [317, 230] on div "Pasta 4" at bounding box center [374, 235] width 114 height 25
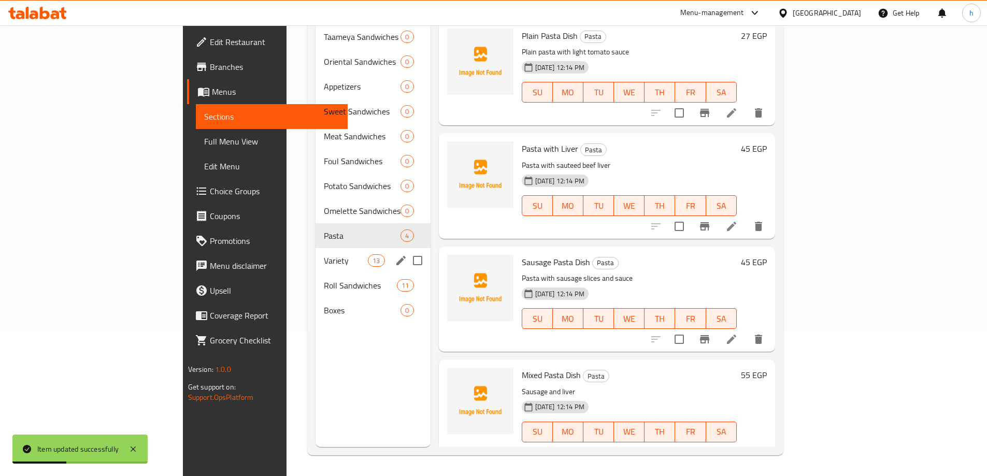
click at [324, 254] on span "Variety" at bounding box center [346, 260] width 44 height 12
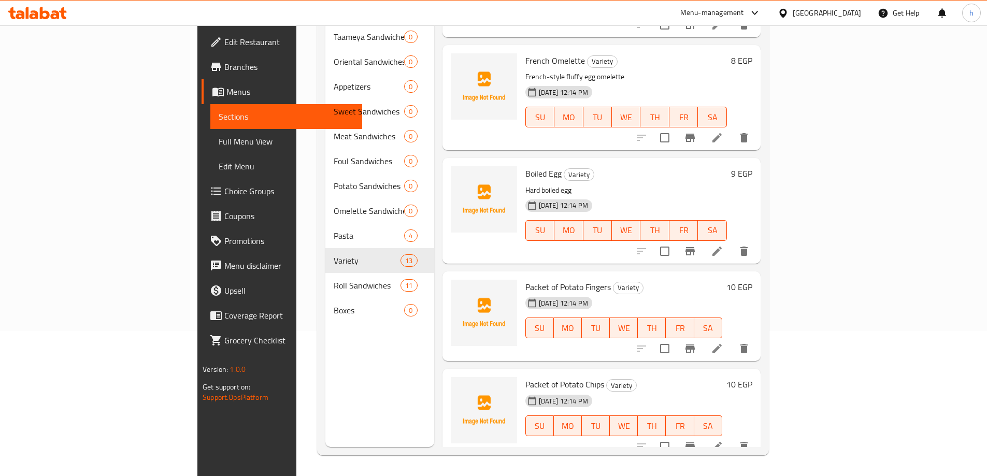
scroll to position [685, 0]
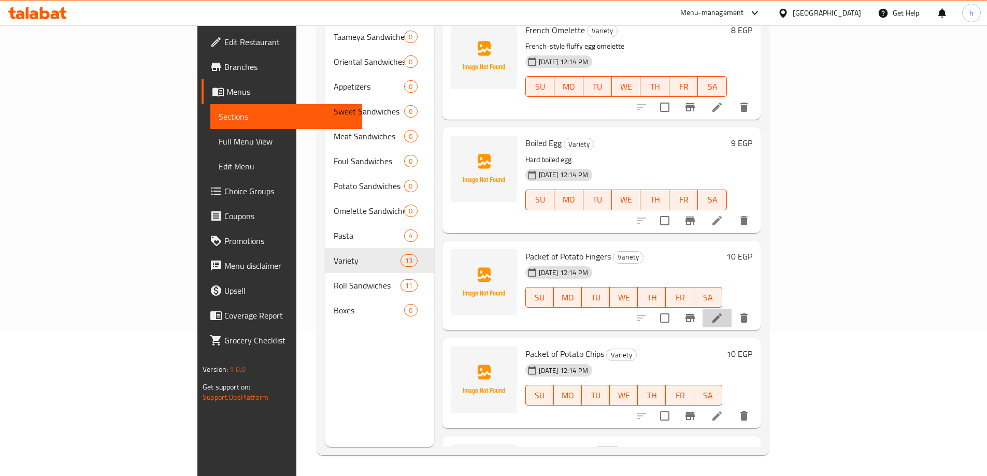
click at [731, 309] on li at bounding box center [716, 318] width 29 height 19
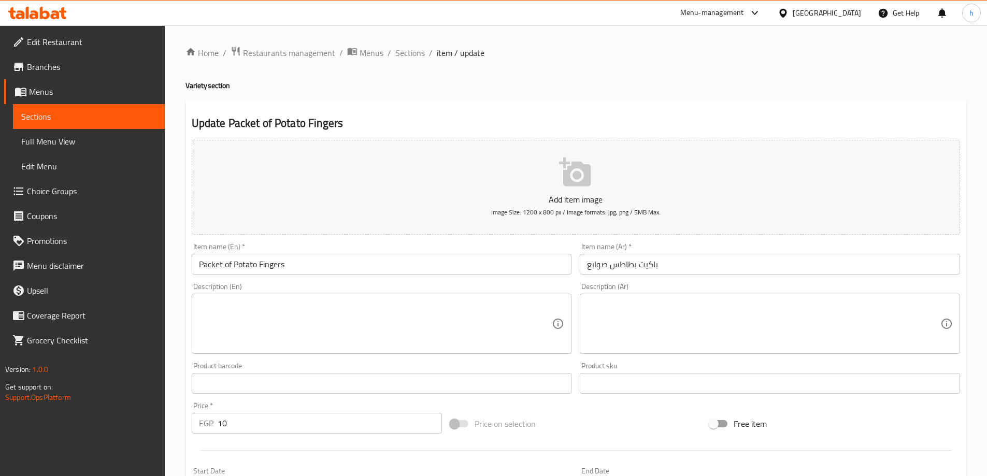
click at [607, 314] on textarea at bounding box center [763, 323] width 353 height 49
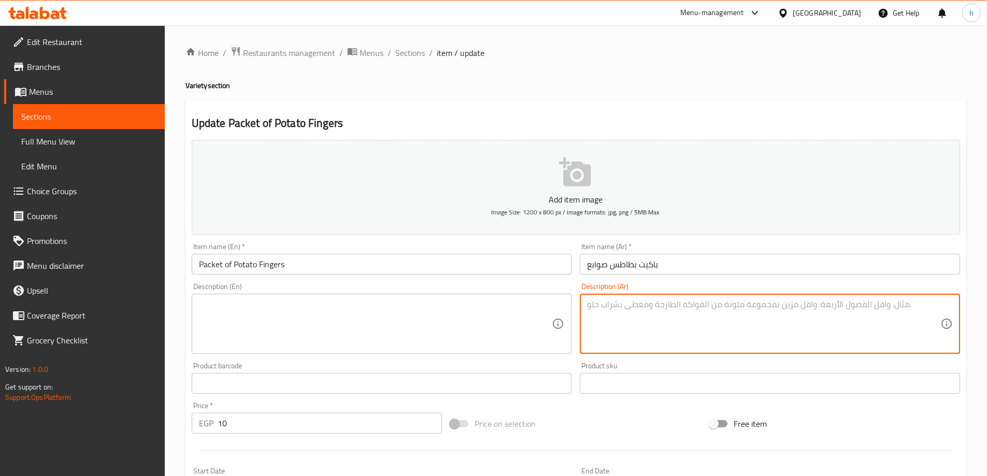
paste textarea "علبة أصابع البطاطس المقلية"
type textarea "علبة أصابع البطاطس المقلية"
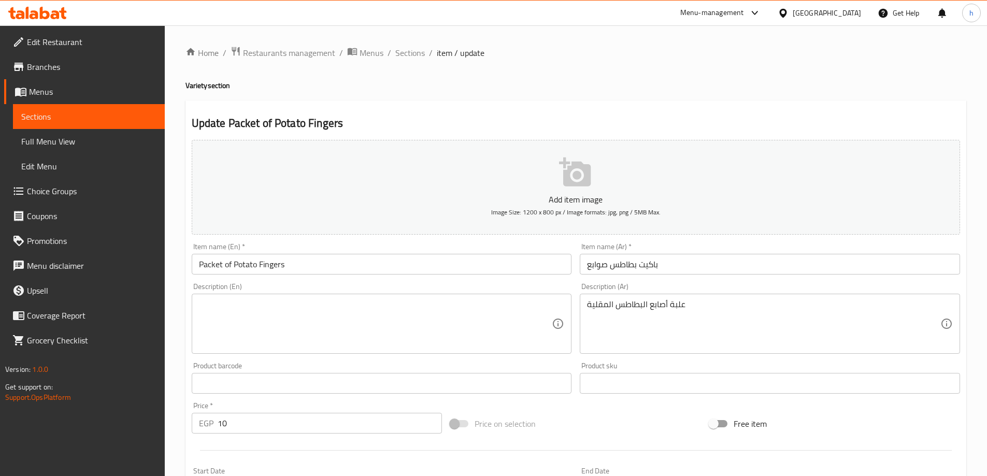
click at [296, 333] on textarea at bounding box center [375, 323] width 353 height 49
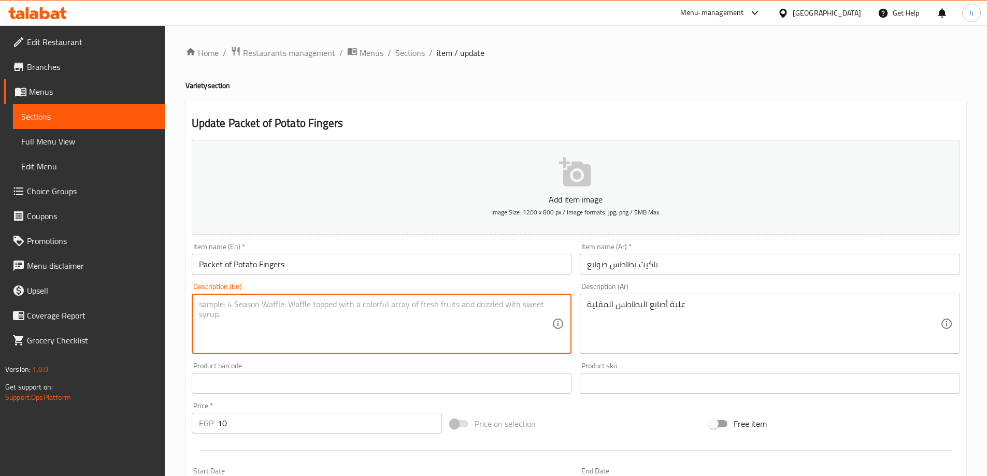
paste textarea "Pack of fried potato fingers"
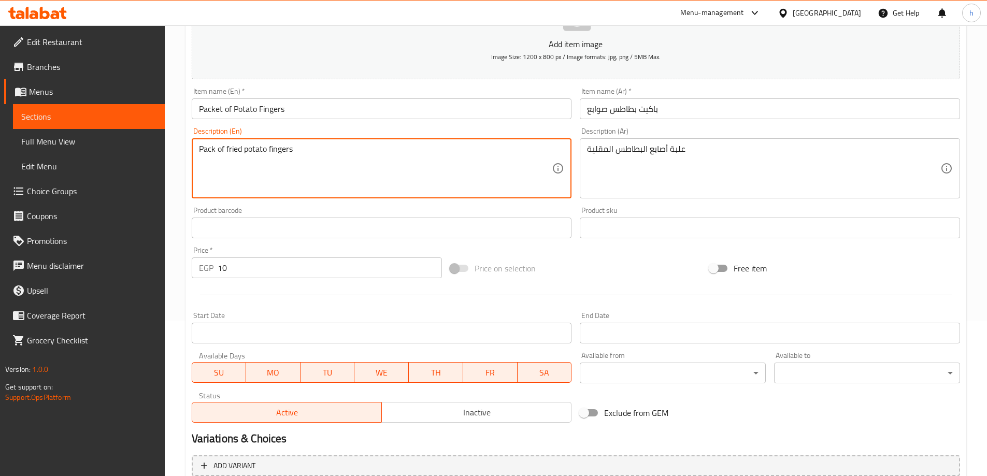
scroll to position [256, 0]
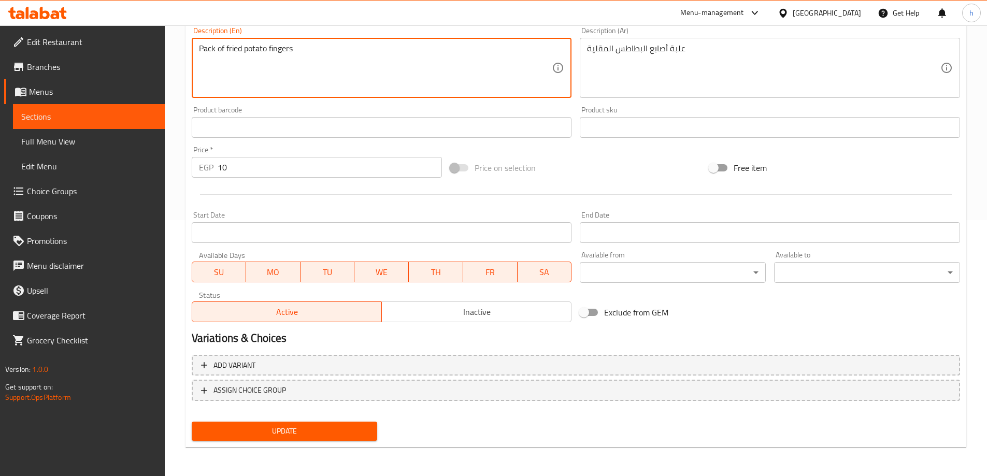
type textarea "Pack of fried potato fingers"
click at [263, 429] on span "Update" at bounding box center [284, 431] width 169 height 13
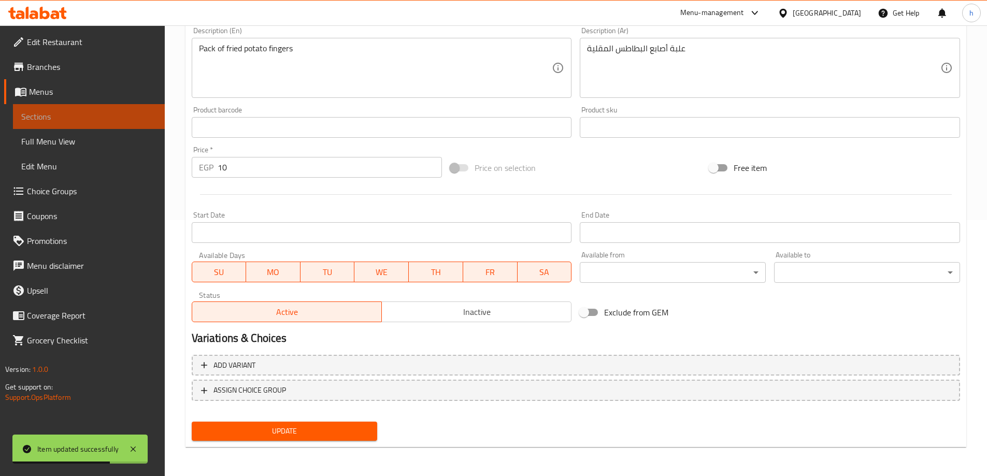
click at [57, 118] on span "Sections" at bounding box center [88, 116] width 135 height 12
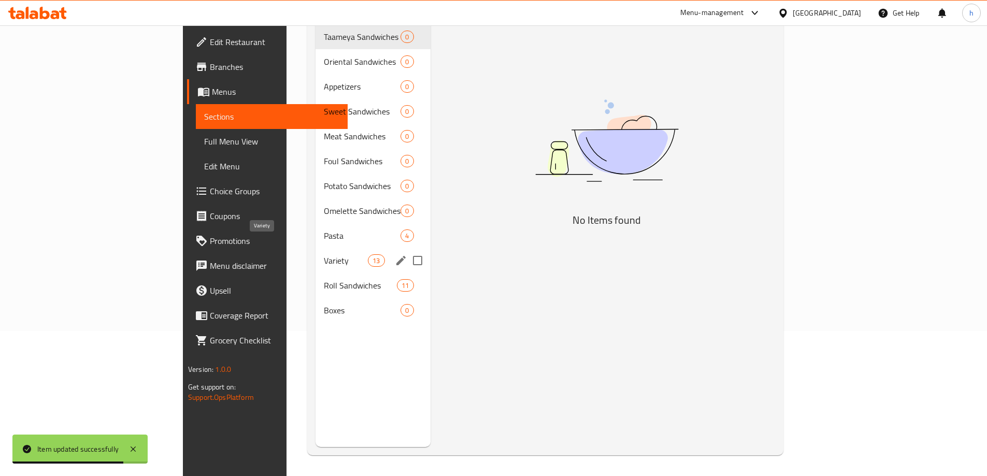
click at [324, 254] on span "Variety" at bounding box center [346, 260] width 44 height 12
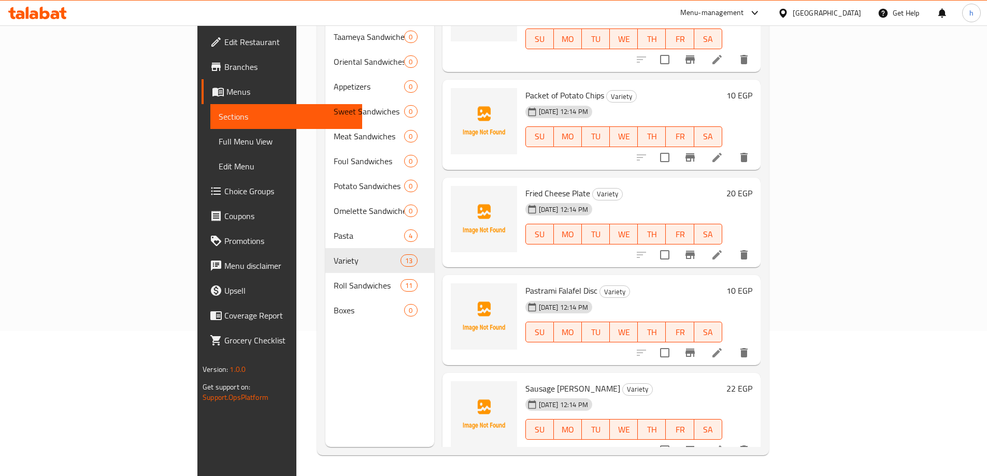
scroll to position [907, 0]
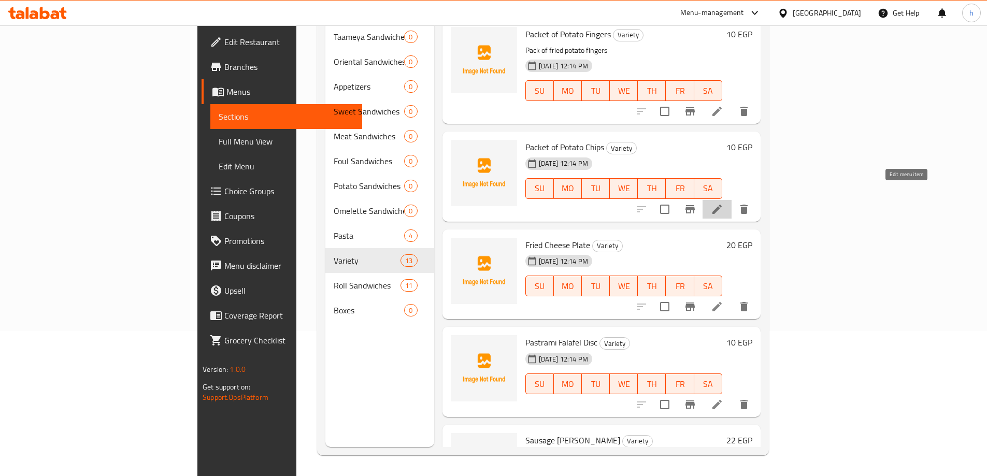
click at [723, 203] on icon at bounding box center [717, 209] width 12 height 12
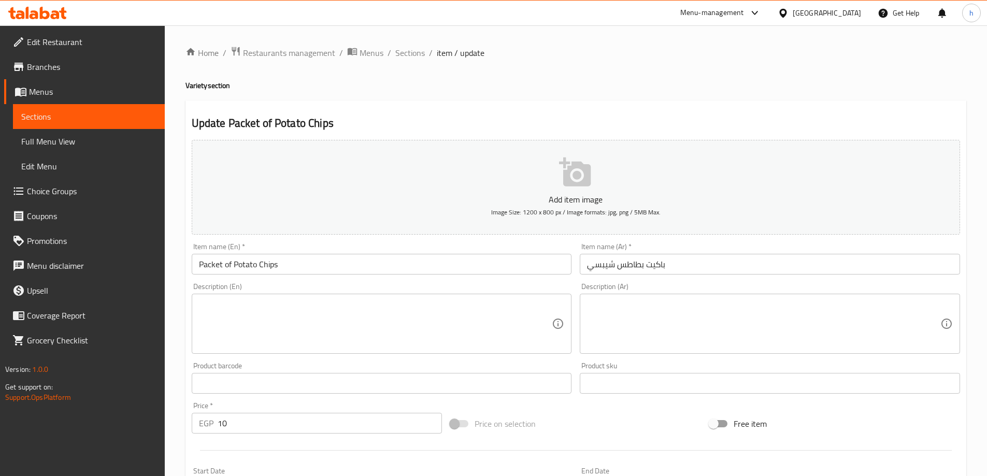
click at [463, 325] on textarea at bounding box center [375, 323] width 353 height 49
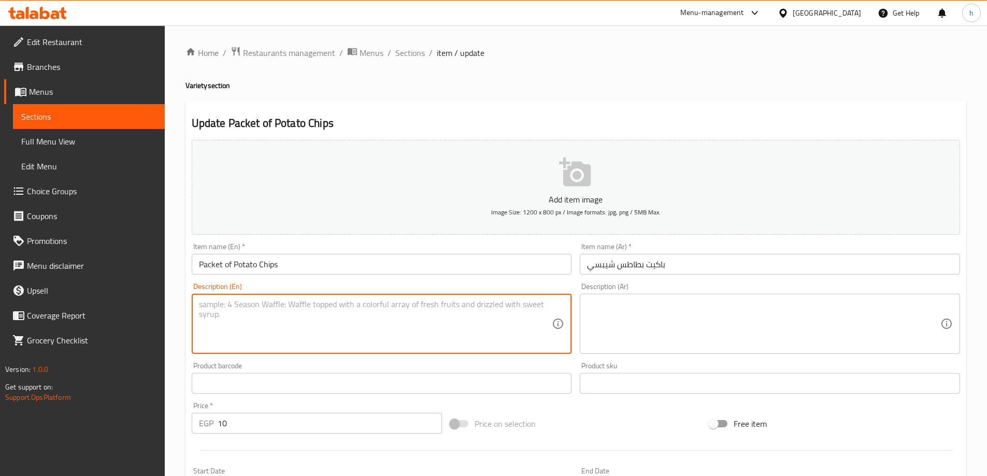
paste textarea "Pack of crispy potato chips"
type textarea "Pack of crispy potato chips"
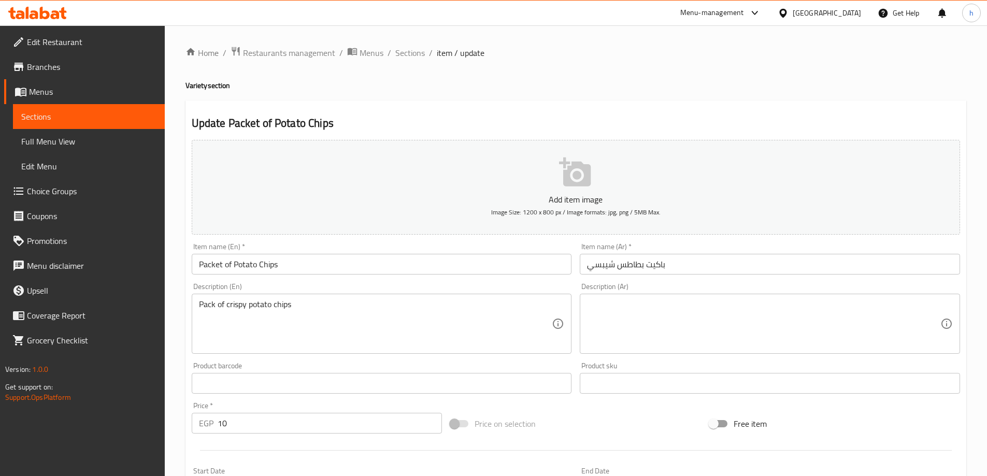
click at [693, 332] on textarea at bounding box center [763, 323] width 353 height 49
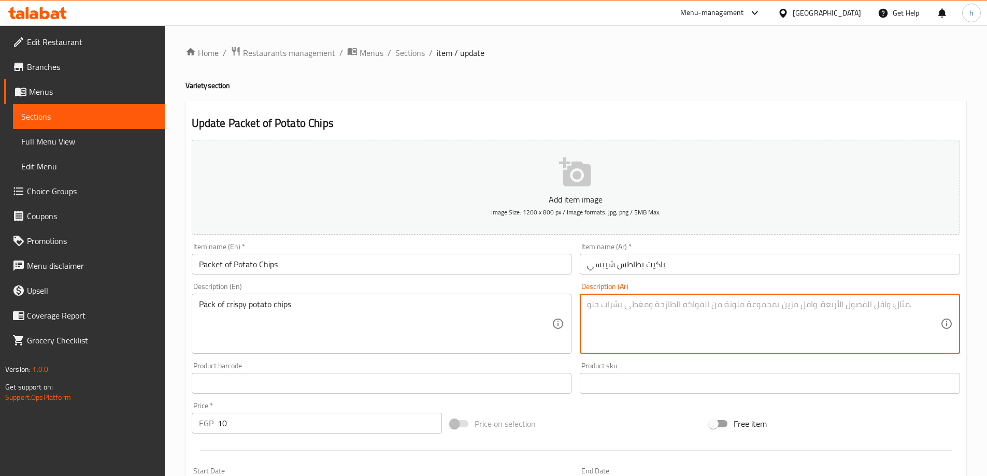
paste textarea "عبوة من رقائق البطاطس المقرمشة"
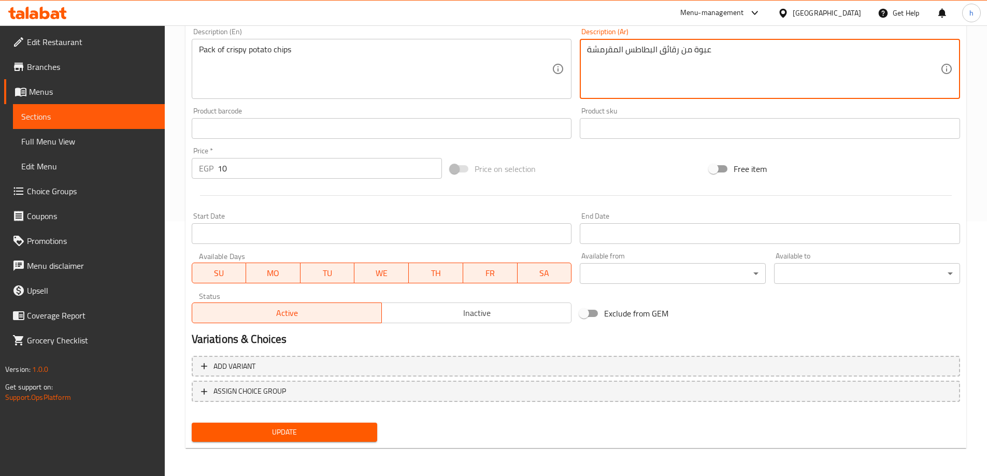
scroll to position [256, 0]
type textarea "عبوة من رقائق البطاطس المقرمشة"
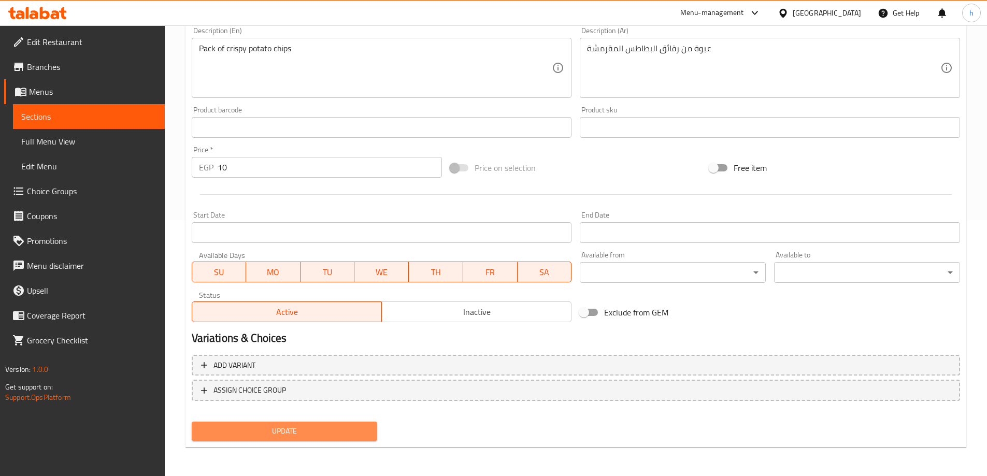
click at [328, 423] on button "Update" at bounding box center [285, 431] width 186 height 19
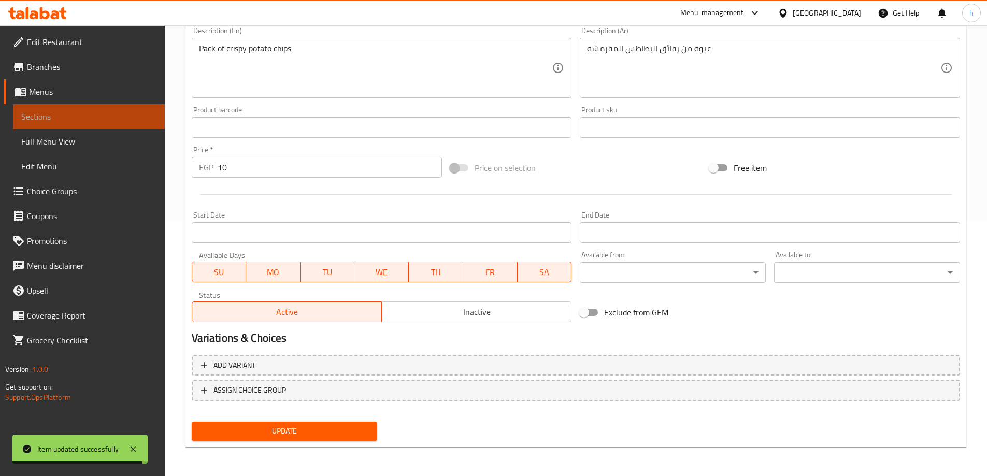
click at [41, 120] on span "Sections" at bounding box center [88, 116] width 135 height 12
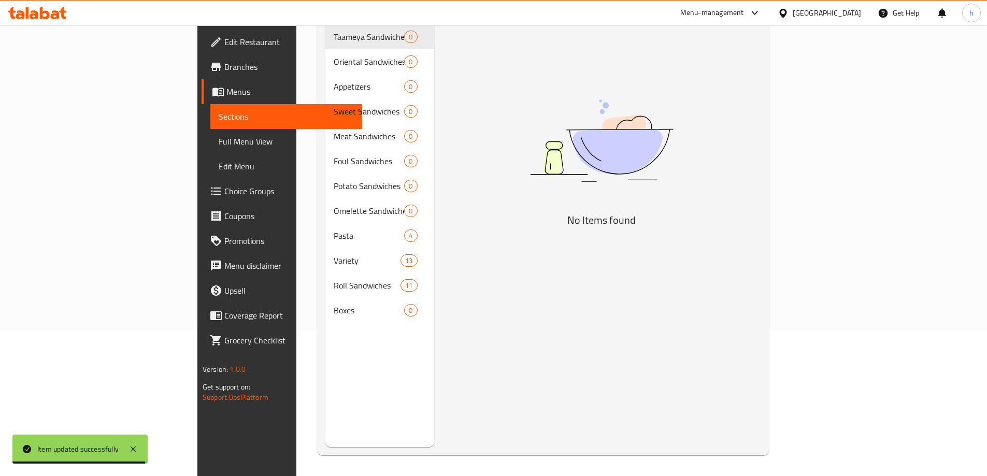
scroll to position [145, 0]
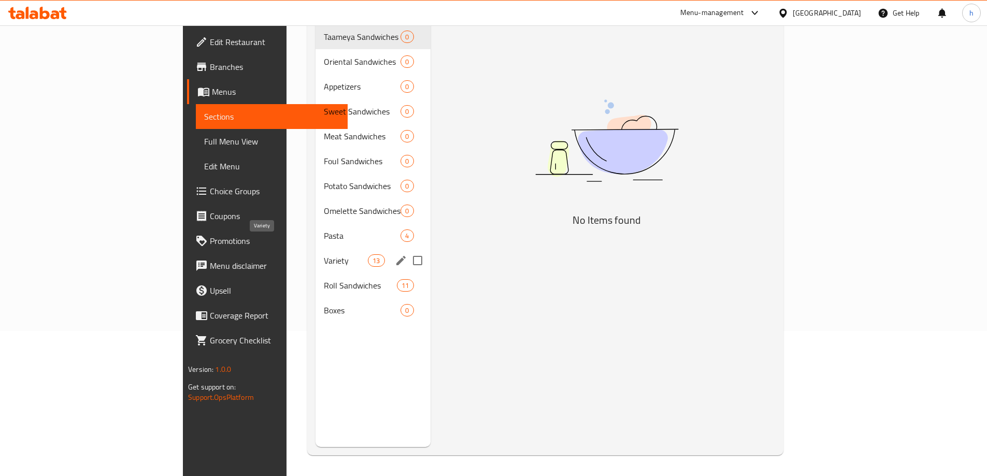
click at [324, 254] on span "Variety" at bounding box center [346, 260] width 44 height 12
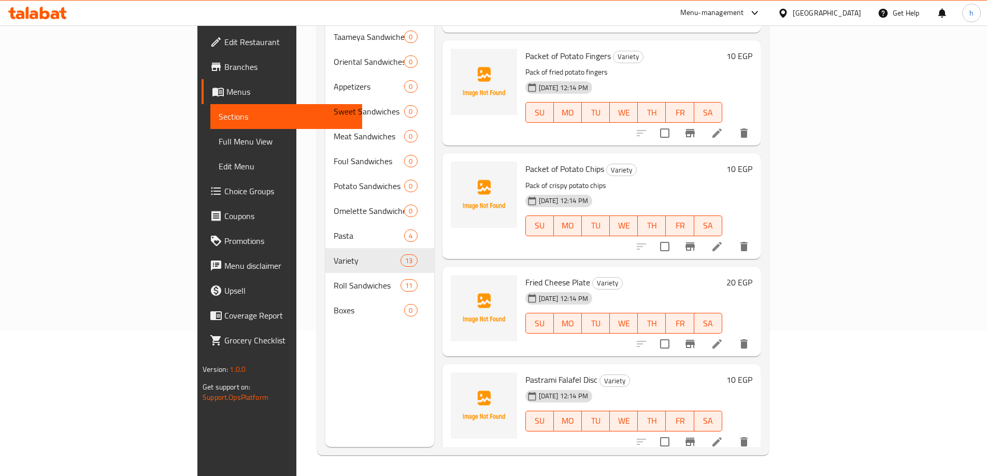
scroll to position [974, 0]
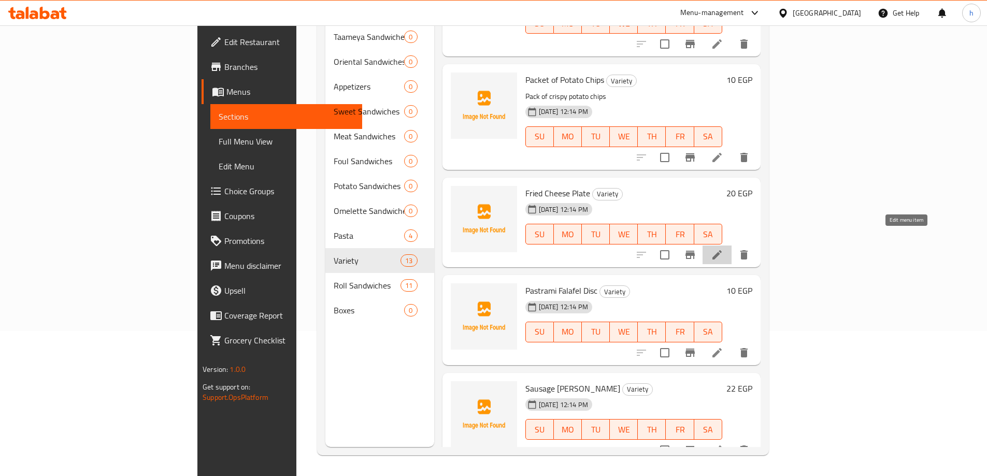
click at [723, 249] on icon at bounding box center [717, 255] width 12 height 12
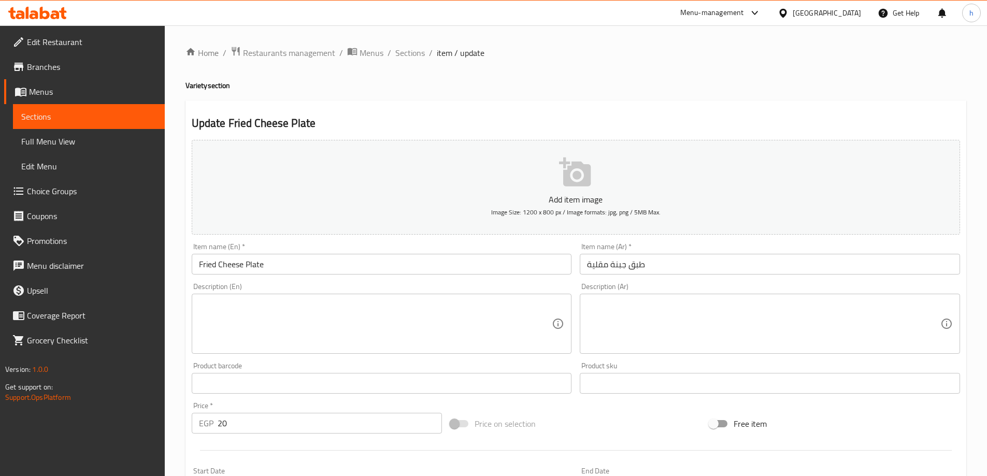
click at [477, 336] on textarea at bounding box center [375, 323] width 353 height 49
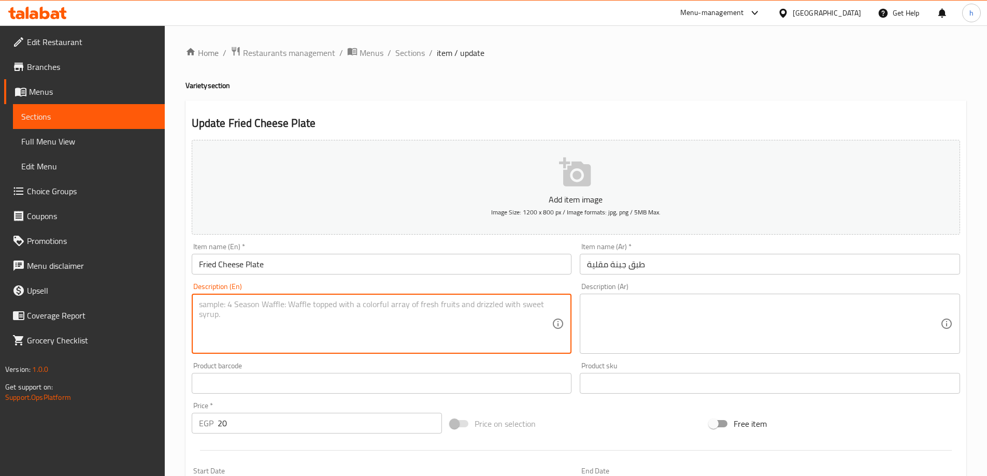
paste textarea "Fried cheese platter"
type textarea "Fried cheese platter"
click at [277, 306] on textarea "Fried cheese platter" at bounding box center [375, 323] width 353 height 49
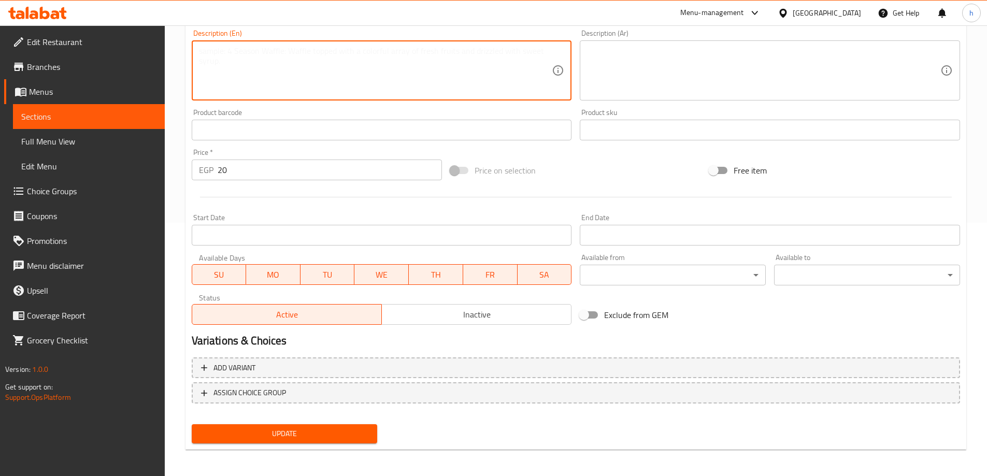
scroll to position [256, 0]
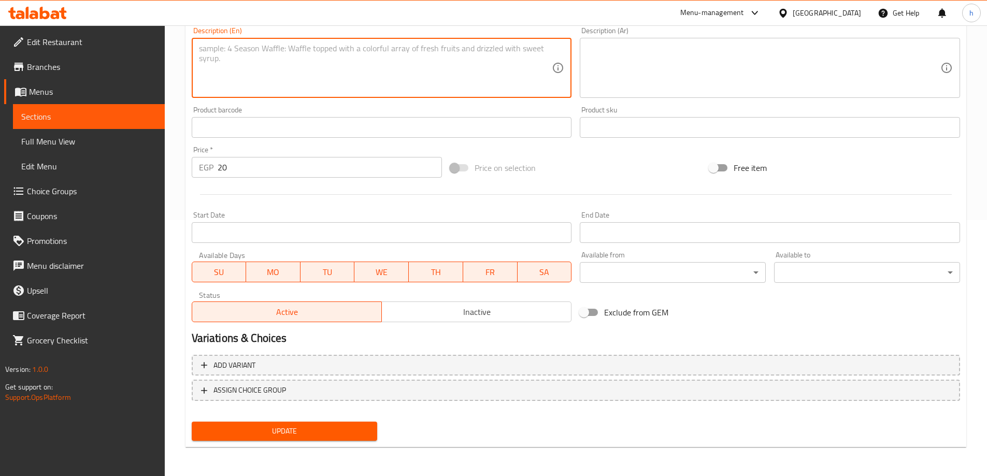
click at [331, 429] on span "Update" at bounding box center [284, 431] width 169 height 13
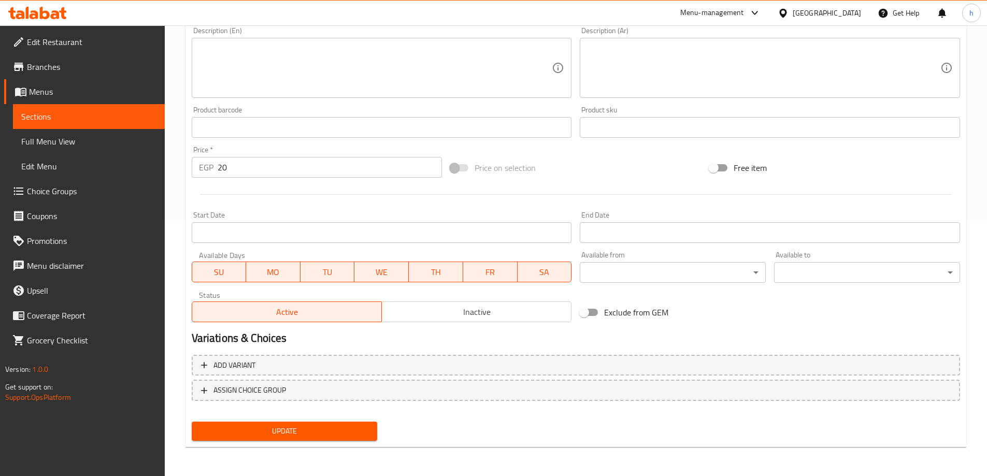
click at [259, 431] on span "Update" at bounding box center [284, 431] width 169 height 13
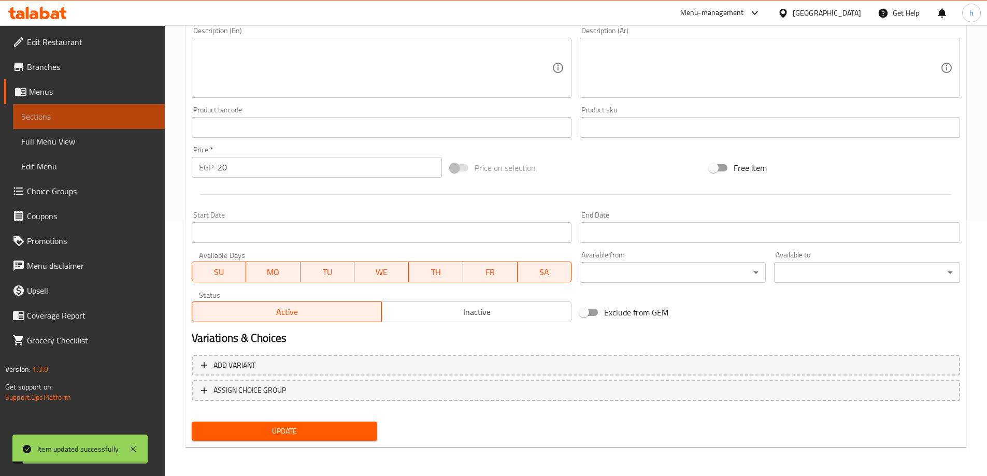
click at [64, 118] on span "Sections" at bounding box center [88, 116] width 135 height 12
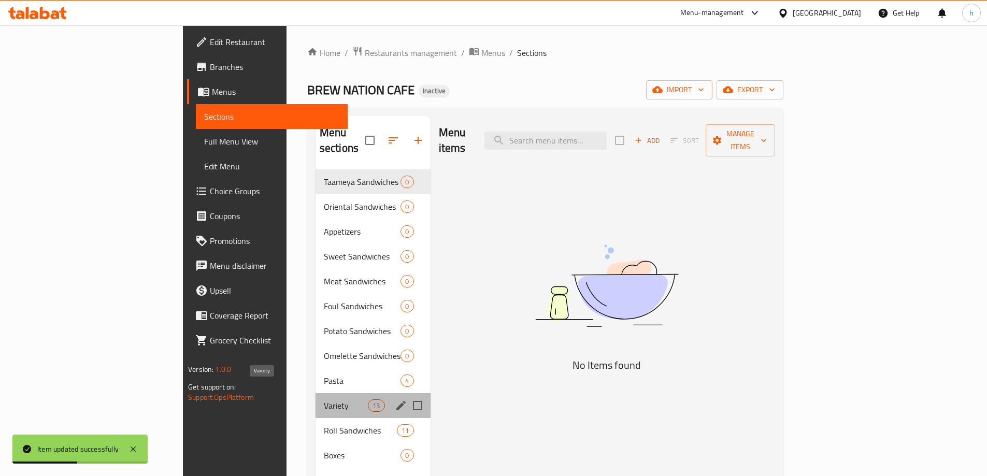
click at [324, 399] on span "Variety" at bounding box center [346, 405] width 44 height 12
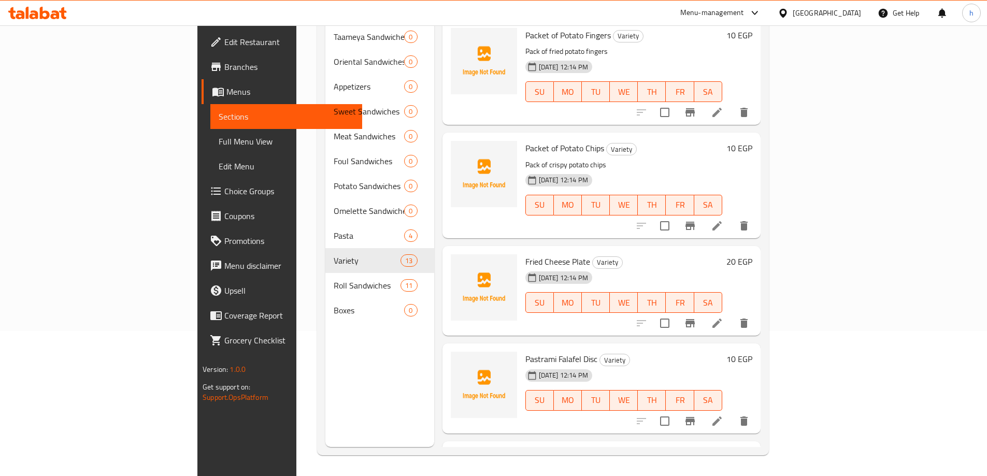
scroll to position [974, 0]
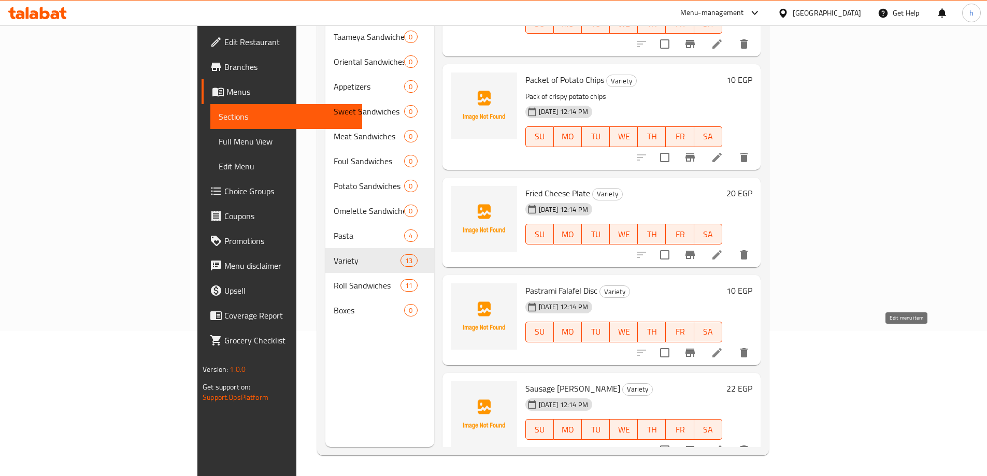
click at [723, 347] on icon at bounding box center [717, 353] width 12 height 12
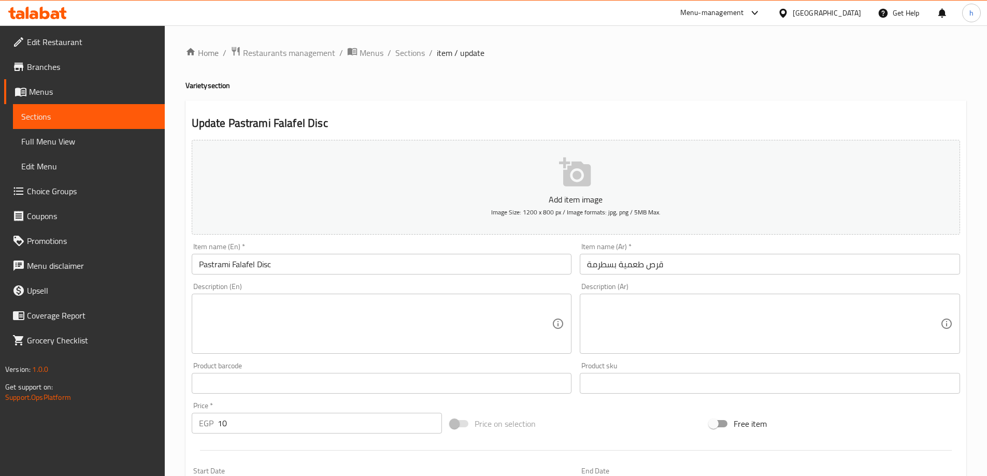
click at [473, 319] on textarea at bounding box center [375, 323] width 353 height 49
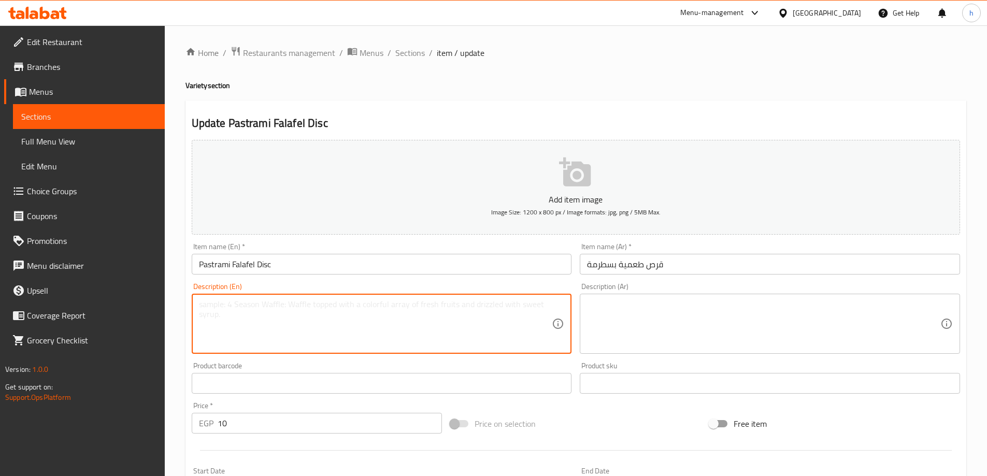
paste textarea "Falafel disc with pastrami"
type textarea "Falafel disc with pastrami"
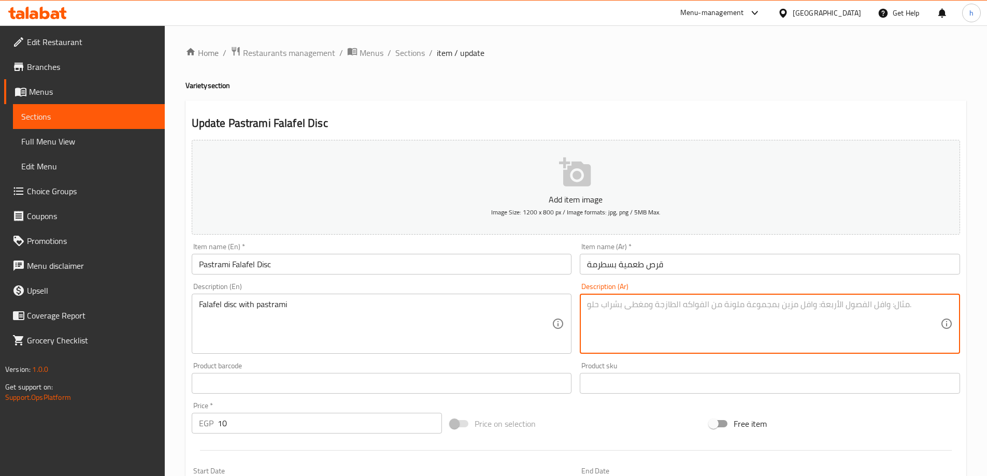
click at [823, 309] on textarea at bounding box center [763, 323] width 353 height 49
paste textarea "قرص فلافل مع بسطرمة"
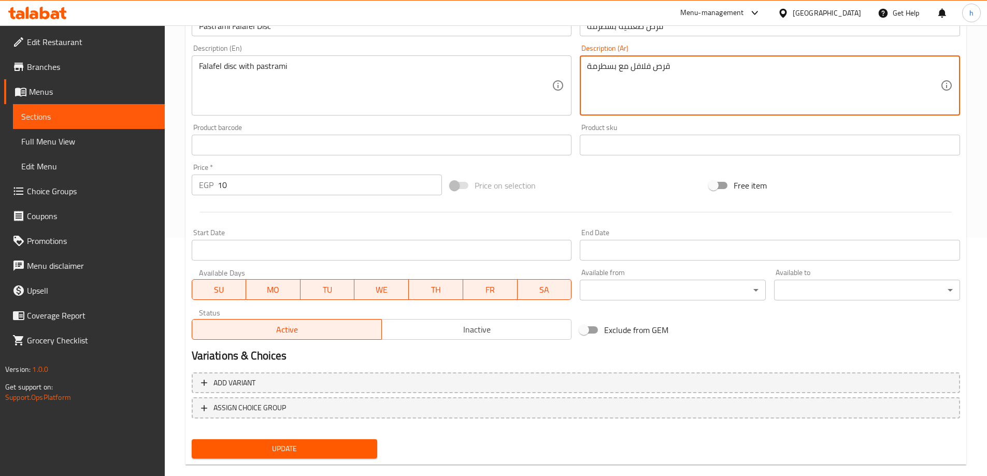
scroll to position [256, 0]
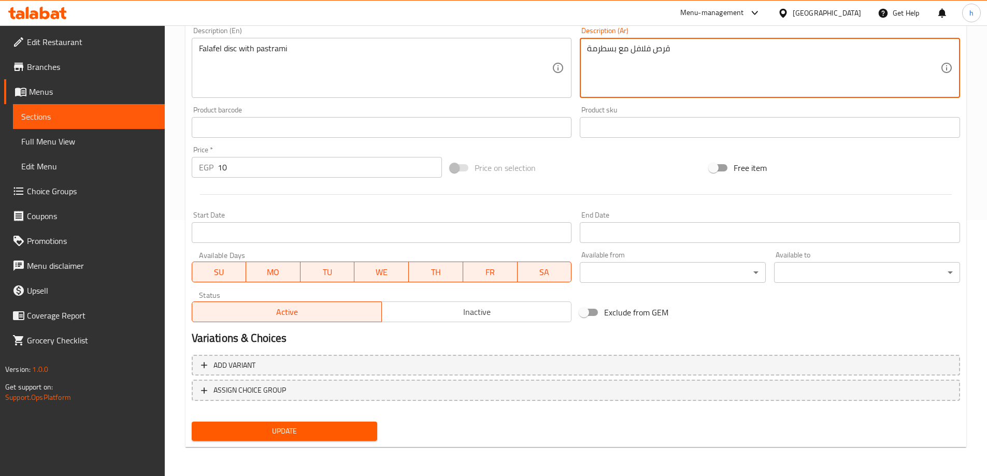
type textarea "قرص فلافل مع بسطرمة"
click at [281, 431] on span "Update" at bounding box center [284, 431] width 169 height 13
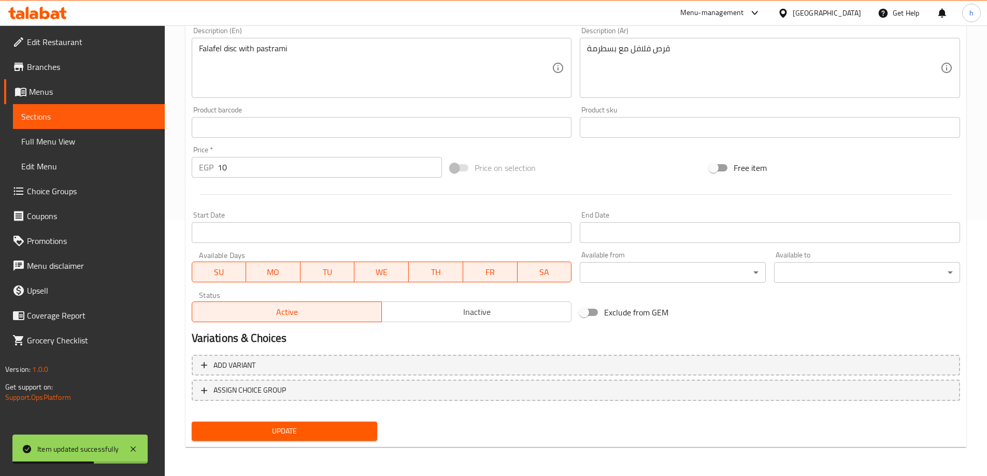
click at [81, 113] on span "Sections" at bounding box center [88, 116] width 135 height 12
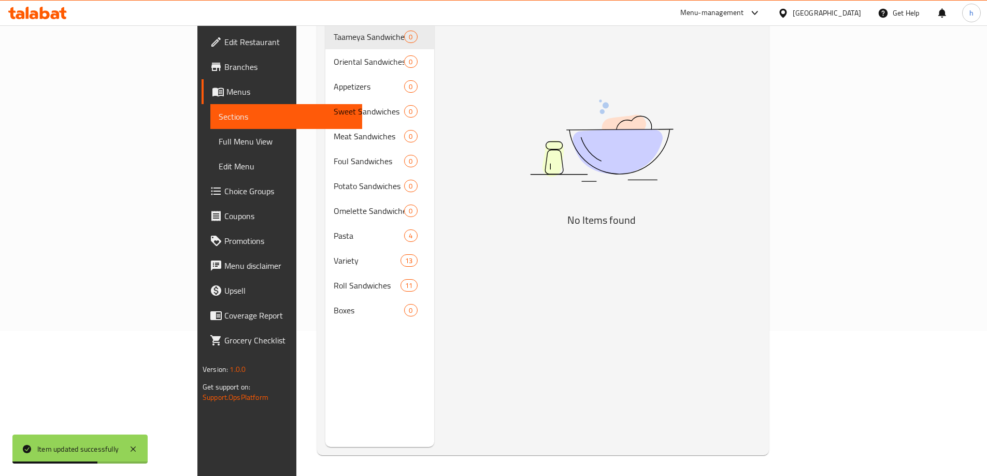
scroll to position [145, 0]
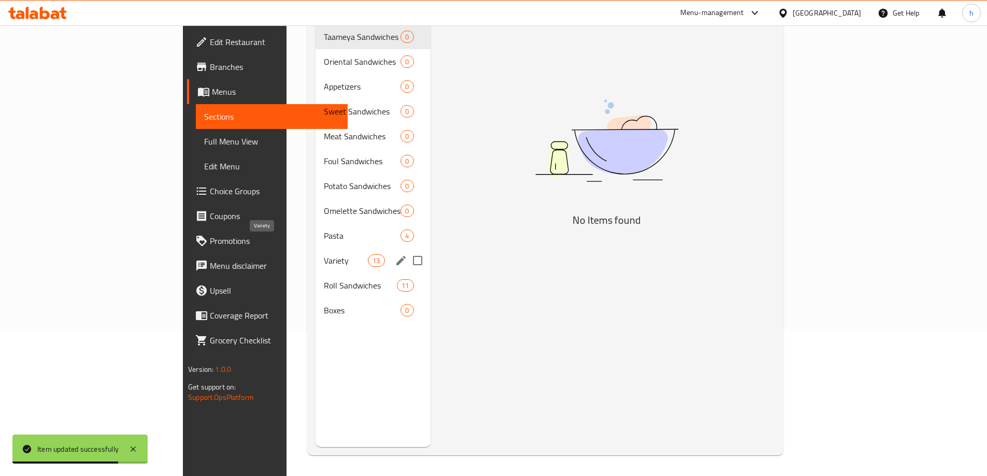
click at [324, 254] on span "Variety" at bounding box center [346, 260] width 44 height 12
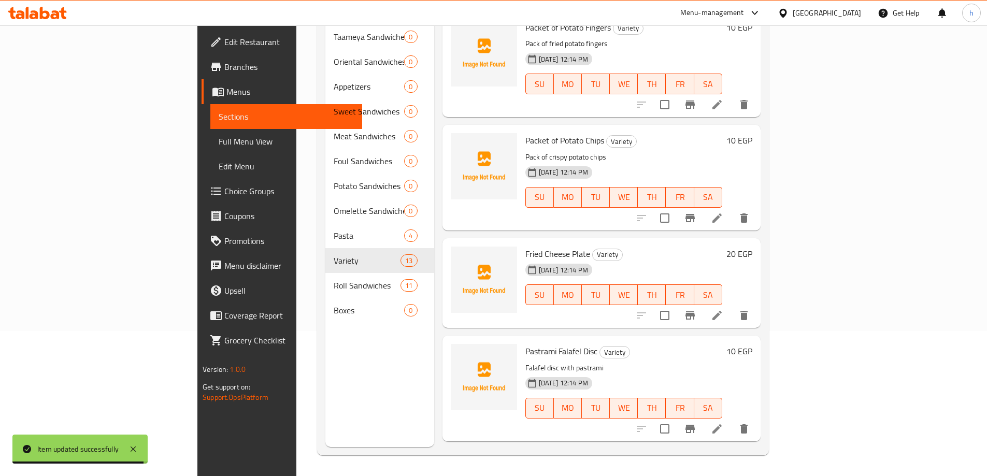
scroll to position [990, 0]
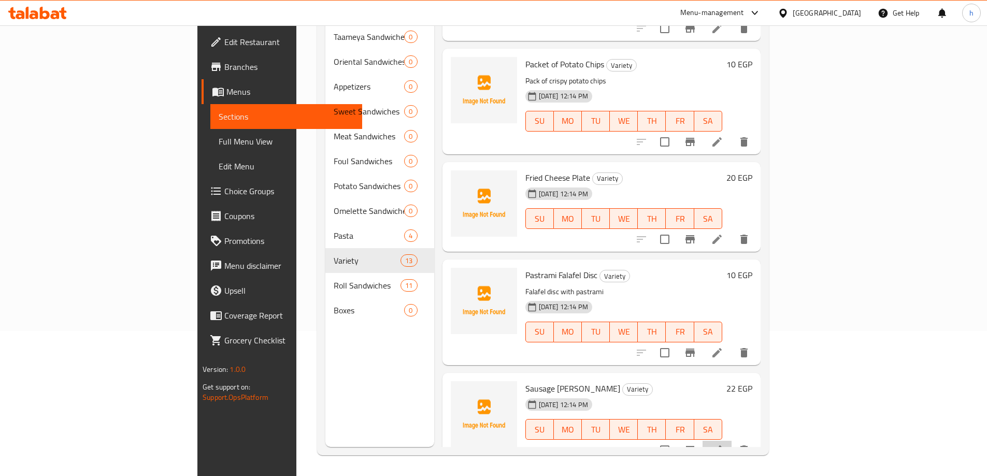
click at [731, 441] on li at bounding box center [716, 450] width 29 height 19
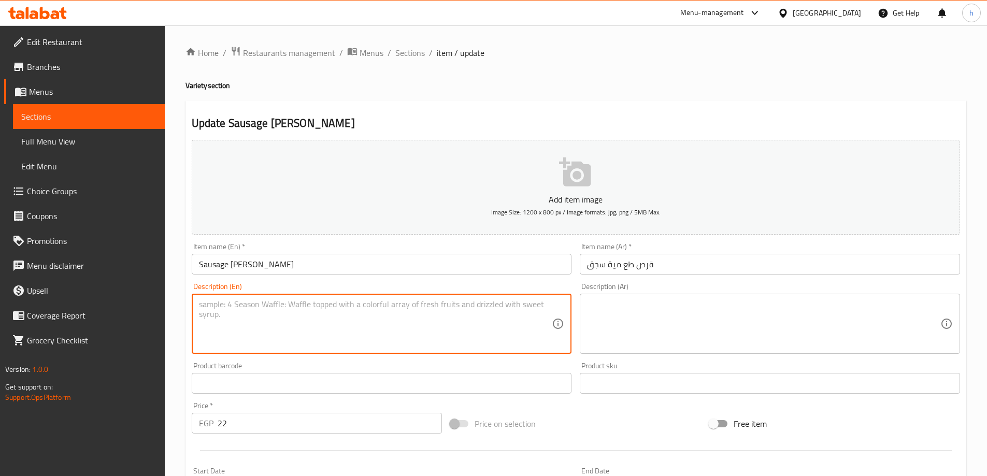
click at [390, 329] on textarea at bounding box center [375, 323] width 353 height 49
paste textarea "قرص فلافل مع بسطرمة"
click at [352, 313] on textarea "قرص فلافل مع بسطرمة" at bounding box center [375, 323] width 353 height 49
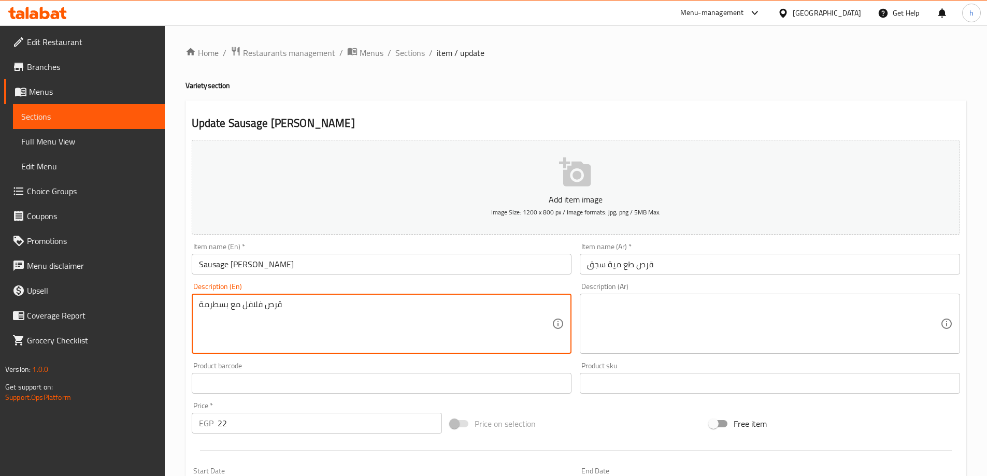
click at [626, 306] on textarea at bounding box center [763, 323] width 353 height 49
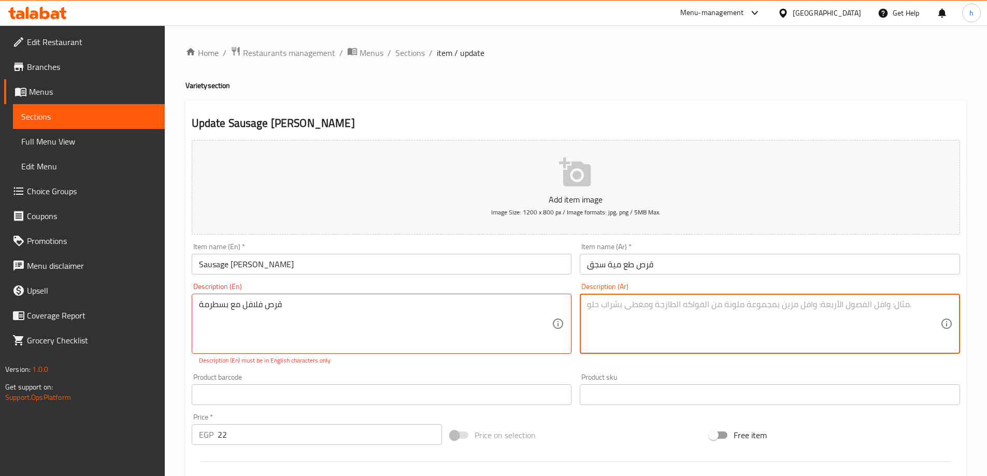
click at [626, 307] on textarea at bounding box center [763, 323] width 353 height 49
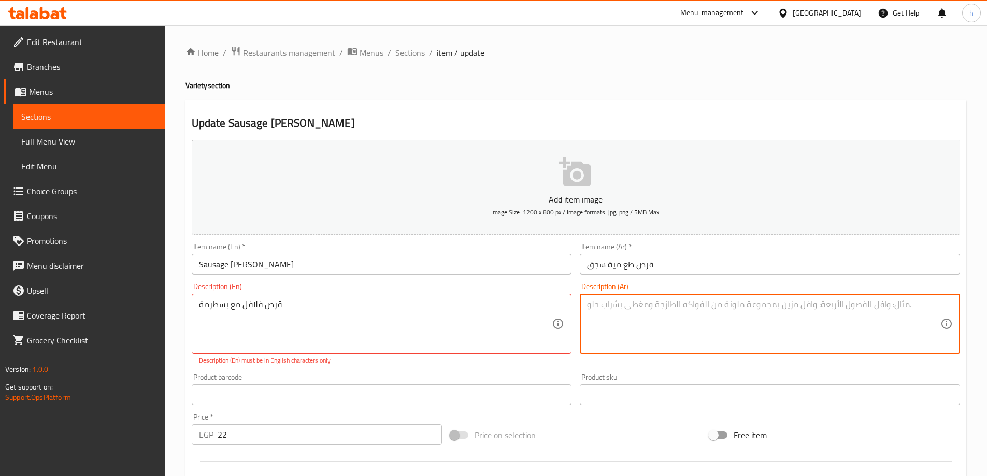
click at [626, 307] on textarea at bounding box center [763, 323] width 353 height 49
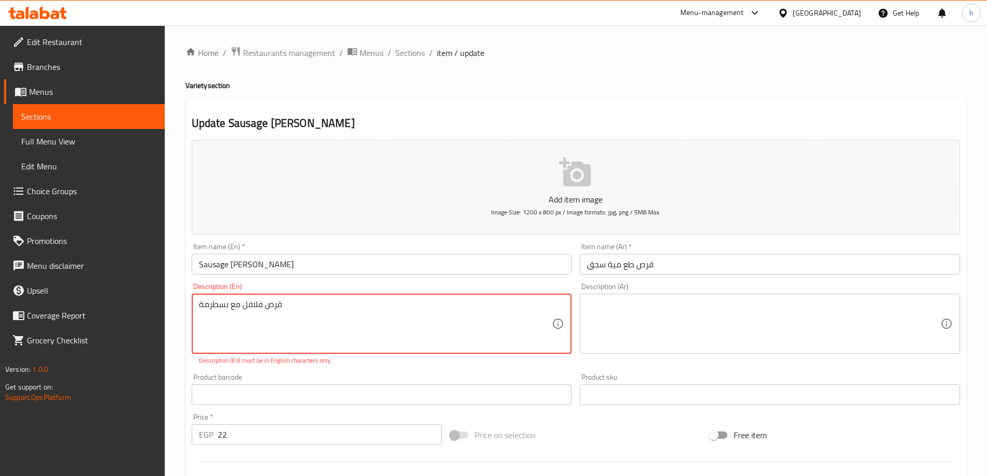
click at [379, 324] on textarea "قرص فلافل مع بسطرمة" at bounding box center [375, 323] width 353 height 49
paste textarea "Falafel disc with sausage"
type textarea "Falafel disc with sausage"
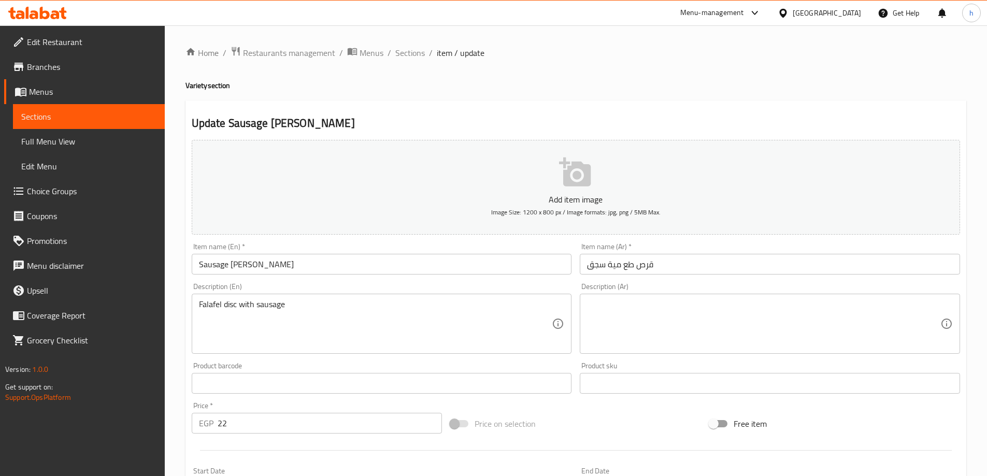
click at [778, 304] on textarea at bounding box center [763, 323] width 353 height 49
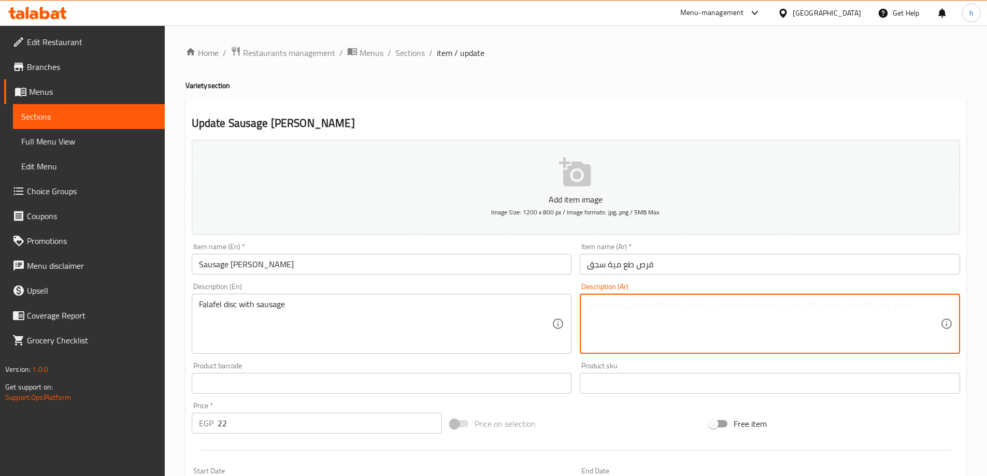
paste textarea "قرص فلافل مع سجق"
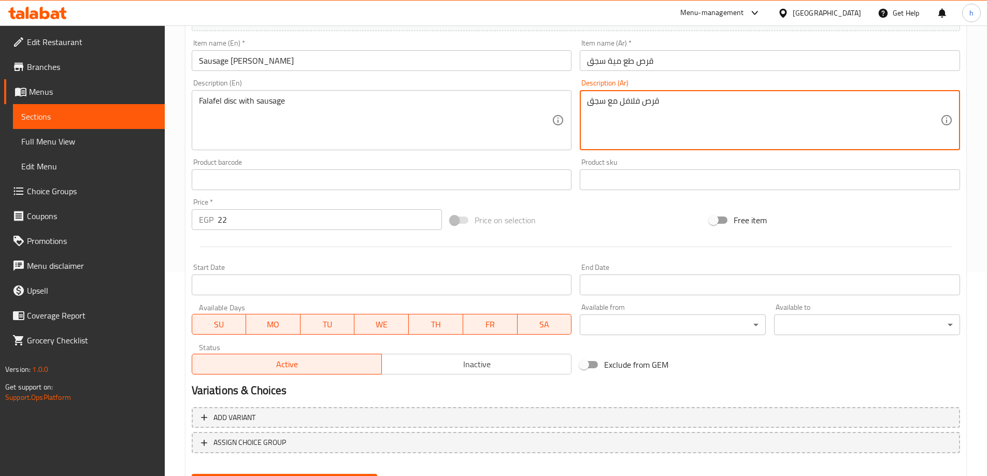
scroll to position [256, 0]
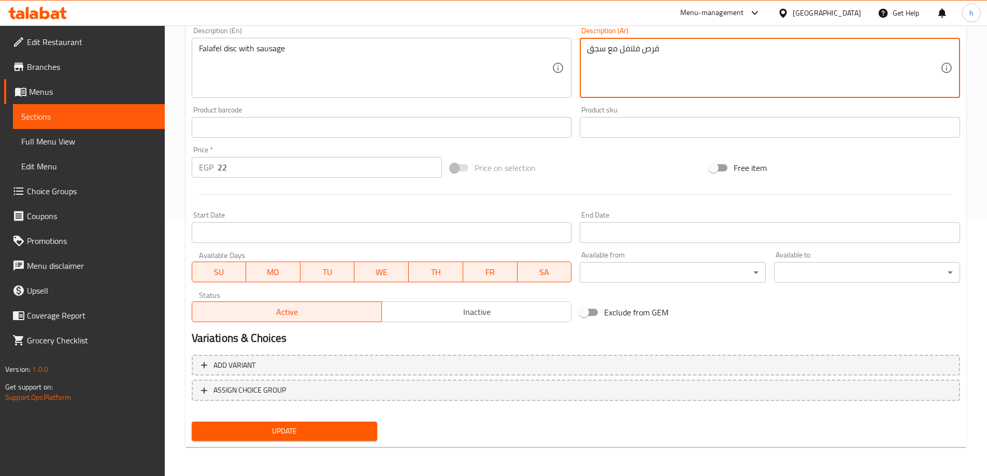
type textarea "قرص فلافل مع سجق"
click at [282, 433] on span "Update" at bounding box center [284, 431] width 169 height 13
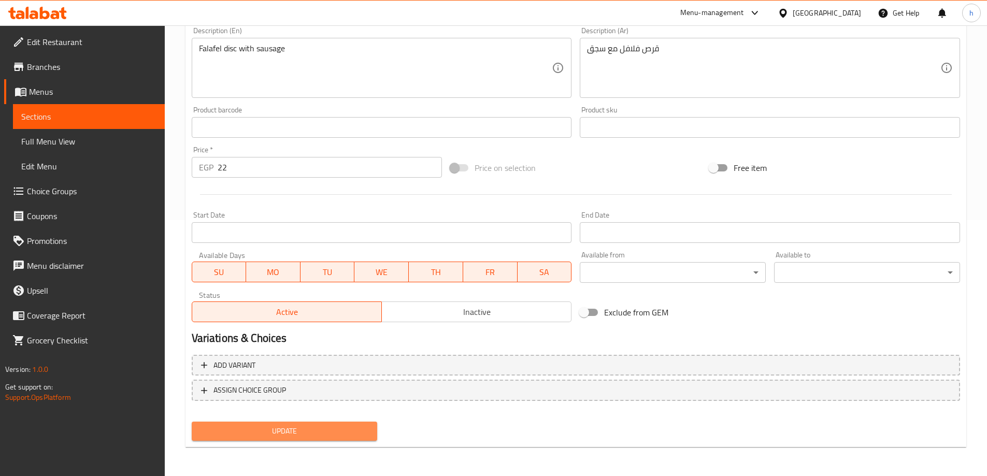
click at [280, 426] on span "Update" at bounding box center [284, 431] width 169 height 13
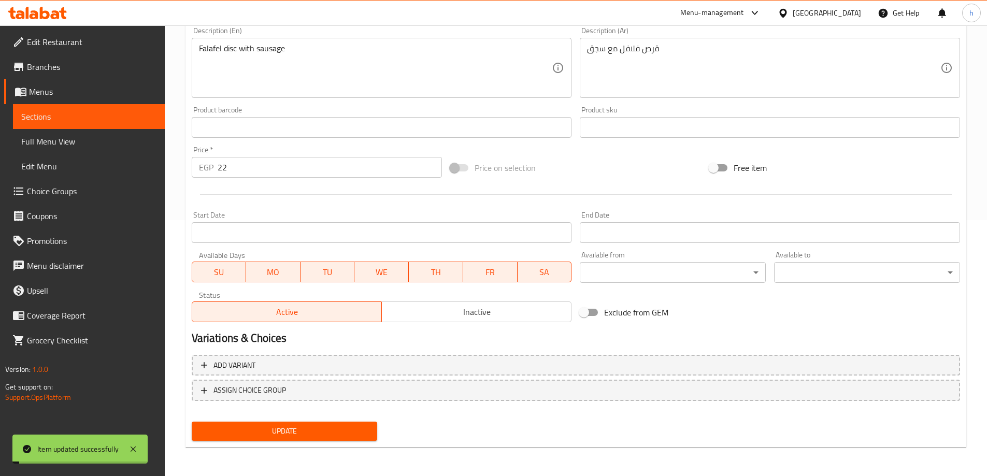
click at [109, 116] on span "Sections" at bounding box center [88, 116] width 135 height 12
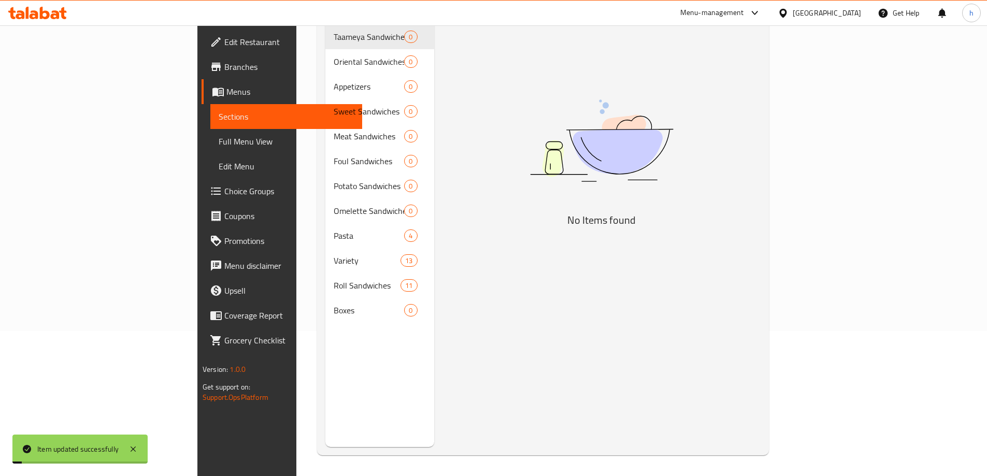
scroll to position [145, 0]
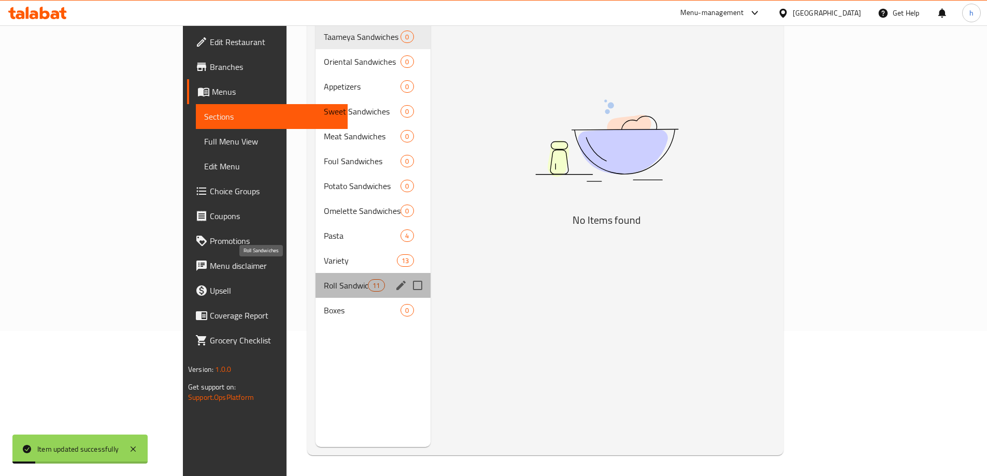
click at [324, 279] on span "Roll Sandwiches" at bounding box center [346, 285] width 44 height 12
